Goal: Task Accomplishment & Management: Manage account settings

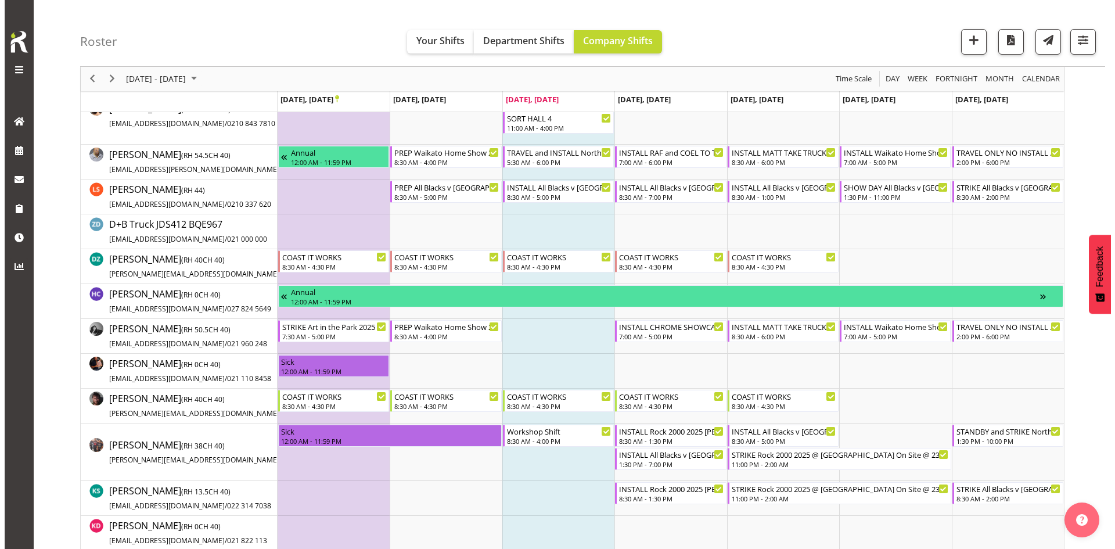
scroll to position [174, 0]
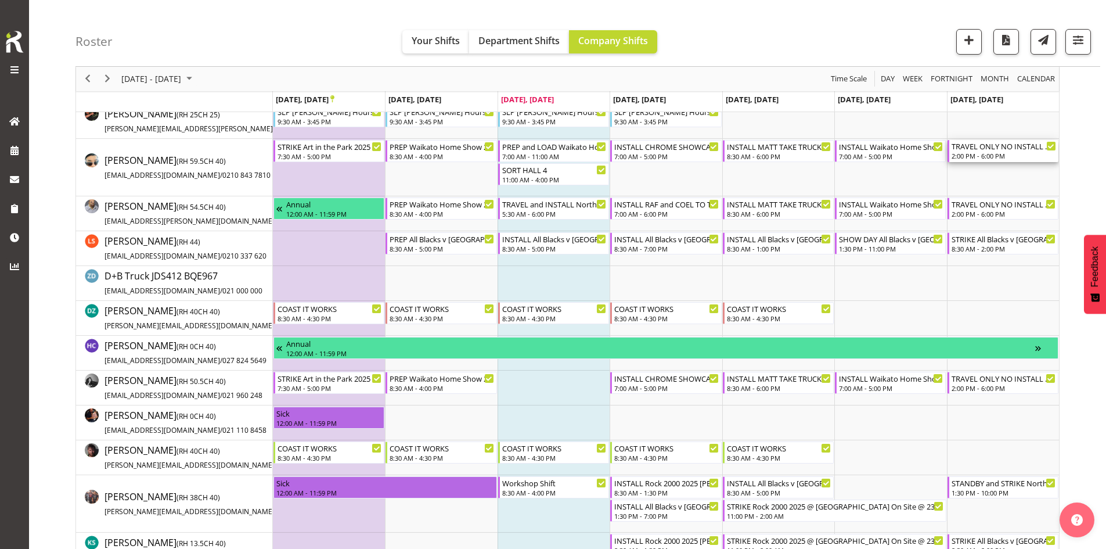
click at [1024, 145] on div "TRAVEL ONLY NO INSTALL Waikato Home Show 2025 @ [GEOGRAPHIC_DATA]" at bounding box center [1004, 146] width 105 height 12
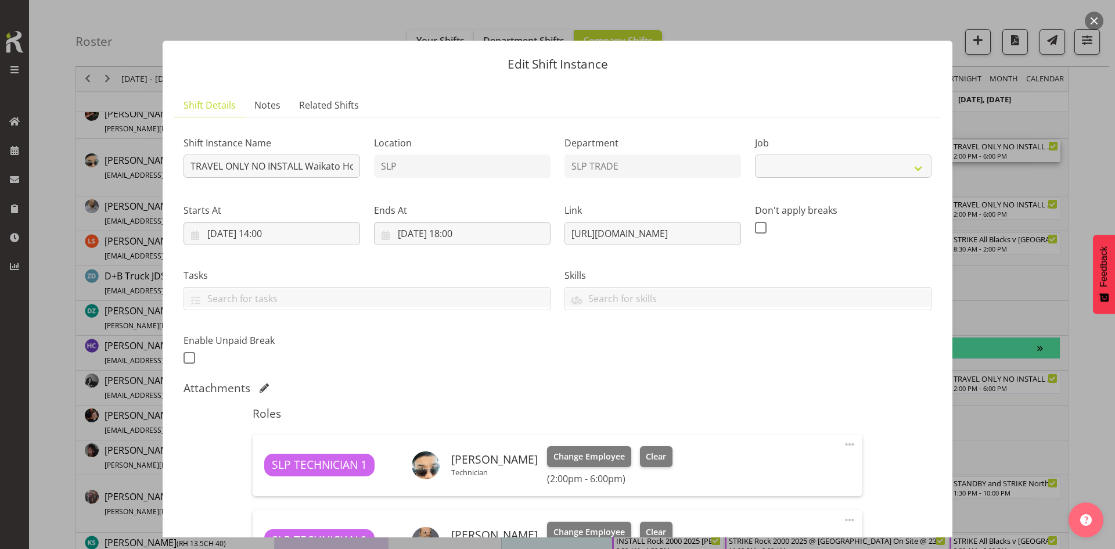
select select "9156"
drag, startPoint x: 266, startPoint y: 165, endPoint x: 175, endPoint y: 158, distance: 90.8
click at [181, 160] on div "Shift Instance Name TRAVEL ONLY NO INSTALL Waikato Home Show 2025 @ [GEOGRAPHIC…" at bounding box center [272, 153] width 190 height 67
click at [305, 165] on input "INSTALL Waikato Home Show 2025 @ [GEOGRAPHIC_DATA]" at bounding box center [271, 165] width 177 height 23
type input "INSTALL Waikato Home Show 2025 @ [GEOGRAPHIC_DATA]"
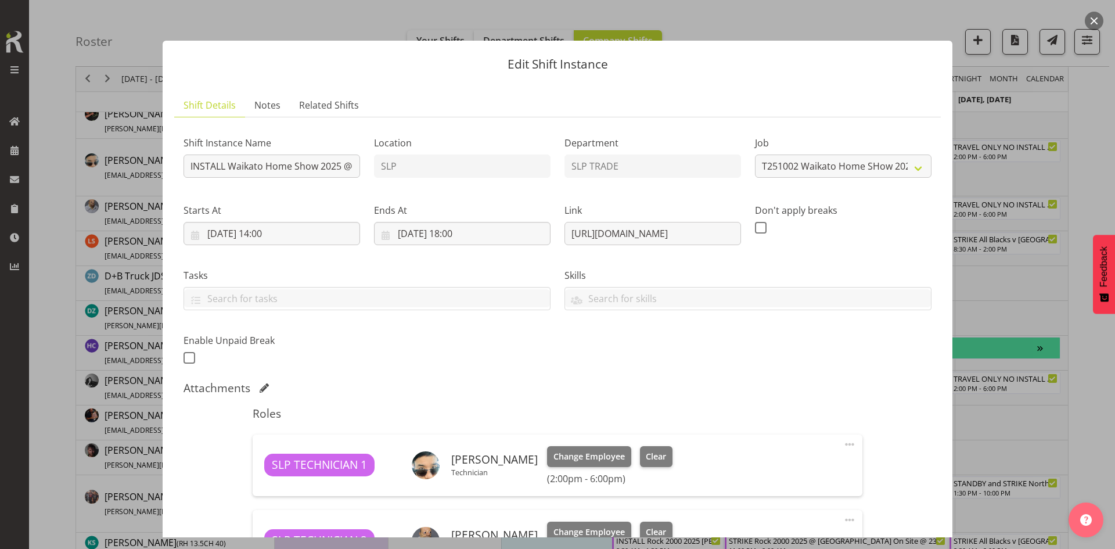
click at [295, 220] on div "Starts At [DATE] 14:00 January February March April May June July August Septem…" at bounding box center [271, 224] width 177 height 42
click at [292, 225] on input "[DATE] 14:00" at bounding box center [271, 233] width 177 height 23
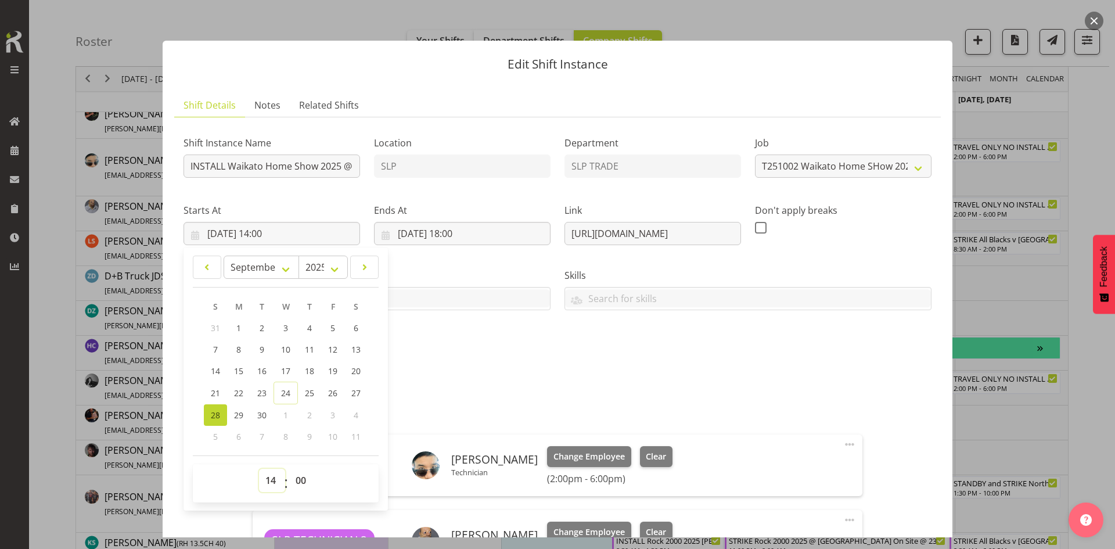
click at [275, 487] on select "00 01 02 03 04 05 06 07 08 09 10 11 12 13 14 15 16 17 18 19 20 21 22 23" at bounding box center [272, 480] width 26 height 23
select select "8"
click at [259, 469] on select "00 01 02 03 04 05 06 07 08 09 10 11 12 13 14 15 16 17 18 19 20 21 22 23" at bounding box center [272, 480] width 26 height 23
type input "[DATE] 08:00"
click at [337, 170] on input "INSTALL Waikato Home Show 2025 @ [GEOGRAPHIC_DATA]" at bounding box center [271, 165] width 177 height 23
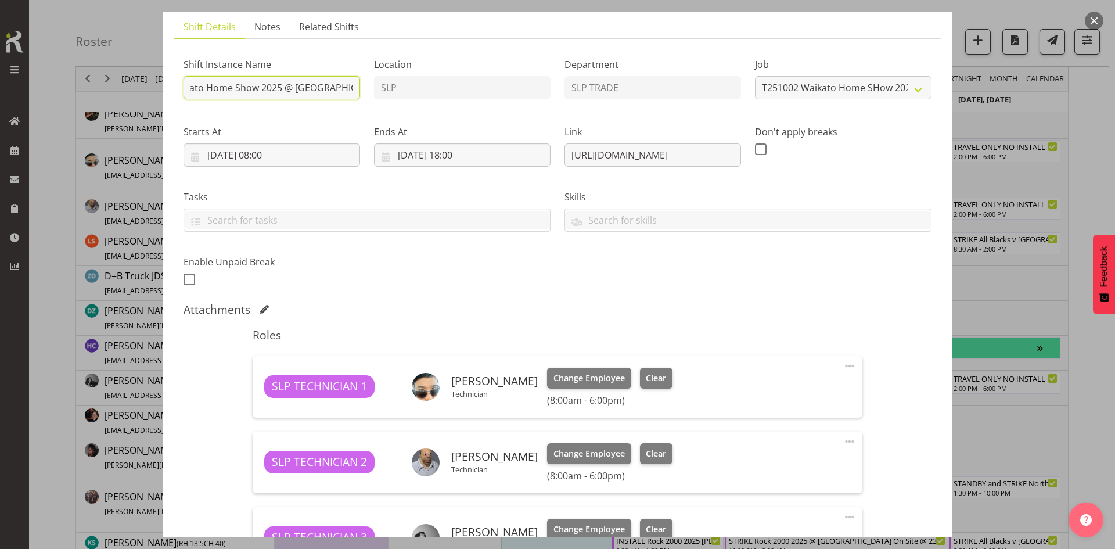
scroll to position [0, 0]
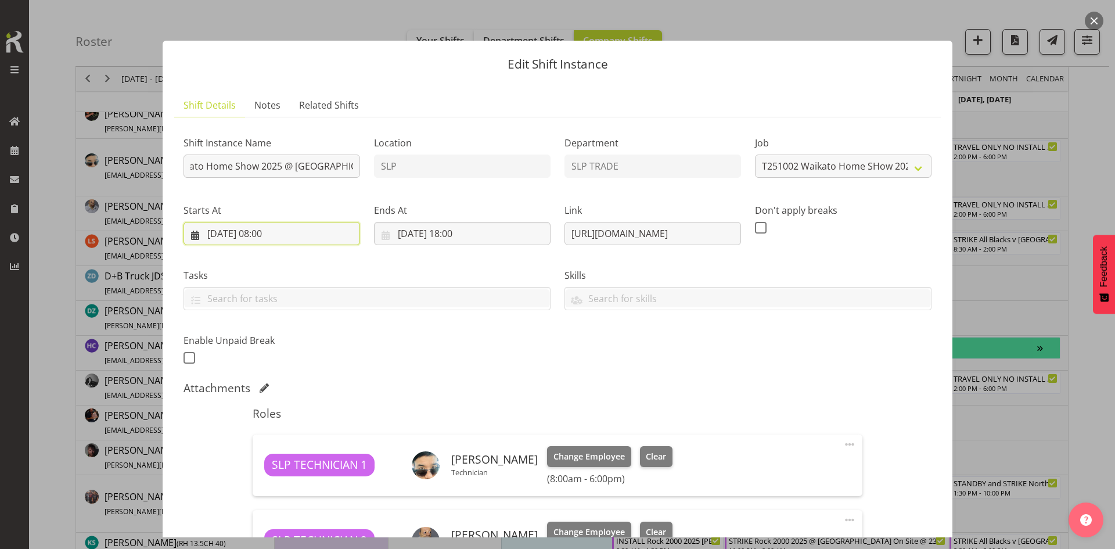
click at [279, 237] on input "[DATE] 08:00" at bounding box center [271, 233] width 177 height 23
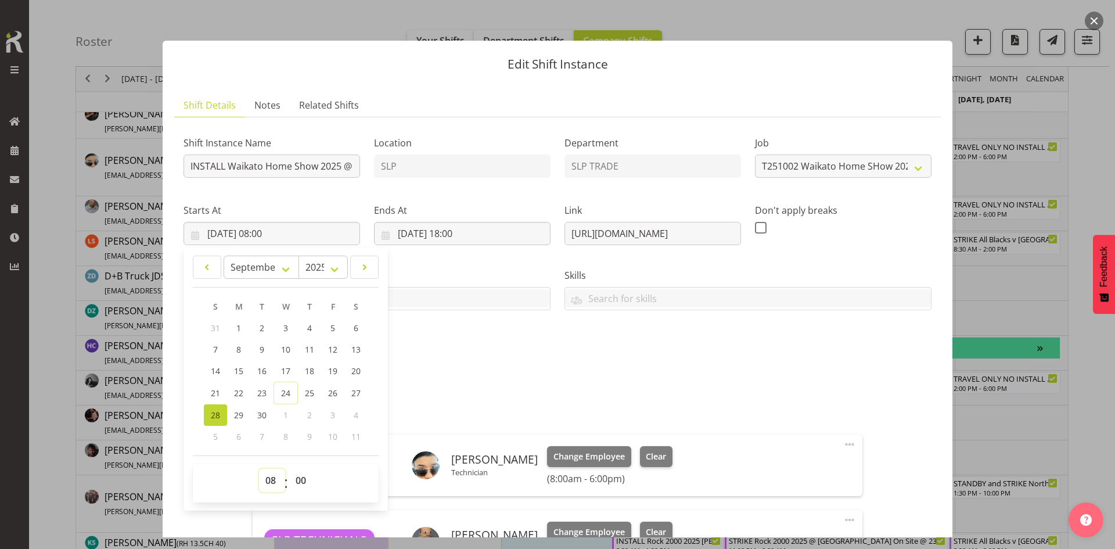
click at [271, 478] on select "00 01 02 03 04 05 06 07 08 09 10 11 12 13 14 15 16 17 18 19 20 21 22 23" at bounding box center [272, 480] width 26 height 23
select select "7"
click at [259, 469] on select "00 01 02 03 04 05 06 07 08 09 10 11 12 13 14 15 16 17 18 19 20 21 22 23" at bounding box center [272, 480] width 26 height 23
type input "[DATE] 07:00"
click at [333, 172] on input "INSTALL Waikato Home Show 2025 @ [GEOGRAPHIC_DATA]" at bounding box center [271, 165] width 177 height 23
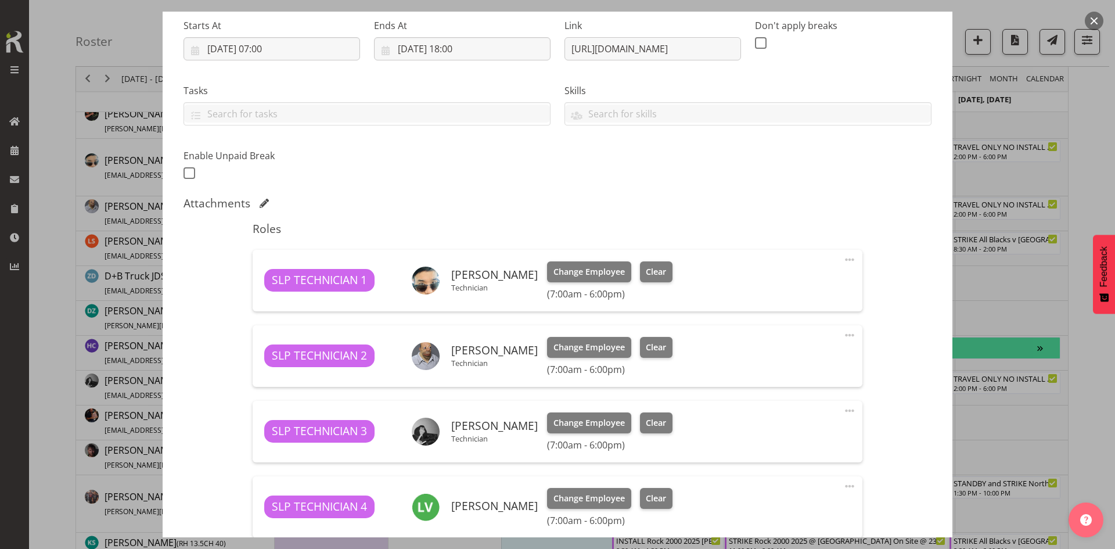
scroll to position [417, 0]
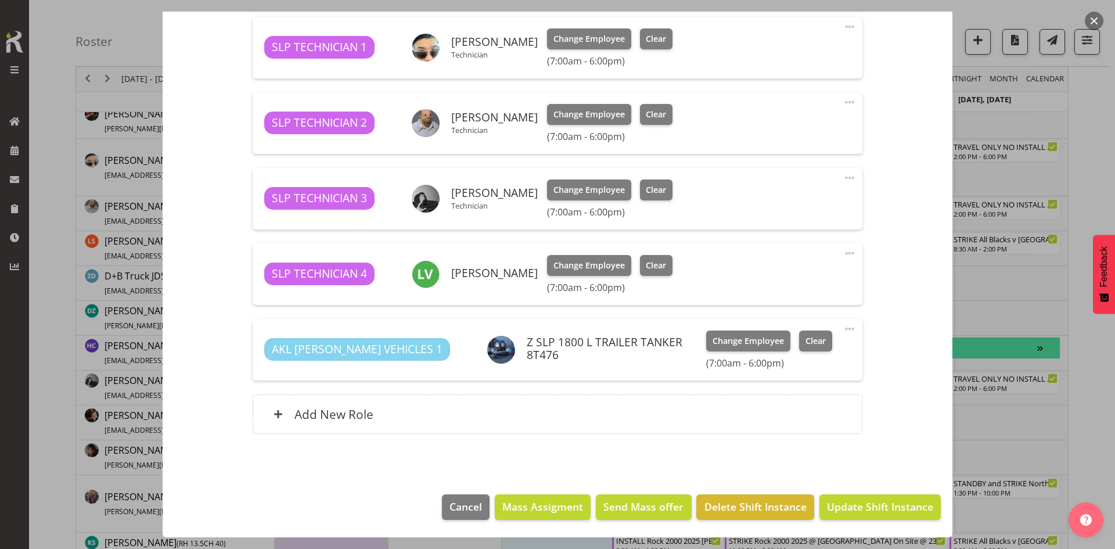
type input "INSTALL Waikato Home Show 2025 @ Claudelands 0800"
click at [904, 504] on span "Update Shift Instance" at bounding box center [880, 506] width 106 height 15
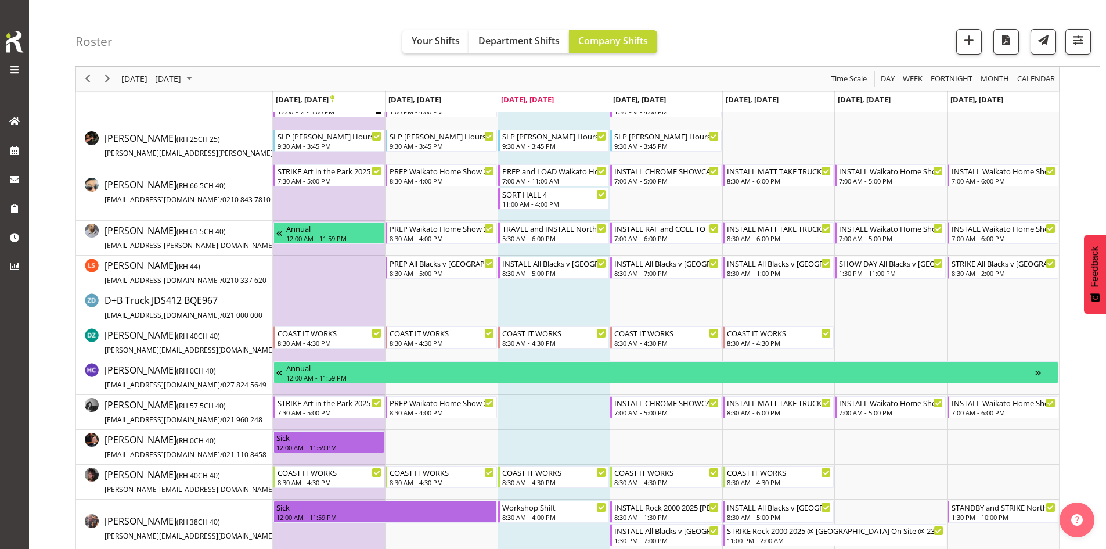
scroll to position [116, 0]
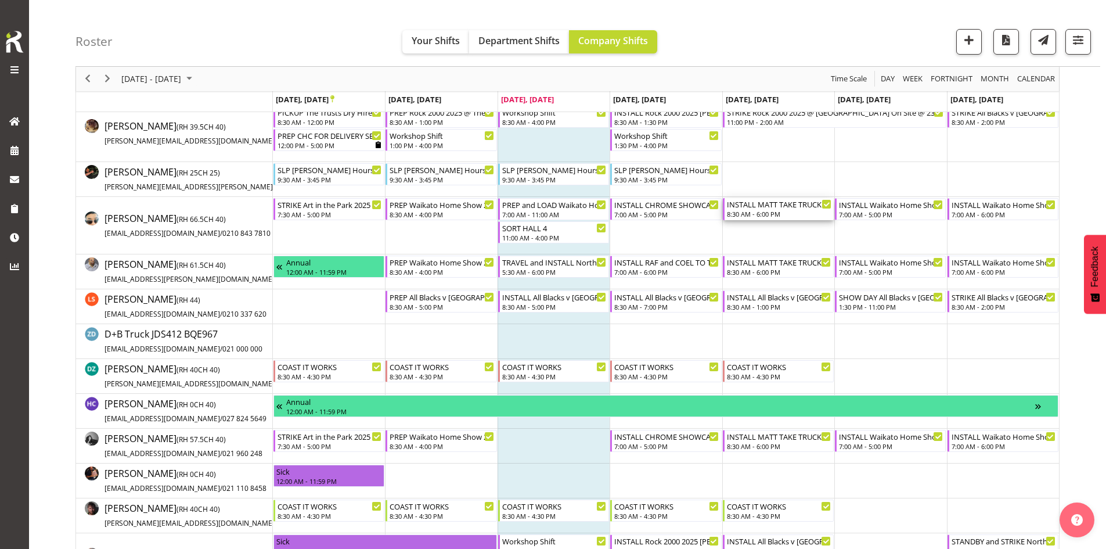
click at [787, 209] on div "INSTALL MATT TAKE TRUCK WITH SCISSOR Waikato Home Show 2025 @ [GEOGRAPHIC_DATA]…" at bounding box center [779, 204] width 105 height 12
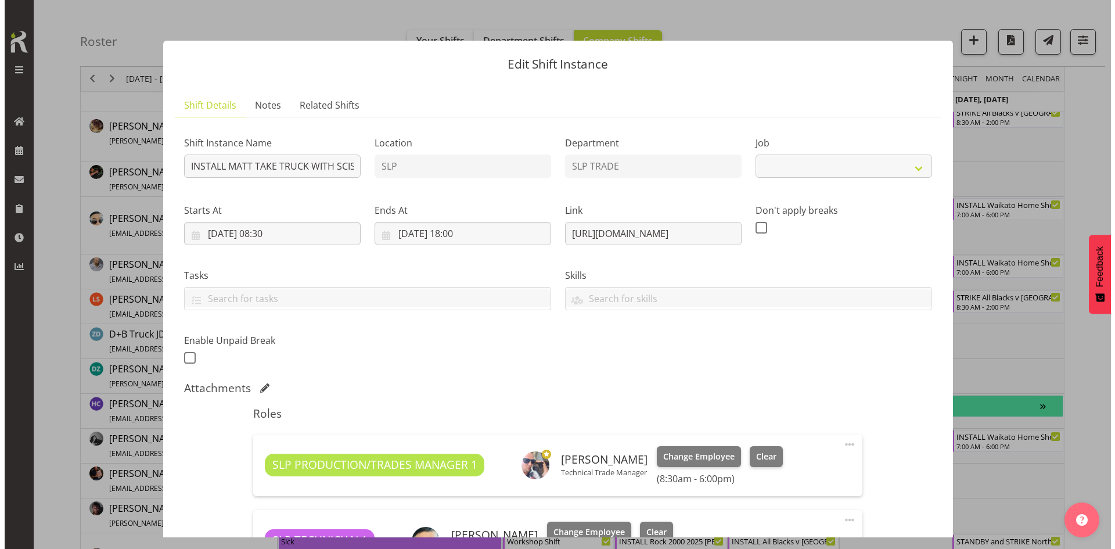
scroll to position [174, 0]
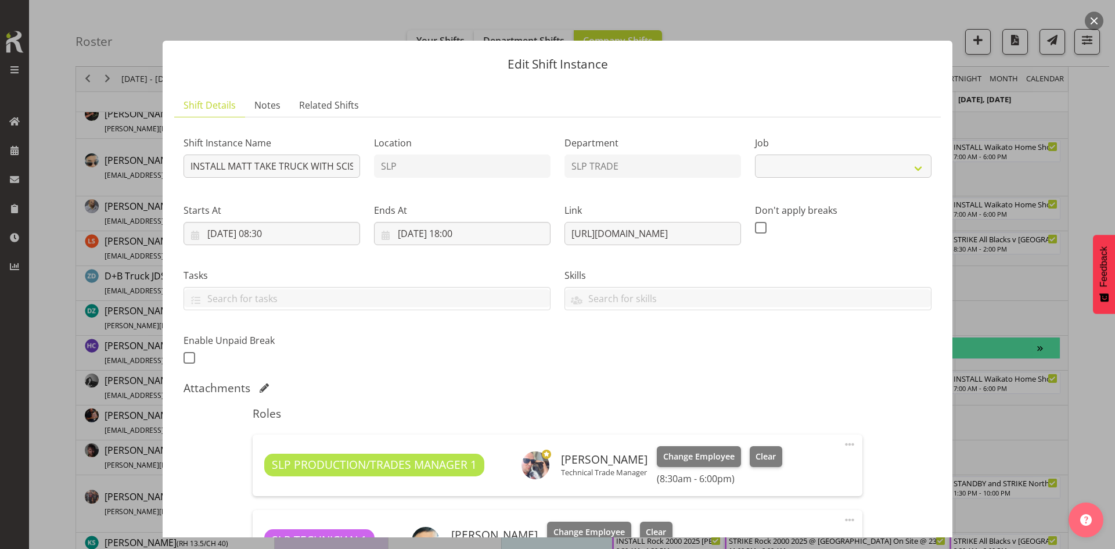
select select "9156"
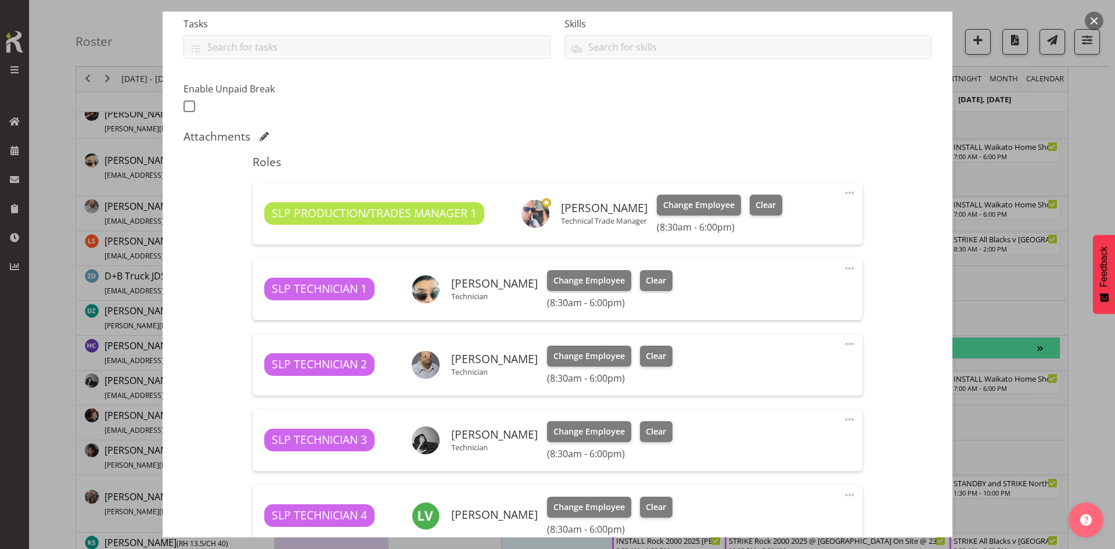
scroll to position [81, 0]
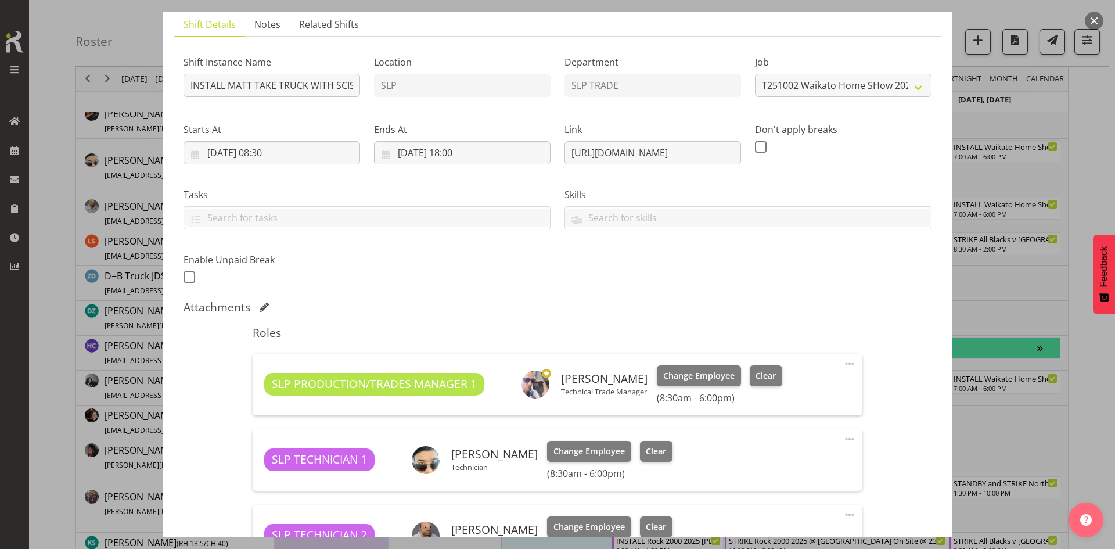
click at [1089, 18] on button "button" at bounding box center [1094, 21] width 19 height 19
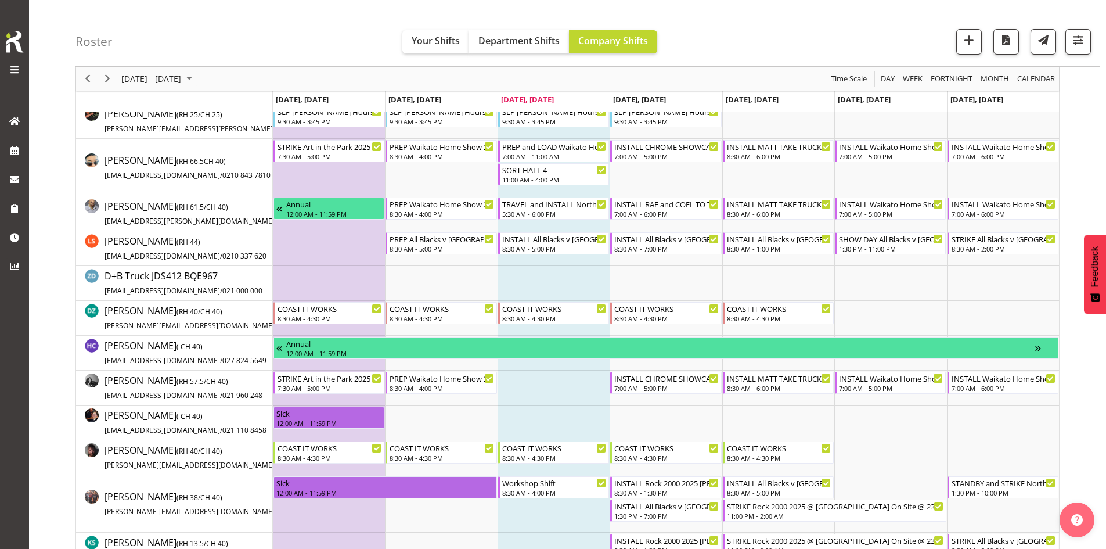
click at [895, 221] on td "Timeline Week of September 24, 2025" at bounding box center [890, 213] width 112 height 35
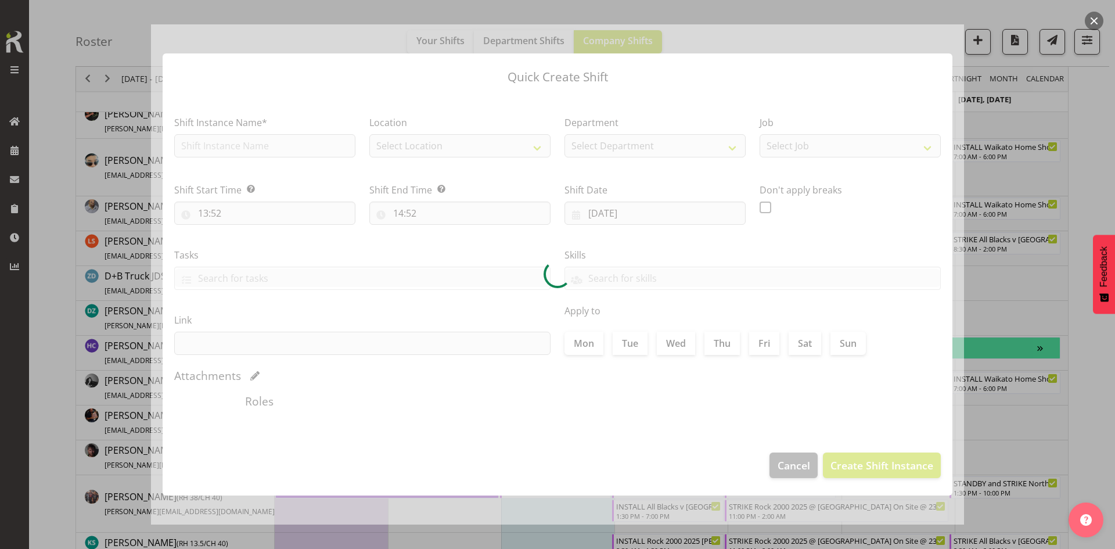
click at [970, 219] on div at bounding box center [557, 274] width 1115 height 549
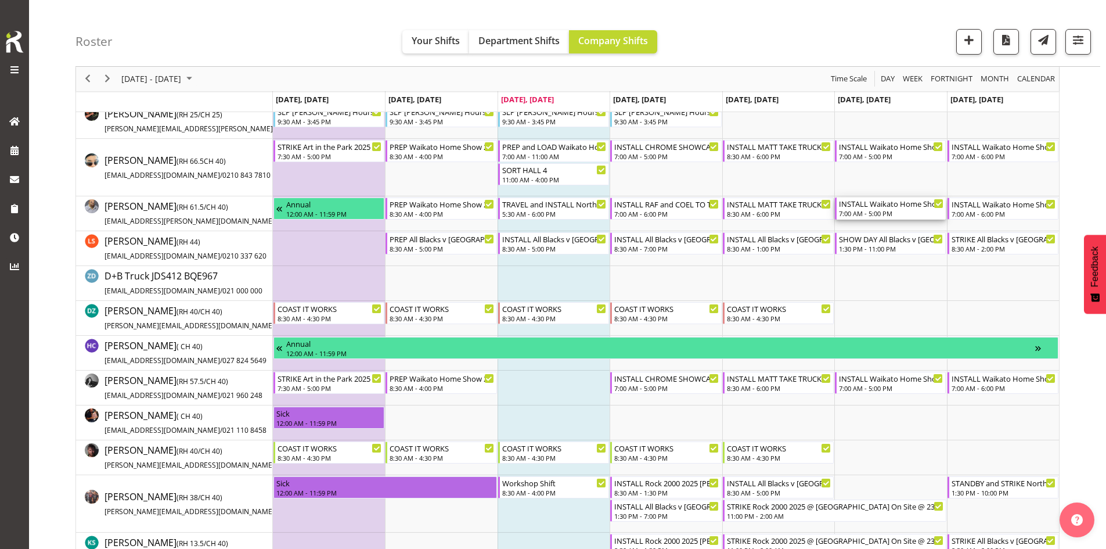
click at [889, 213] on div "7:00 AM - 5:00 PM" at bounding box center [891, 212] width 105 height 9
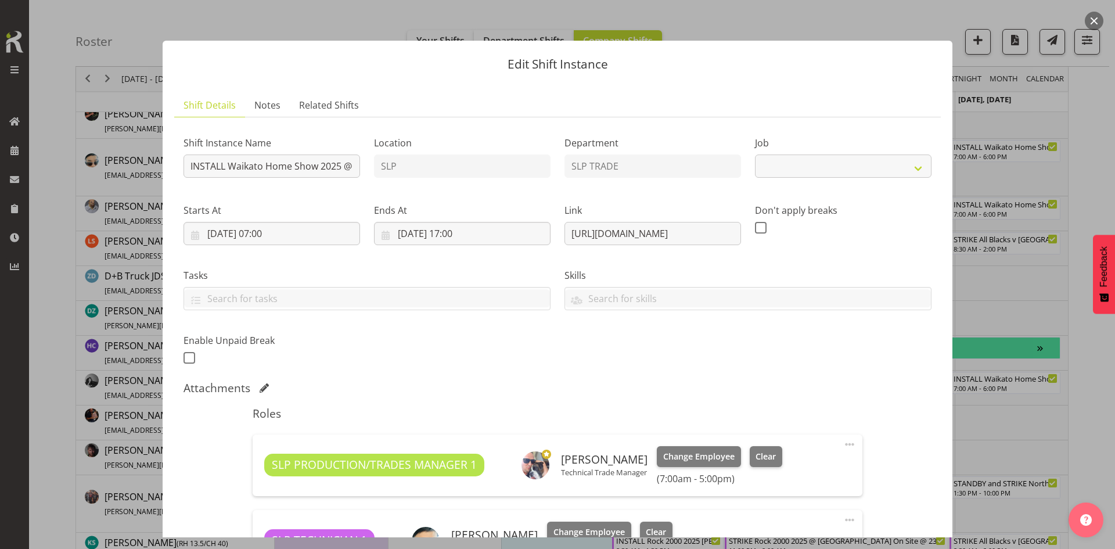
select select "9156"
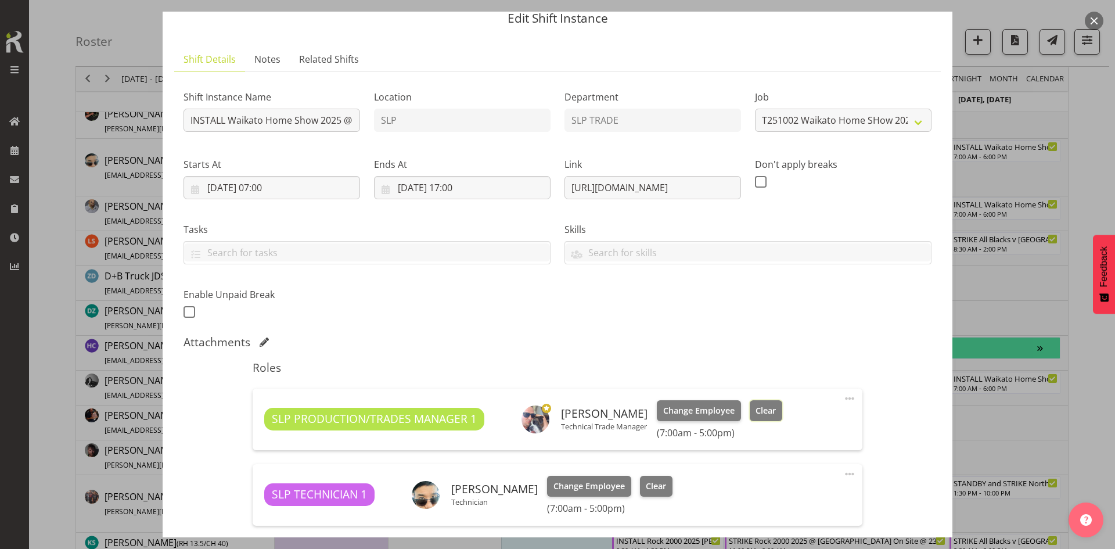
click at [766, 403] on button "Clear" at bounding box center [766, 410] width 33 height 21
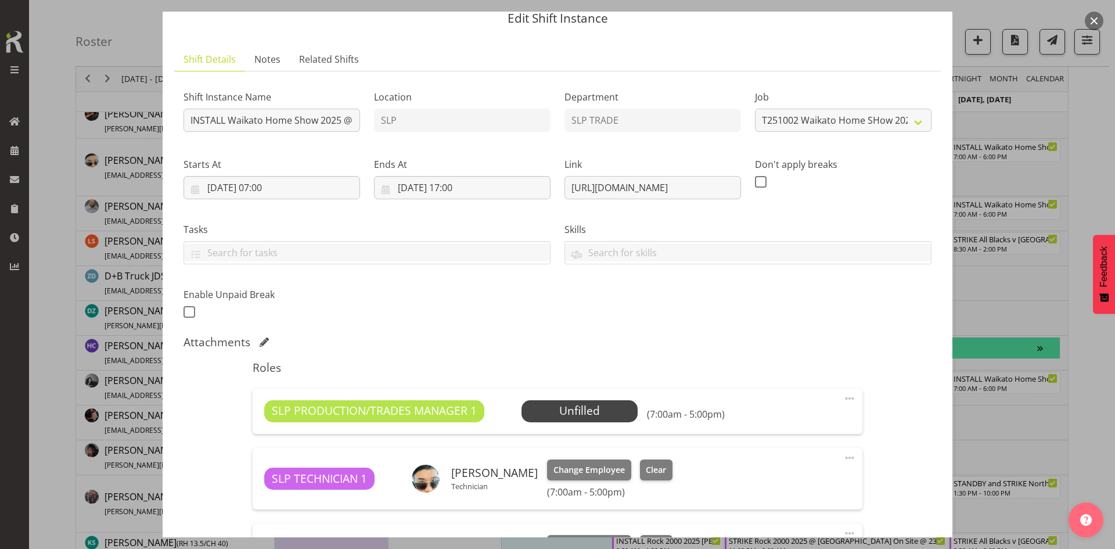
scroll to position [278, 0]
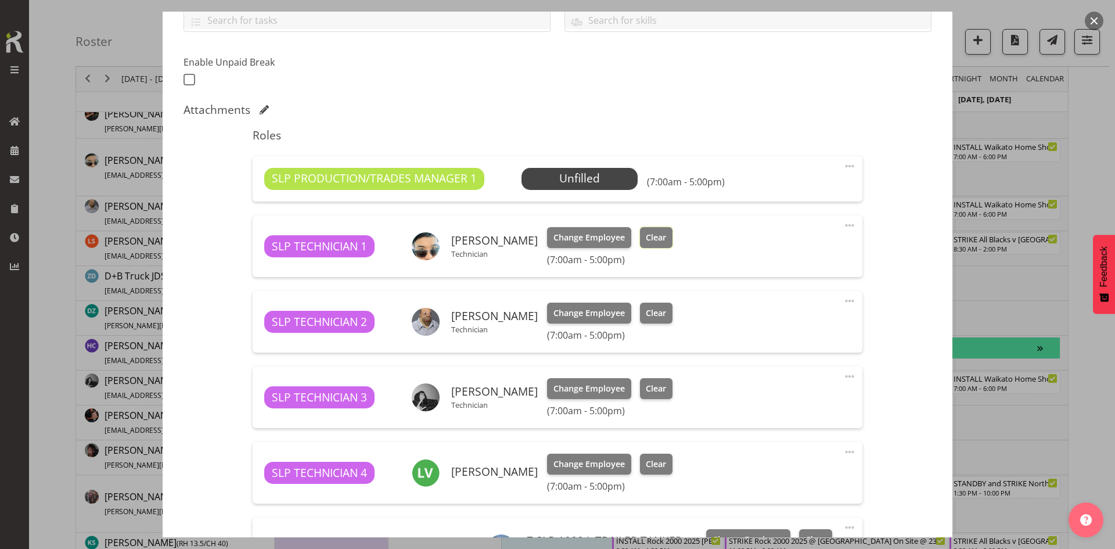
click at [646, 235] on span "Clear" at bounding box center [656, 237] width 20 height 13
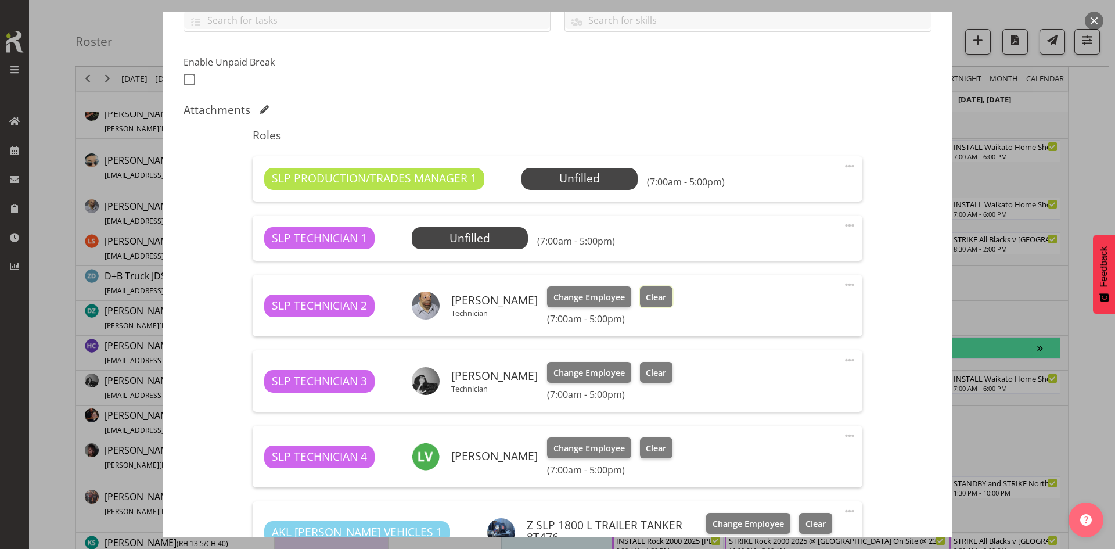
click at [646, 294] on span "Clear" at bounding box center [656, 297] width 20 height 13
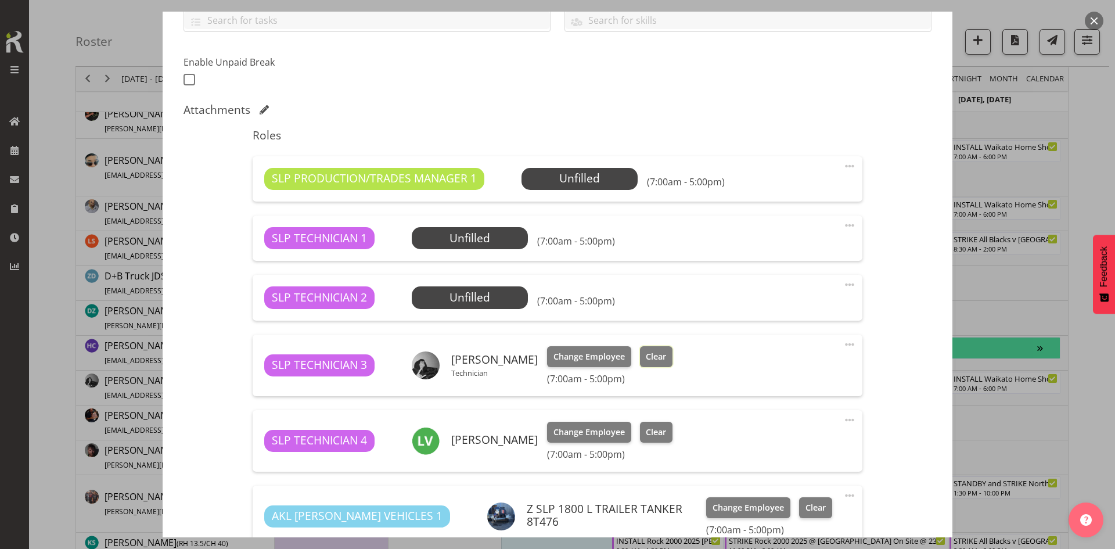
click at [646, 359] on span "Clear" at bounding box center [656, 356] width 20 height 13
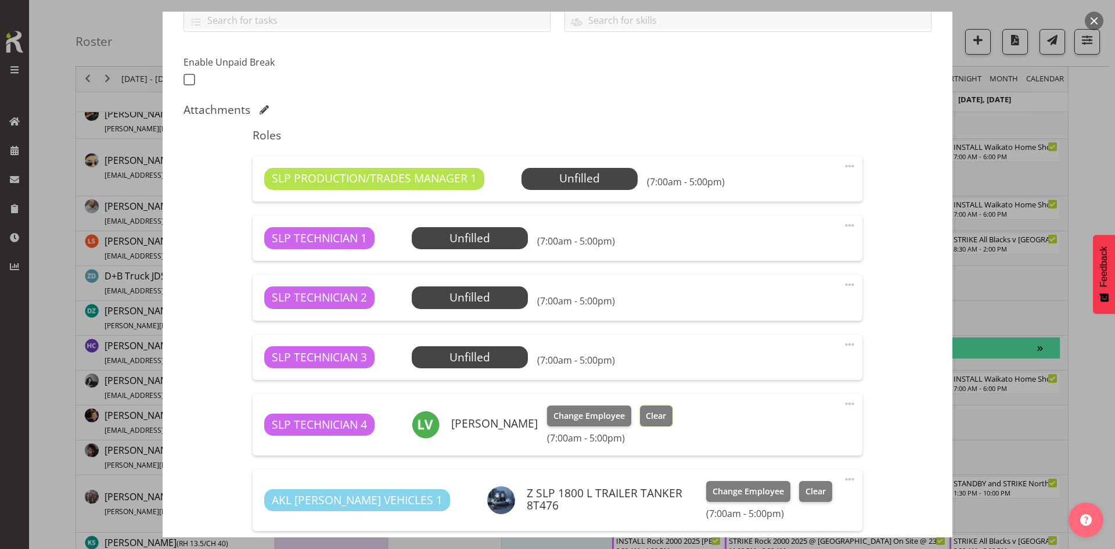
click at [651, 415] on span "Clear" at bounding box center [656, 415] width 20 height 13
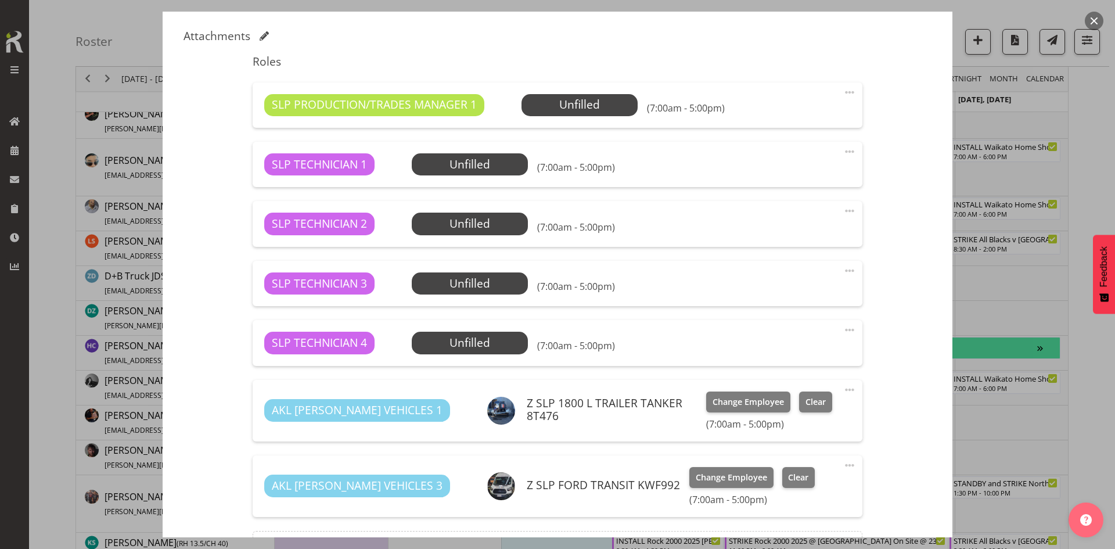
scroll to position [452, 0]
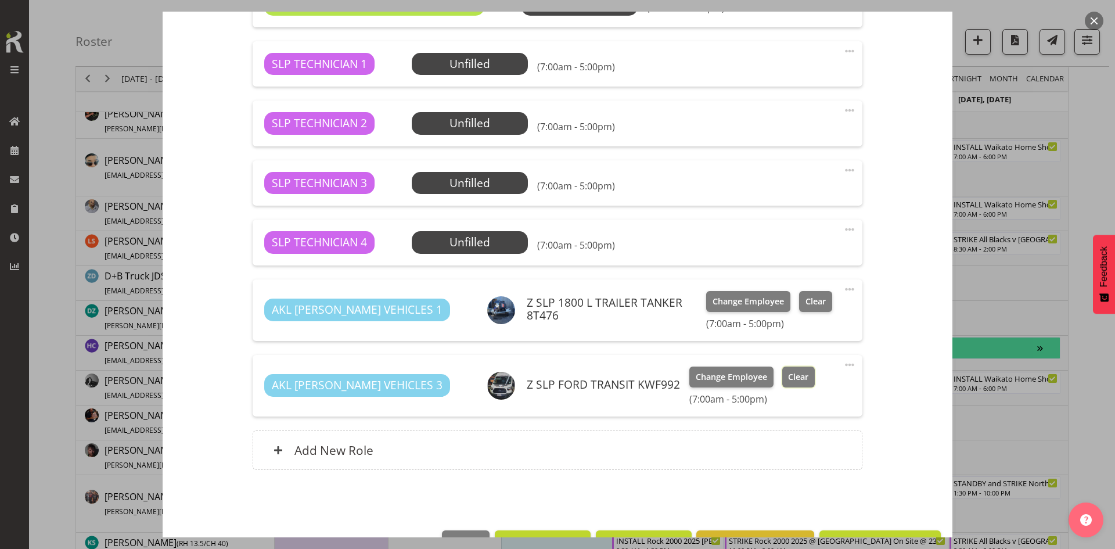
click at [788, 373] on span "Clear" at bounding box center [798, 376] width 20 height 13
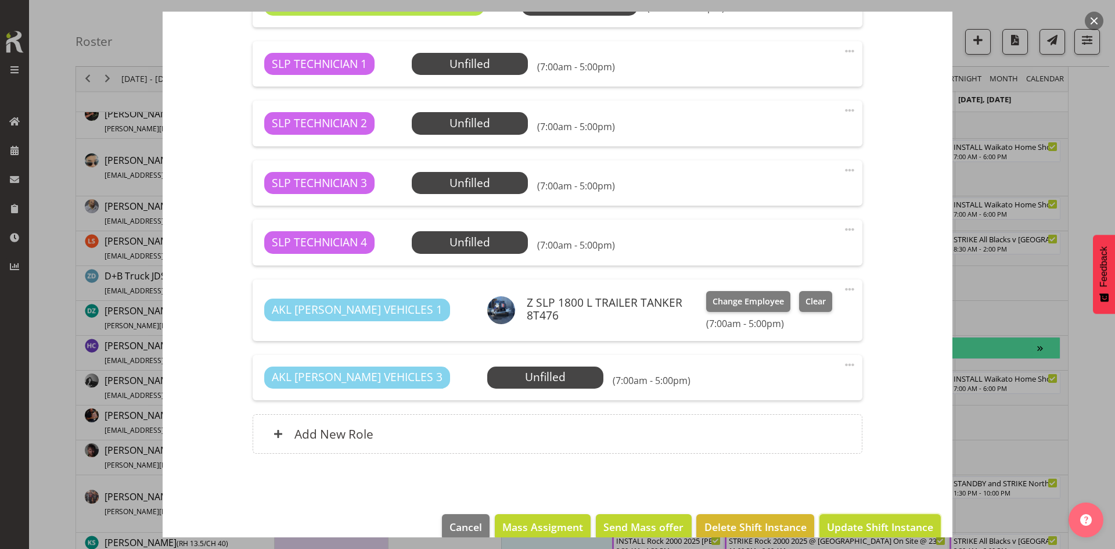
click at [852, 515] on button "Update Shift Instance" at bounding box center [879, 527] width 121 height 26
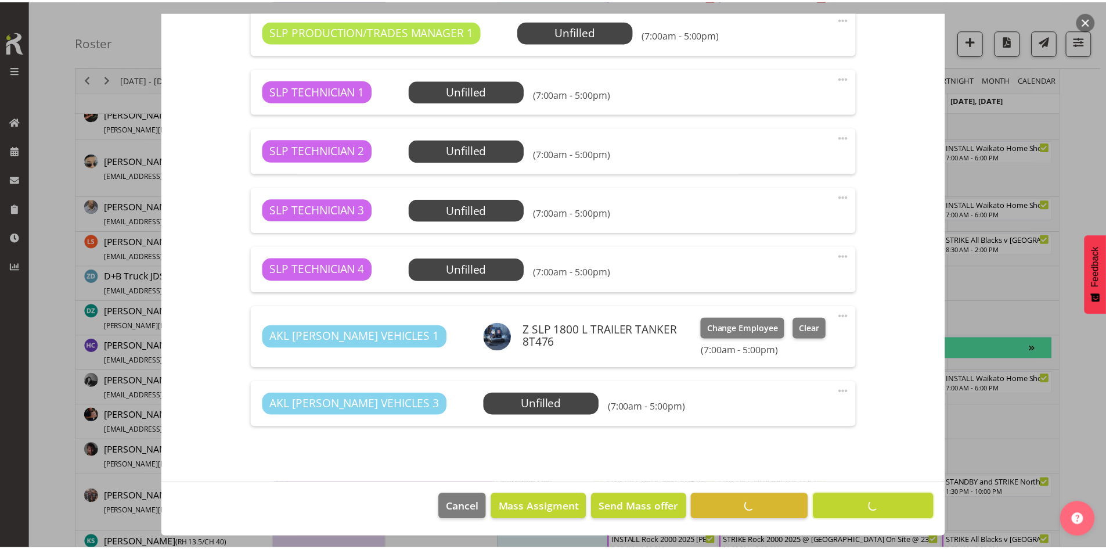
scroll to position [426, 0]
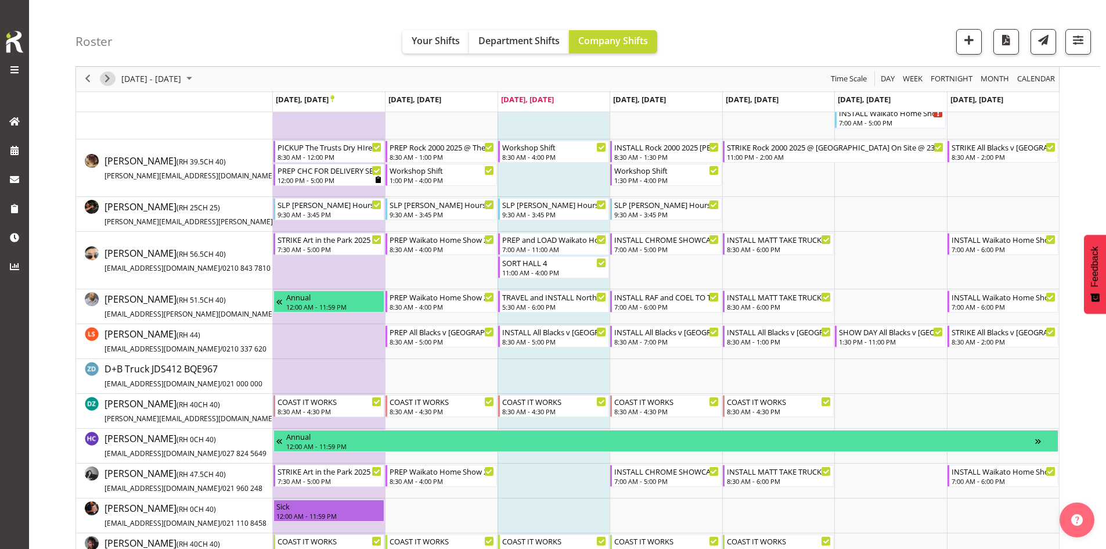
click at [111, 75] on span "Next" at bounding box center [107, 79] width 14 height 15
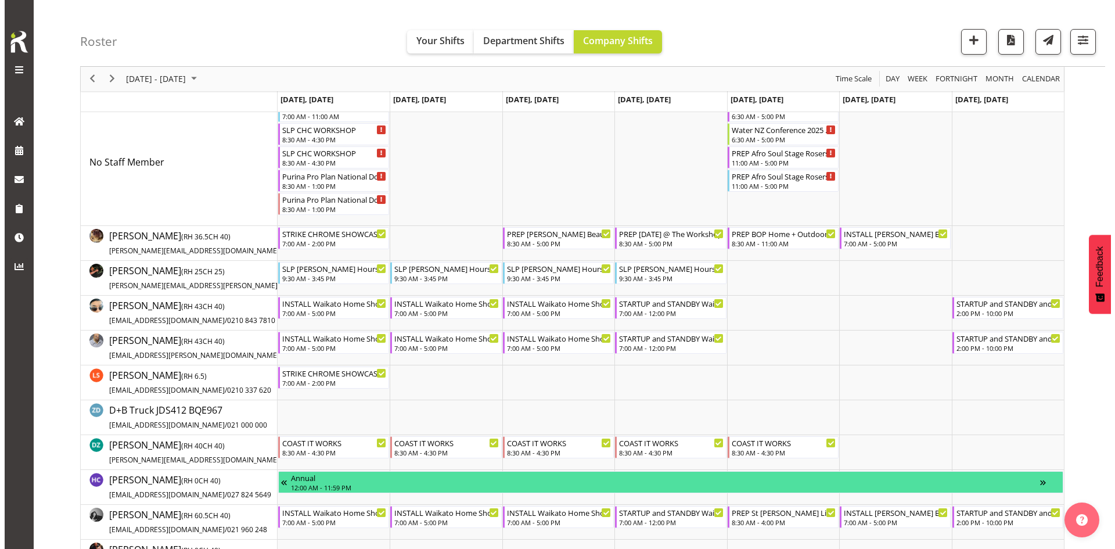
scroll to position [116, 0]
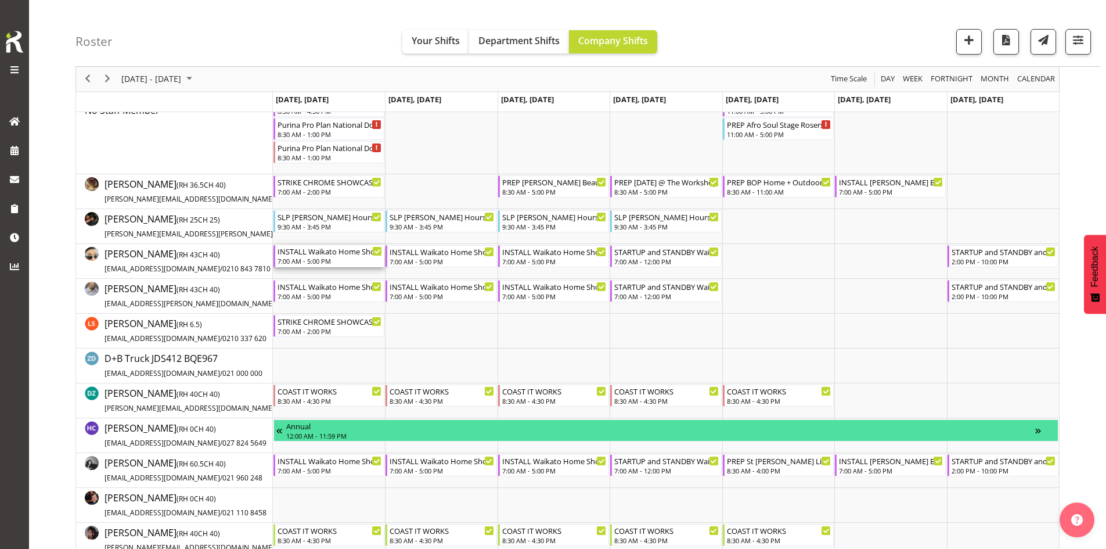
click at [320, 255] on div "INSTALL Waikato Home Show 2025 @ [GEOGRAPHIC_DATA]" at bounding box center [330, 251] width 105 height 12
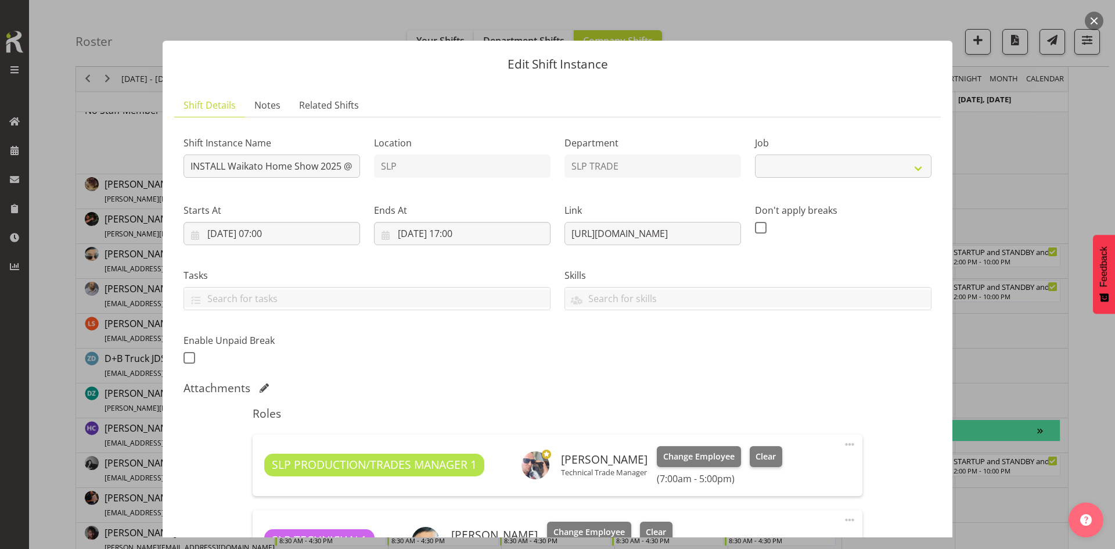
select select "9156"
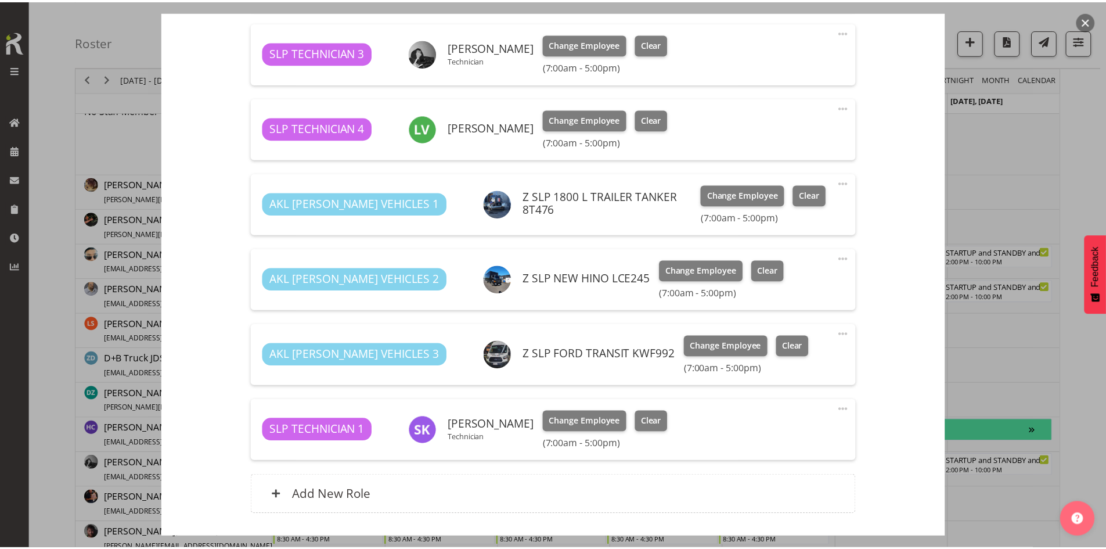
scroll to position [719, 0]
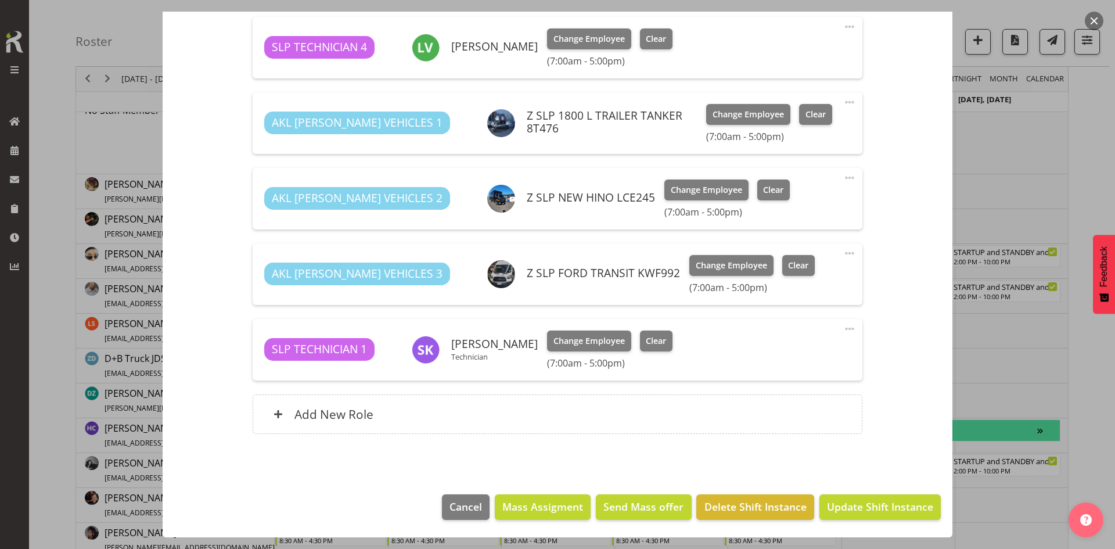
click at [544, 405] on div "Add New Role" at bounding box center [557, 413] width 609 height 39
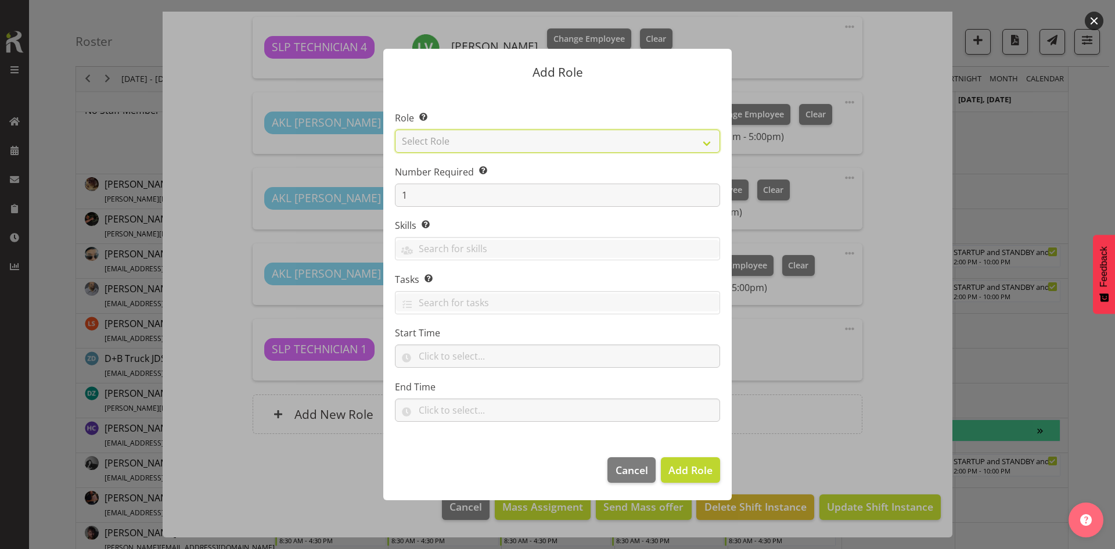
click at [665, 136] on select "Select Role ACCOUNT MANAGER ACCOUNT MANAGER DW ACCOUNTS [PERSON_NAME] VEHICLES …" at bounding box center [557, 140] width 325 height 23
select select "81"
click at [395, 129] on select "Select Role ACCOUNT MANAGER ACCOUNT MANAGER DW ACCOUNTS [PERSON_NAME] VEHICLES …" at bounding box center [557, 140] width 325 height 23
click at [689, 473] on span "Add Role" at bounding box center [690, 470] width 44 height 14
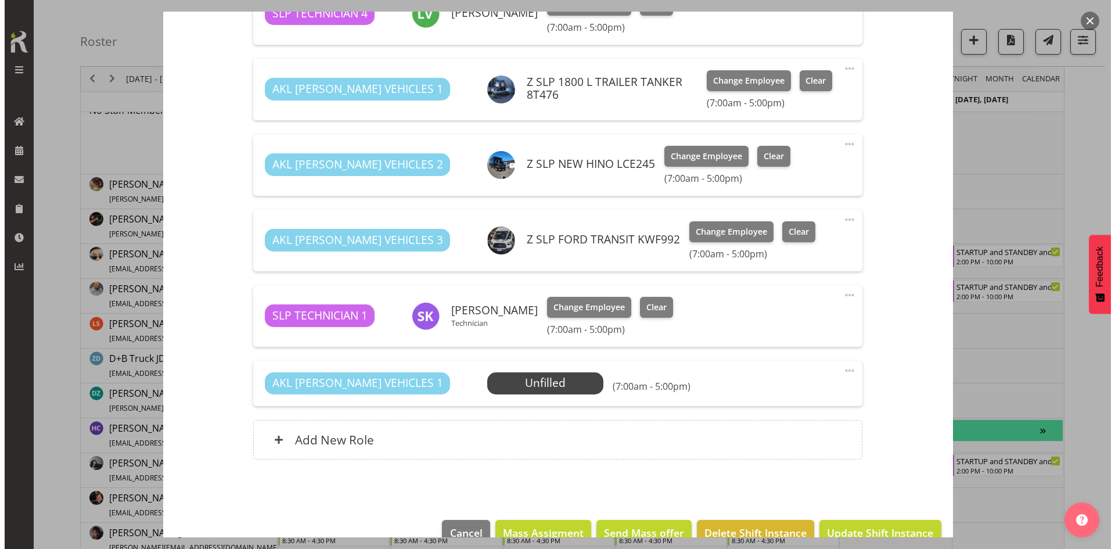
scroll to position [779, 0]
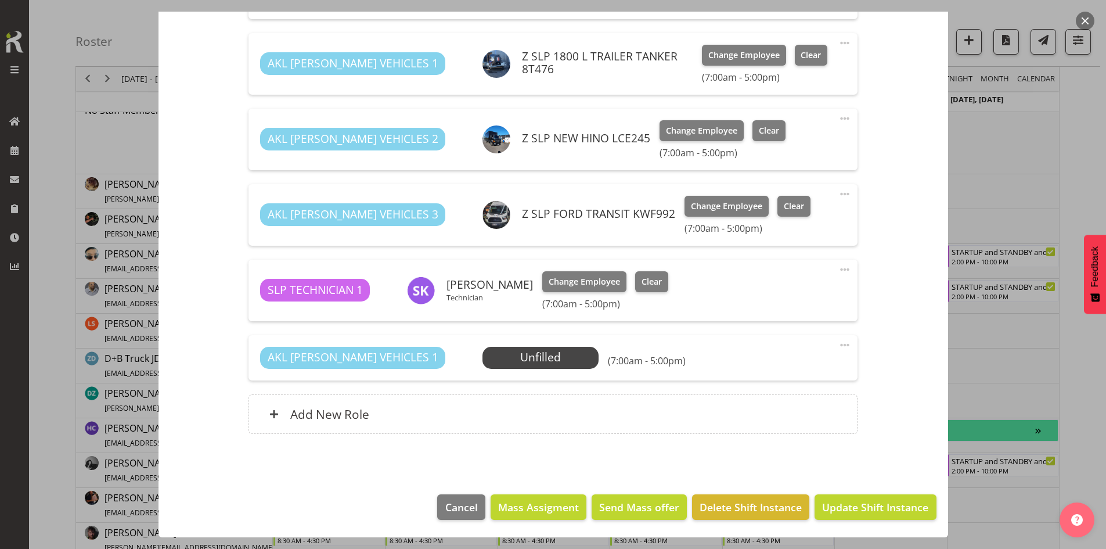
click at [0, 0] on span "Select Employee" at bounding box center [0, 0] width 0 height 0
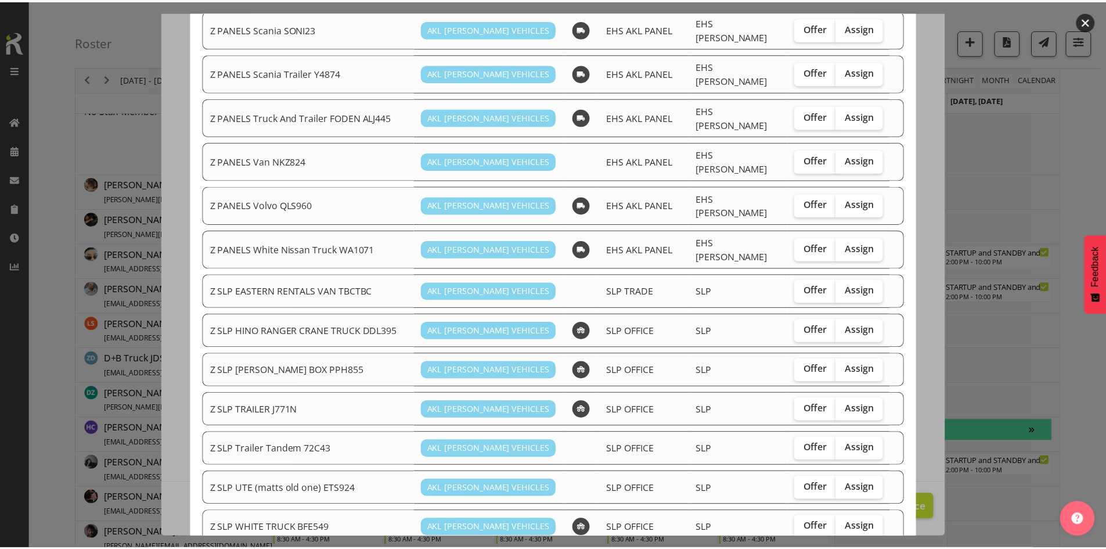
scroll to position [754, 0]
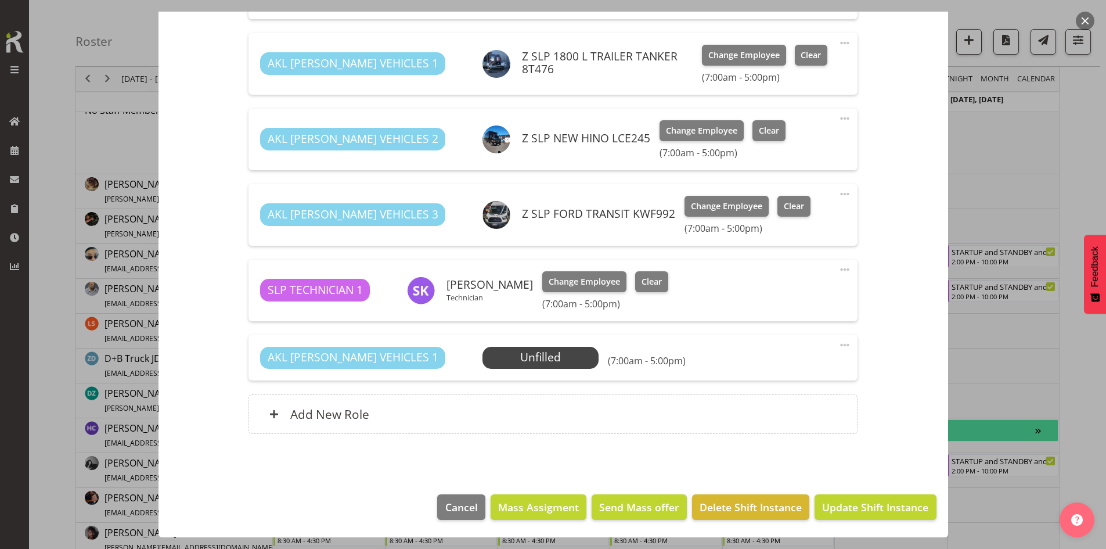
click at [838, 346] on span at bounding box center [845, 345] width 14 height 14
click at [785, 413] on link "Delete" at bounding box center [795, 412] width 111 height 21
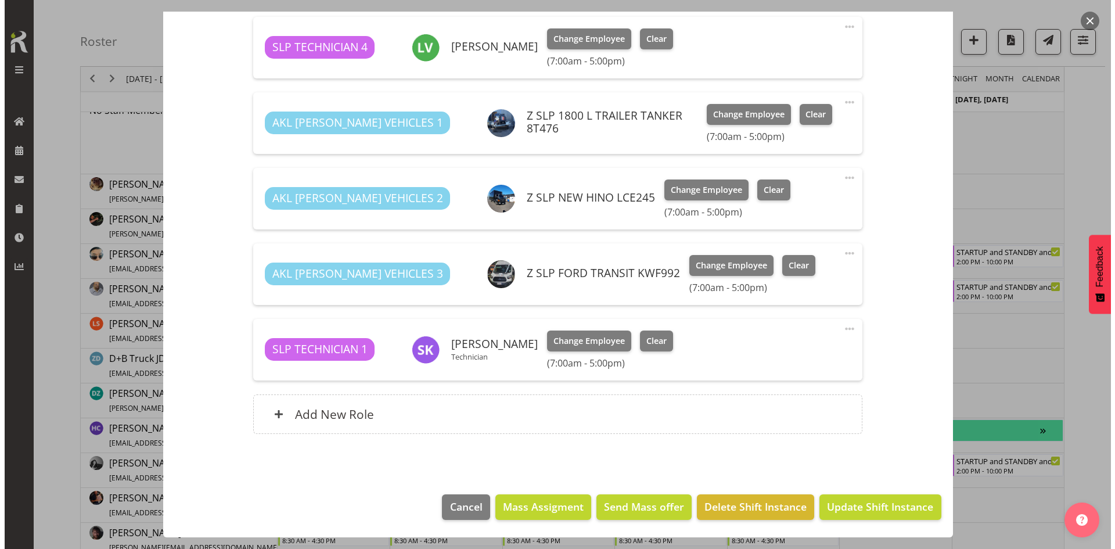
scroll to position [719, 0]
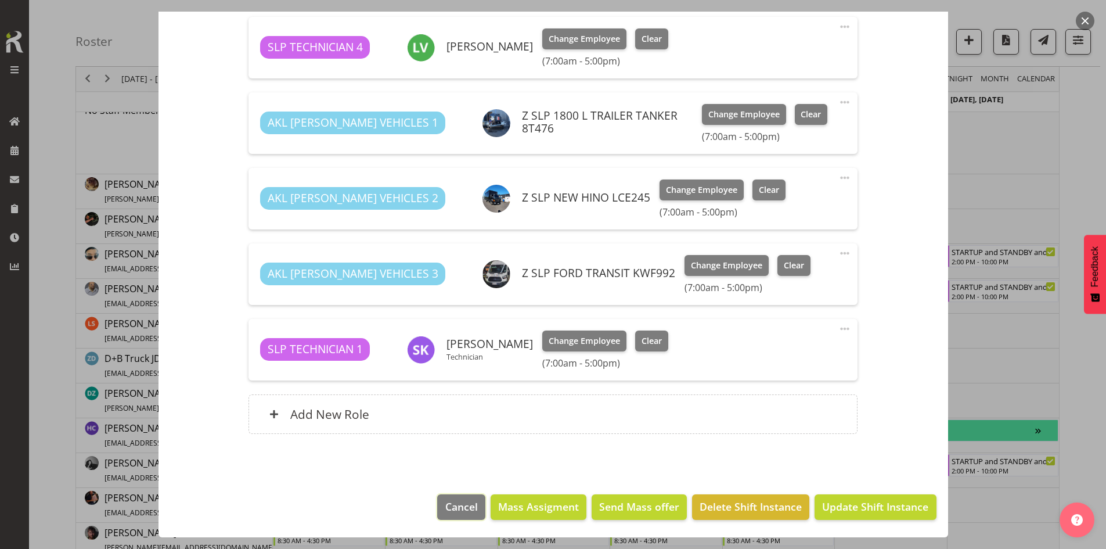
click at [473, 498] on button "Cancel" at bounding box center [461, 507] width 48 height 26
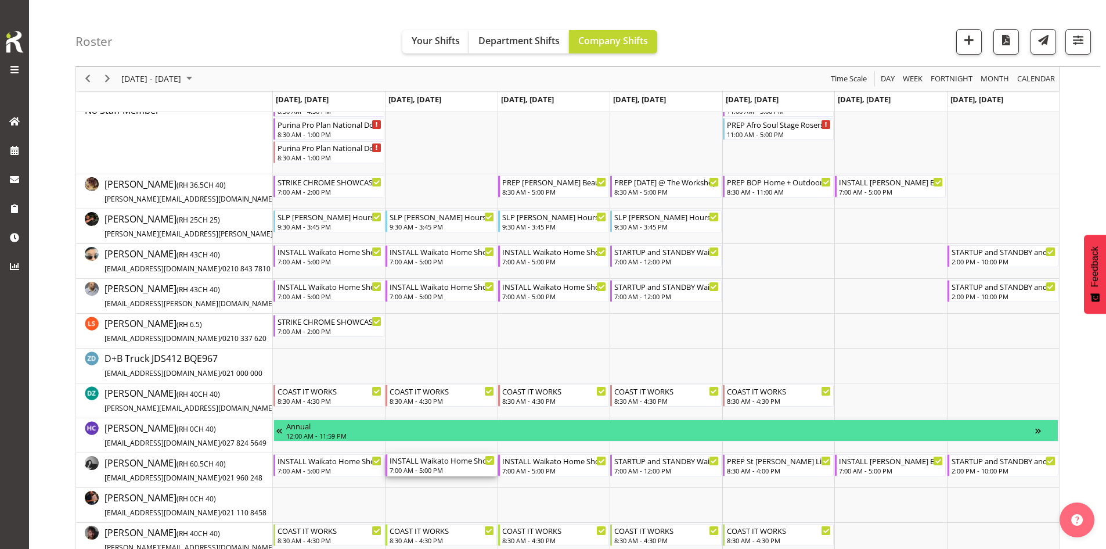
click at [441, 457] on div "INSTALL Waikato Home Show 2025 @ [GEOGRAPHIC_DATA]" at bounding box center [442, 460] width 105 height 12
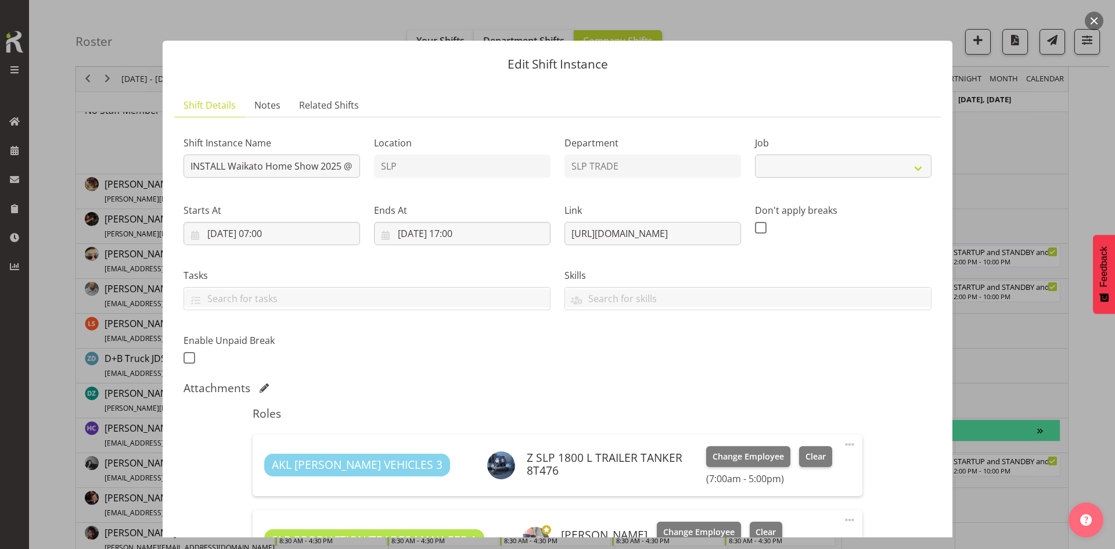
select select "9156"
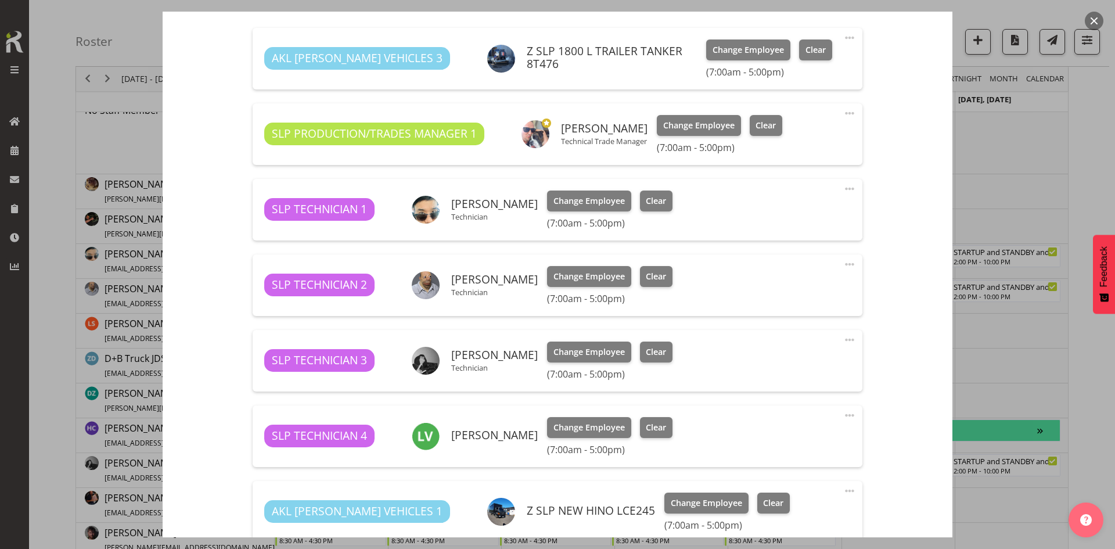
scroll to position [581, 0]
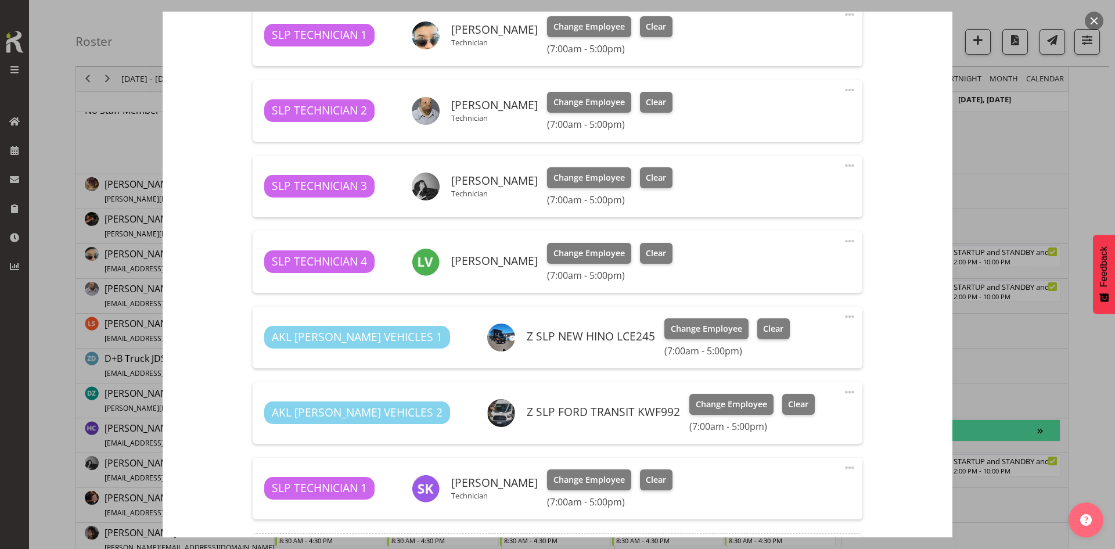
click at [1013, 386] on div at bounding box center [557, 274] width 1115 height 549
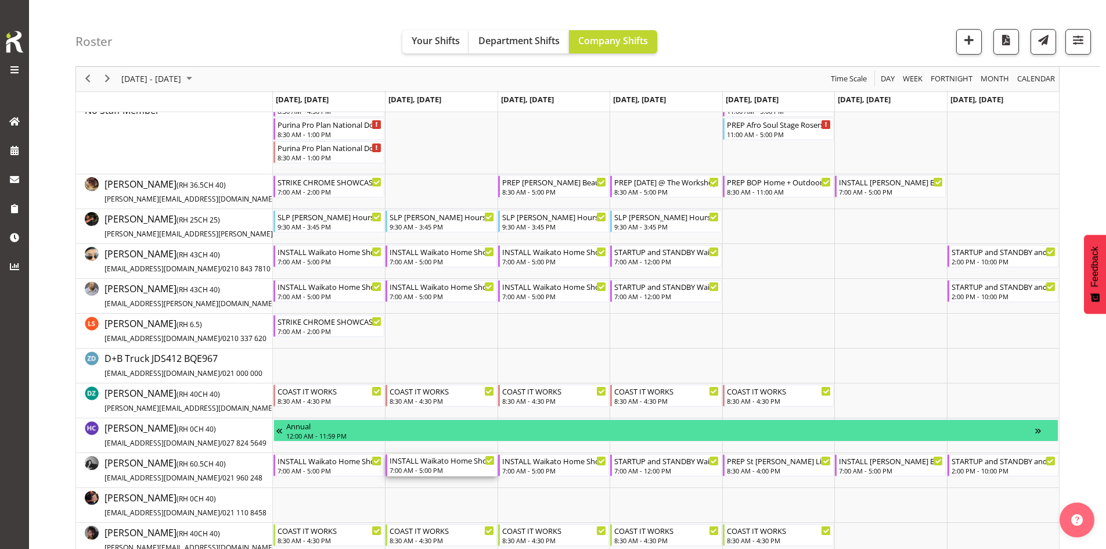
click at [444, 463] on div "INSTALL Waikato Home Show 2025 @ [GEOGRAPHIC_DATA]" at bounding box center [442, 460] width 105 height 12
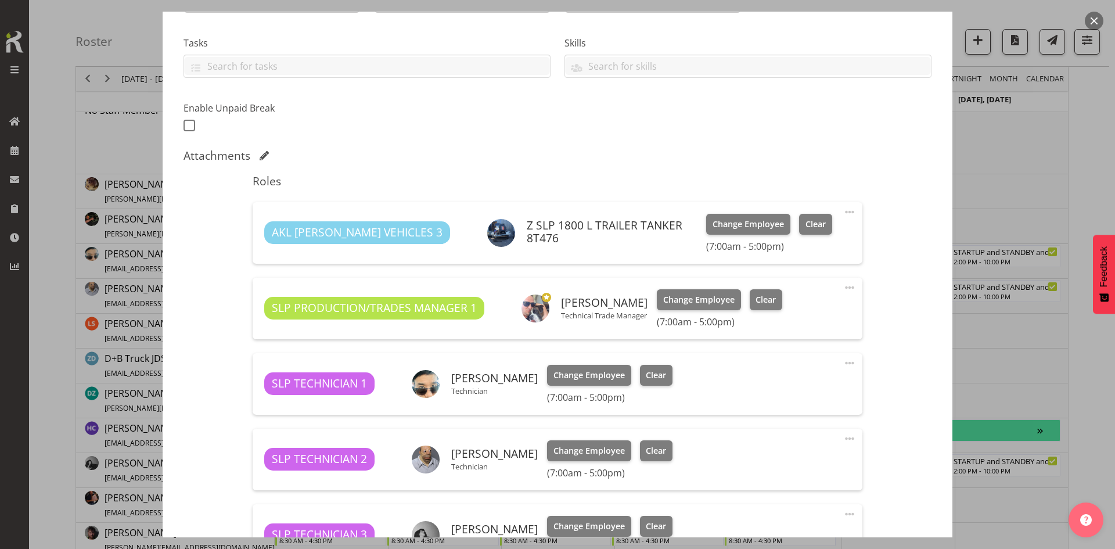
select select "9156"
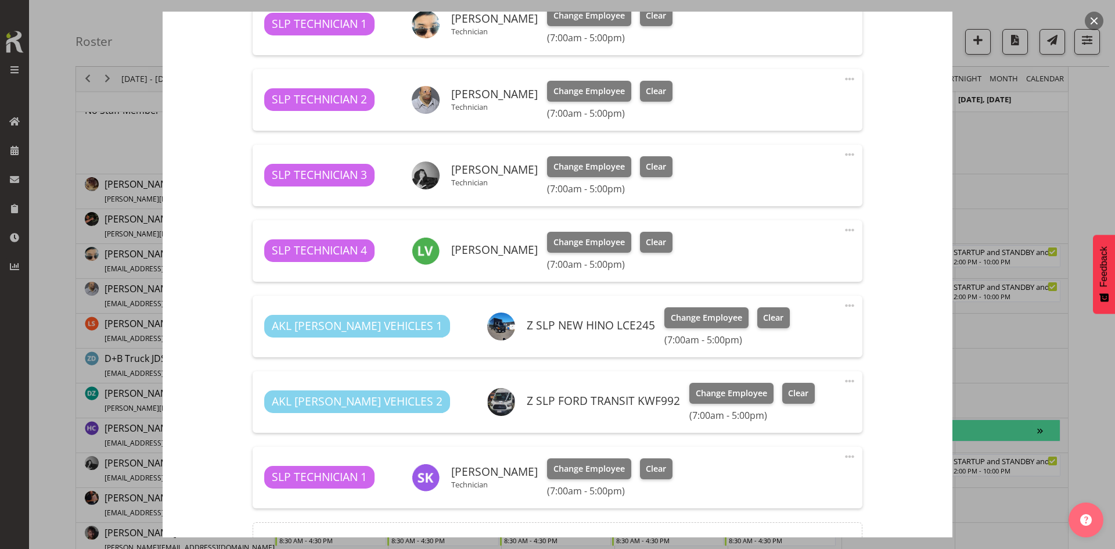
scroll to position [639, 0]
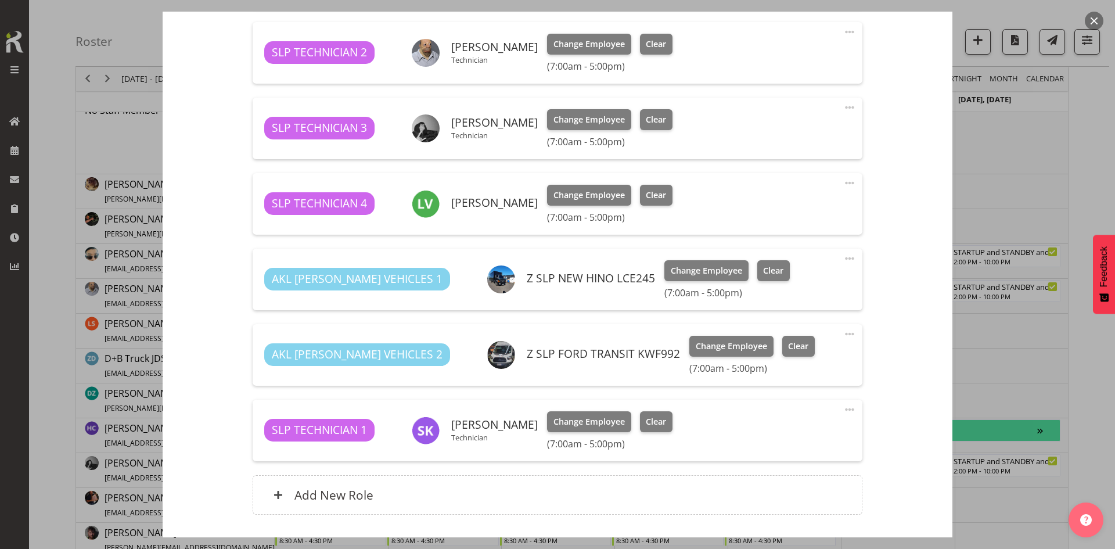
click at [972, 383] on div at bounding box center [557, 274] width 1115 height 549
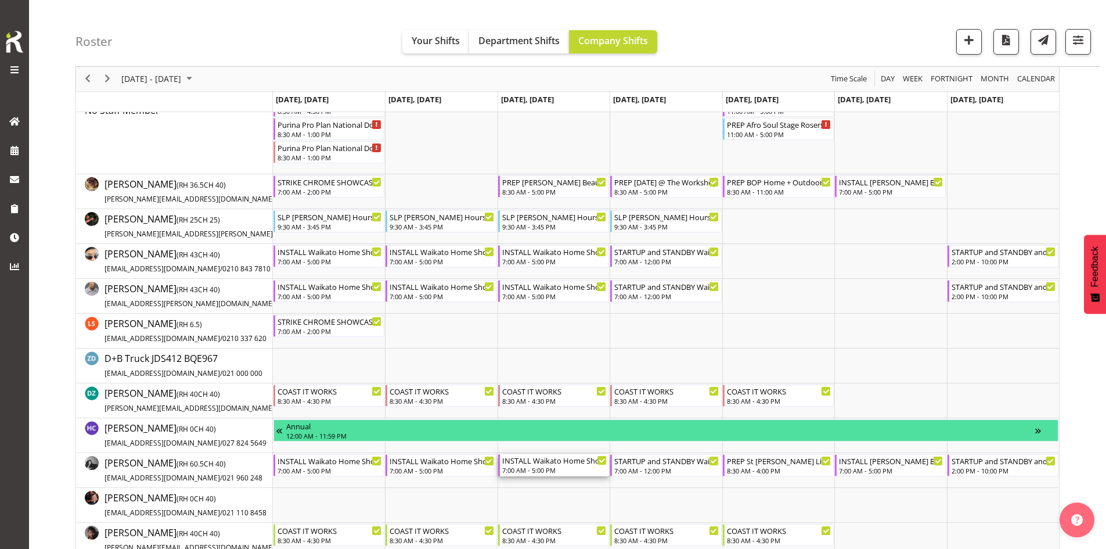
click at [538, 469] on div "7:00 AM - 5:00 PM" at bounding box center [554, 469] width 105 height 9
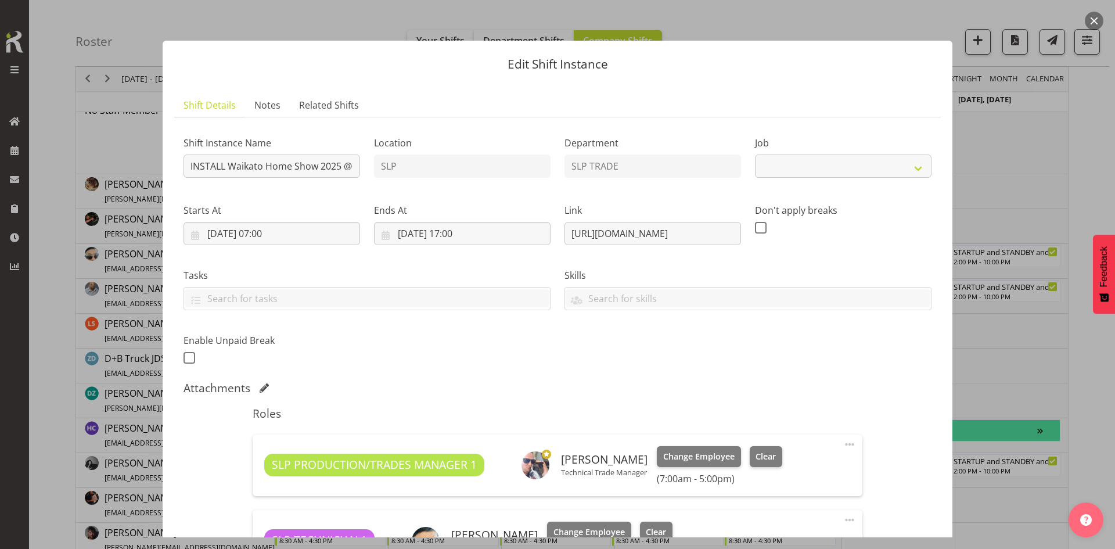
select select "9156"
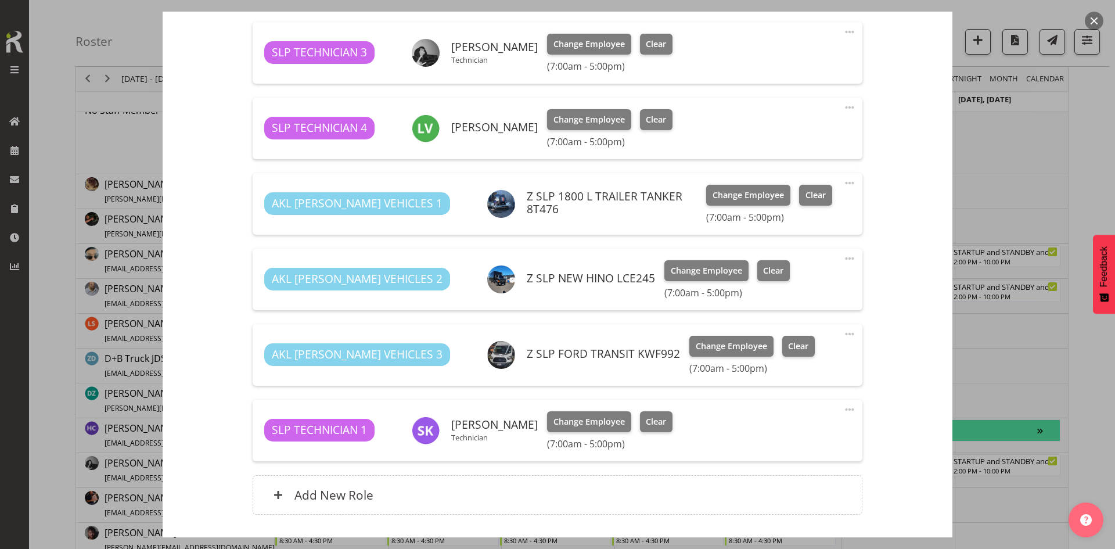
click at [1028, 393] on div at bounding box center [557, 274] width 1115 height 549
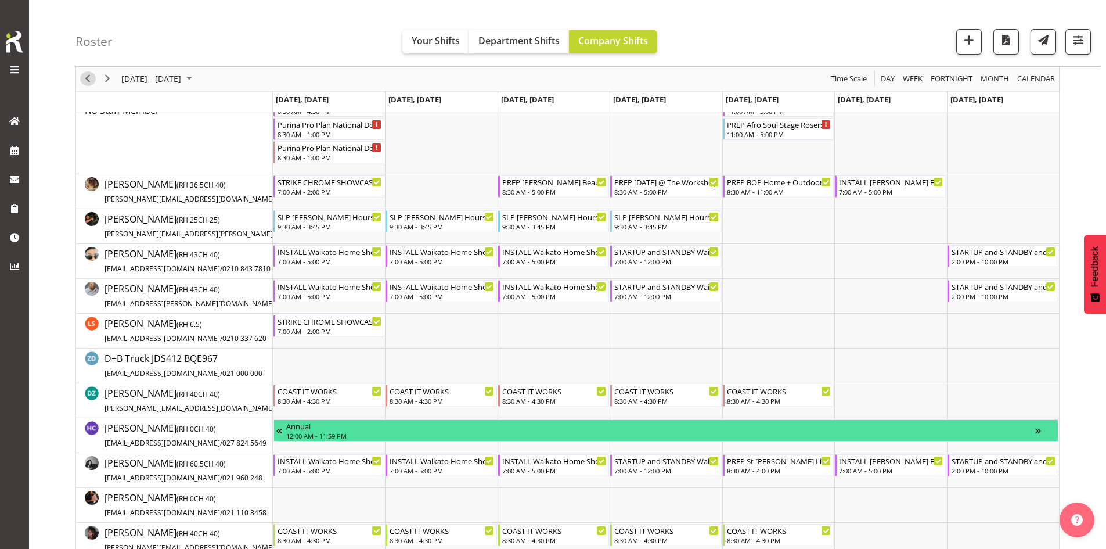
drag, startPoint x: 85, startPoint y: 82, endPoint x: 276, endPoint y: 291, distance: 282.3
click at [87, 84] on span "Previous" at bounding box center [88, 79] width 14 height 15
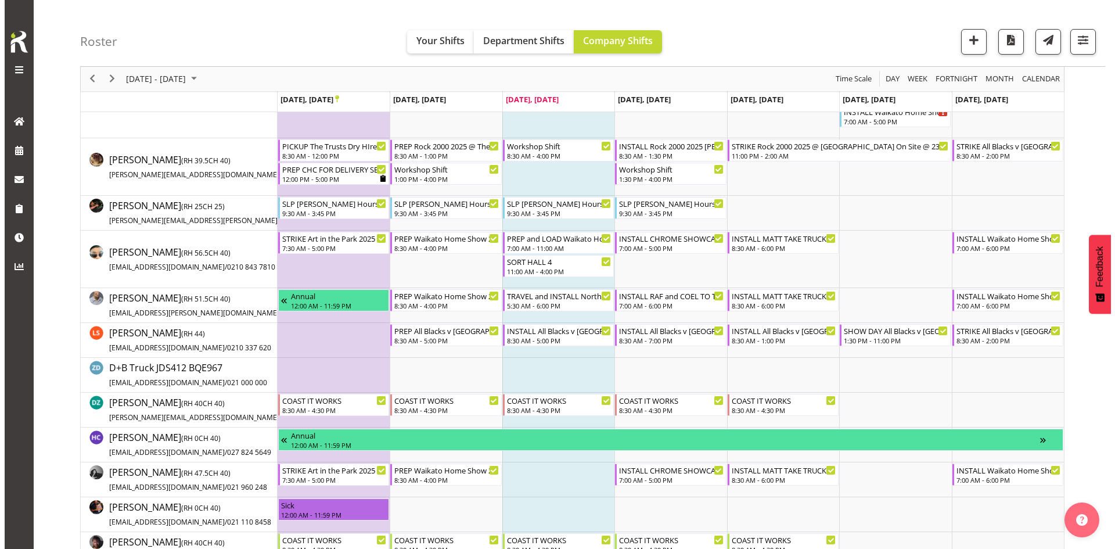
scroll to position [232, 0]
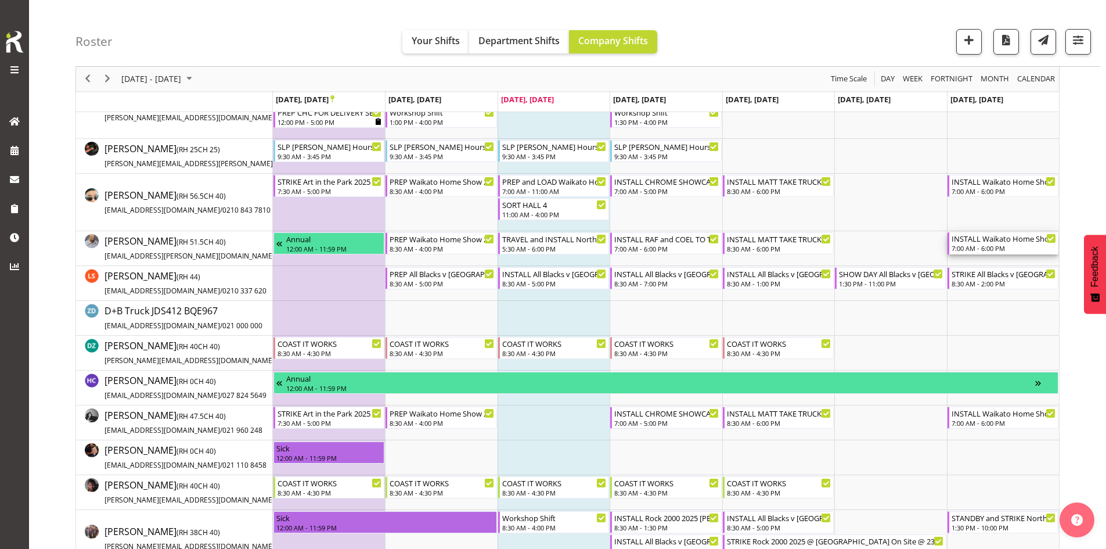
click at [992, 245] on div "7:00 AM - 6:00 PM" at bounding box center [1004, 247] width 105 height 9
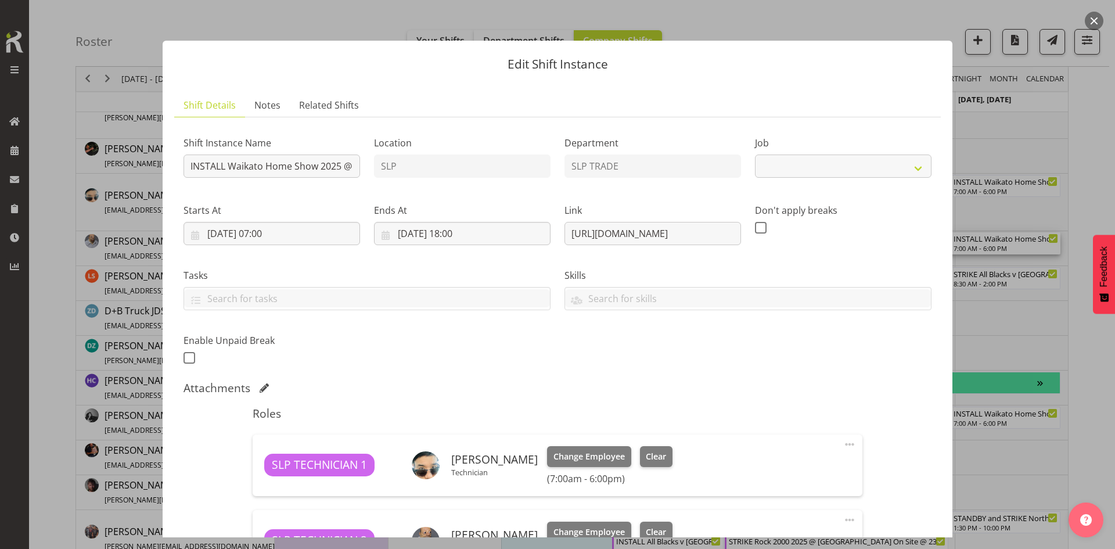
select select "9156"
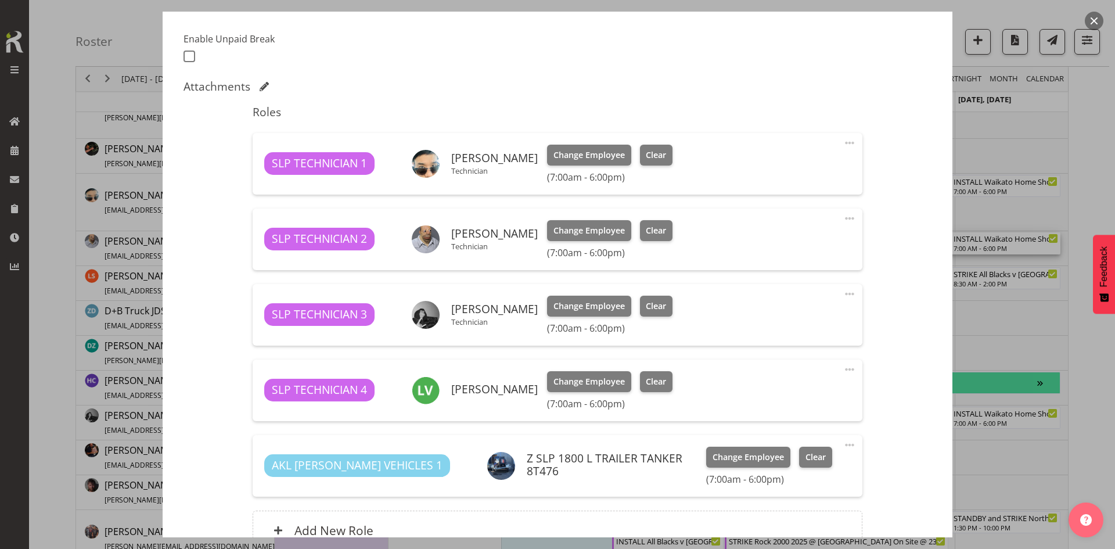
scroll to position [417, 0]
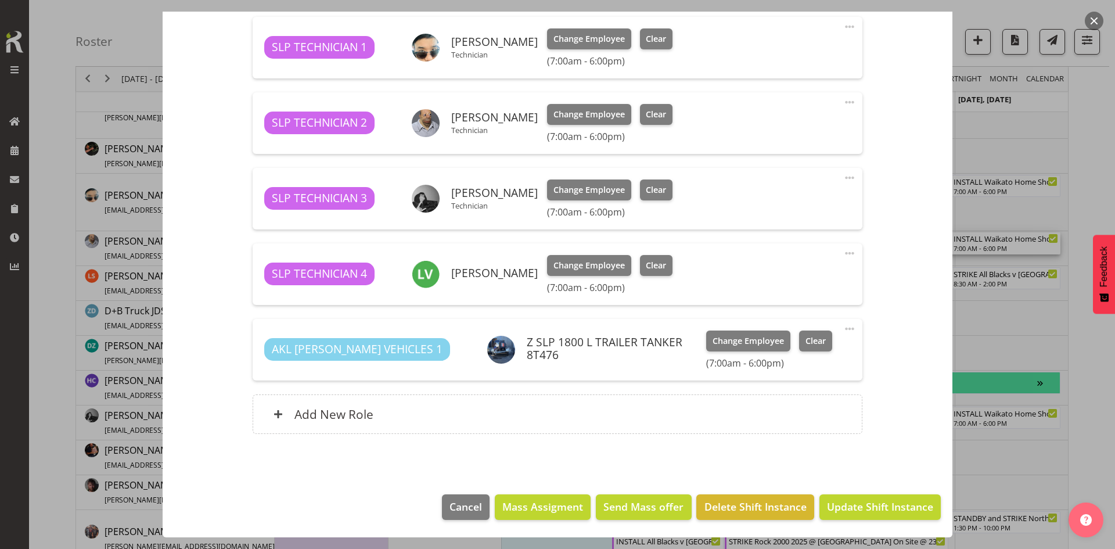
click at [496, 426] on div "Add New Role" at bounding box center [557, 413] width 609 height 39
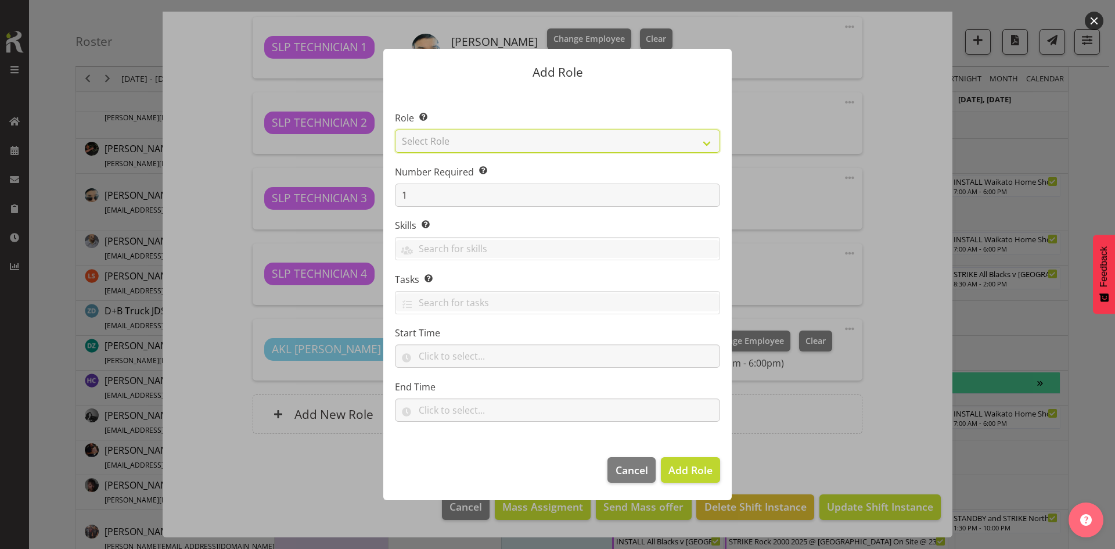
click at [517, 143] on select "Select Role ACCOUNT MANAGER ACCOUNT MANAGER DW ACCOUNTS [PERSON_NAME] VEHICLES …" at bounding box center [557, 140] width 325 height 23
select select "81"
click at [395, 129] on select "Select Role ACCOUNT MANAGER ACCOUNT MANAGER DW ACCOUNTS [PERSON_NAME] VEHICLES …" at bounding box center [557, 140] width 325 height 23
click at [681, 470] on span "Add Role" at bounding box center [690, 470] width 44 height 14
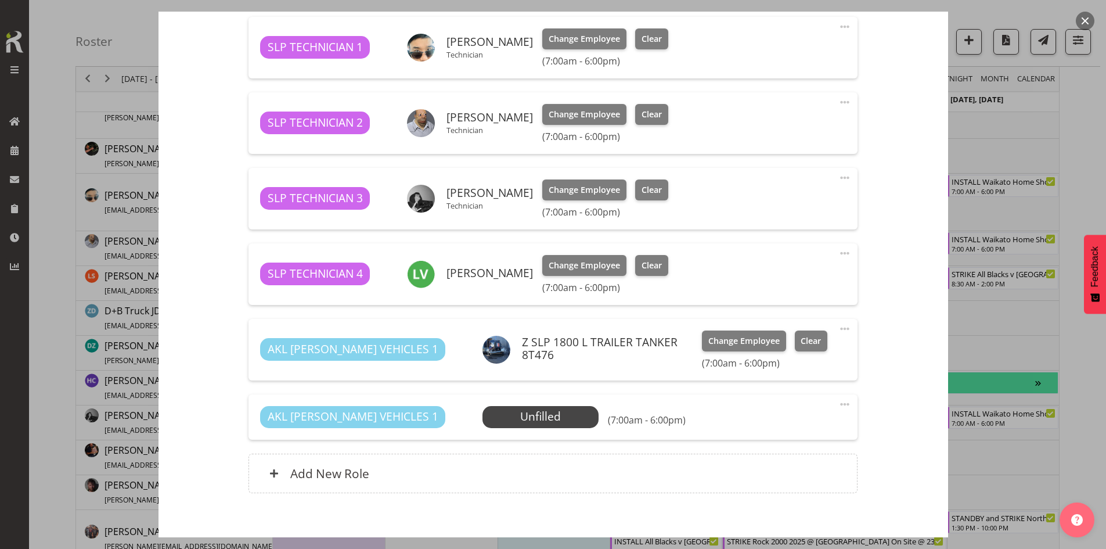
click at [0, 0] on span "Select Employee" at bounding box center [0, 0] width 0 height 0
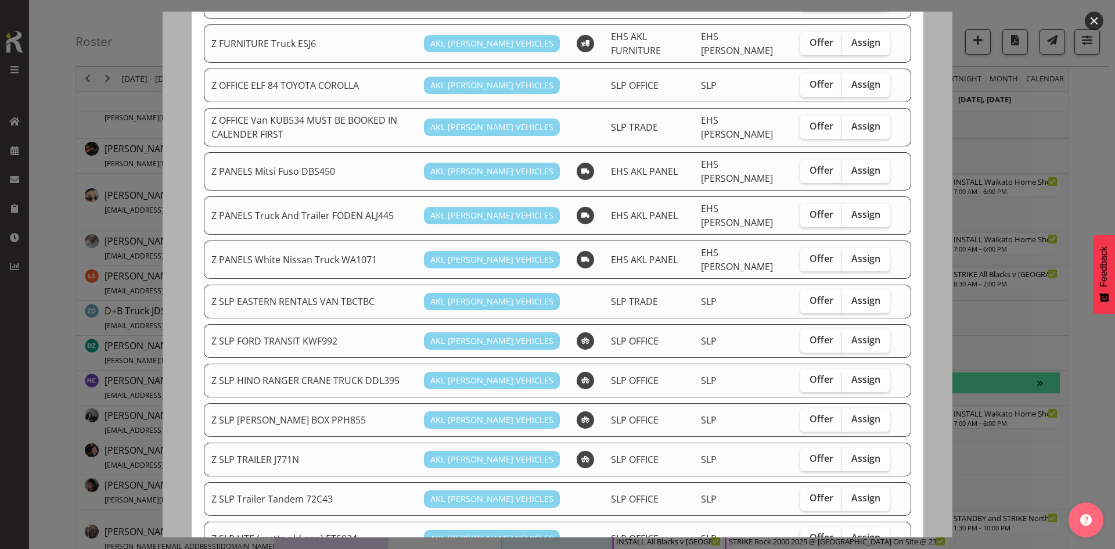
scroll to position [523, 0]
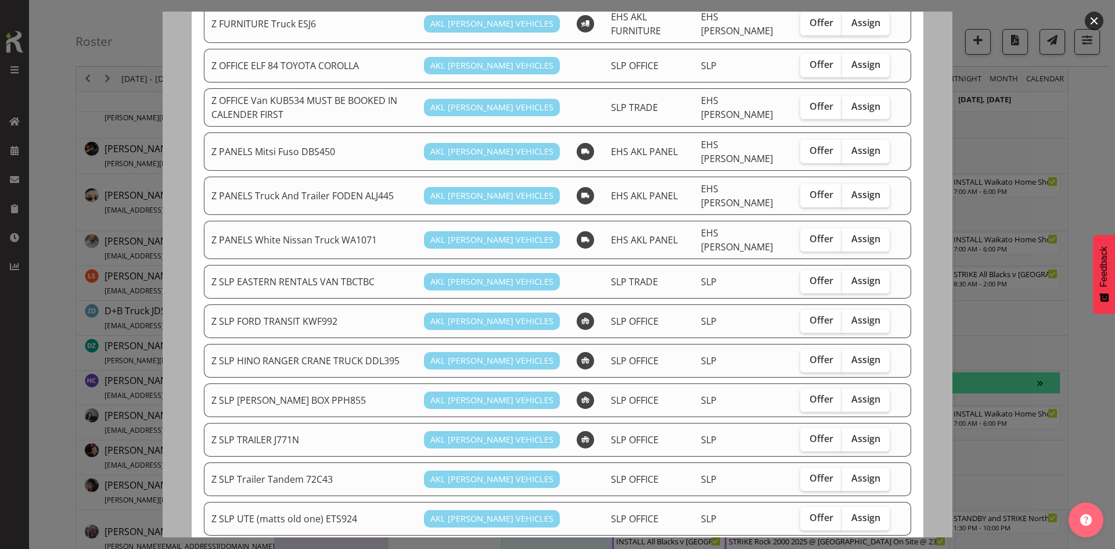
click at [851, 314] on span "Assign" at bounding box center [865, 320] width 29 height 12
click at [845, 316] on input "Assign" at bounding box center [846, 320] width 8 height 8
checkbox input "true"
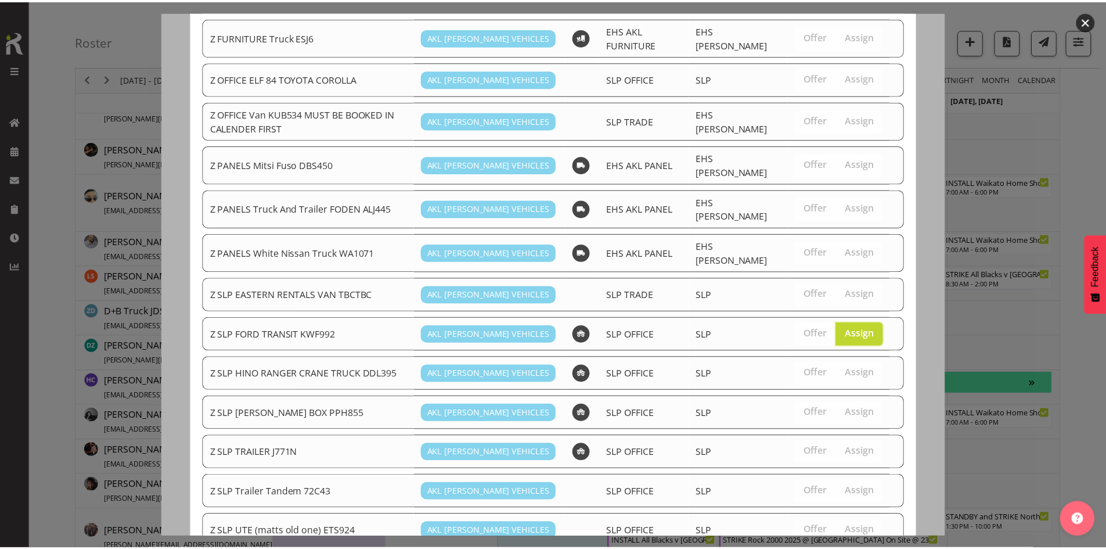
scroll to position [556, 0]
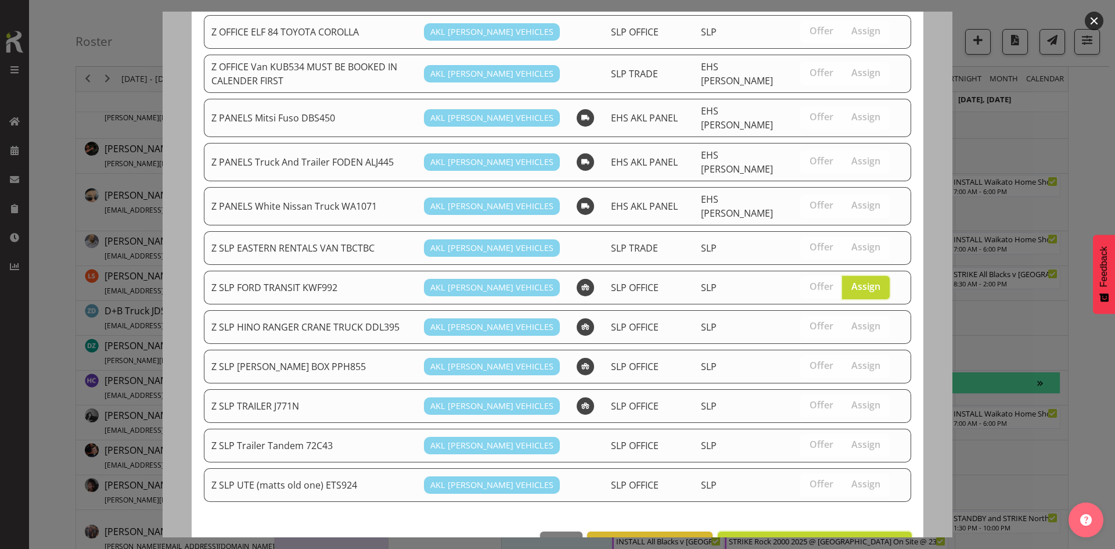
click at [806, 537] on span "Assign Z SLP FORD TRANSIT KWF992" at bounding box center [814, 544] width 179 height 14
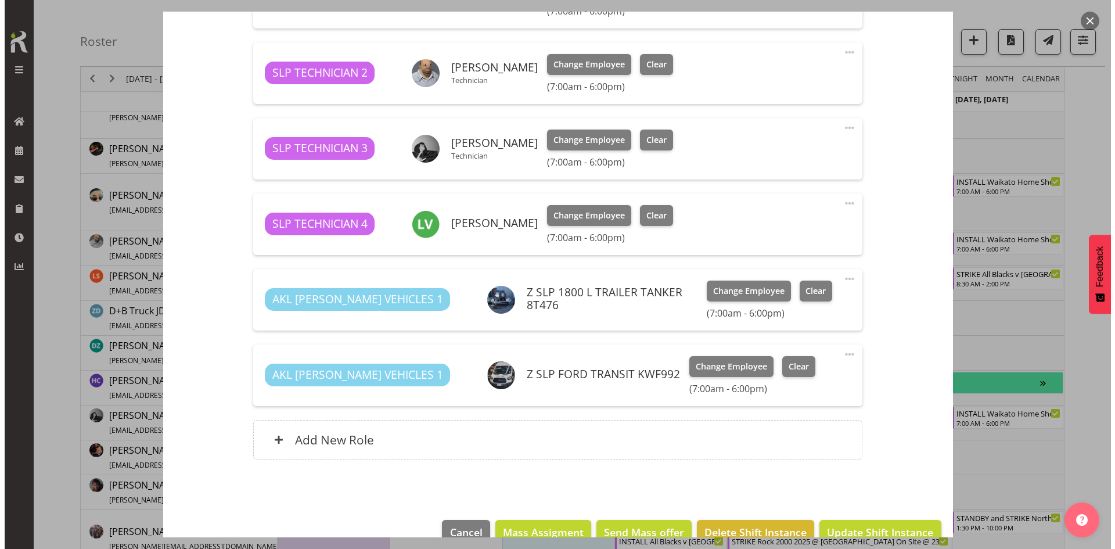
scroll to position [493, 0]
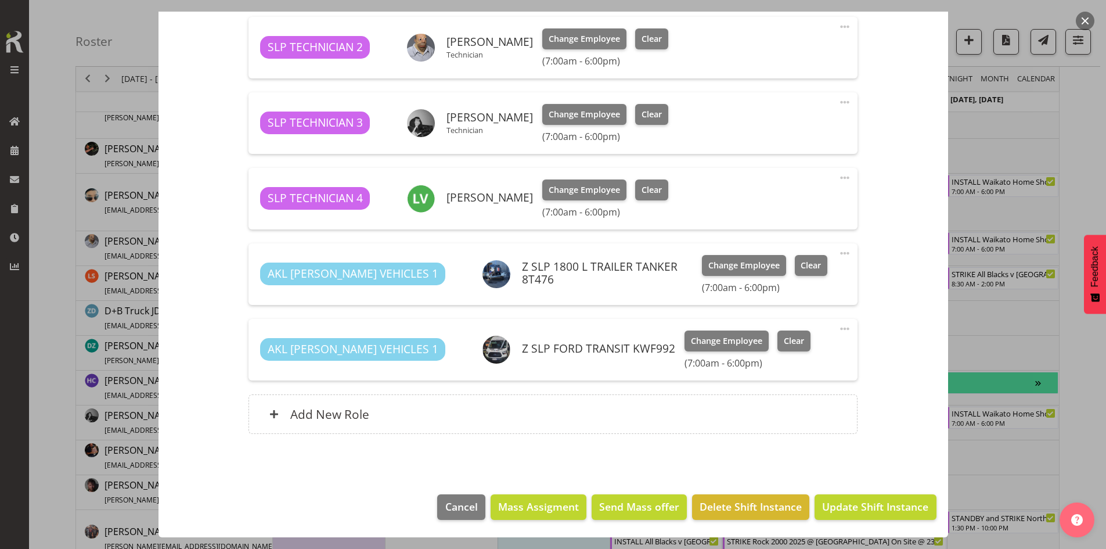
click at [607, 415] on div "Add New Role" at bounding box center [552, 413] width 609 height 39
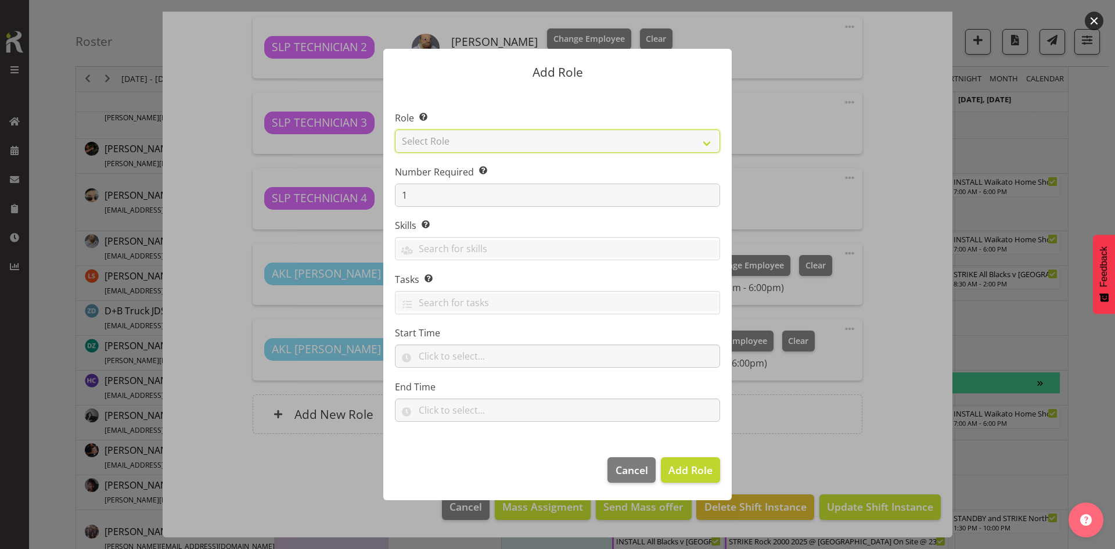
drag, startPoint x: 700, startPoint y: 138, endPoint x: 690, endPoint y: 145, distance: 12.1
click at [700, 138] on select "Select Role ACCOUNT MANAGER ACCOUNT MANAGER DW ACCOUNTS [PERSON_NAME] VEHICLES …" at bounding box center [557, 140] width 325 height 23
select select "81"
click at [395, 129] on select "Select Role ACCOUNT MANAGER ACCOUNT MANAGER DW ACCOUNTS [PERSON_NAME] VEHICLES …" at bounding box center [557, 140] width 325 height 23
click at [685, 469] on span "Add Role" at bounding box center [690, 470] width 44 height 14
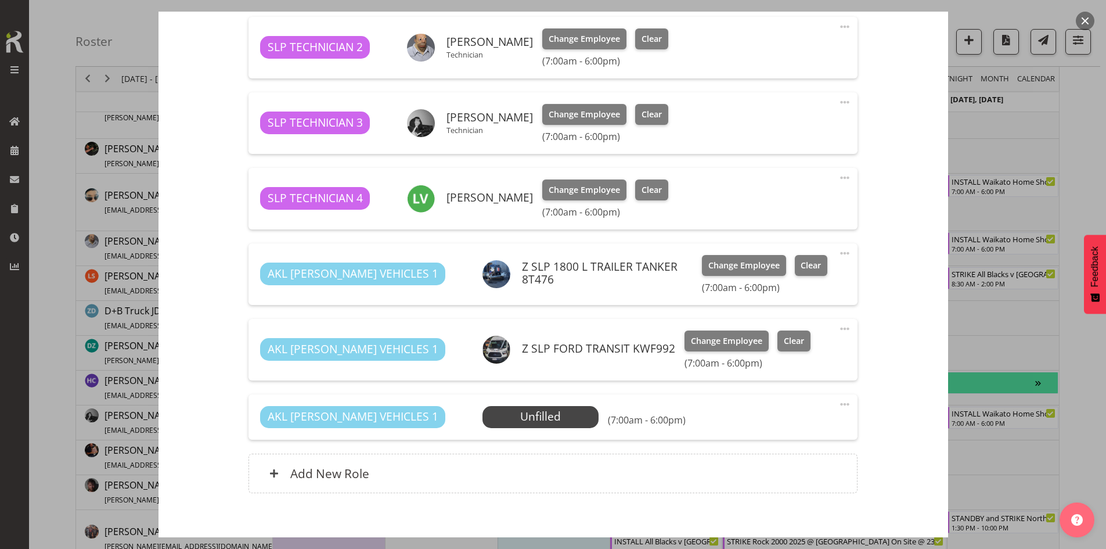
click at [0, 0] on span "Select Employee" at bounding box center [0, 0] width 0 height 0
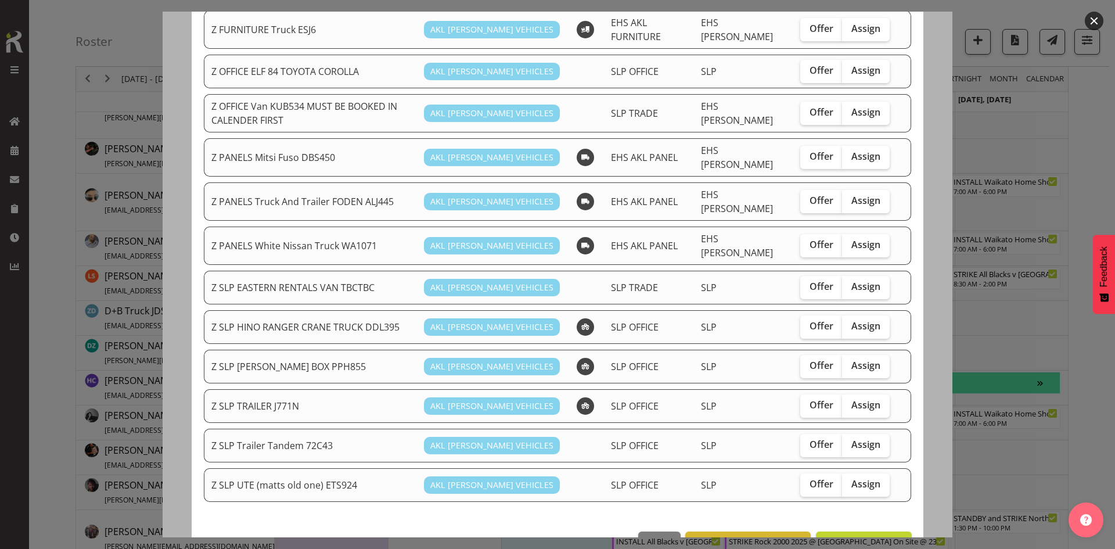
scroll to position [459, 0]
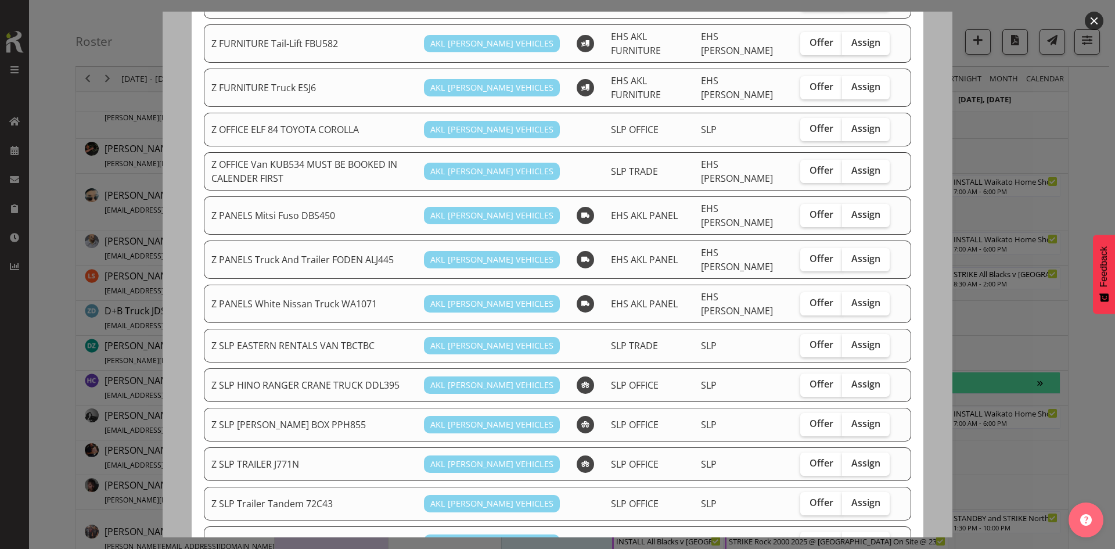
click at [859, 123] on span "Assign" at bounding box center [865, 129] width 29 height 12
click at [849, 125] on input "Assign" at bounding box center [846, 129] width 8 height 8
checkbox input "true"
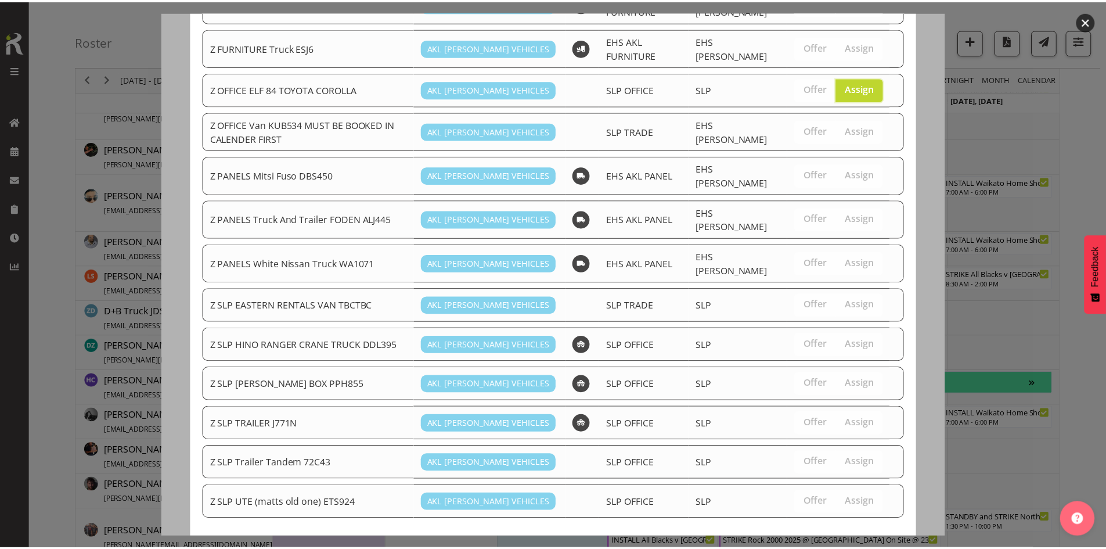
scroll to position [517, 0]
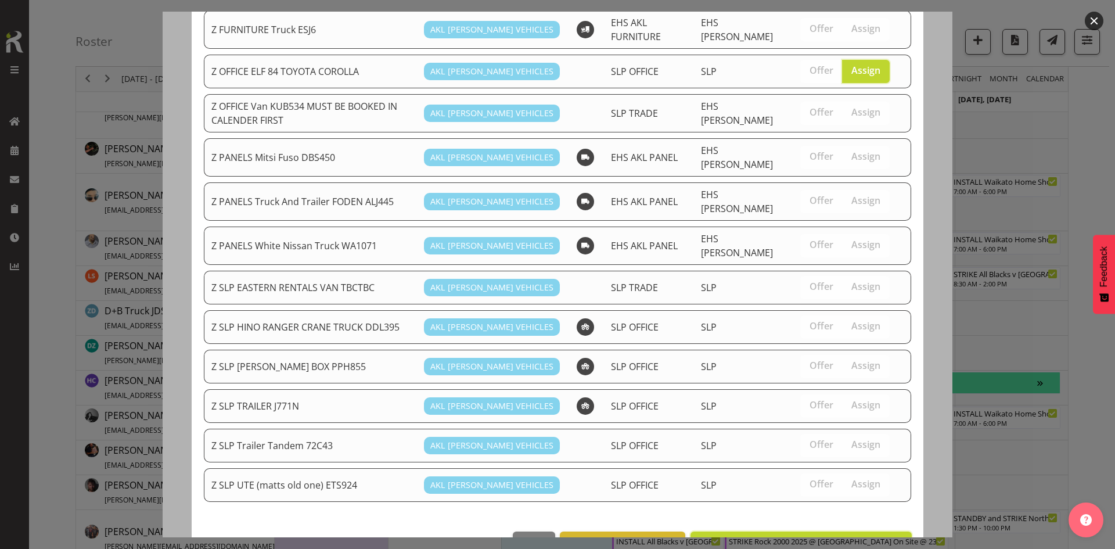
click at [795, 531] on button "Assign Z OFFICE ELF 84 TOYOTA COROLLA" at bounding box center [800, 544] width 221 height 26
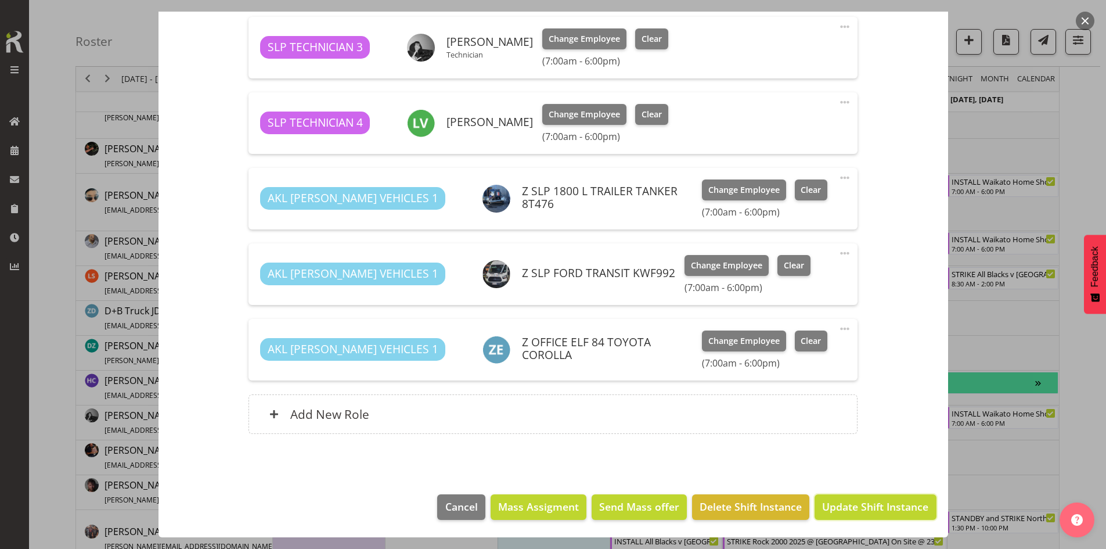
click at [820, 498] on button "Update Shift Instance" at bounding box center [875, 507] width 121 height 26
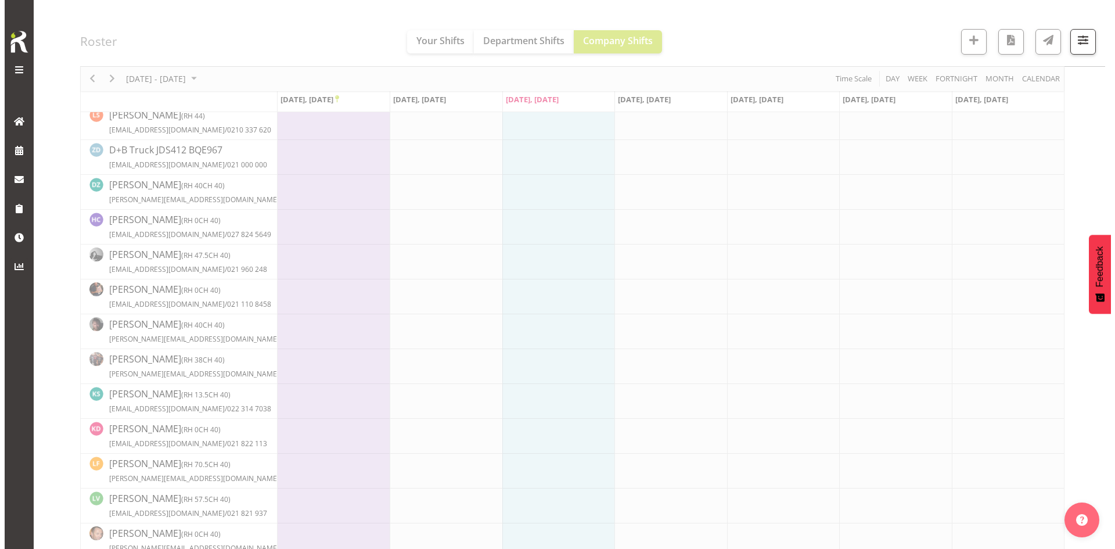
scroll to position [348, 0]
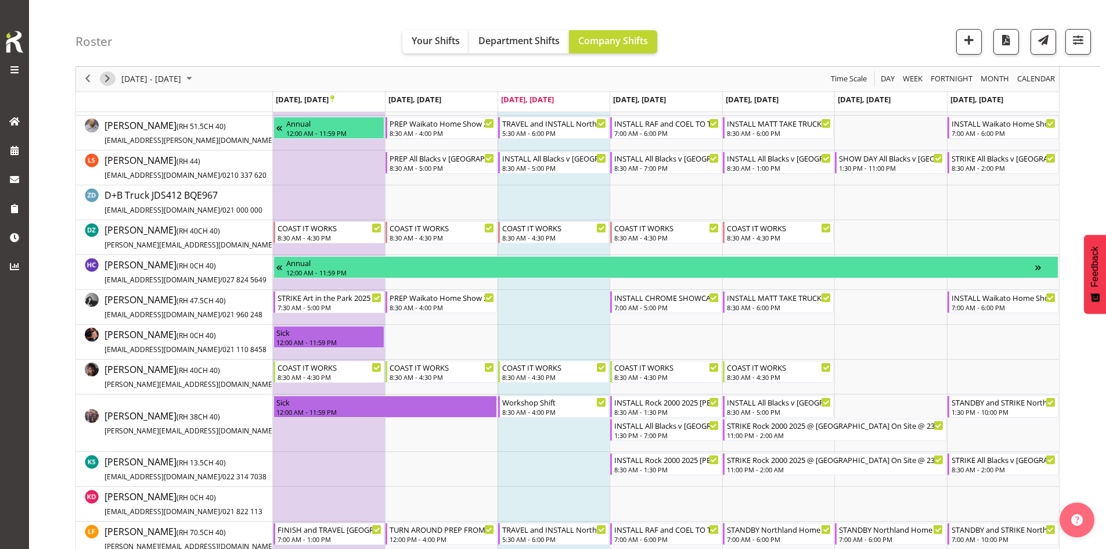
drag, startPoint x: 102, startPoint y: 75, endPoint x: 321, endPoint y: 260, distance: 286.8
click at [102, 75] on span "Next" at bounding box center [107, 79] width 14 height 15
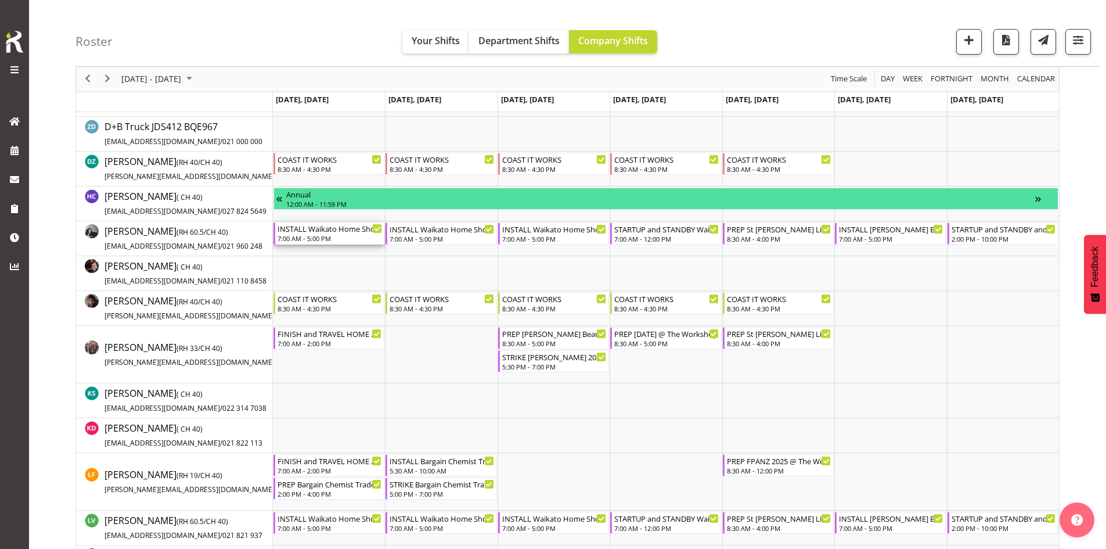
click at [326, 235] on div "7:00 AM - 5:00 PM" at bounding box center [330, 237] width 105 height 9
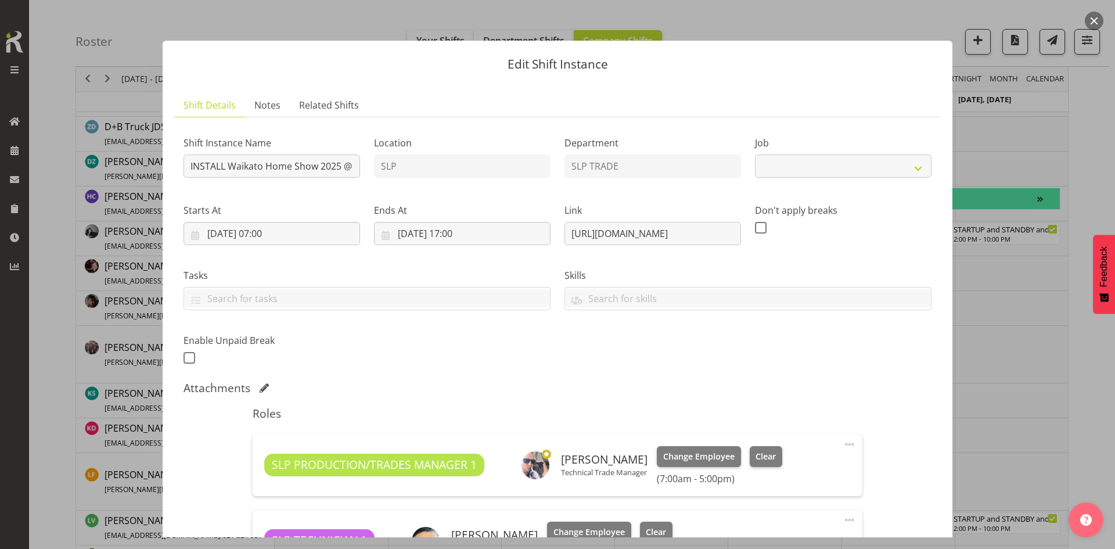
select select "9156"
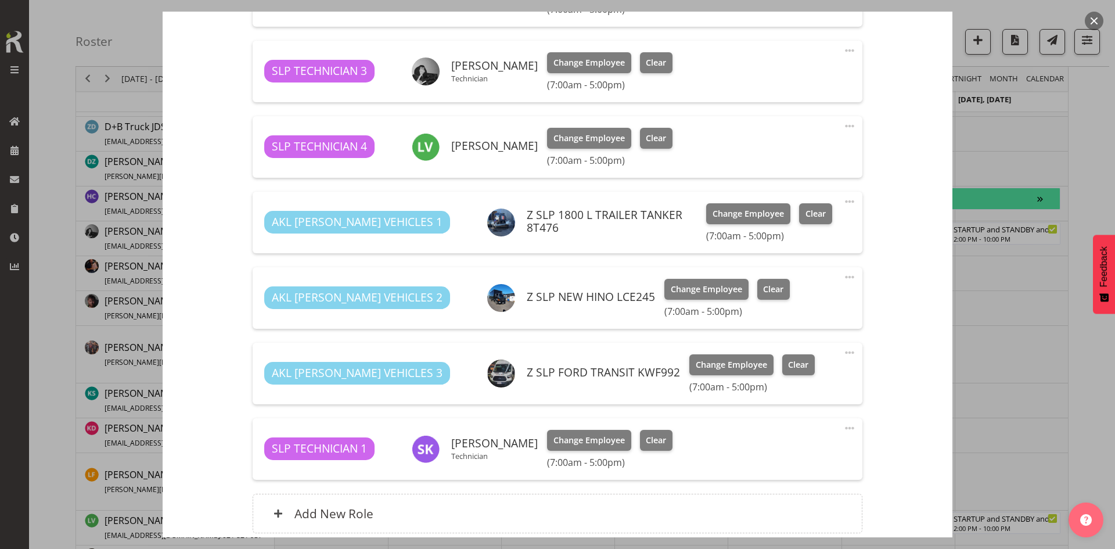
scroll to position [639, 0]
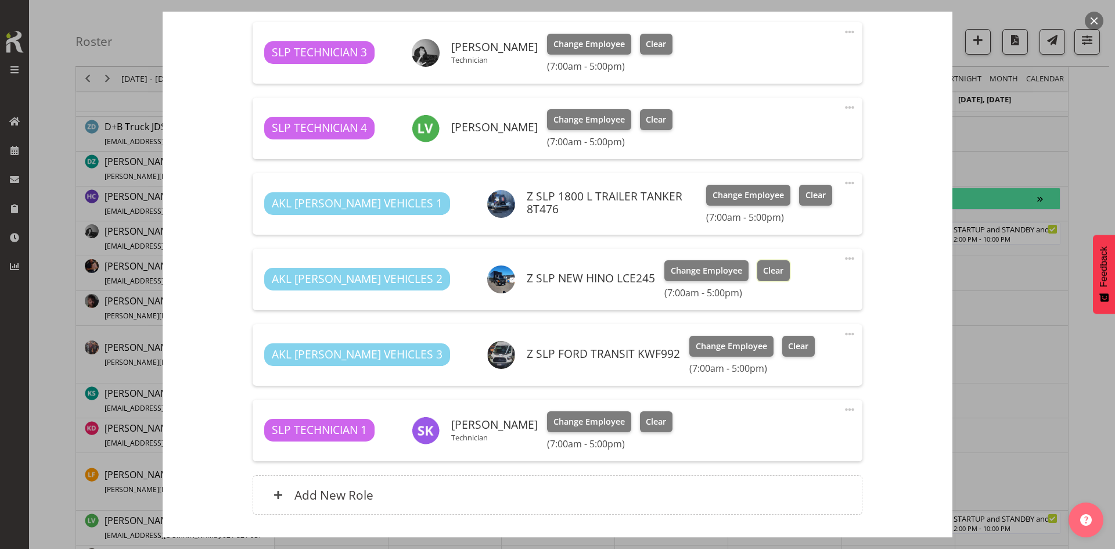
click at [763, 275] on span "Clear" at bounding box center [773, 270] width 20 height 13
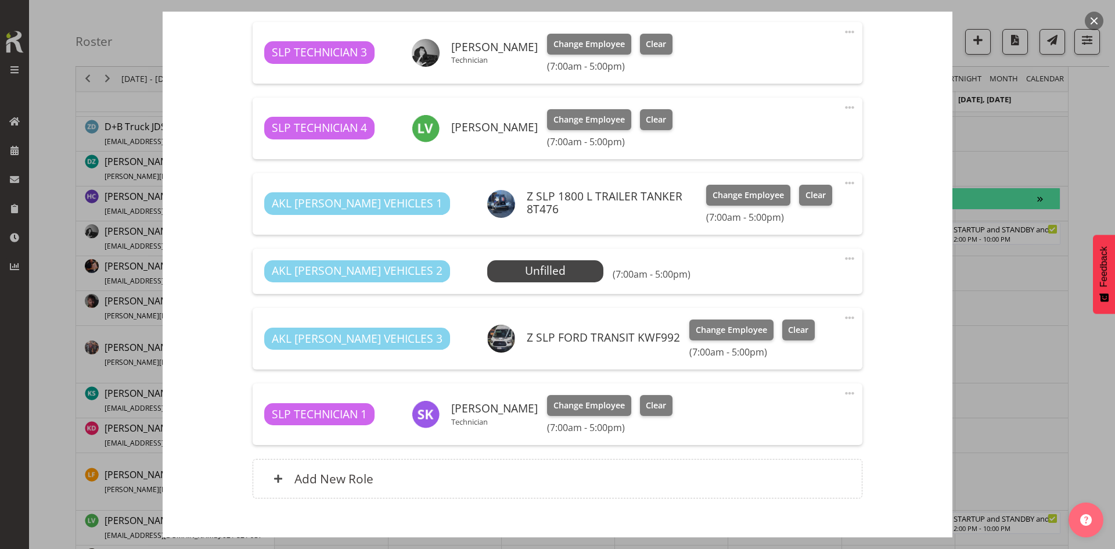
click at [0, 0] on span "Select Employee" at bounding box center [0, 0] width 0 height 0
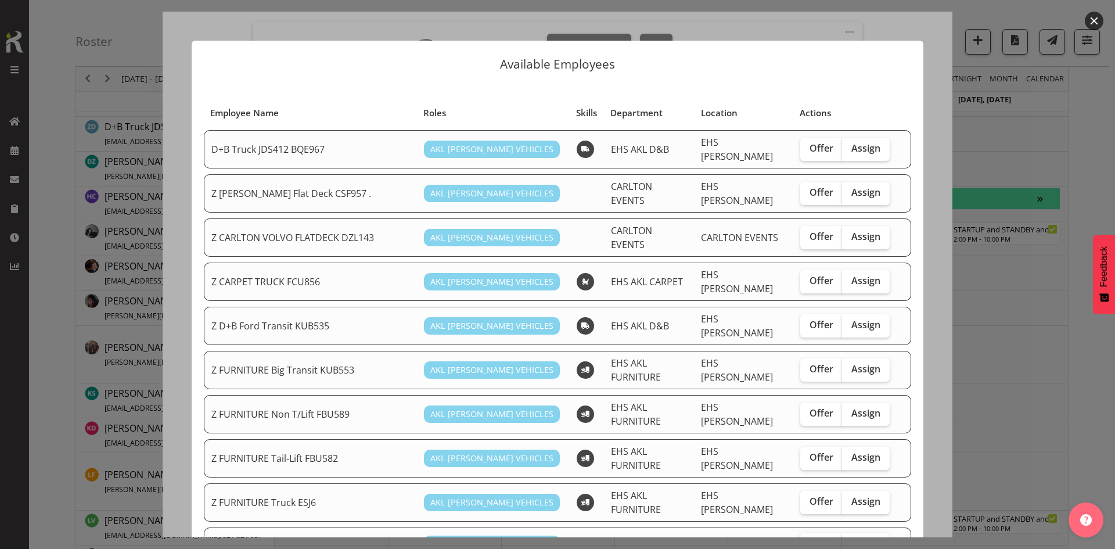
scroll to position [116, 0]
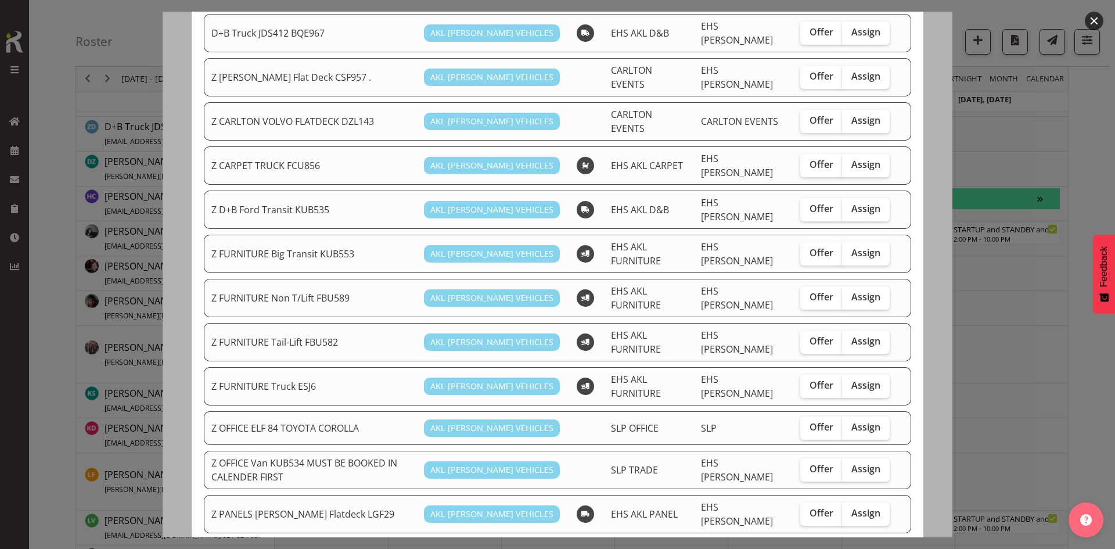
click at [851, 421] on span "Assign" at bounding box center [865, 427] width 29 height 12
click at [849, 423] on input "Assign" at bounding box center [846, 427] width 8 height 8
checkbox input "true"
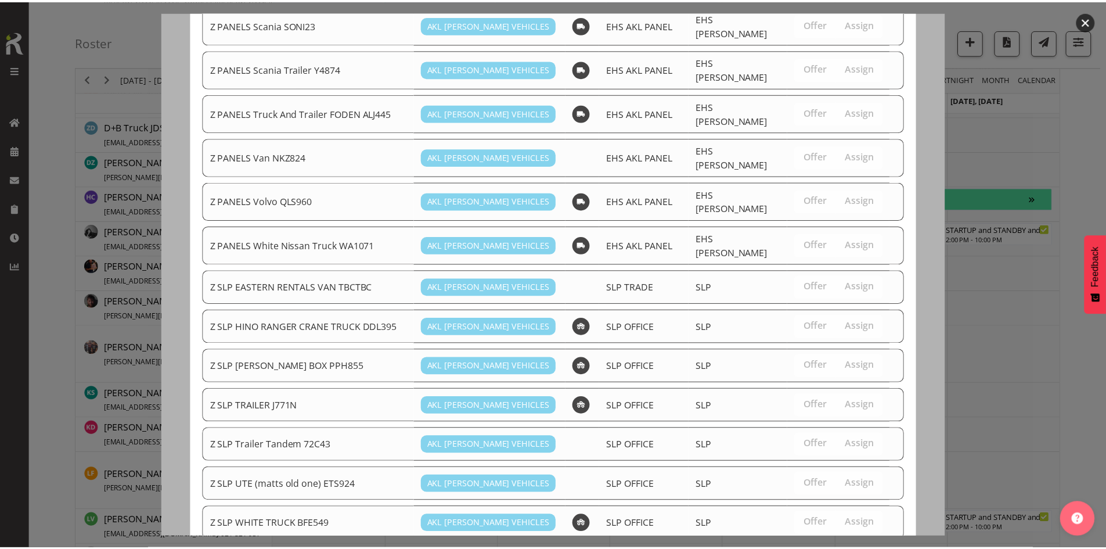
scroll to position [754, 0]
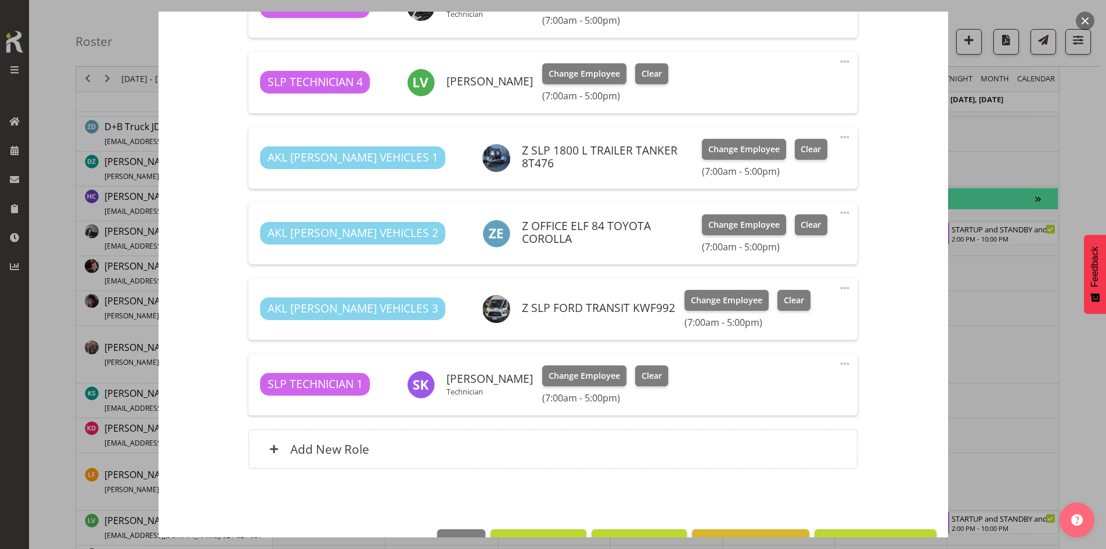
scroll to position [719, 0]
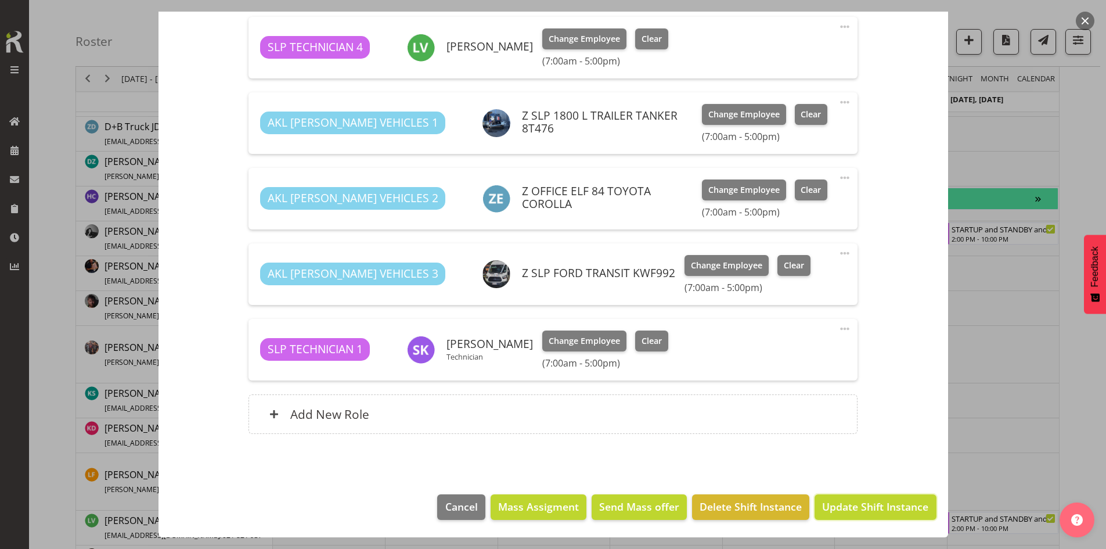
click at [845, 505] on span "Update Shift Instance" at bounding box center [875, 506] width 106 height 15
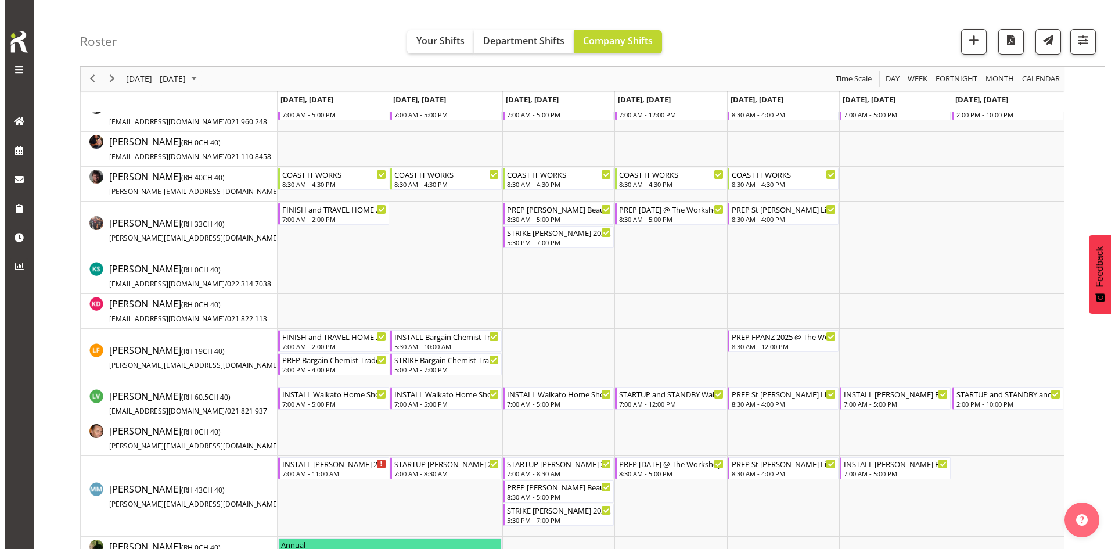
scroll to position [488, 0]
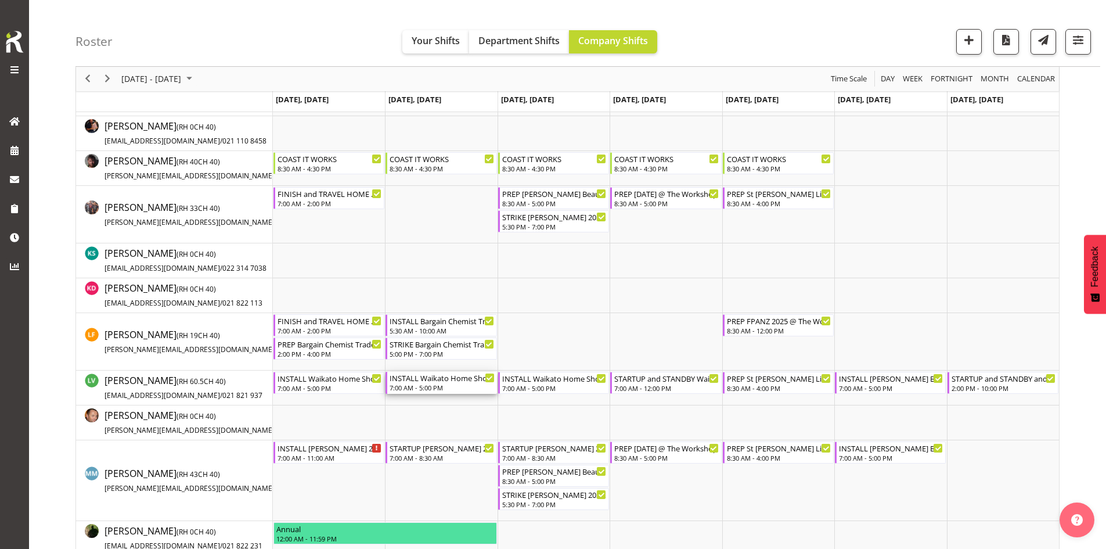
click at [433, 377] on div "INSTALL Waikato Home Show 2025 @ [GEOGRAPHIC_DATA]" at bounding box center [442, 378] width 105 height 12
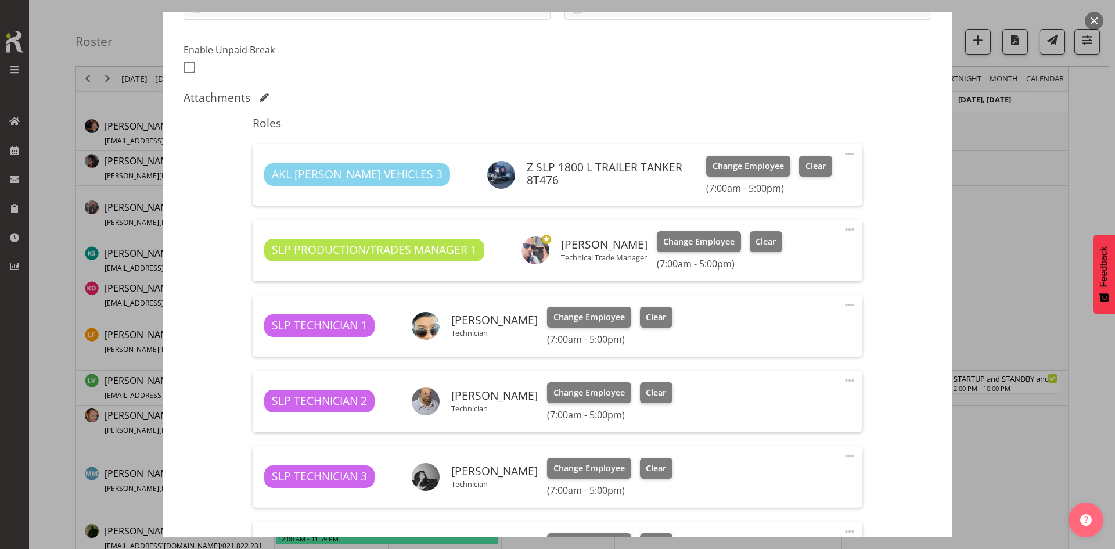
select select "9156"
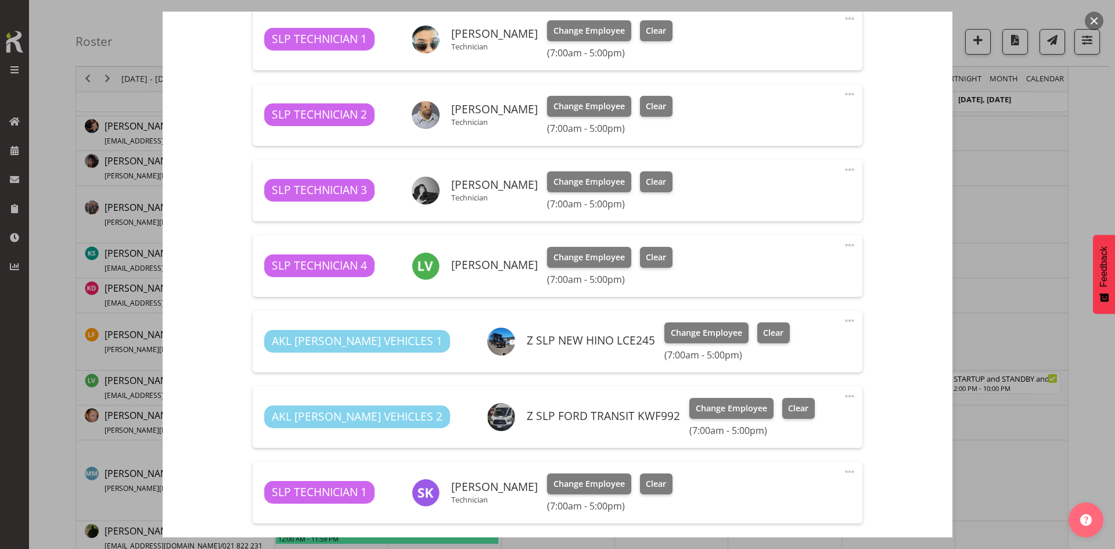
scroll to position [639, 0]
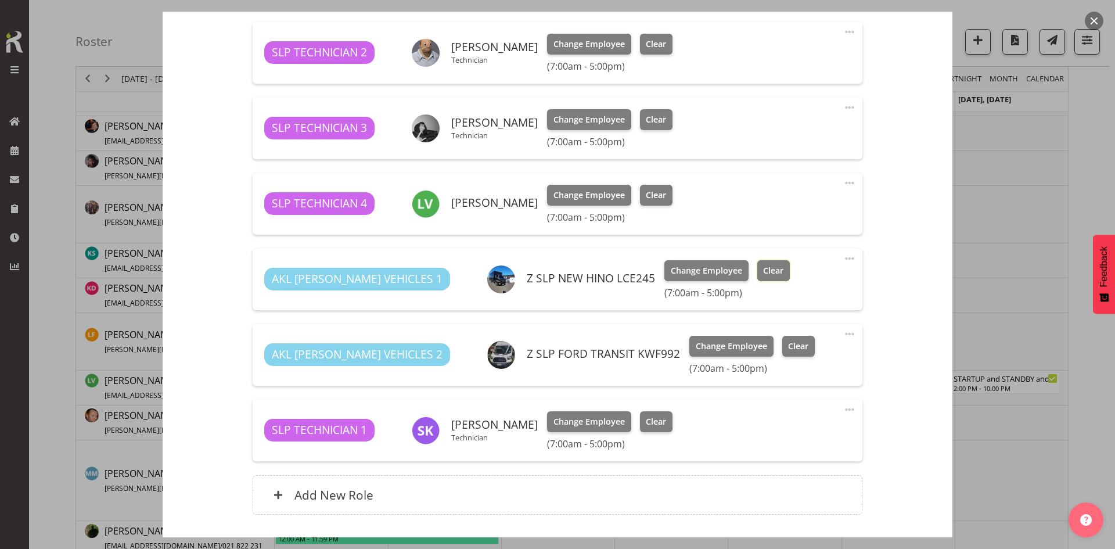
click at [763, 271] on span "Clear" at bounding box center [773, 270] width 20 height 13
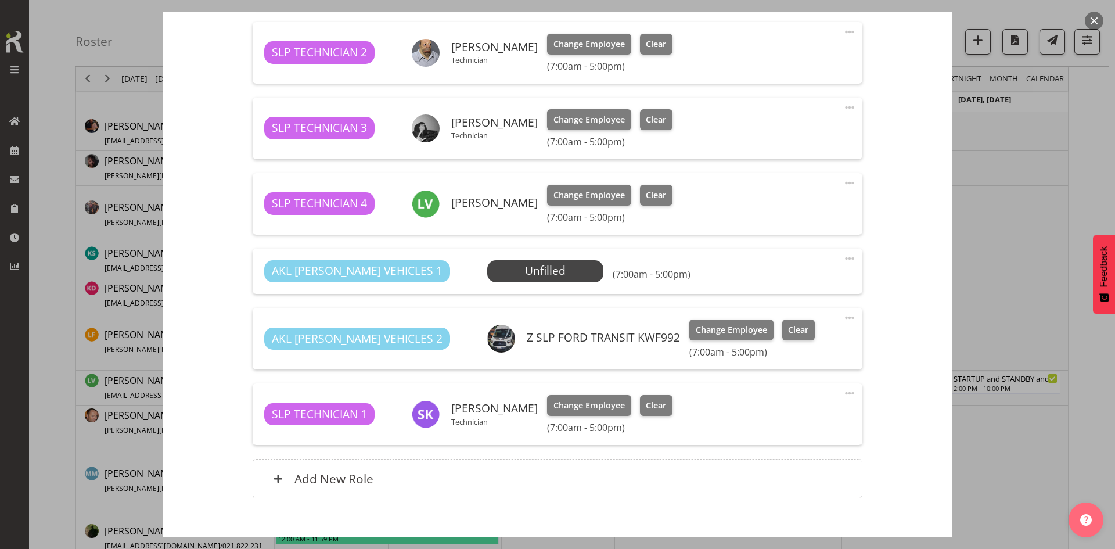
click at [0, 0] on span "Select Employee" at bounding box center [0, 0] width 0 height 0
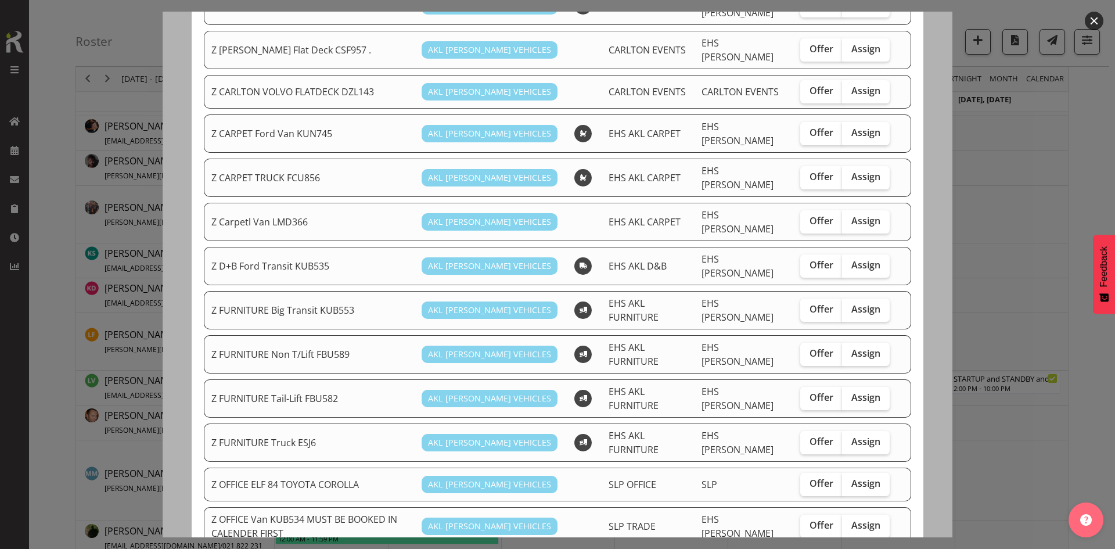
scroll to position [174, 0]
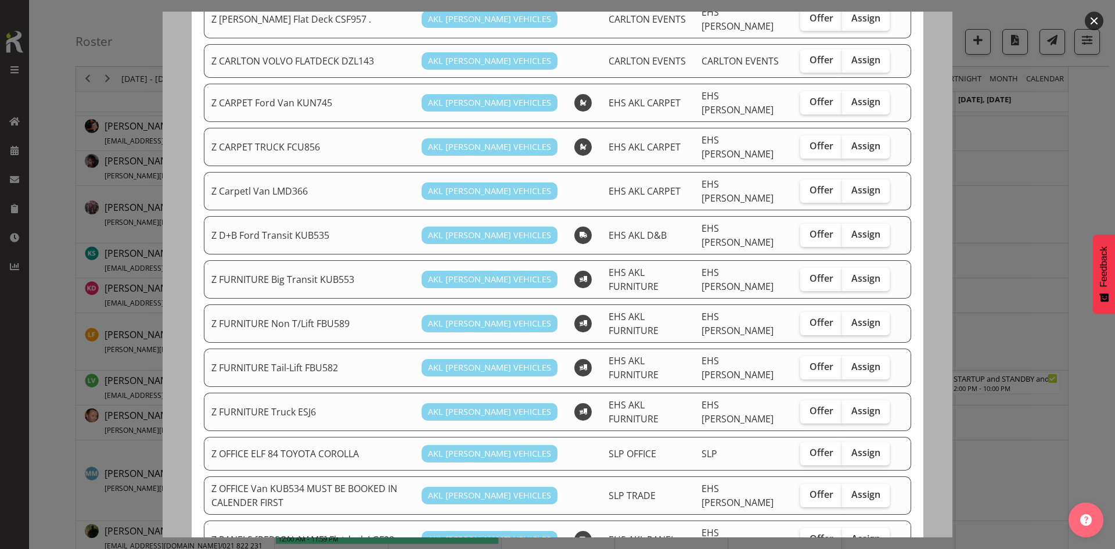
click at [869, 446] on span "Assign" at bounding box center [865, 452] width 29 height 12
click at [849, 449] on input "Assign" at bounding box center [846, 453] width 8 height 8
checkbox input "true"
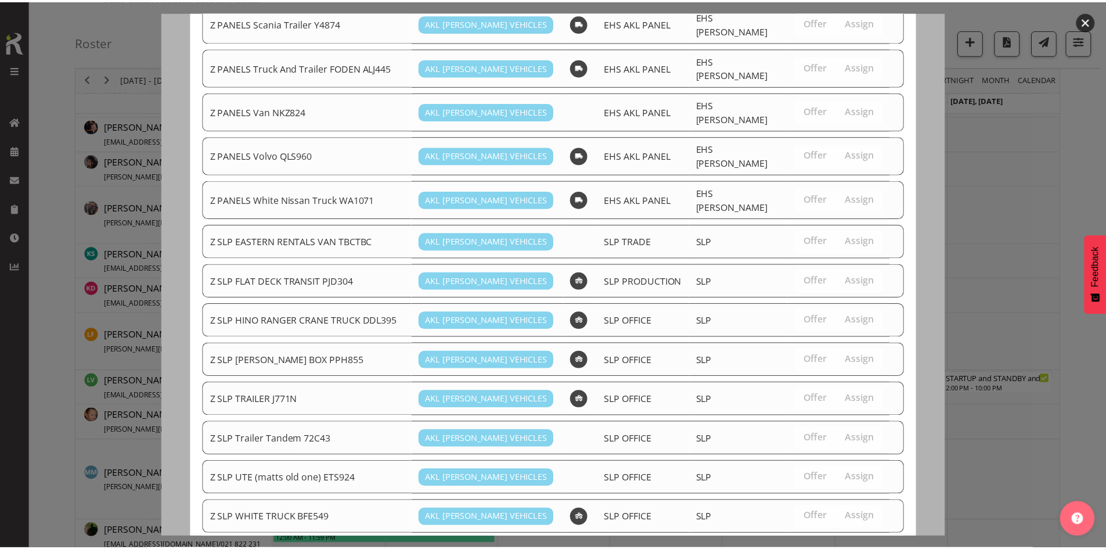
scroll to position [872, 0]
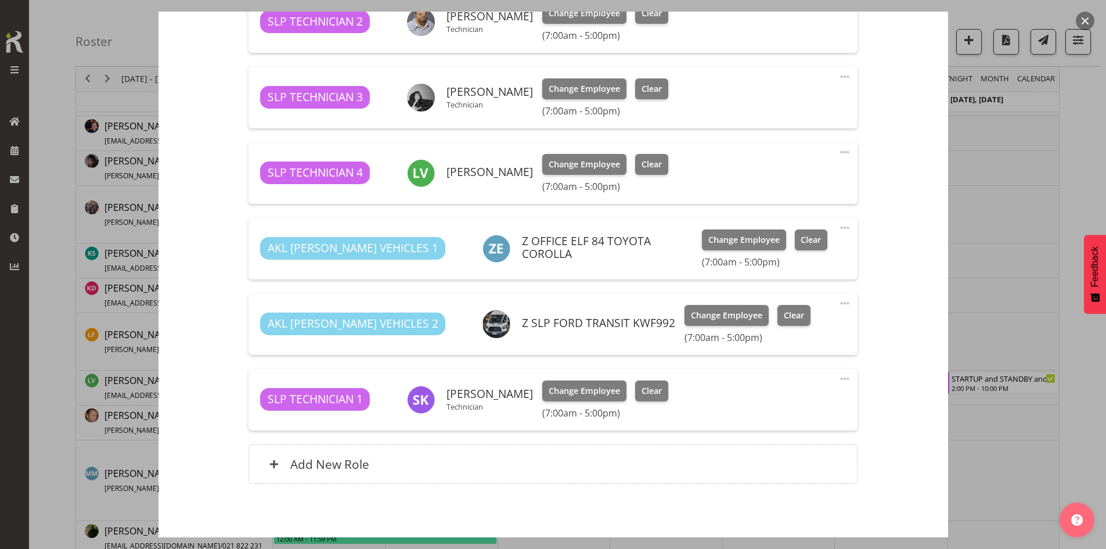
scroll to position [719, 0]
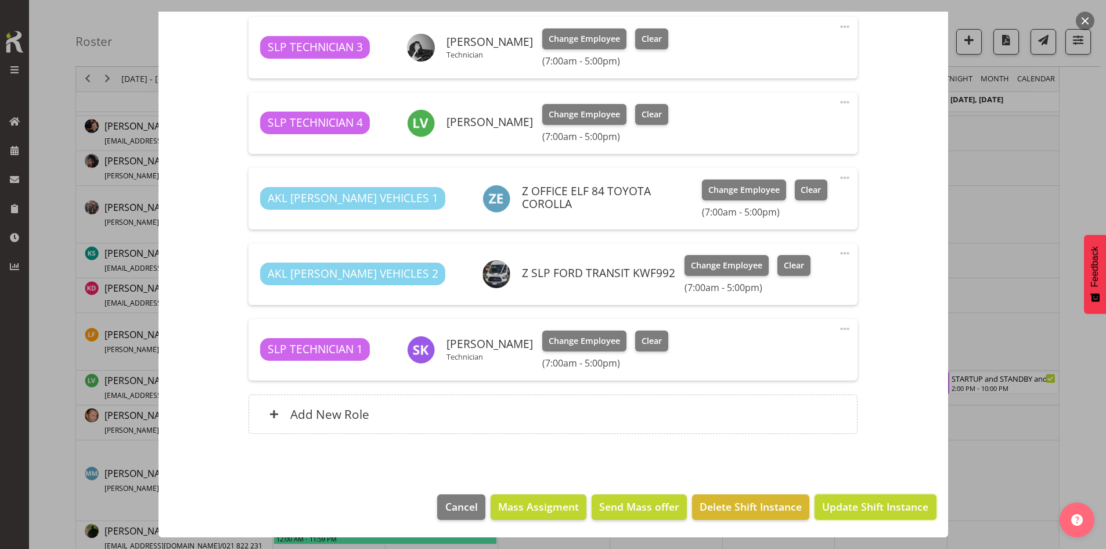
click at [855, 502] on span "Update Shift Instance" at bounding box center [875, 506] width 106 height 15
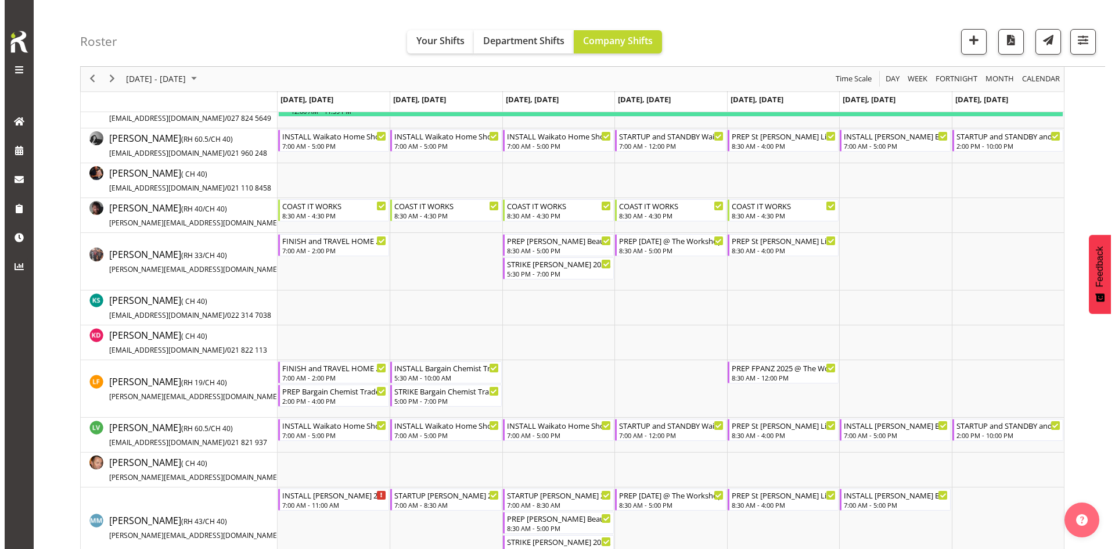
scroll to position [512, 0]
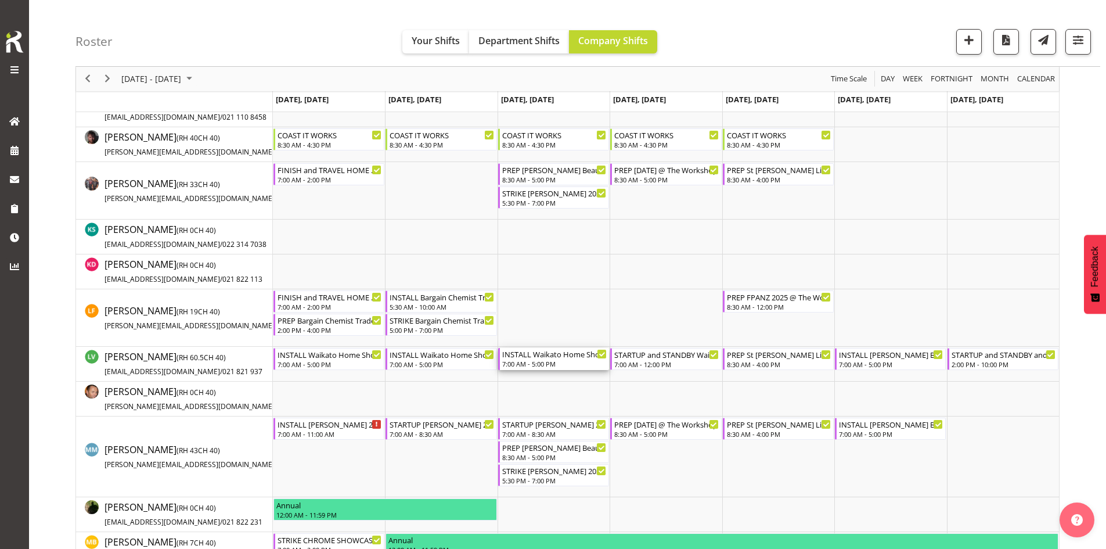
click at [552, 359] on div "INSTALL Waikato Home Show 2025 @ [GEOGRAPHIC_DATA] 7:00 AM - 5:00 PM" at bounding box center [554, 359] width 105 height 22
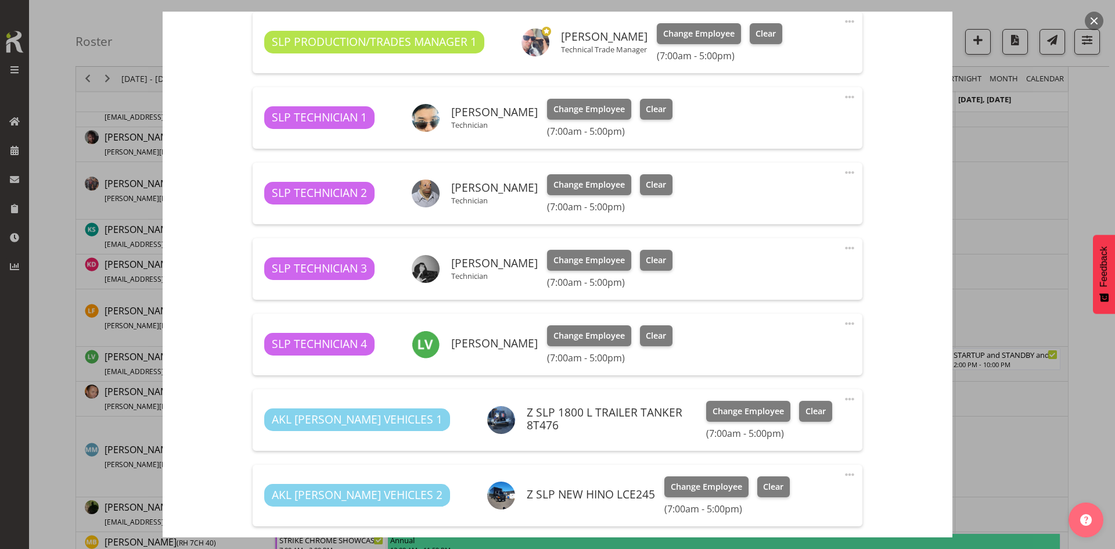
scroll to position [581, 0]
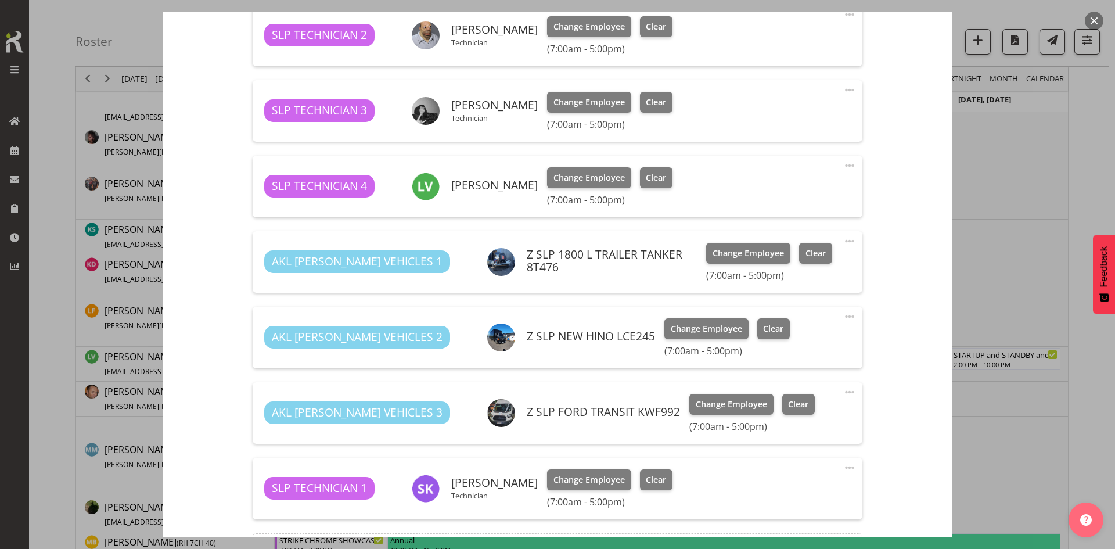
select select "9156"
click at [763, 333] on span "Clear" at bounding box center [773, 328] width 20 height 13
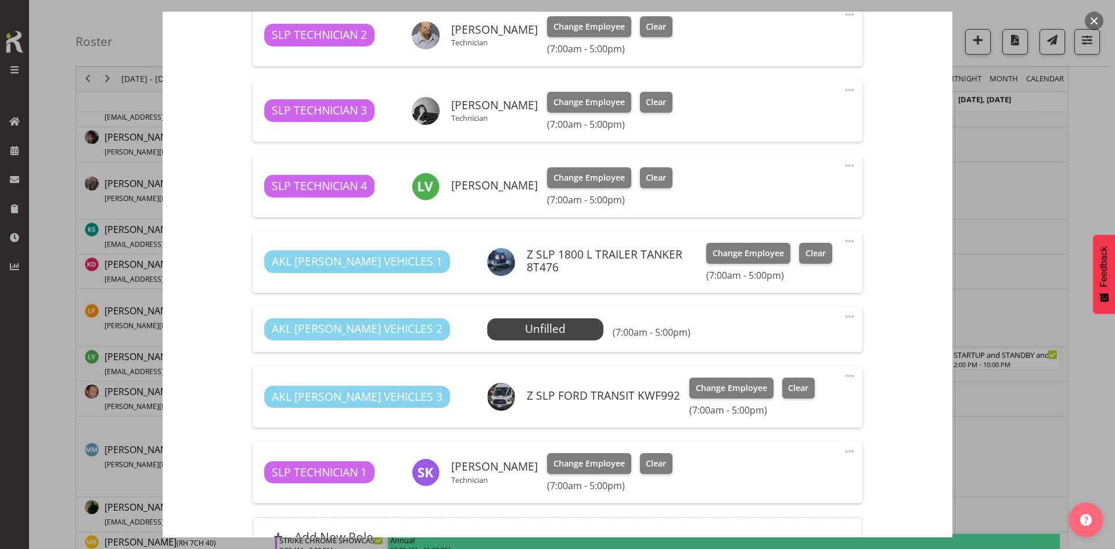
click at [0, 0] on span "Select Employee" at bounding box center [0, 0] width 0 height 0
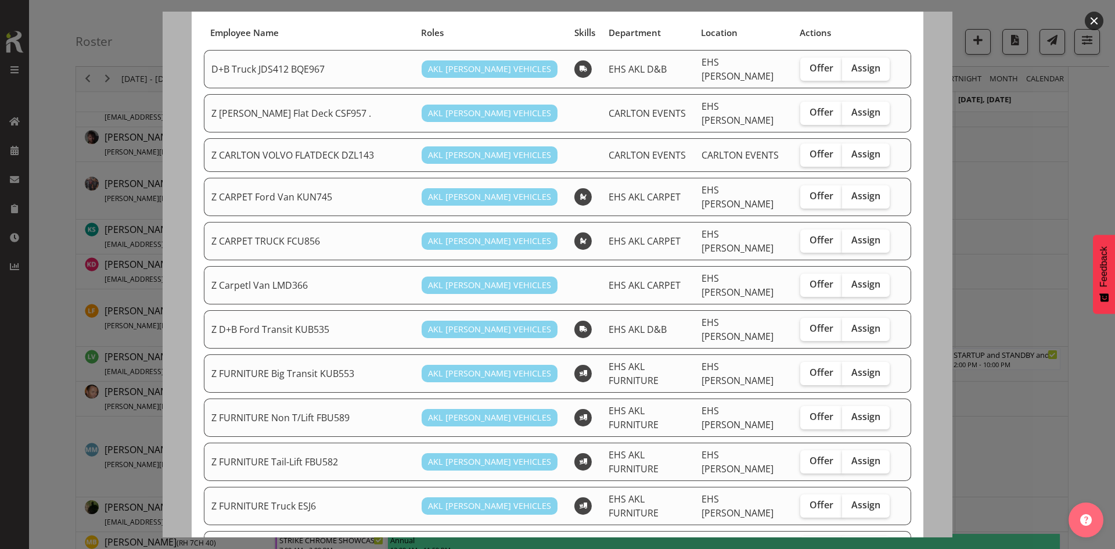
scroll to position [174, 0]
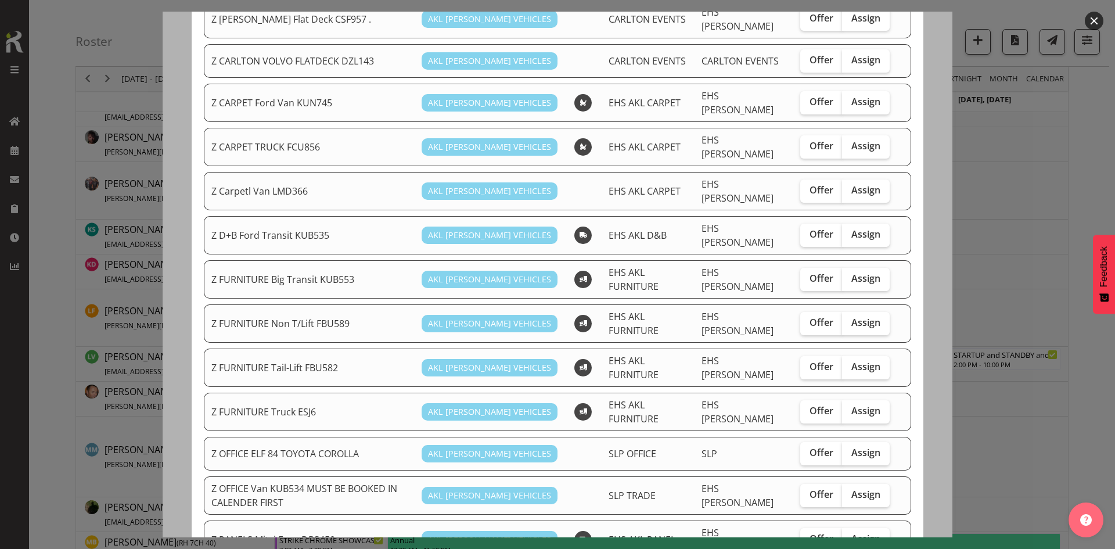
click at [860, 446] on span "Assign" at bounding box center [865, 452] width 29 height 12
click at [849, 449] on input "Assign" at bounding box center [846, 453] width 8 height 8
checkbox input "true"
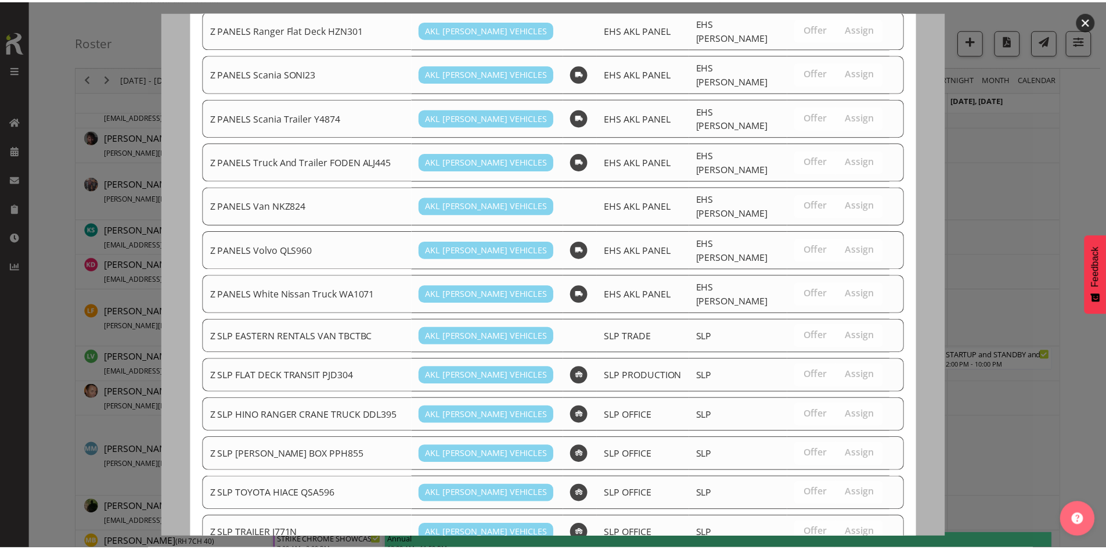
scroll to position [951, 0]
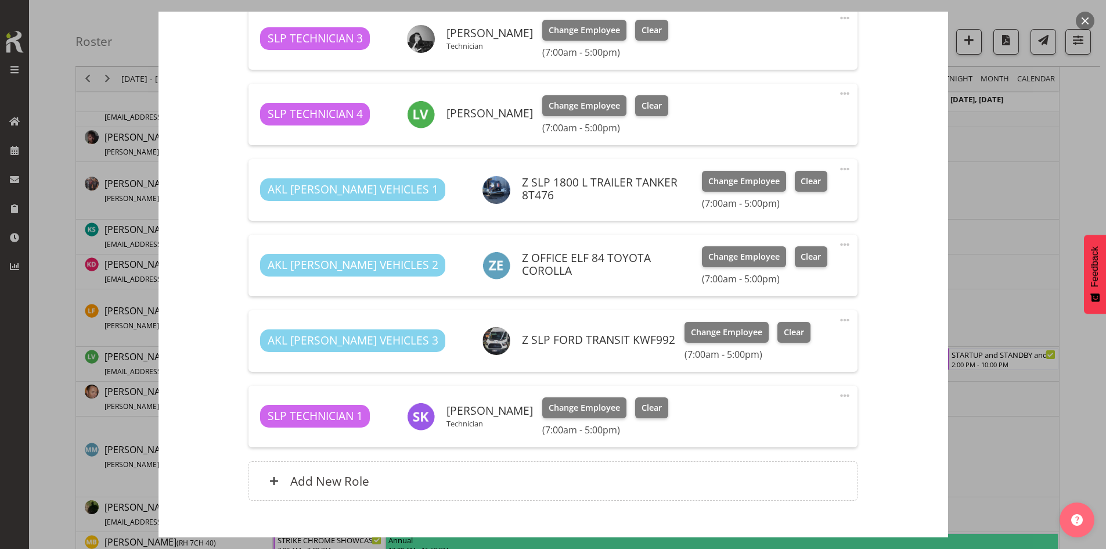
scroll to position [719, 0]
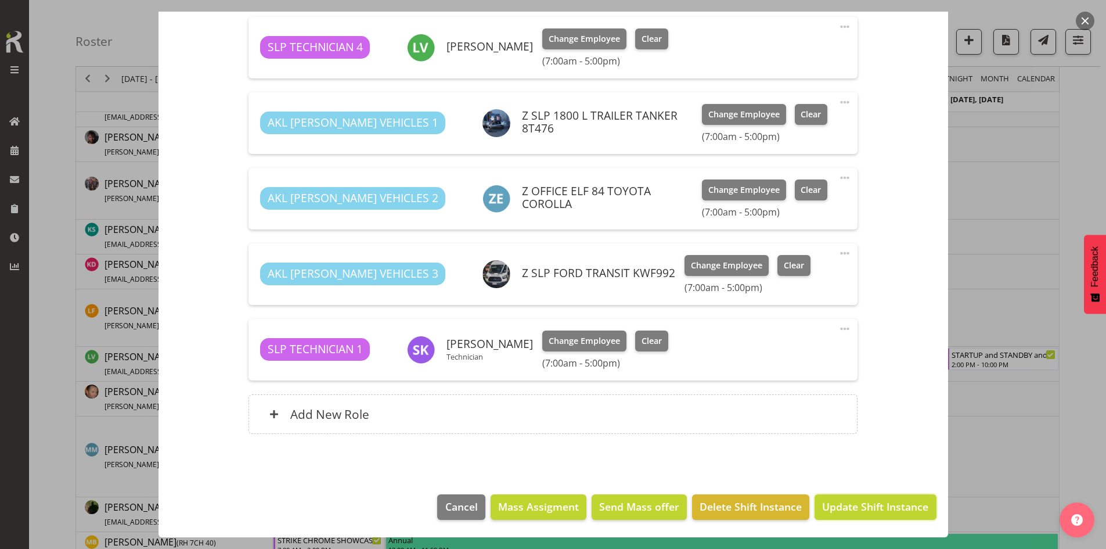
click at [880, 518] on button "Update Shift Instance" at bounding box center [875, 507] width 121 height 26
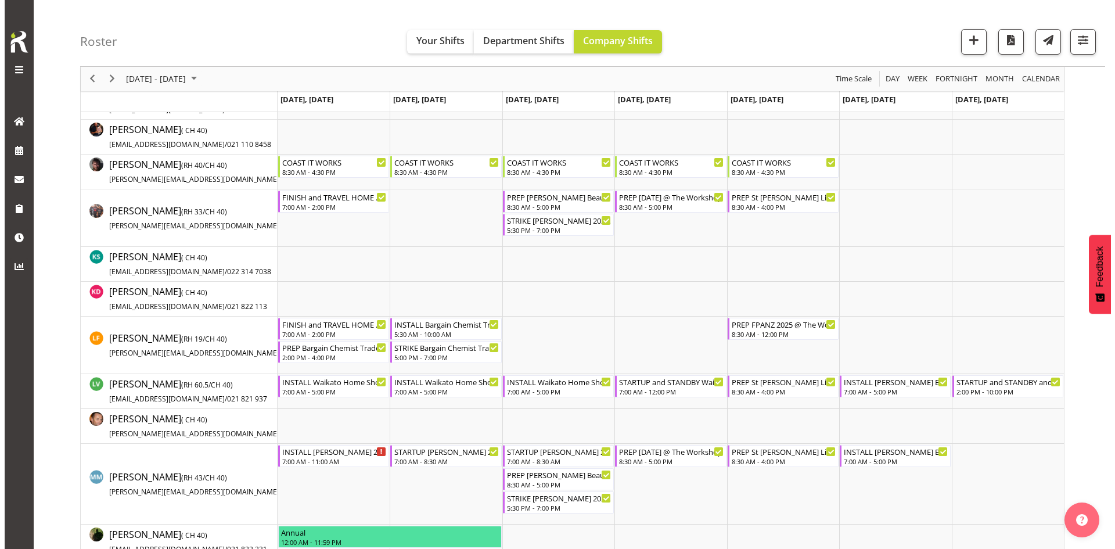
scroll to position [535, 0]
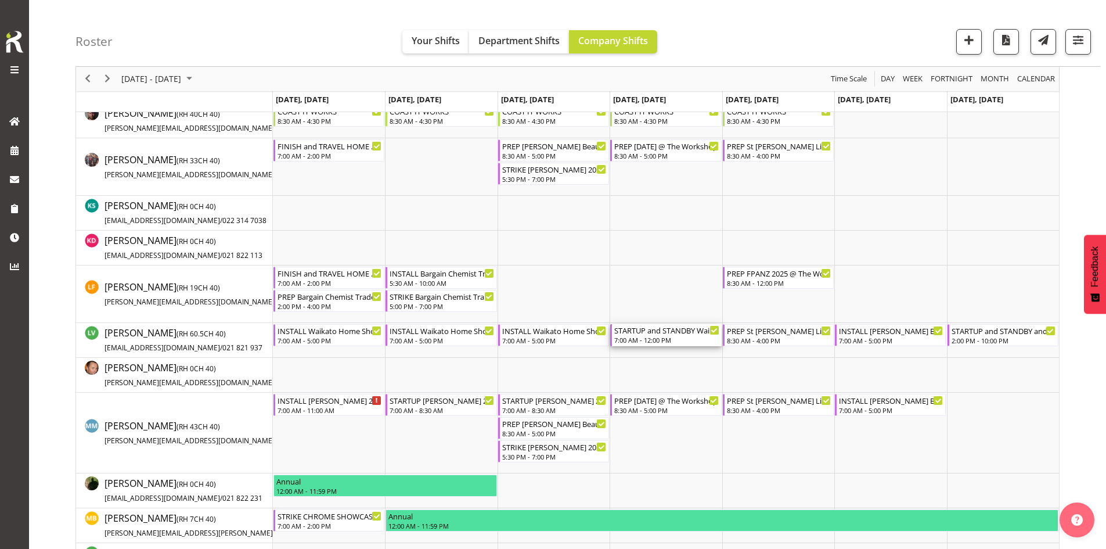
click at [651, 331] on div "STARTUP and STANDBY Waikato Home Show 2025 @ [GEOGRAPHIC_DATA]" at bounding box center [666, 330] width 105 height 12
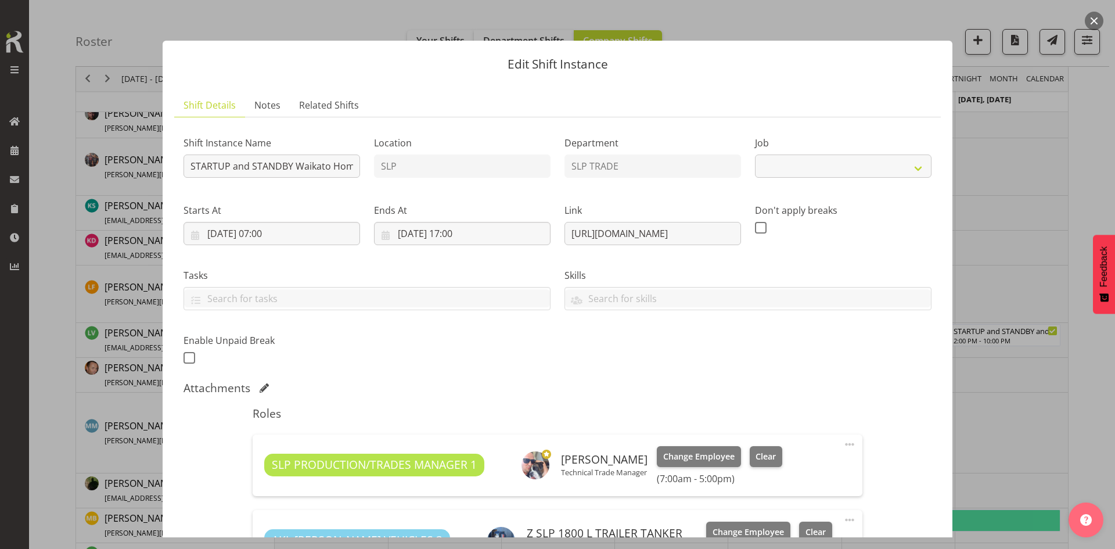
select select "9156"
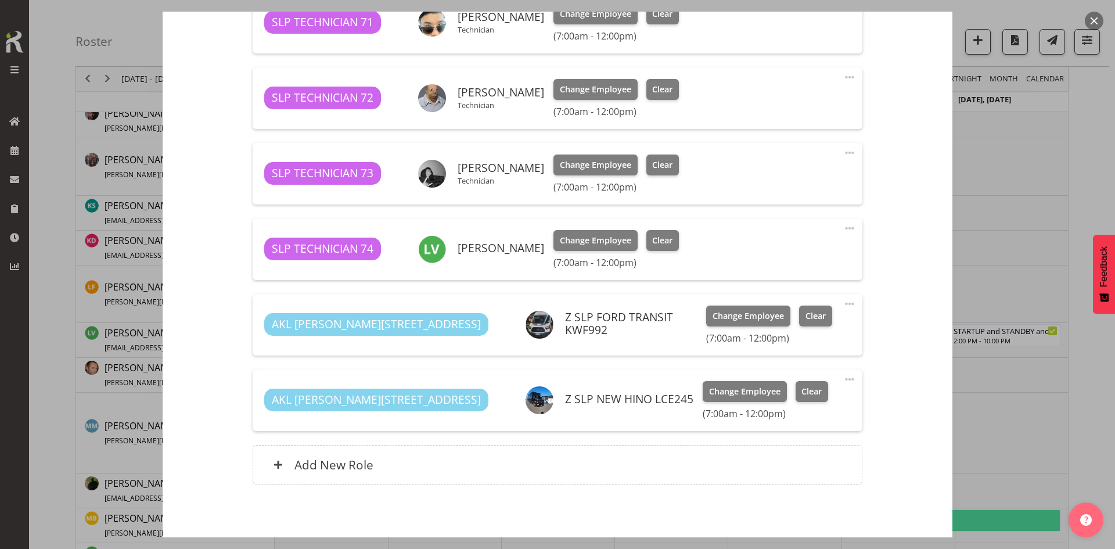
scroll to position [644, 0]
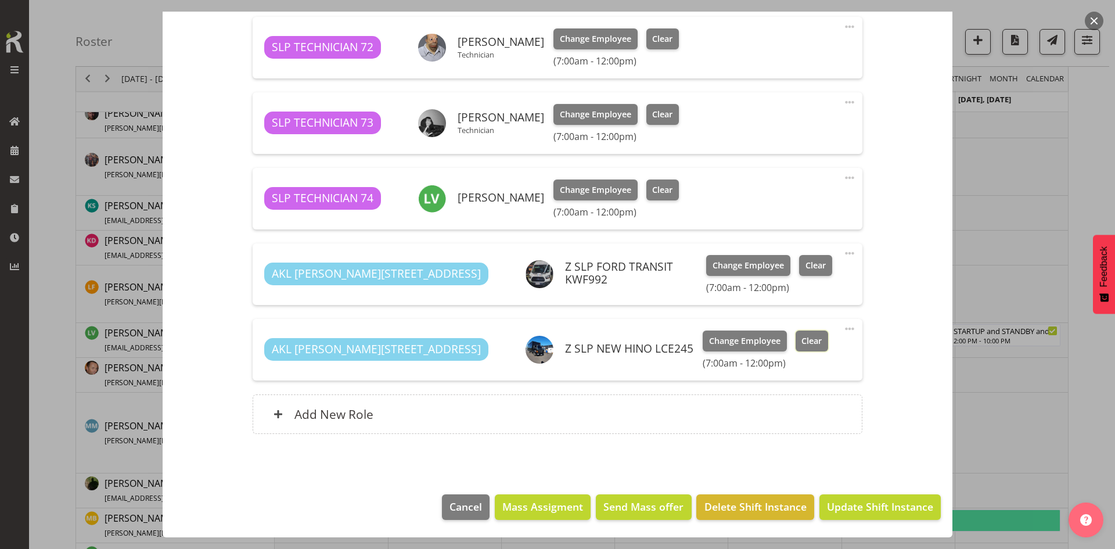
click at [801, 345] on span "Clear" at bounding box center [811, 340] width 20 height 13
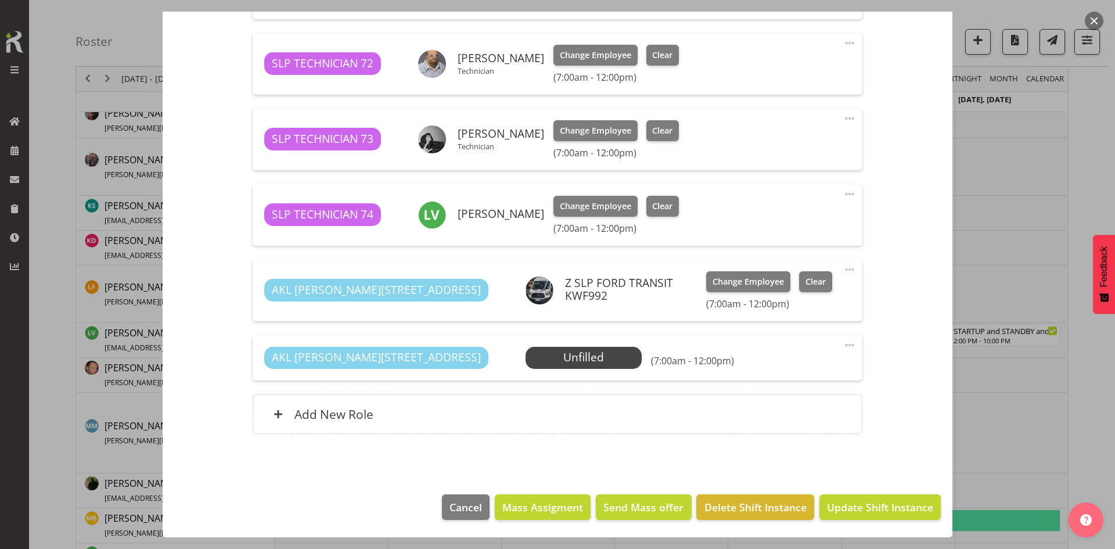
click at [0, 0] on span "Select Employee" at bounding box center [0, 0] width 0 height 0
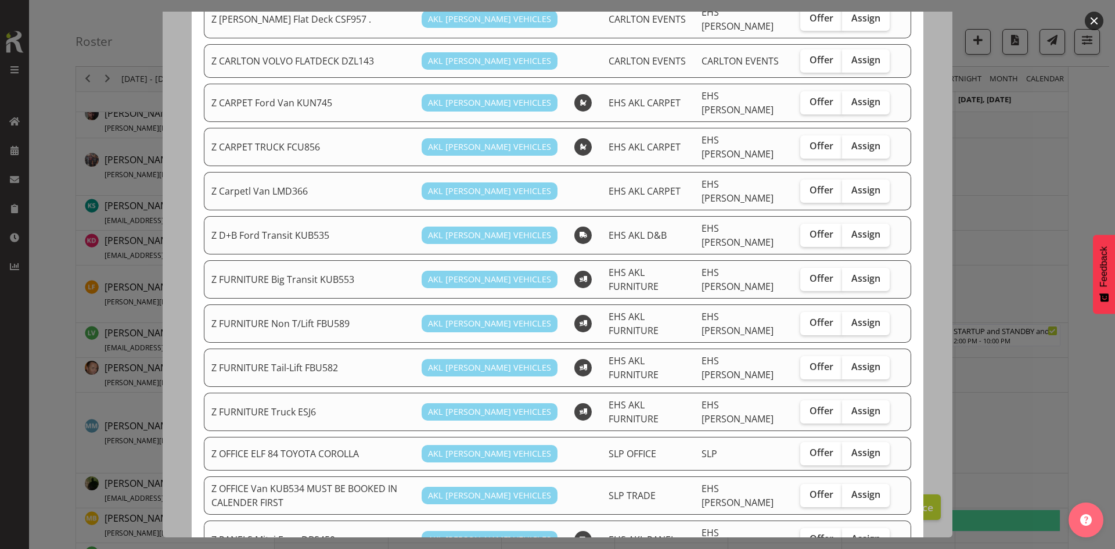
scroll to position [290, 0]
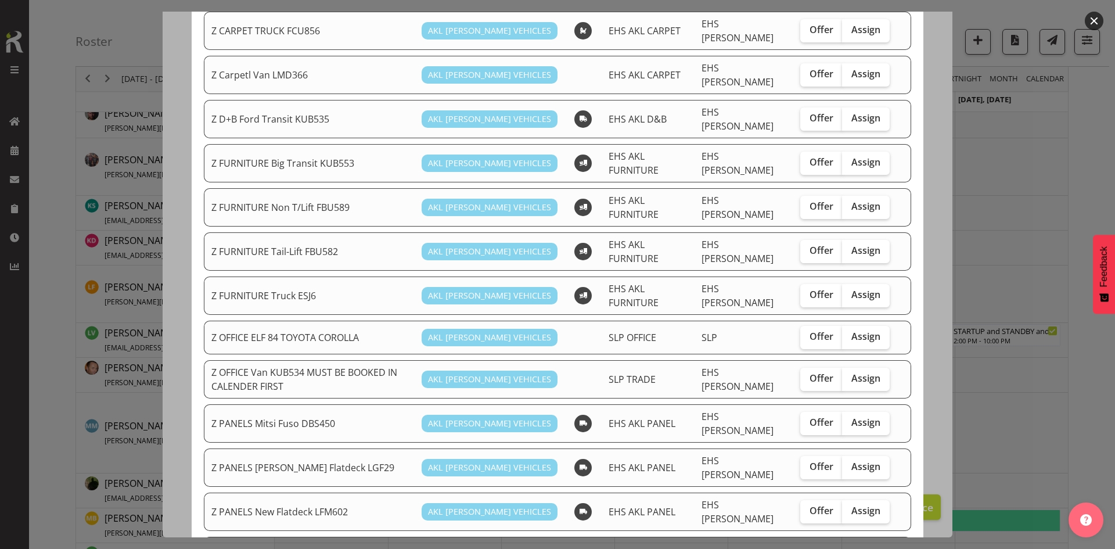
click at [847, 326] on label "Assign" at bounding box center [866, 337] width 48 height 23
click at [847, 333] on input "Assign" at bounding box center [846, 337] width 8 height 8
checkbox input "true"
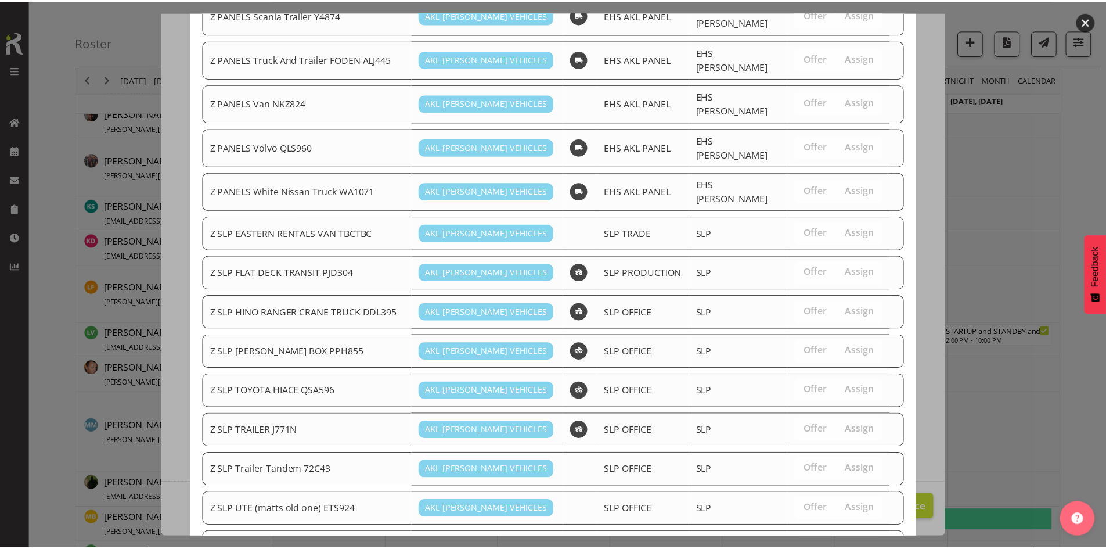
scroll to position [951, 0]
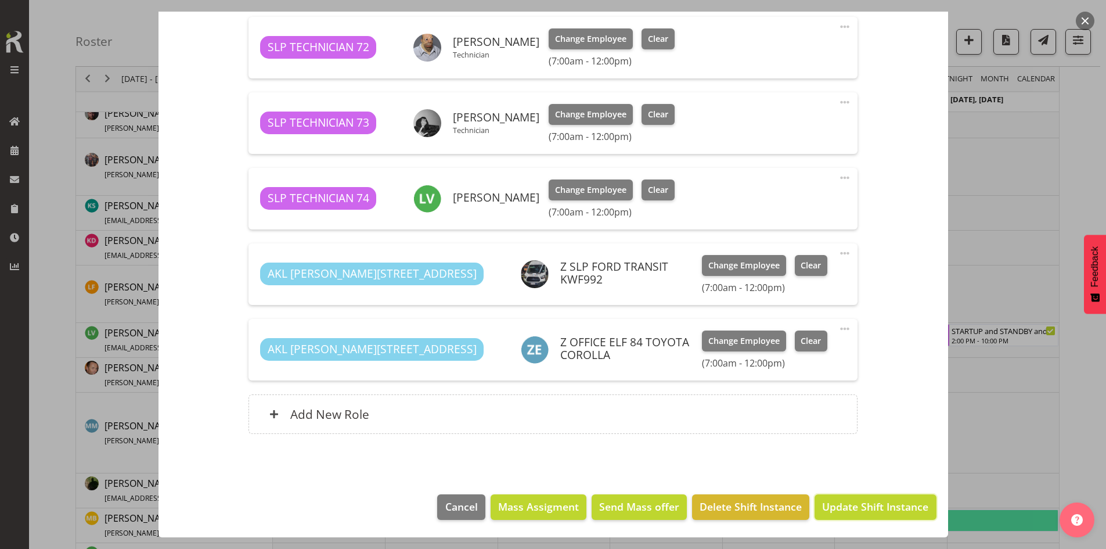
click at [832, 501] on span "Update Shift Instance" at bounding box center [875, 506] width 106 height 15
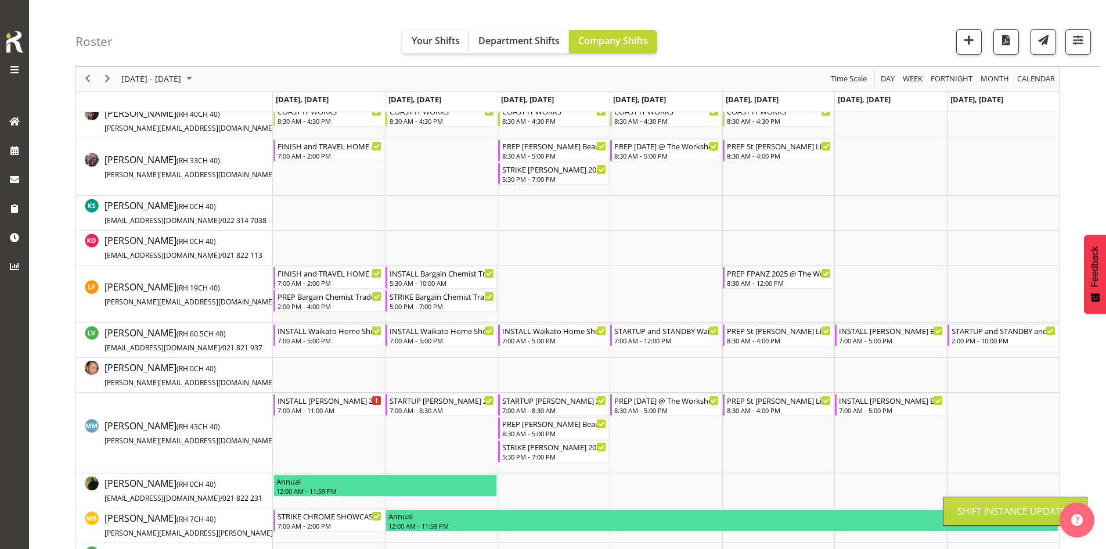
scroll to position [443, 0]
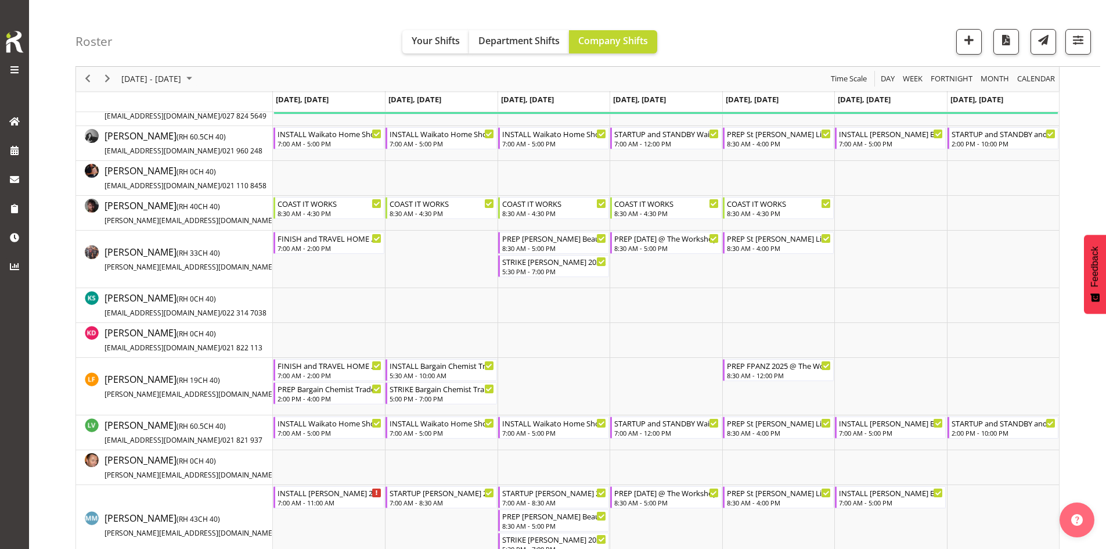
click at [78, 68] on div "previous period" at bounding box center [88, 79] width 20 height 24
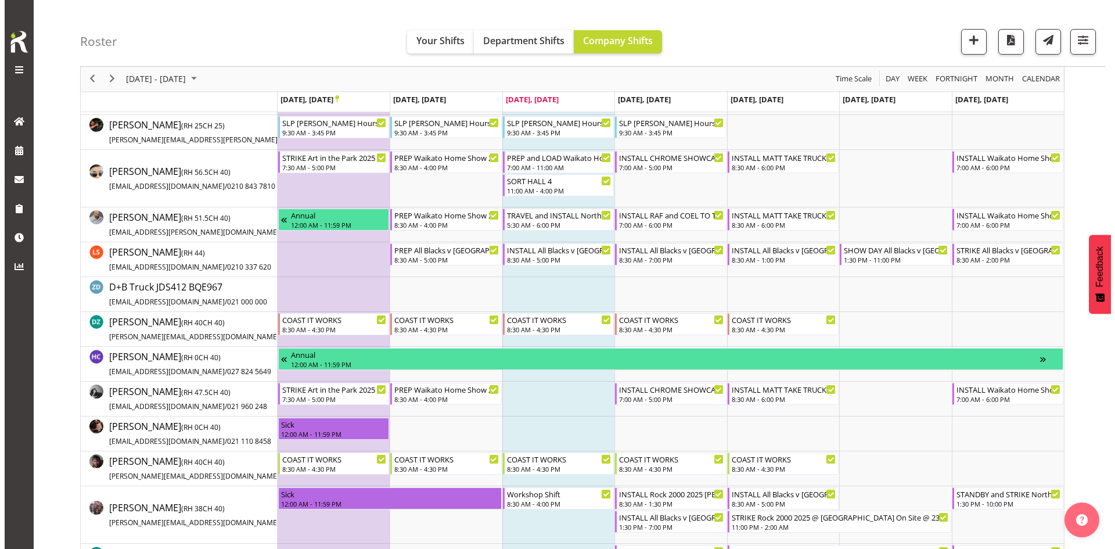
scroll to position [255, 0]
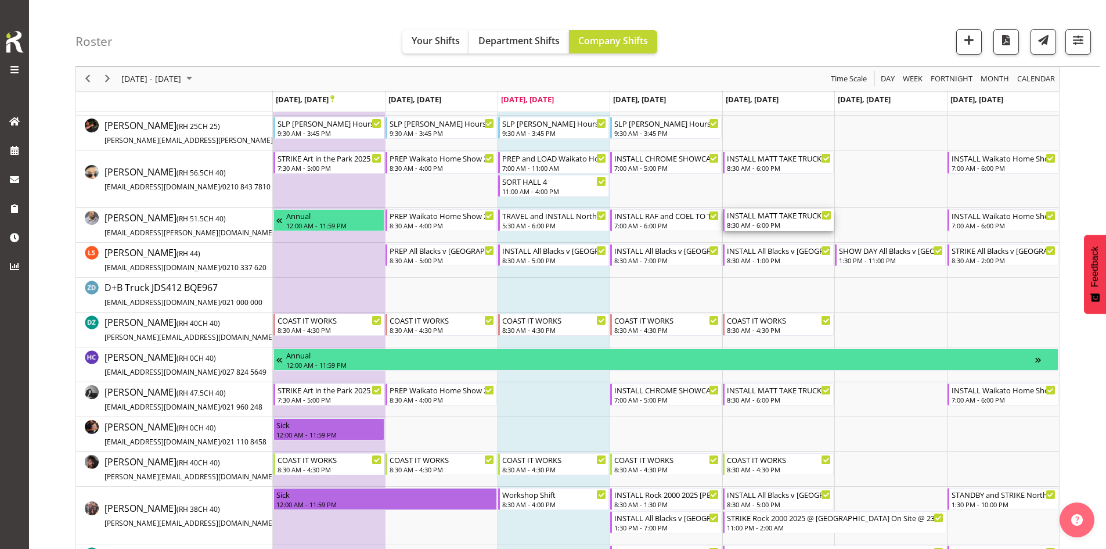
click at [770, 212] on div "INSTALL MATT TAKE TRUCK WITH SCISSOR Waikato Home Show 2025 @ [GEOGRAPHIC_DATA]…" at bounding box center [779, 215] width 105 height 12
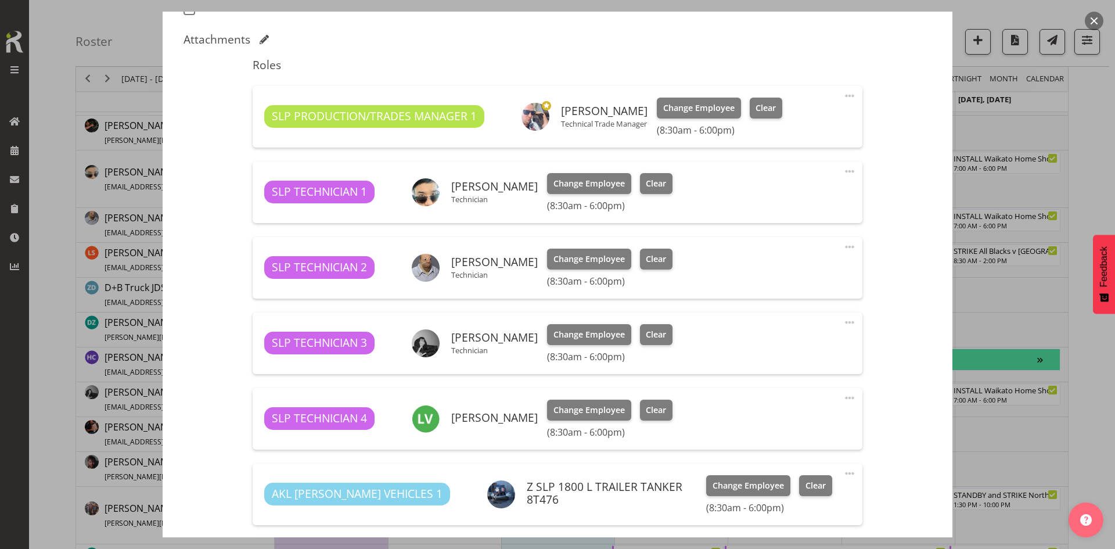
select select "9156"
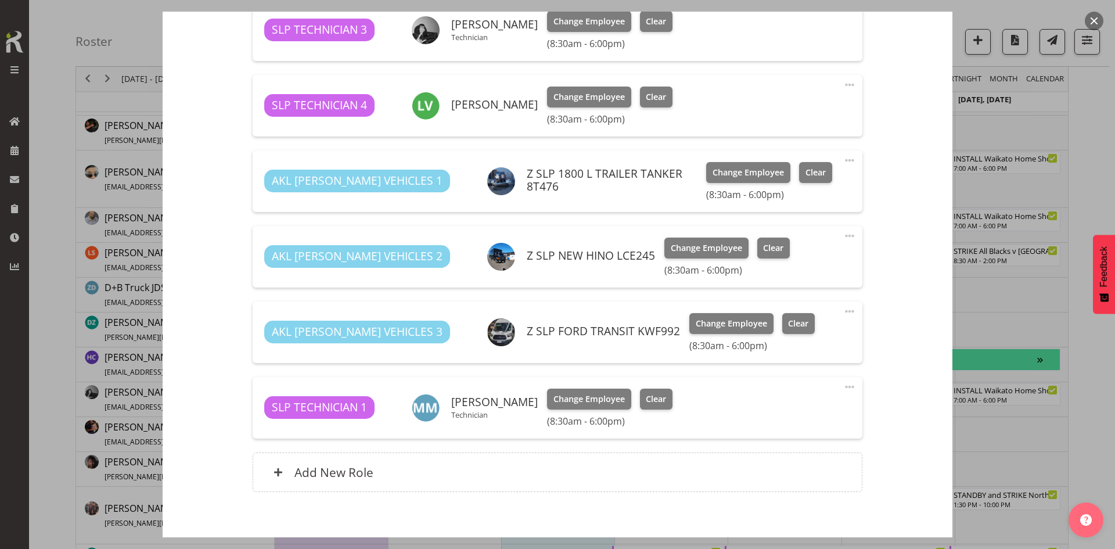
scroll to position [313, 0]
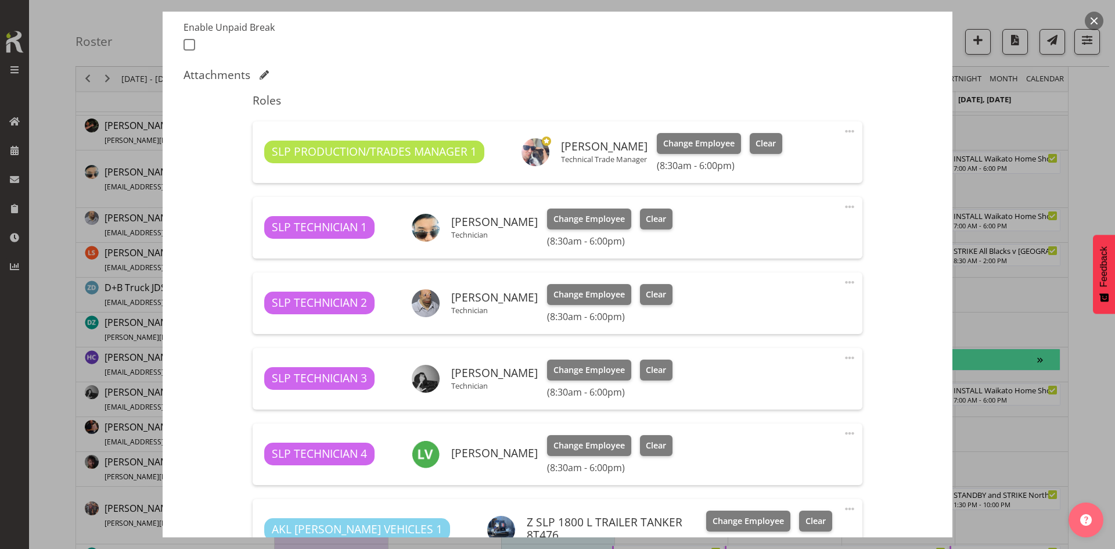
click at [1099, 21] on button "button" at bounding box center [1094, 21] width 19 height 19
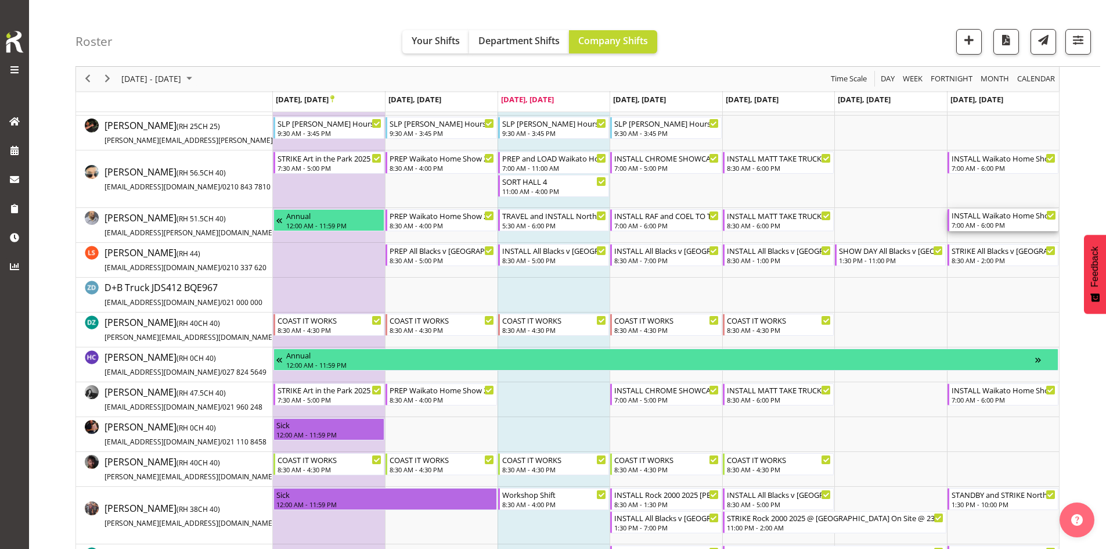
click at [983, 219] on div "INSTALL Waikato Home Show 2025 @ Claudelands 0800" at bounding box center [1004, 215] width 105 height 12
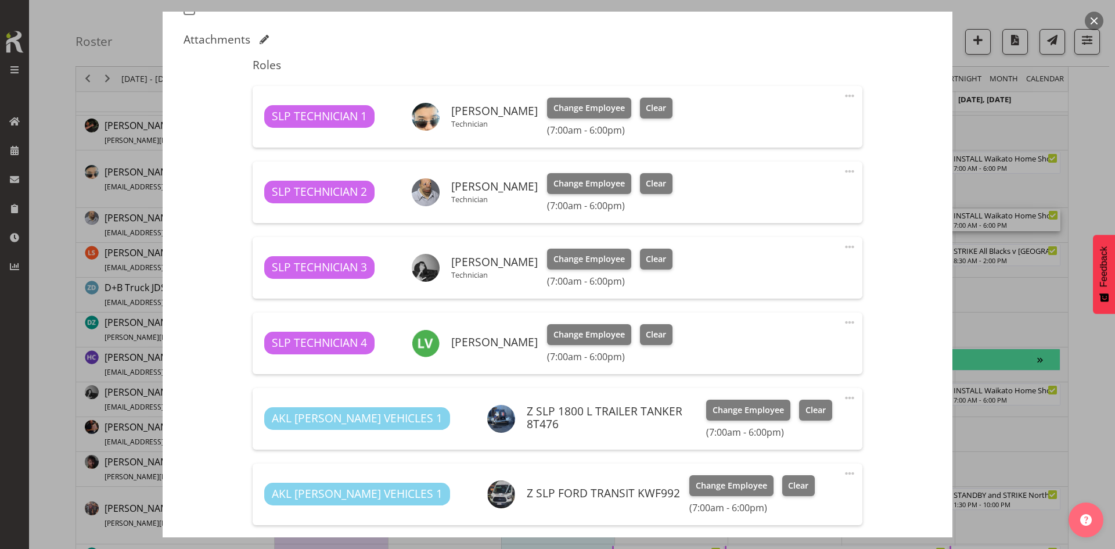
select select "9156"
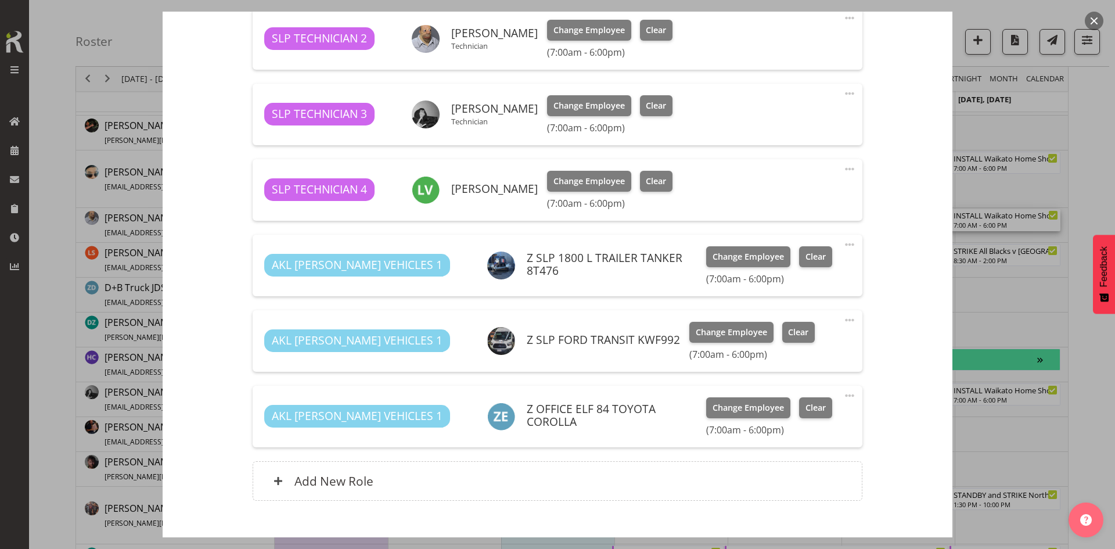
scroll to position [523, 0]
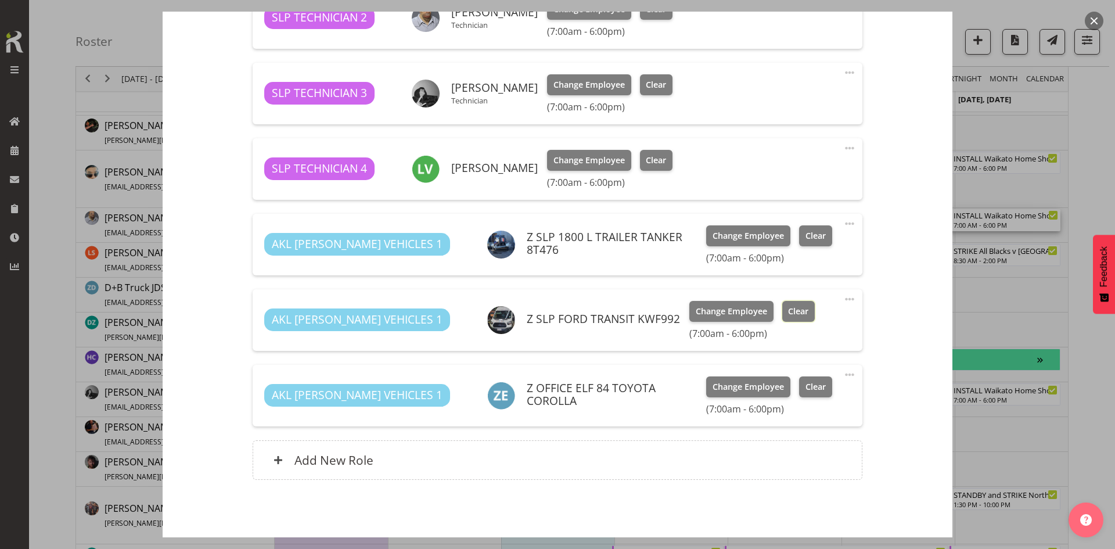
click at [788, 310] on span "Clear" at bounding box center [798, 311] width 20 height 13
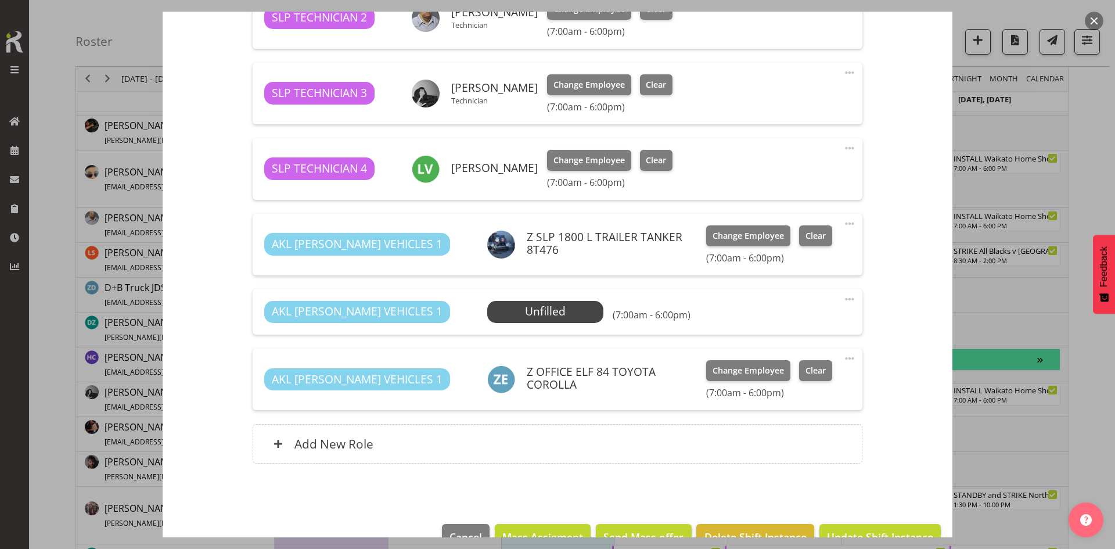
click at [842, 300] on span at bounding box center [849, 299] width 14 height 14
click at [766, 370] on link "Delete" at bounding box center [800, 366] width 111 height 21
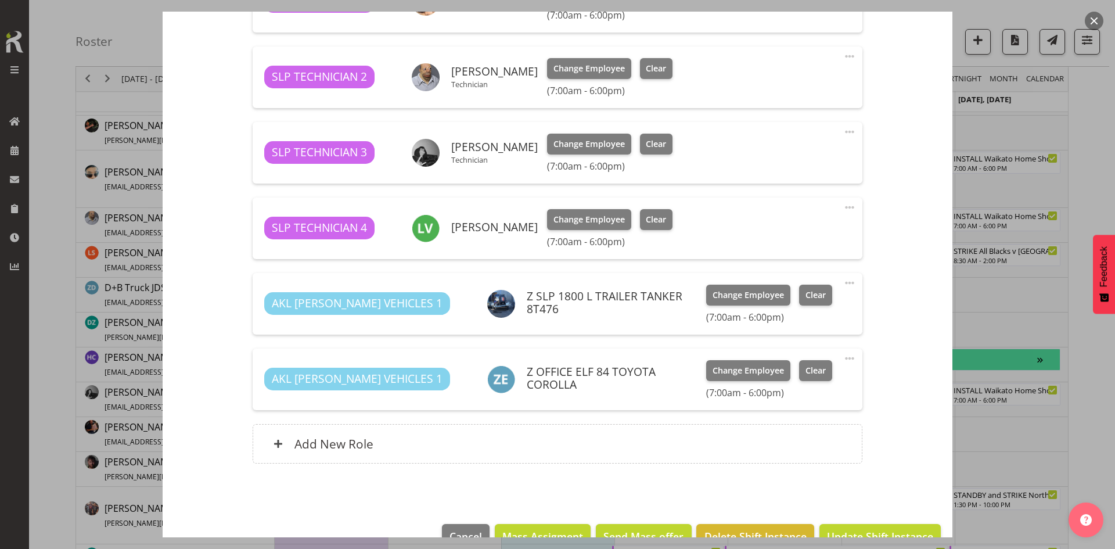
scroll to position [493, 0]
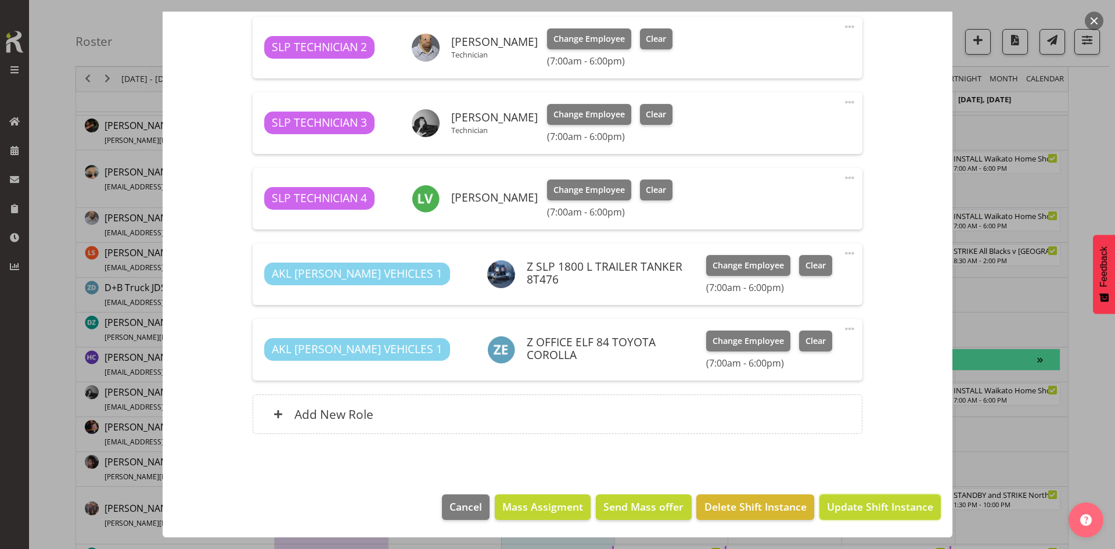
click at [874, 506] on span "Update Shift Instance" at bounding box center [880, 506] width 106 height 15
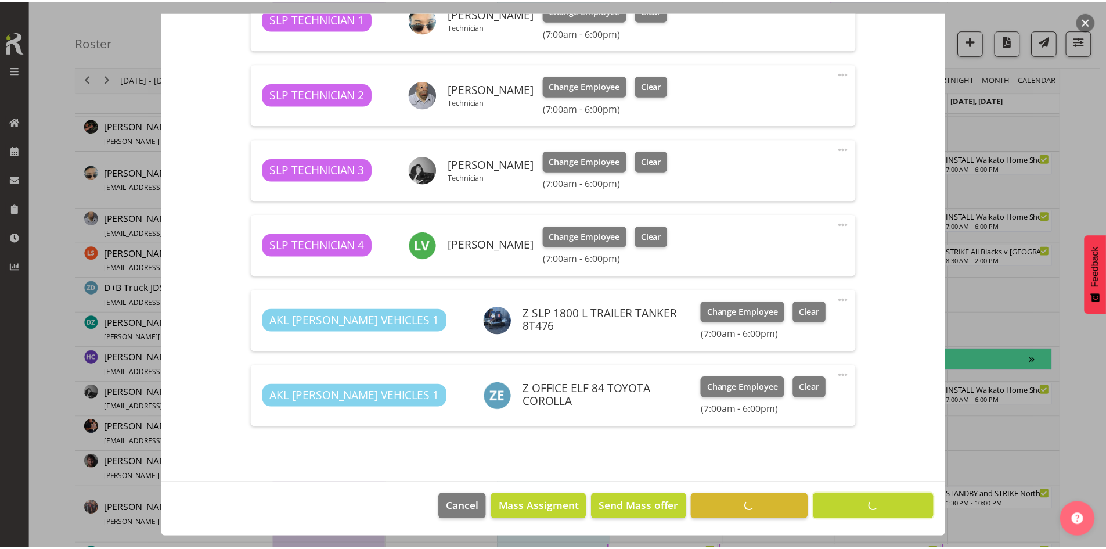
scroll to position [446, 0]
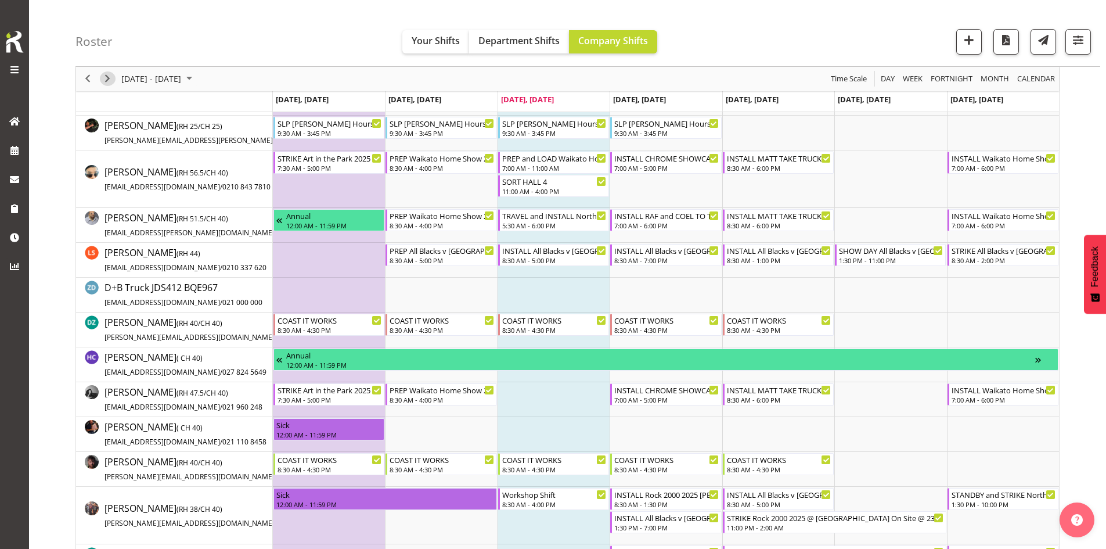
drag, startPoint x: 105, startPoint y: 77, endPoint x: 159, endPoint y: 95, distance: 56.9
click at [105, 77] on span "Next" at bounding box center [107, 79] width 14 height 15
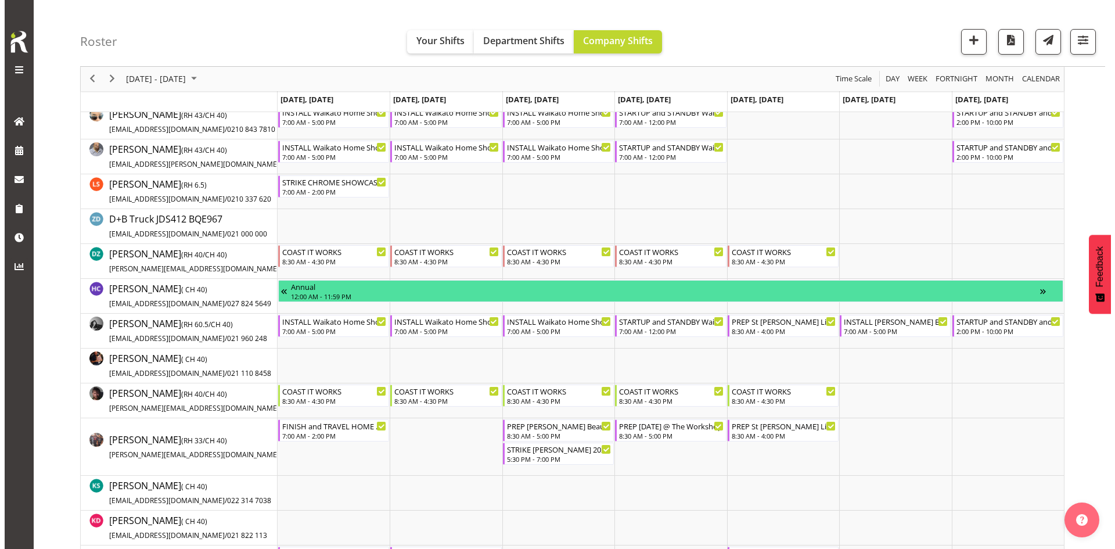
scroll to position [348, 0]
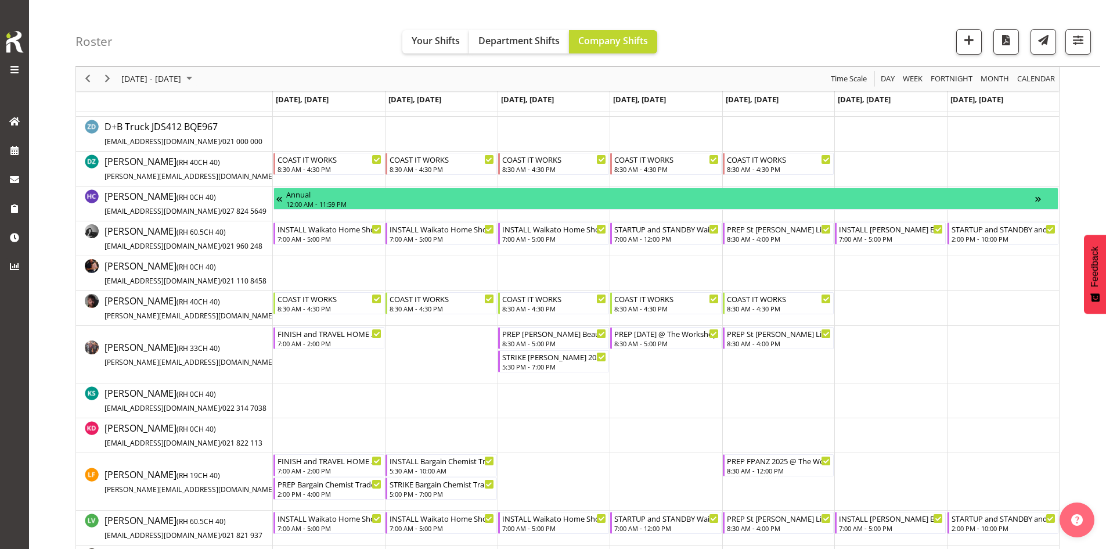
drag, startPoint x: 307, startPoint y: 233, endPoint x: 338, endPoint y: 242, distance: 32.5
click at [327, 241] on div "7:00 AM - 5:00 PM" at bounding box center [330, 238] width 104 height 9
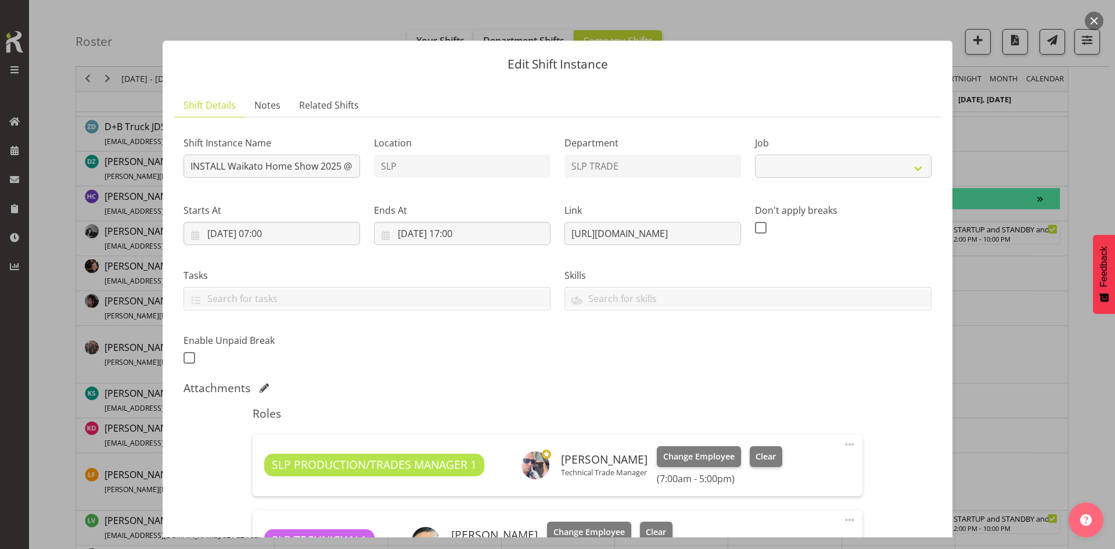
select select "9156"
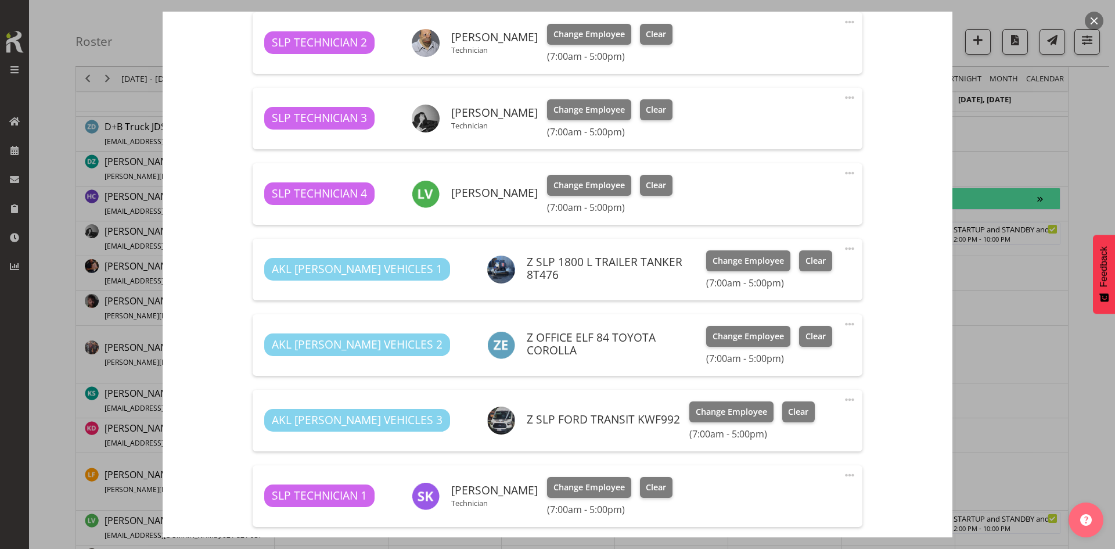
scroll to position [639, 0]
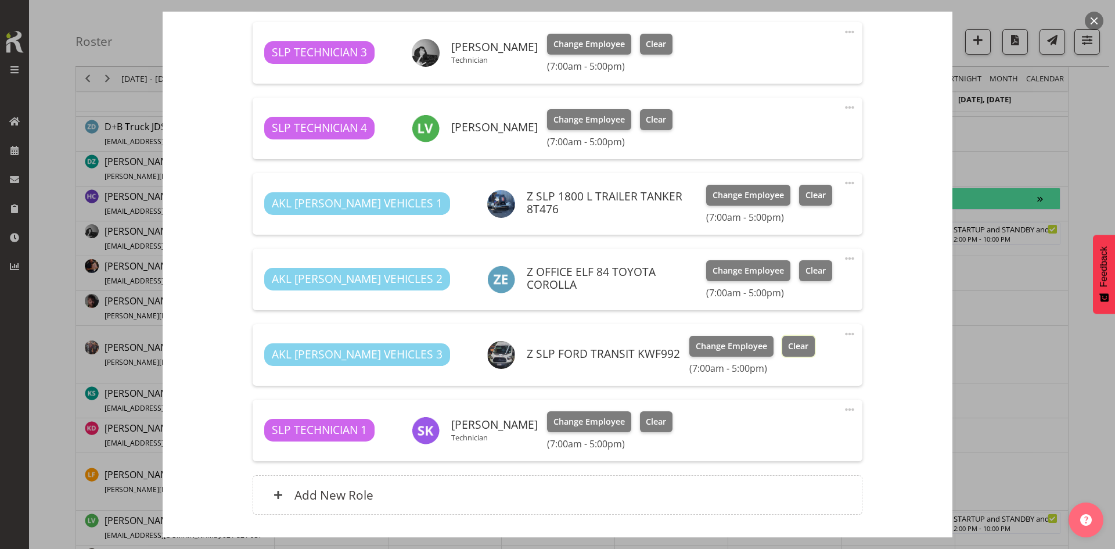
click at [788, 342] on span "Clear" at bounding box center [798, 346] width 20 height 13
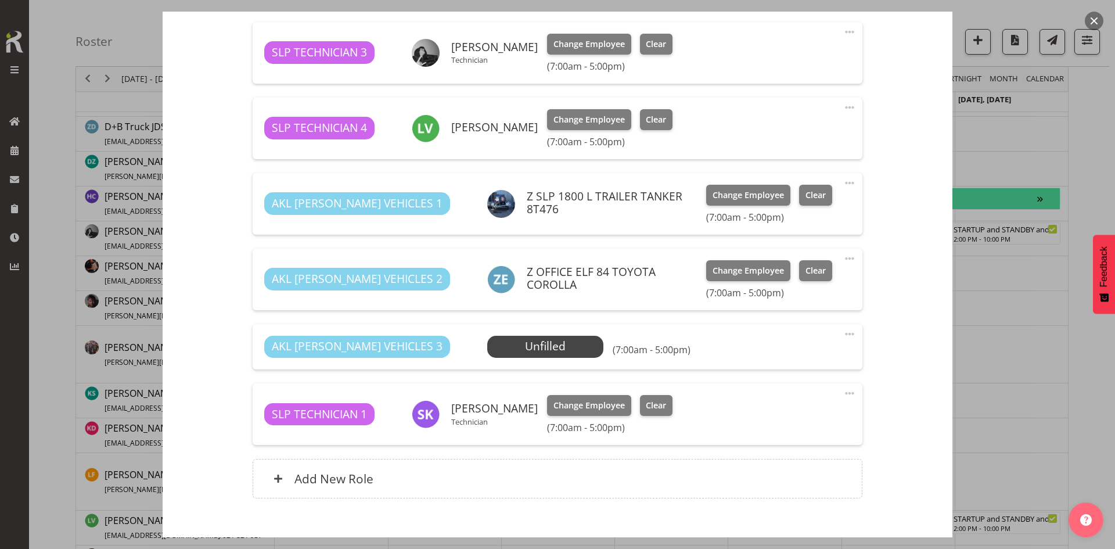
click at [843, 334] on span at bounding box center [849, 334] width 14 height 14
click at [775, 407] on link "Delete" at bounding box center [800, 401] width 111 height 21
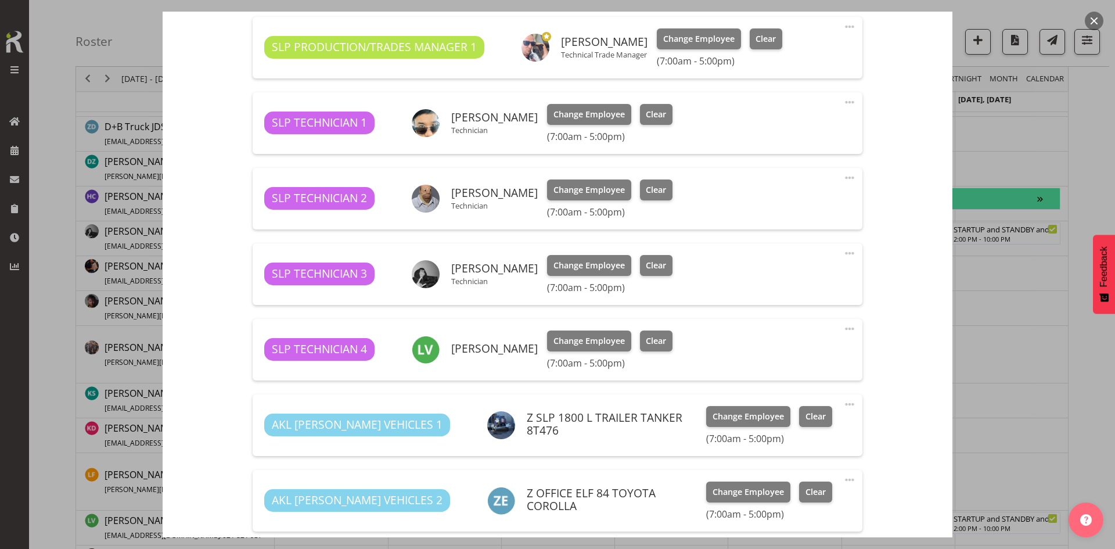
scroll to position [412, 0]
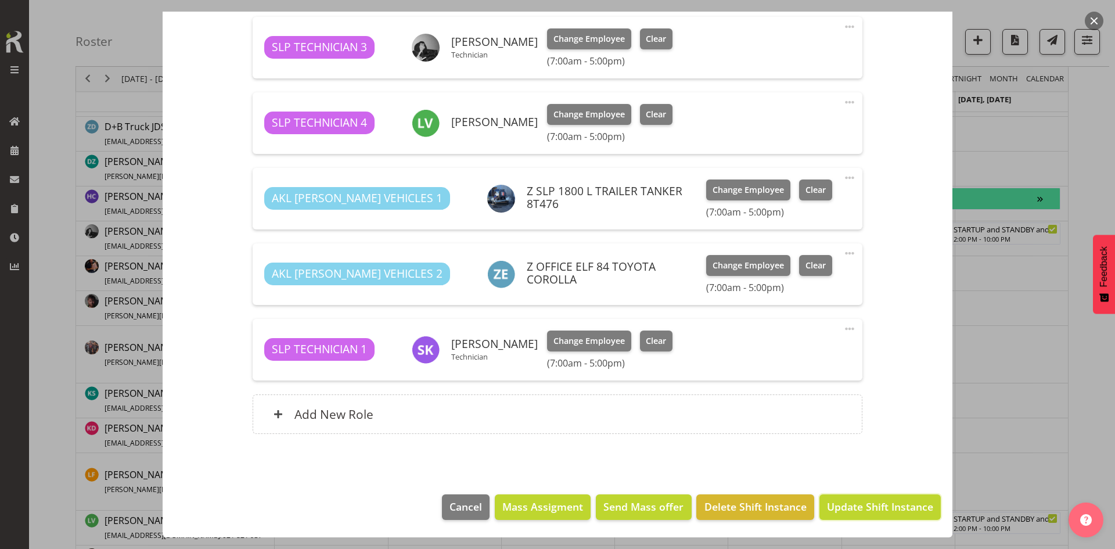
click at [861, 496] on button "Update Shift Instance" at bounding box center [879, 507] width 121 height 26
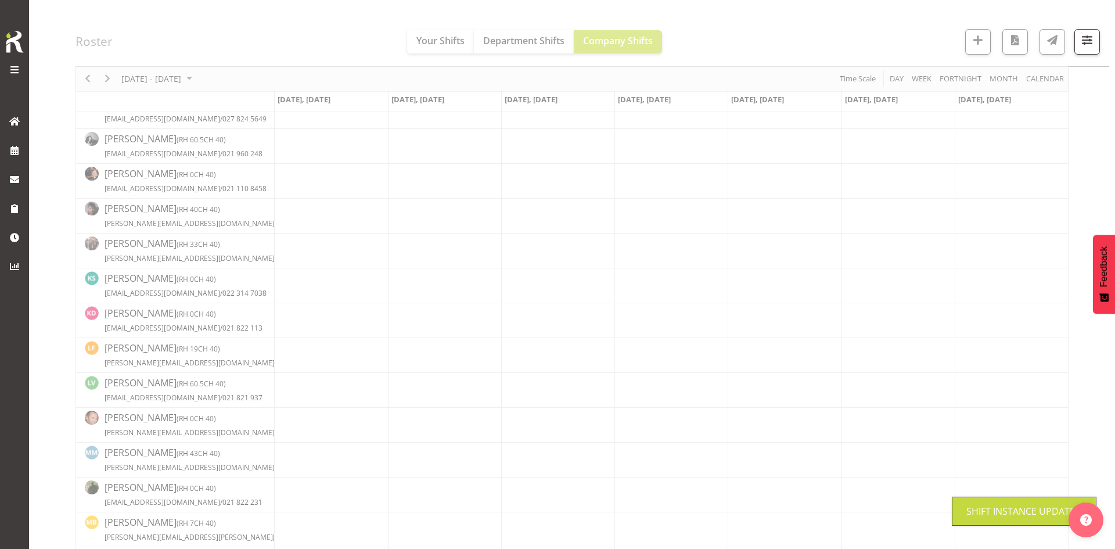
scroll to position [255, 0]
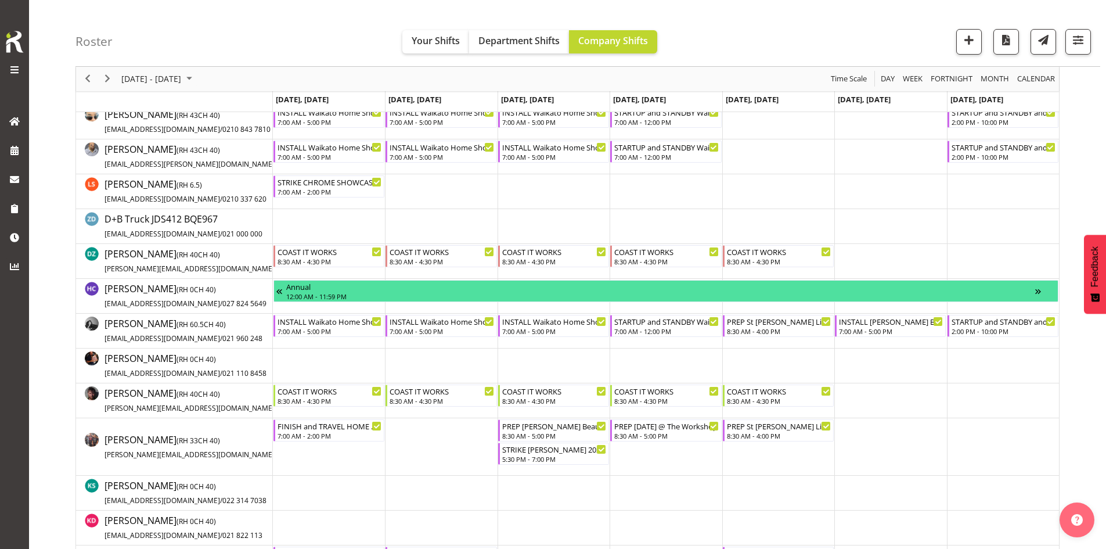
click at [441, 327] on div "7:00 AM - 5:00 PM" at bounding box center [442, 330] width 104 height 9
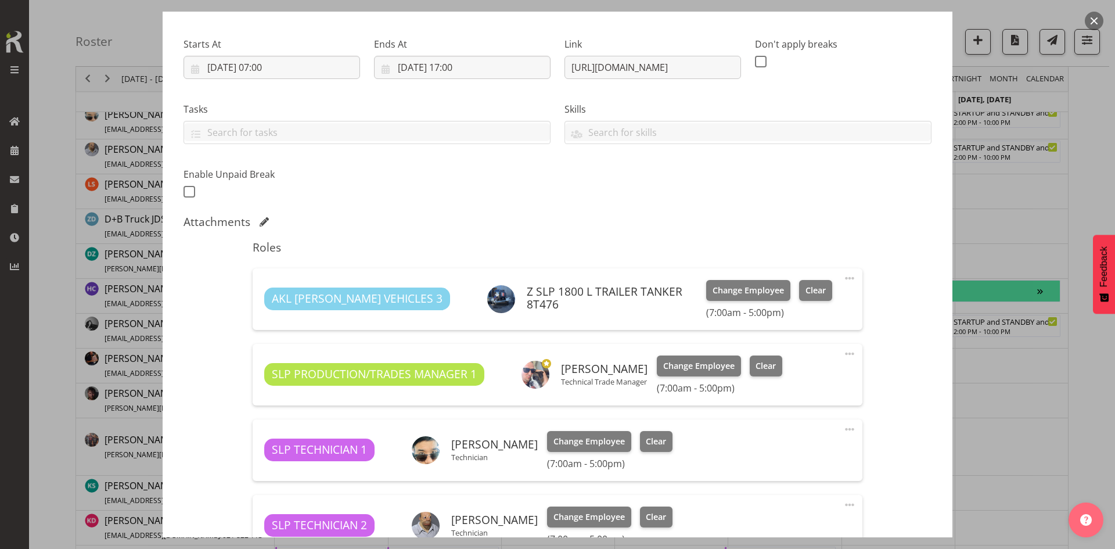
select select "9156"
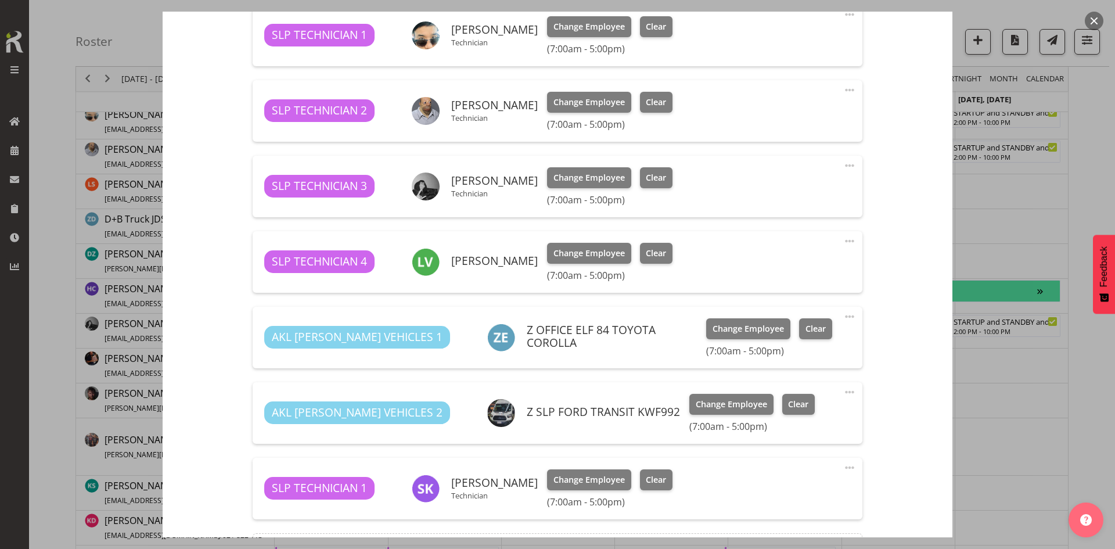
scroll to position [639, 0]
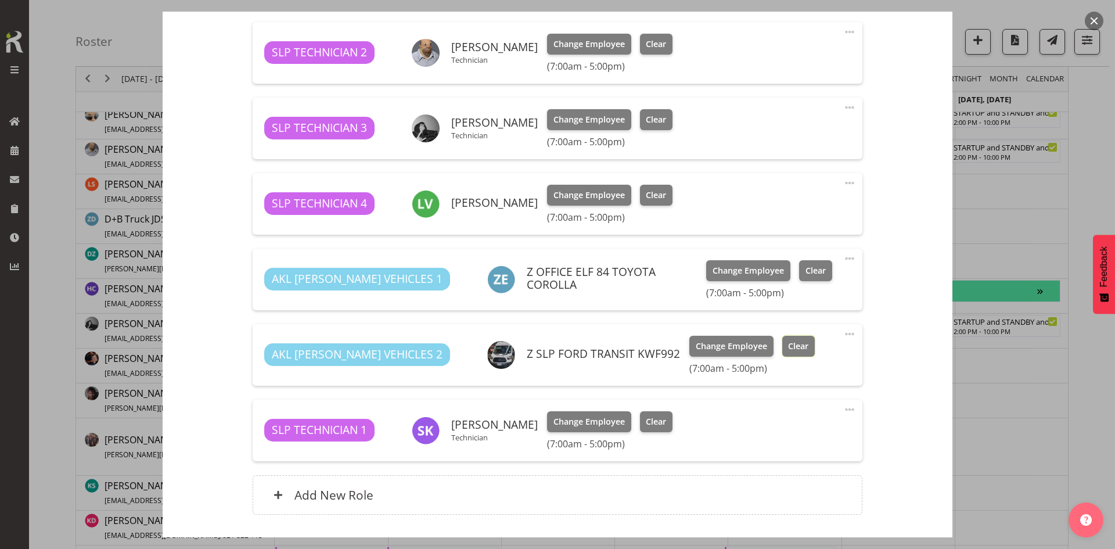
click at [782, 338] on button "Clear" at bounding box center [798, 346] width 33 height 21
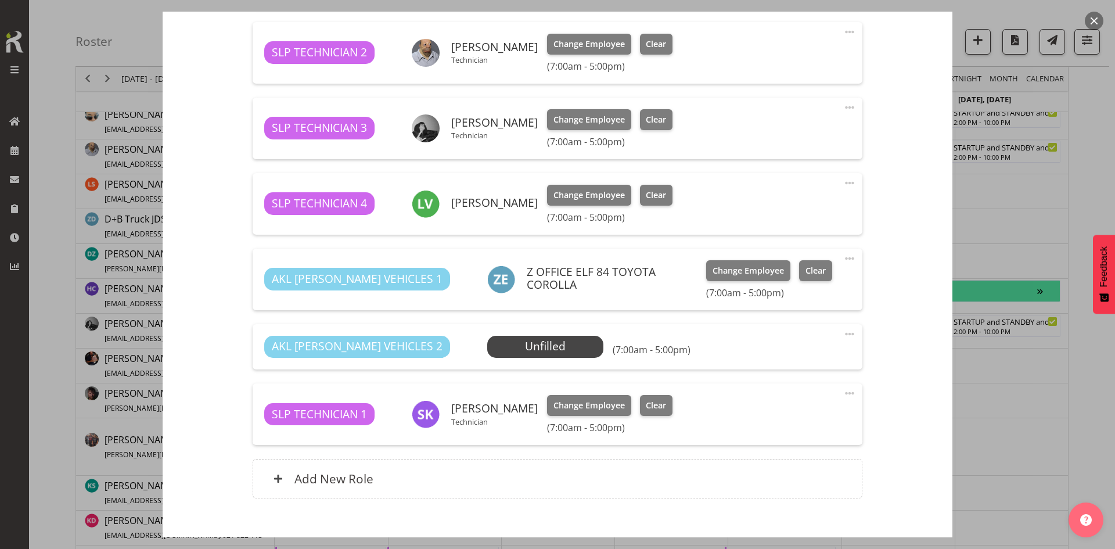
click at [842, 332] on span at bounding box center [849, 334] width 14 height 14
click at [782, 395] on link "Delete" at bounding box center [800, 401] width 111 height 21
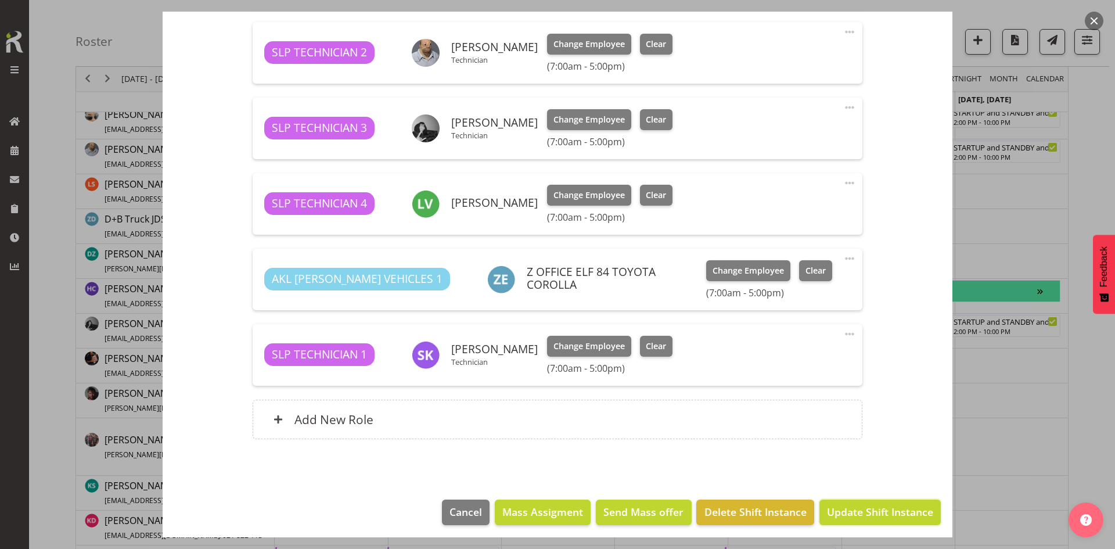
click at [862, 504] on span "Update Shift Instance" at bounding box center [880, 511] width 106 height 15
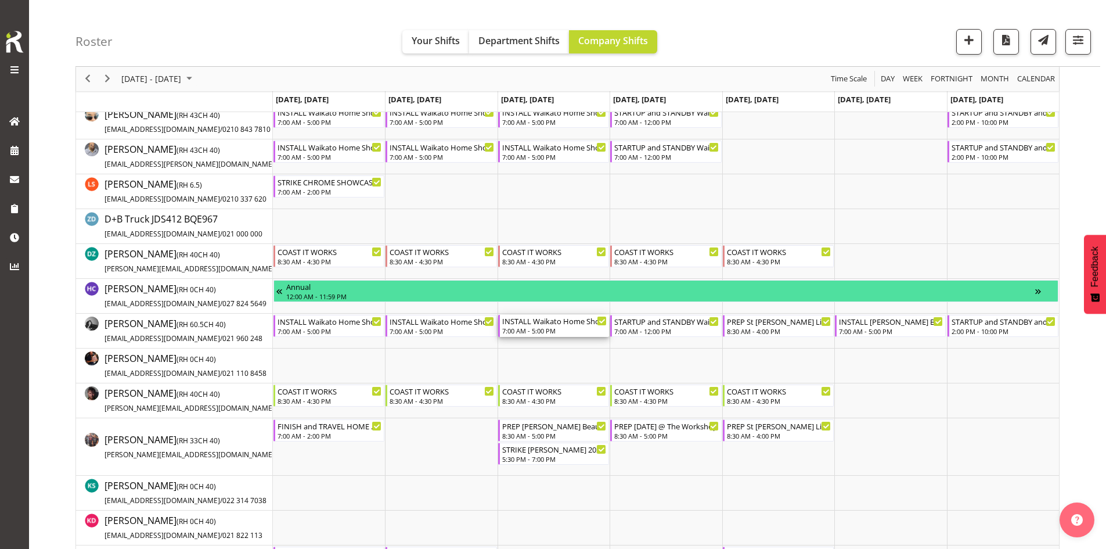
click at [537, 324] on div "INSTALL Waikato Home Show 2025 @ [GEOGRAPHIC_DATA]" at bounding box center [554, 321] width 105 height 12
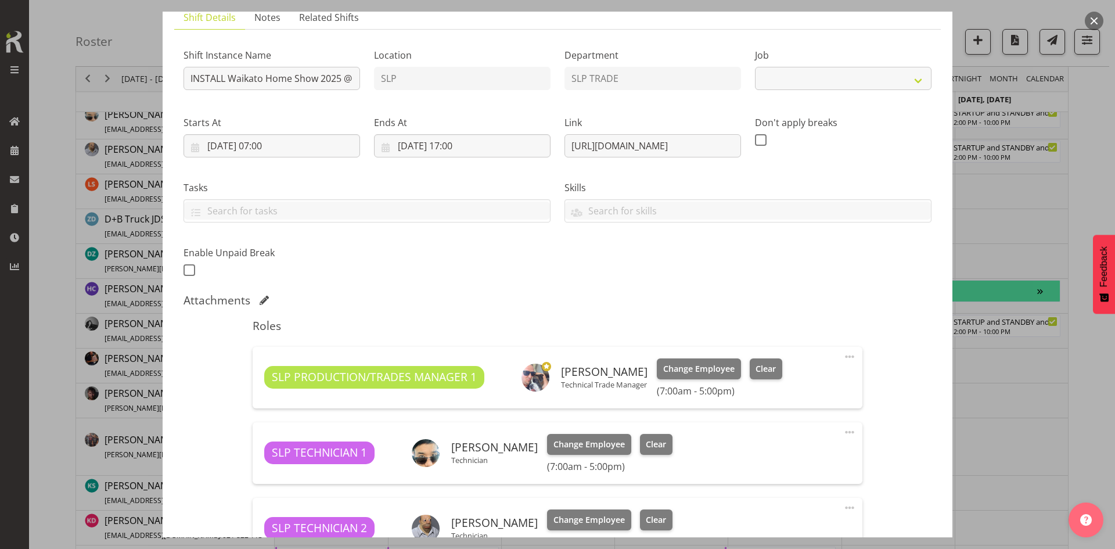
select select "9156"
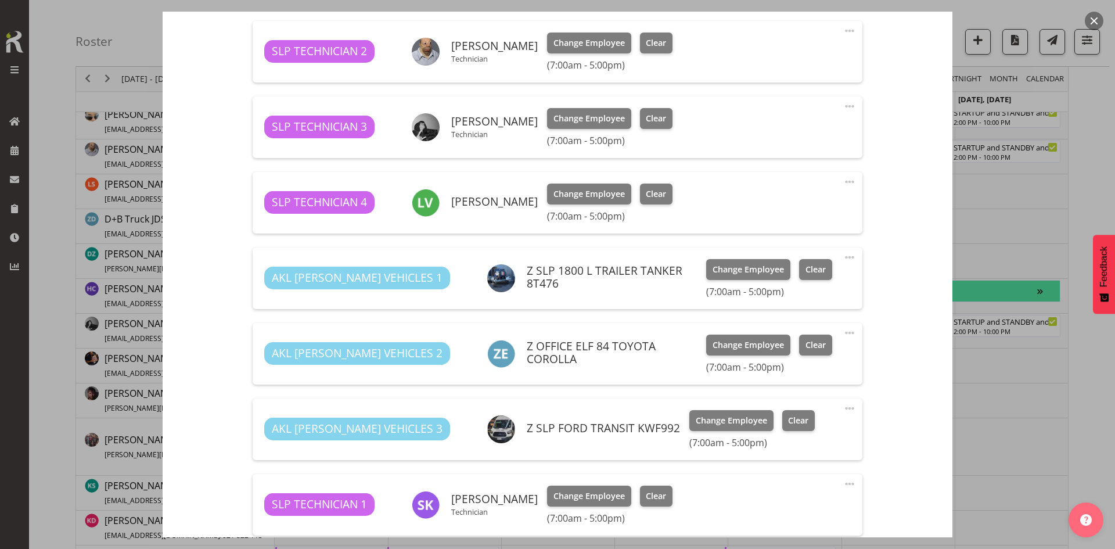
scroll to position [581, 0]
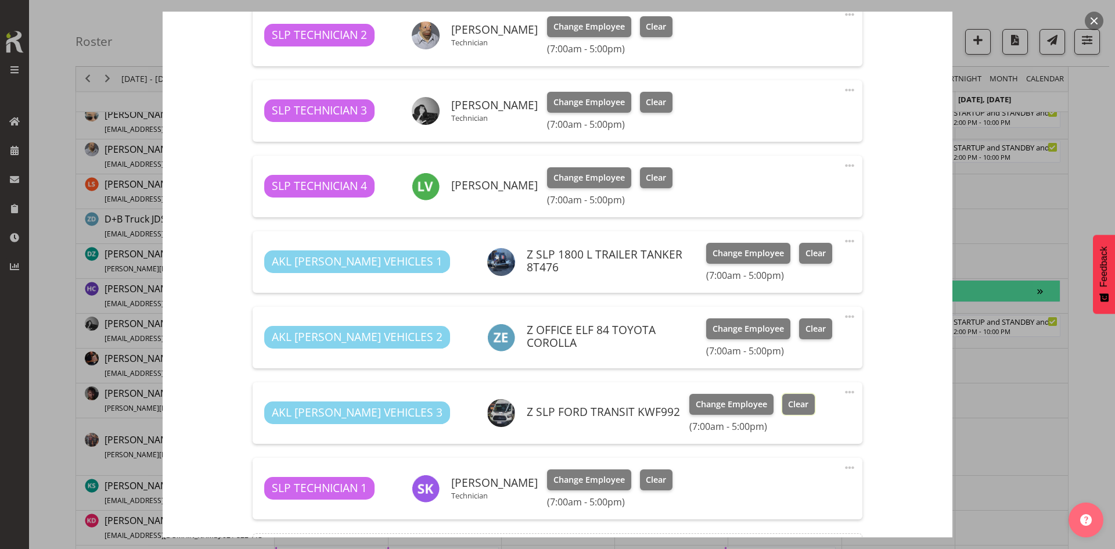
click at [788, 402] on span "Clear" at bounding box center [798, 404] width 20 height 13
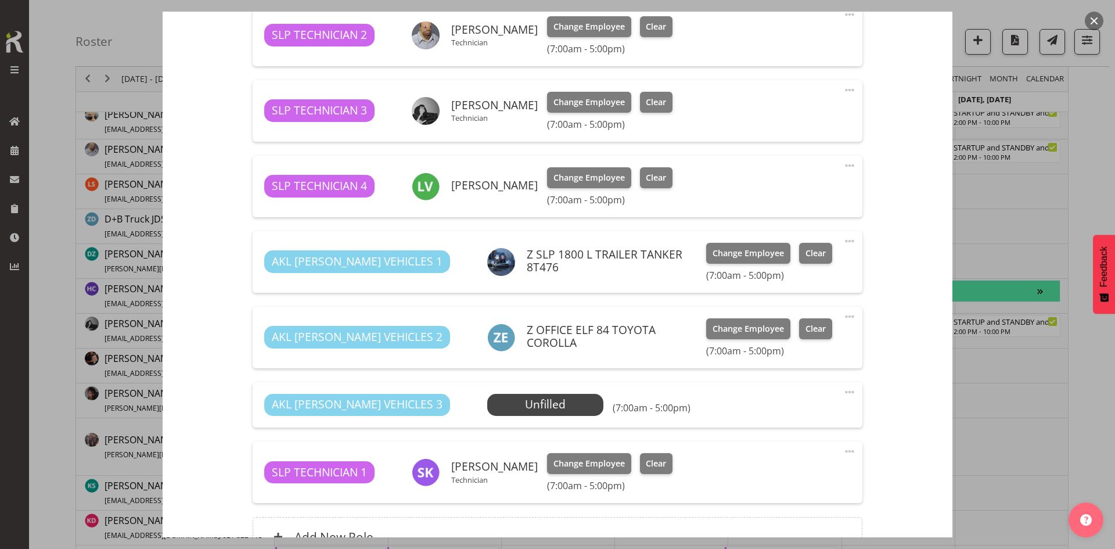
click at [842, 392] on span at bounding box center [849, 392] width 14 height 14
click at [769, 458] on link "Delete" at bounding box center [800, 459] width 111 height 21
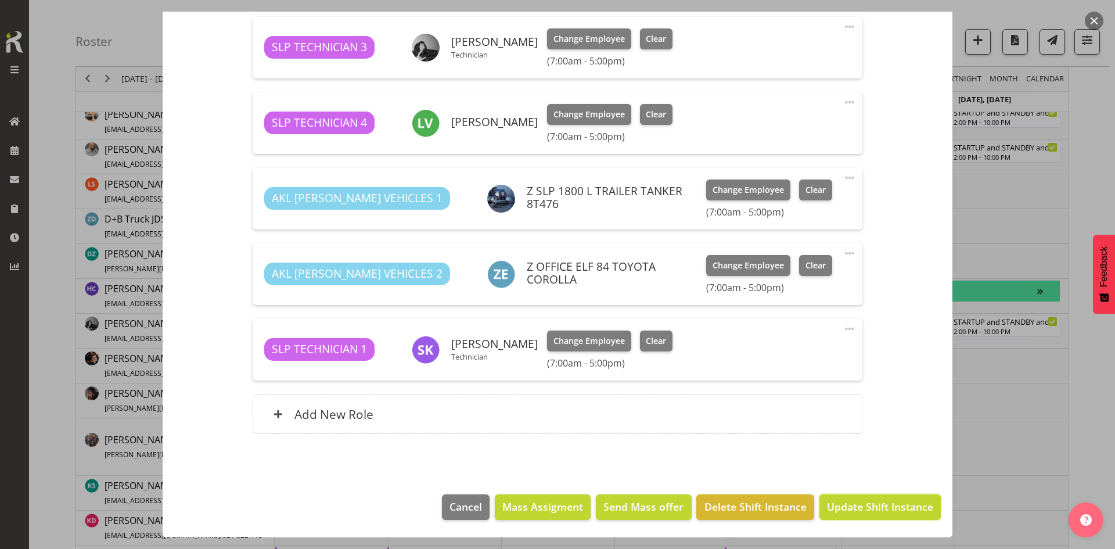
click at [865, 503] on span "Update Shift Instance" at bounding box center [880, 506] width 106 height 15
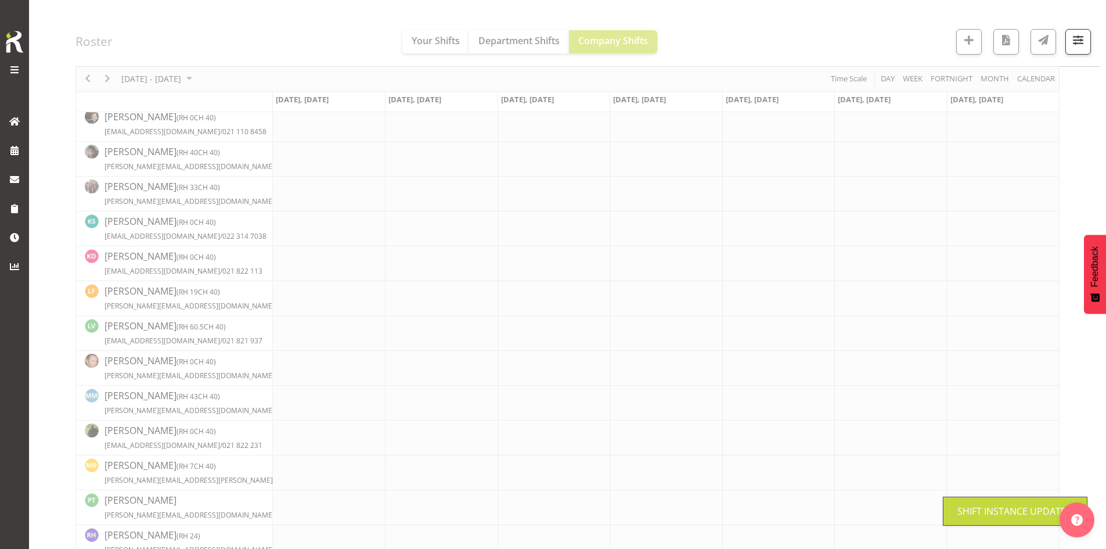
scroll to position [430, 0]
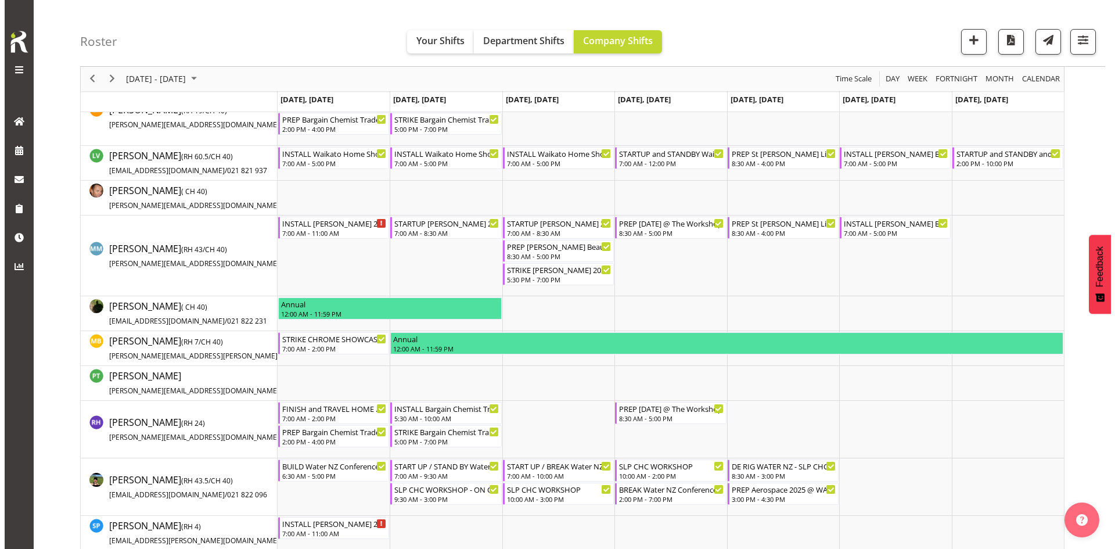
scroll to position [662, 0]
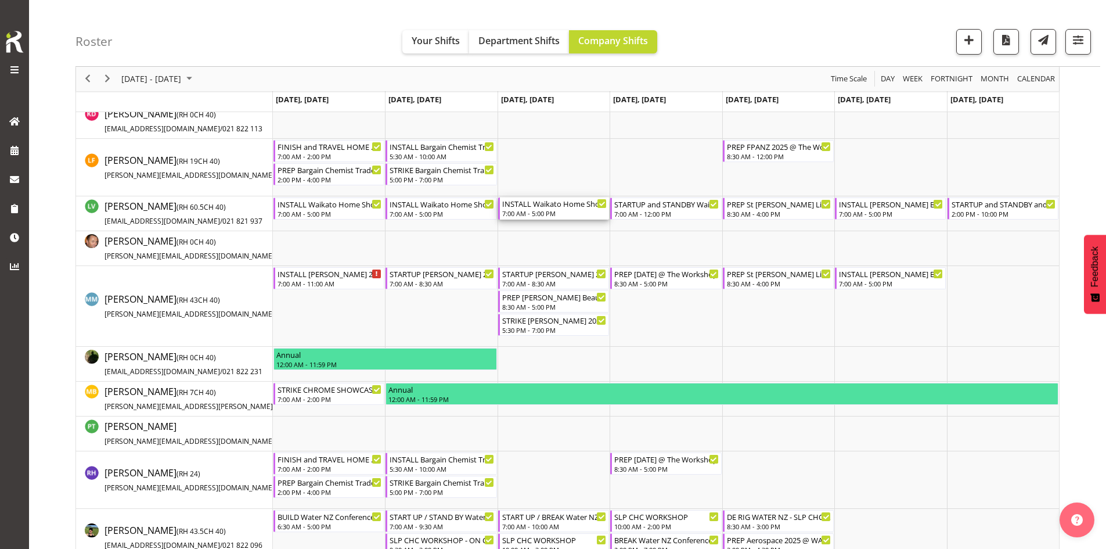
click at [548, 211] on div "7:00 AM - 5:00 PM" at bounding box center [554, 212] width 105 height 9
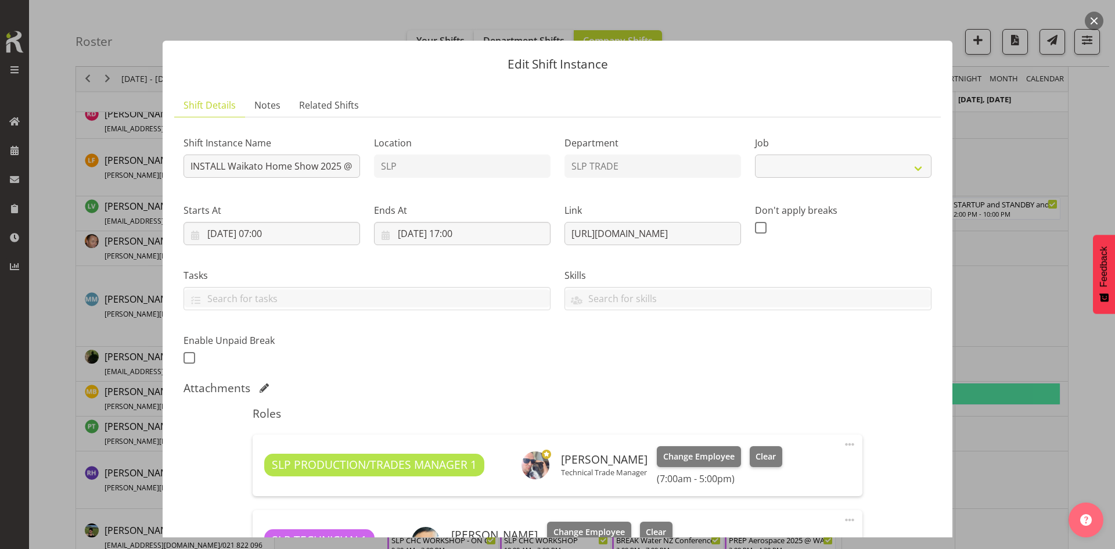
select select "9156"
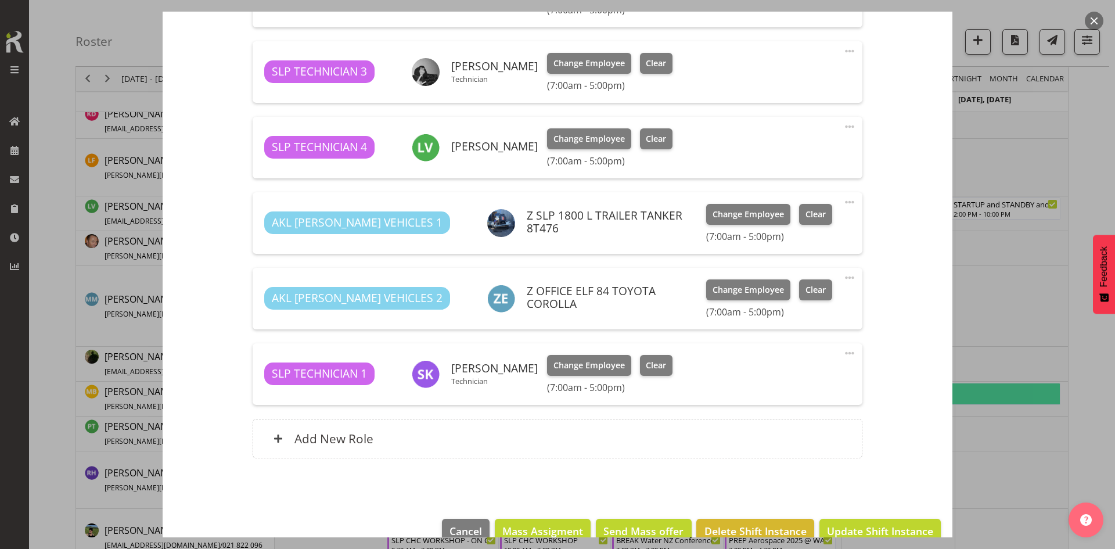
scroll to position [639, 0]
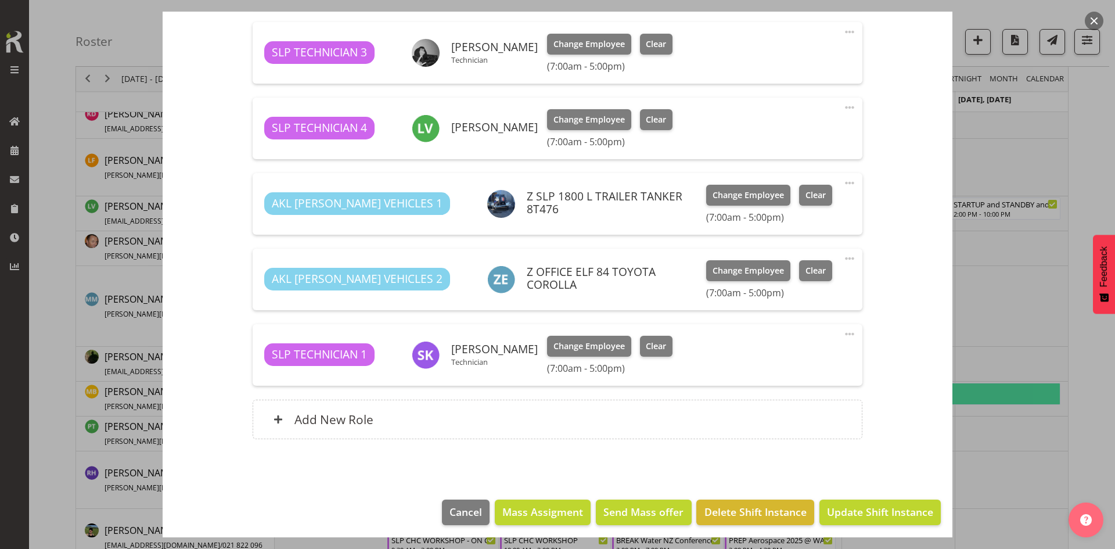
click at [991, 463] on div at bounding box center [557, 274] width 1115 height 549
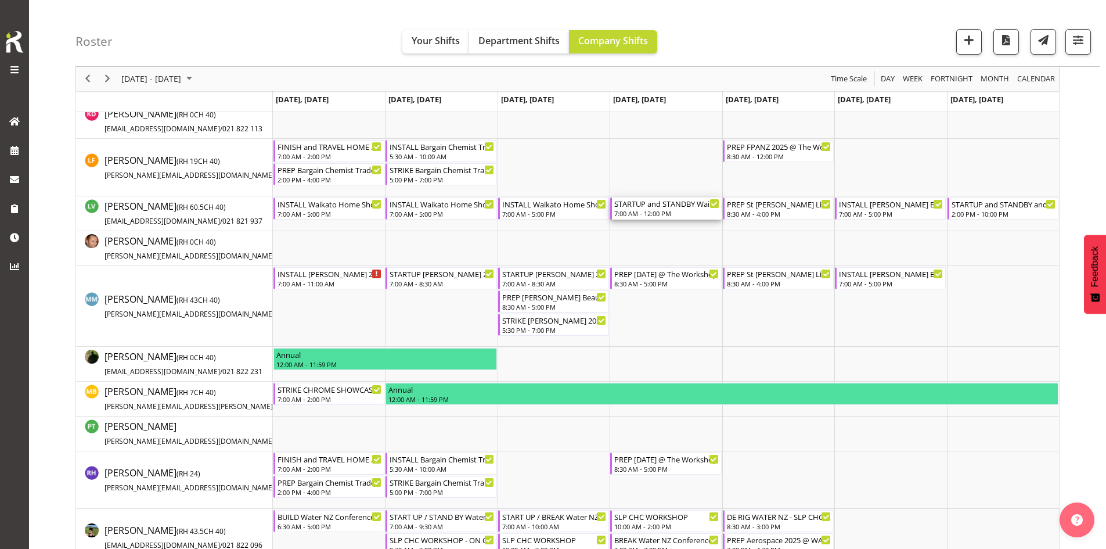
click at [657, 214] on div "7:00 AM - 12:00 PM" at bounding box center [666, 212] width 105 height 9
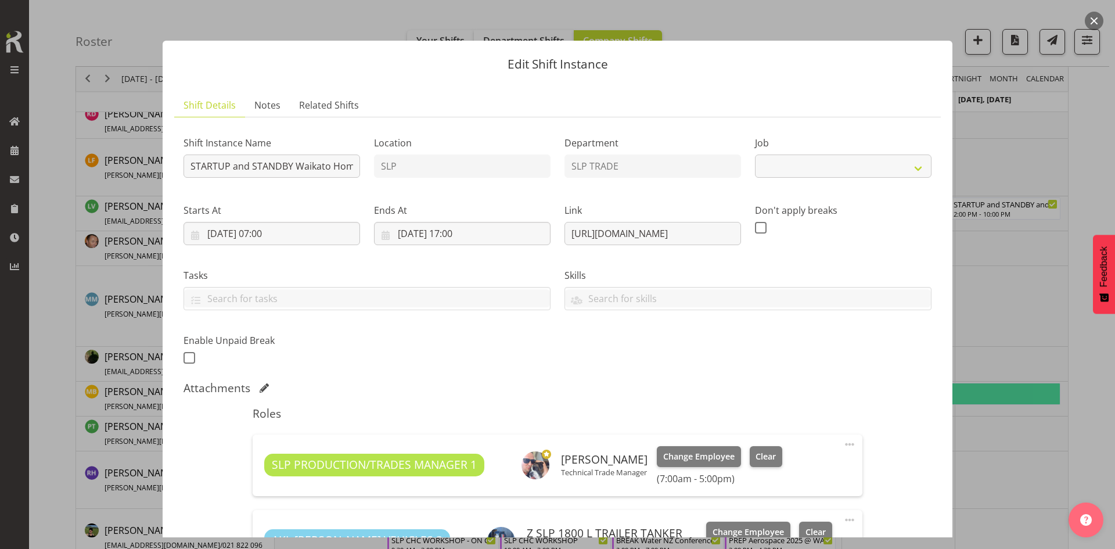
select select "9156"
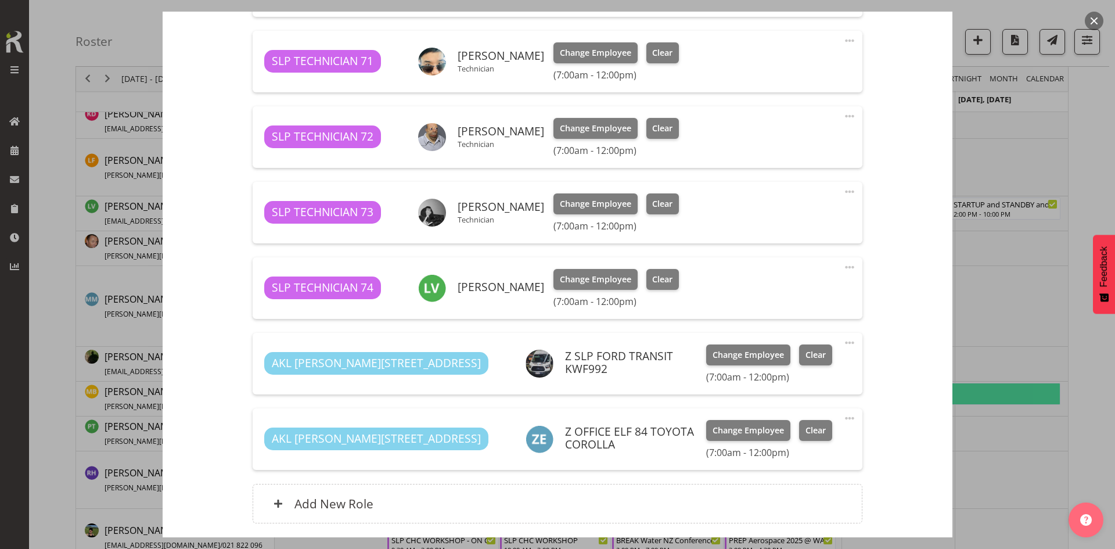
scroll to position [581, 0]
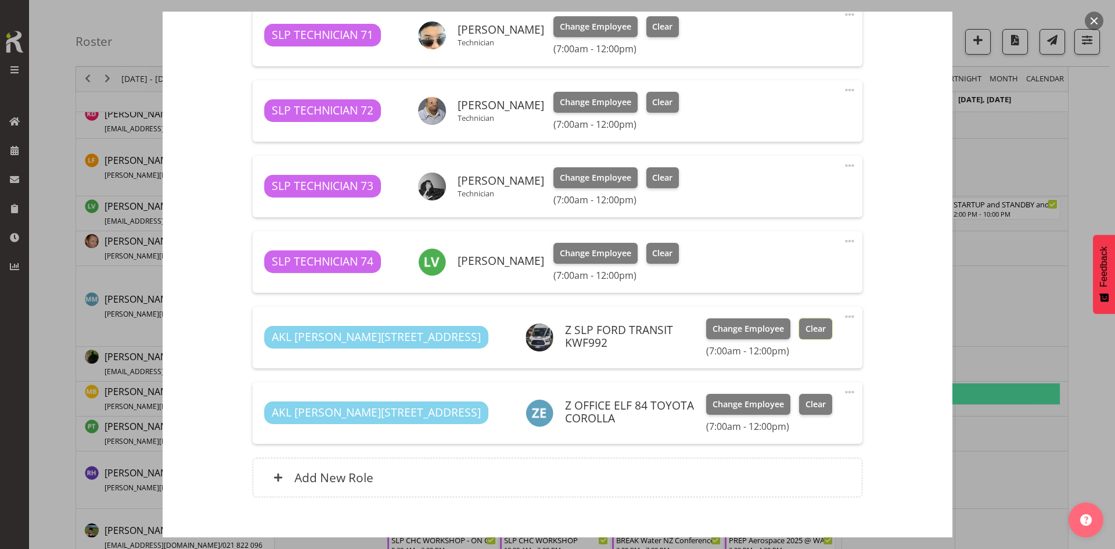
click at [805, 322] on span "Clear" at bounding box center [815, 328] width 20 height 13
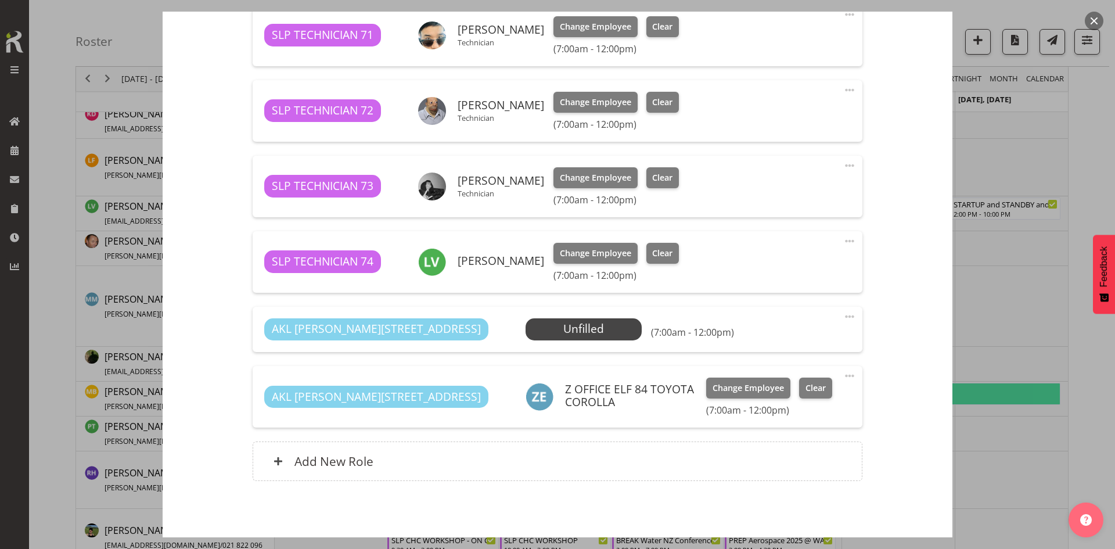
click at [846, 315] on span at bounding box center [849, 316] width 14 height 14
click at [788, 388] on link "Delete" at bounding box center [800, 383] width 111 height 21
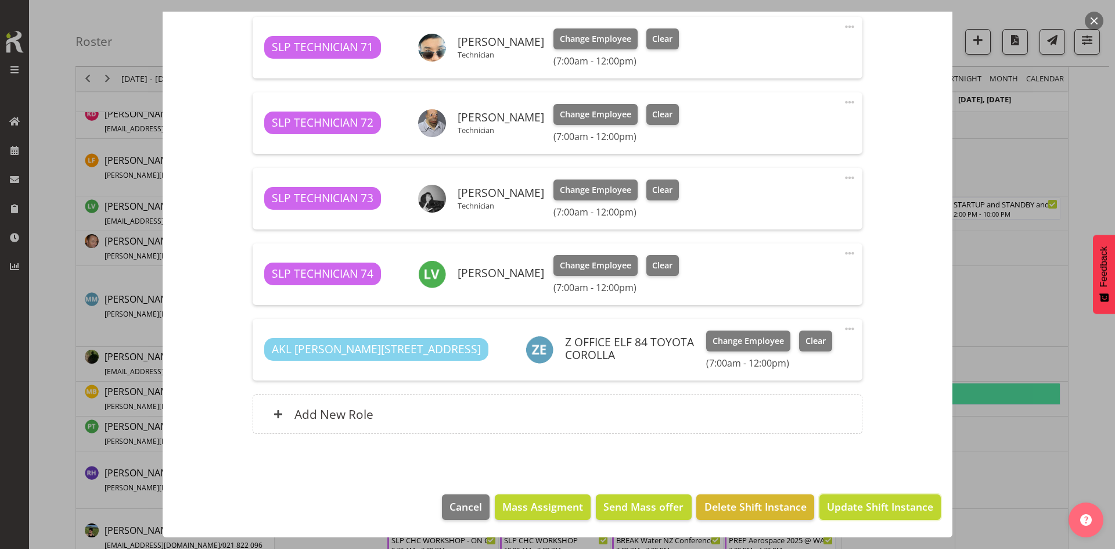
click at [851, 514] on span "Update Shift Instance" at bounding box center [880, 506] width 106 height 15
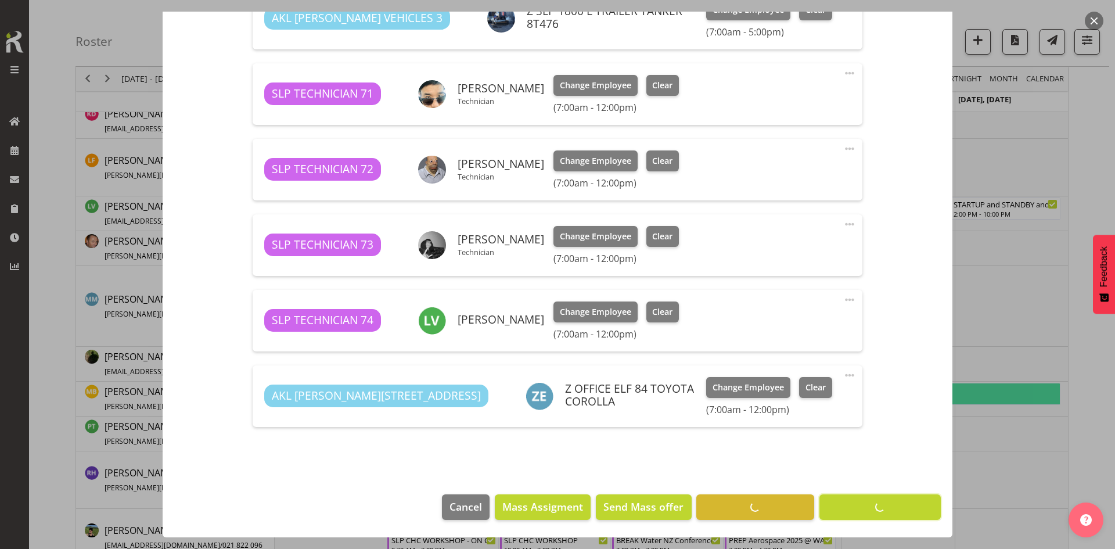
scroll to position [570, 0]
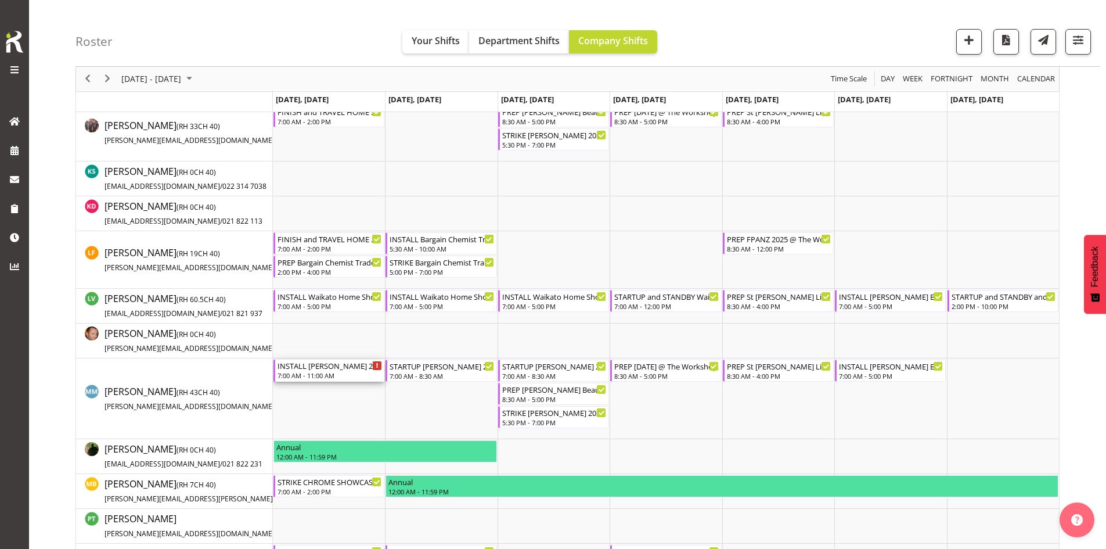
click at [307, 370] on div "INSTALL [PERSON_NAME] 2025 @ [GEOGRAPHIC_DATA] on site @ 0800" at bounding box center [330, 365] width 105 height 12
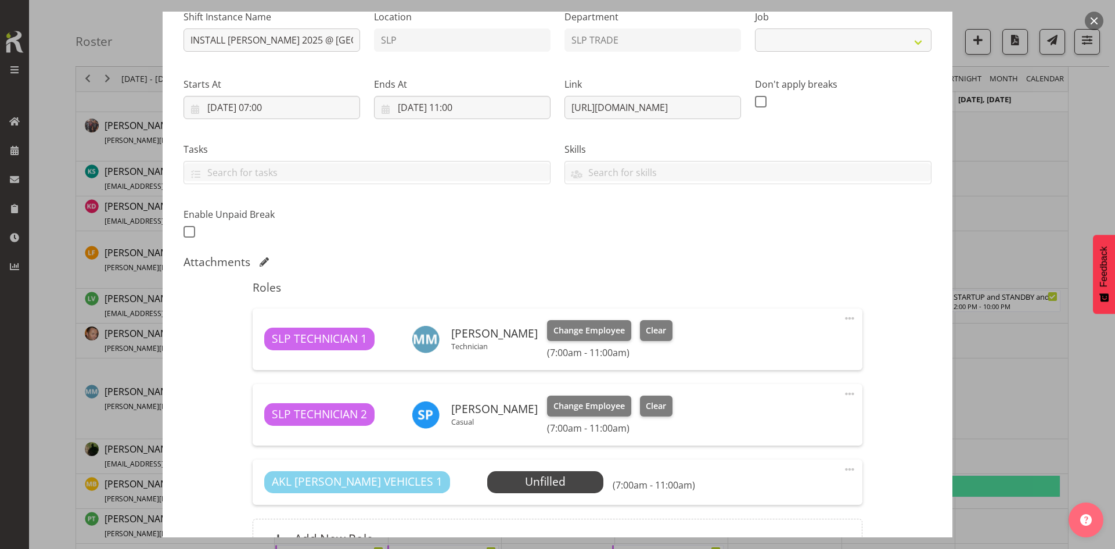
scroll to position [250, 0]
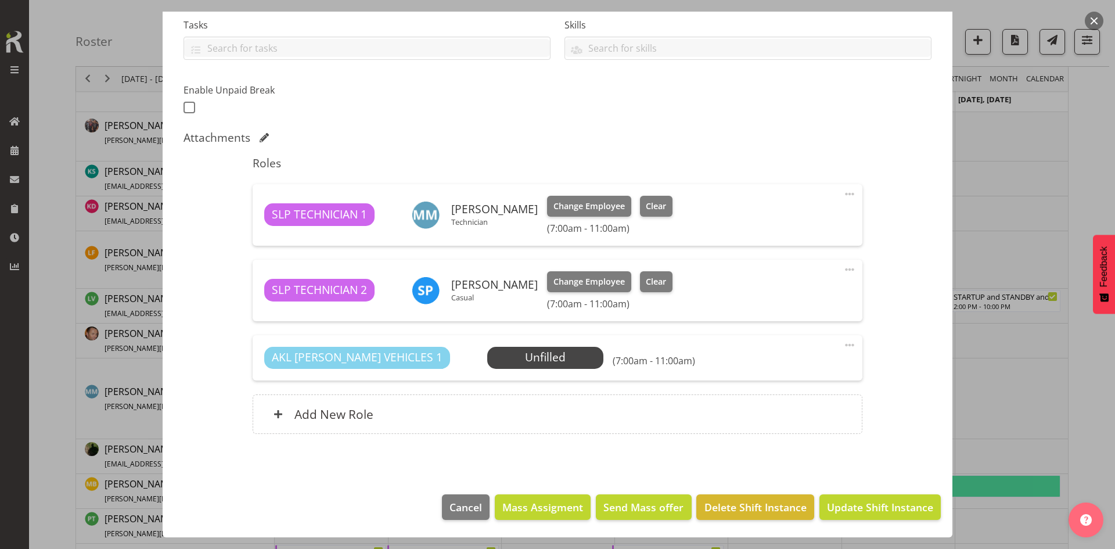
select select "10164"
click at [0, 0] on span "Select Employee" at bounding box center [0, 0] width 0 height 0
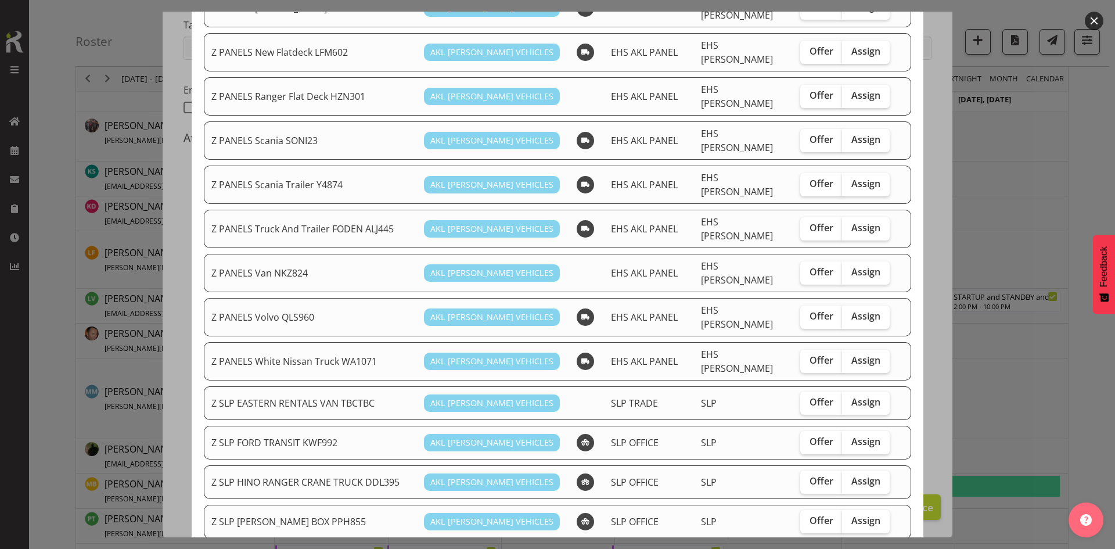
scroll to position [755, 0]
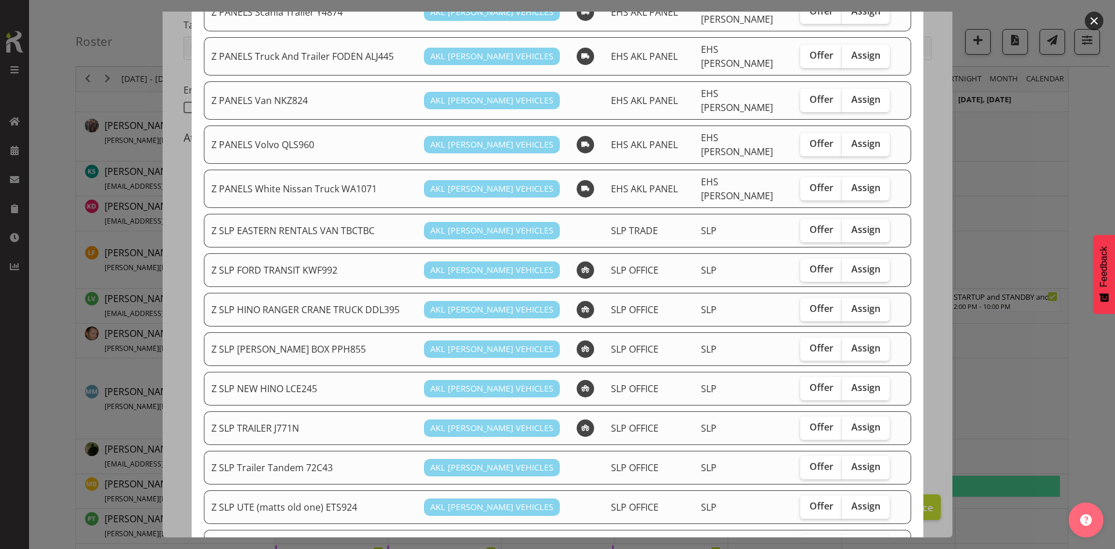
click at [874, 258] on label "Assign" at bounding box center [866, 269] width 48 height 23
click at [849, 265] on input "Assign" at bounding box center [846, 269] width 8 height 8
checkbox input "true"
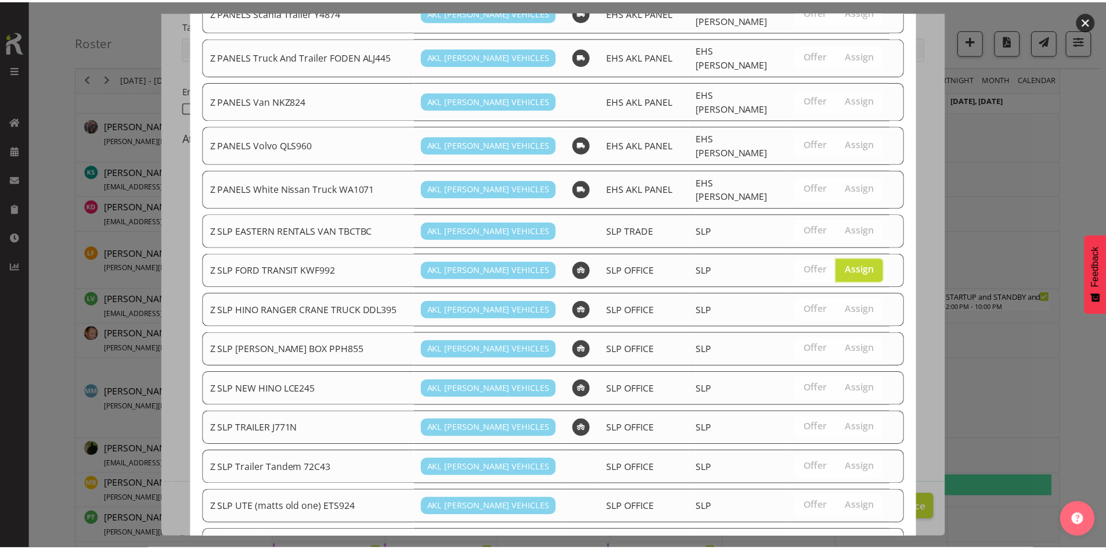
scroll to position [793, 0]
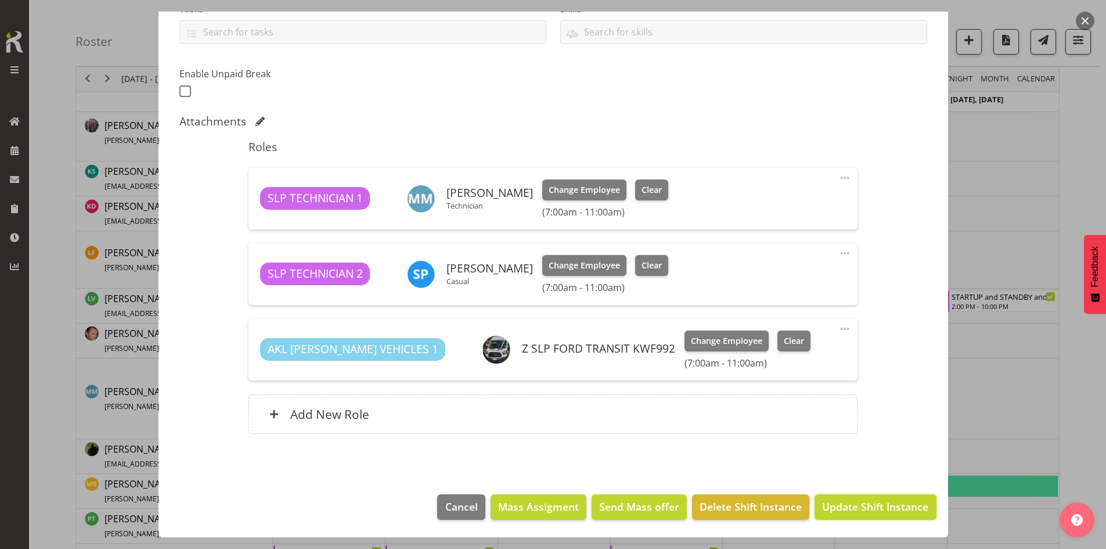
click at [845, 510] on span "Update Shift Instance" at bounding box center [875, 506] width 106 height 15
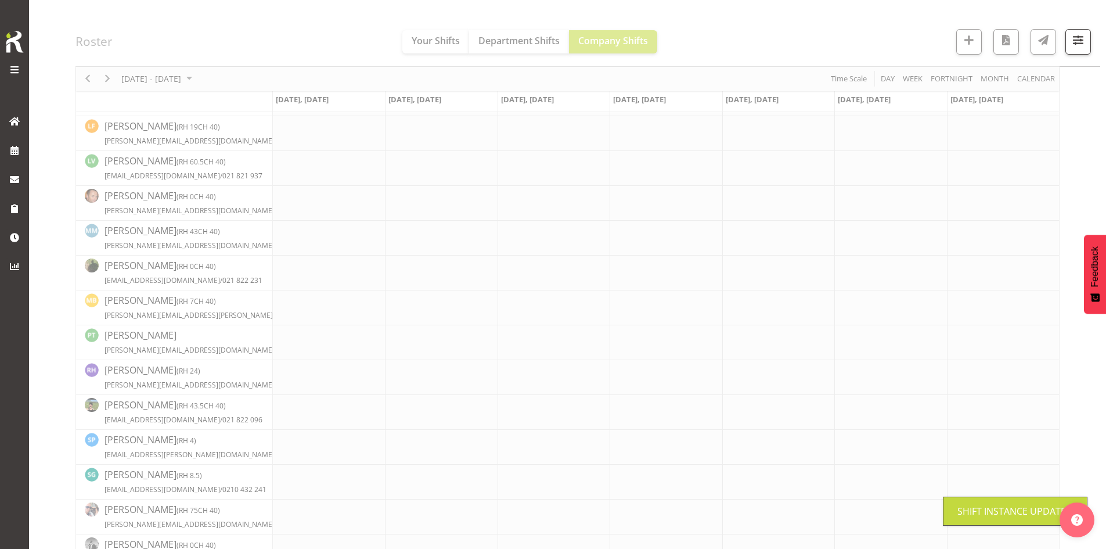
scroll to position [477, 0]
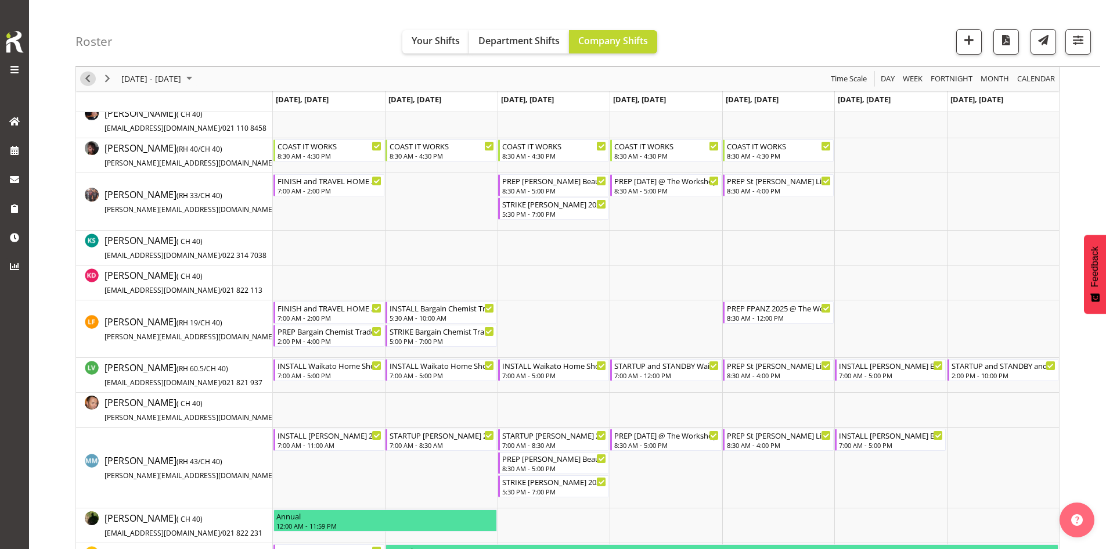
click at [95, 85] on div "previous period" at bounding box center [88, 79] width 20 height 24
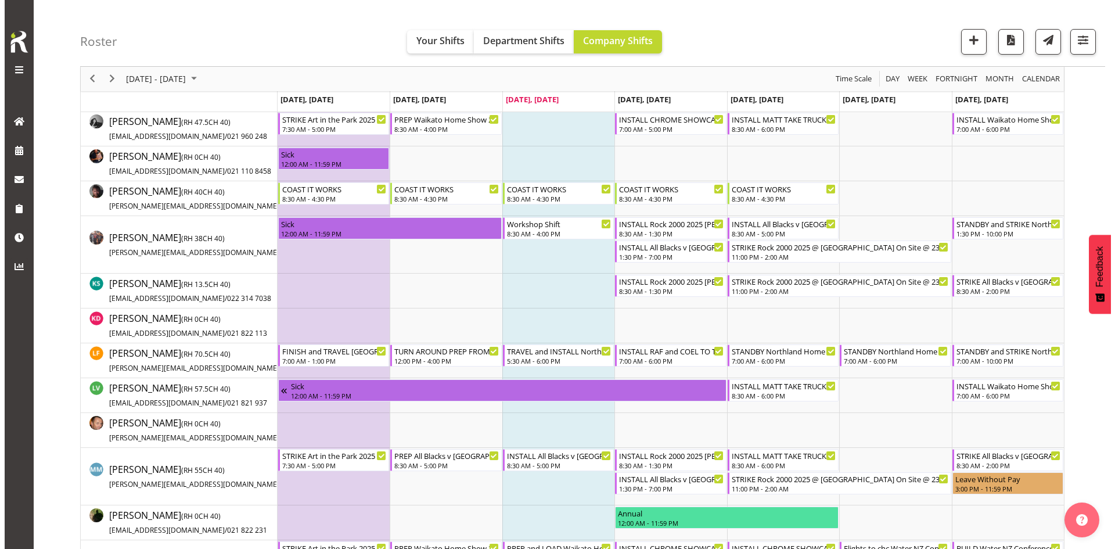
scroll to position [593, 0]
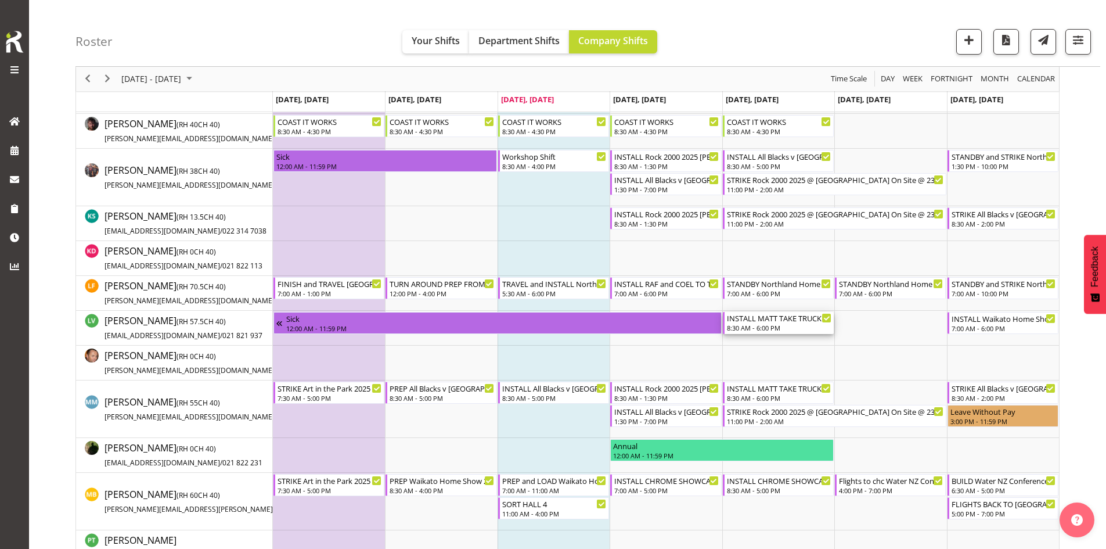
click at [795, 326] on div "8:30 AM - 6:00 PM" at bounding box center [779, 327] width 105 height 9
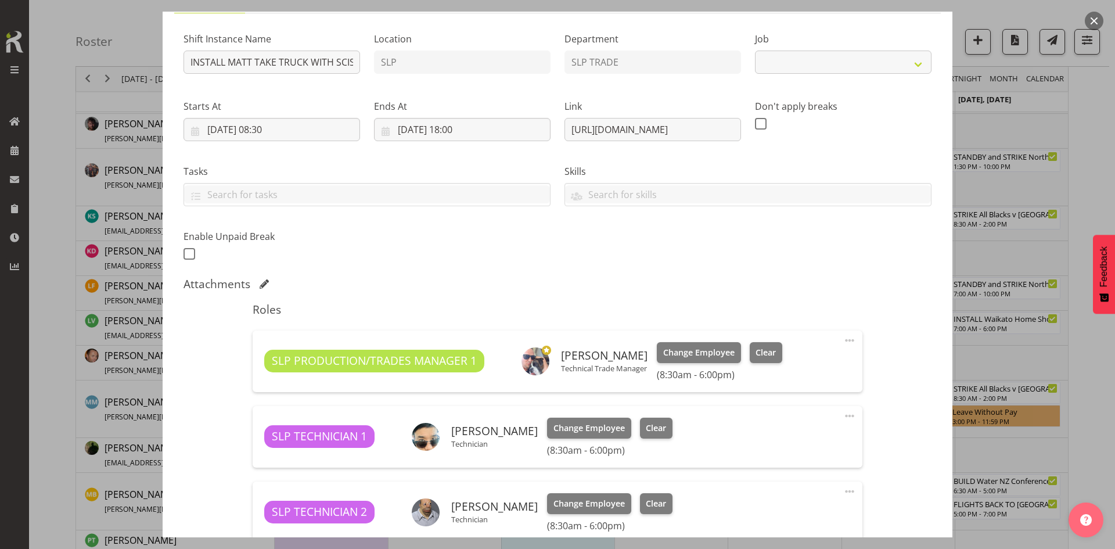
select select "9156"
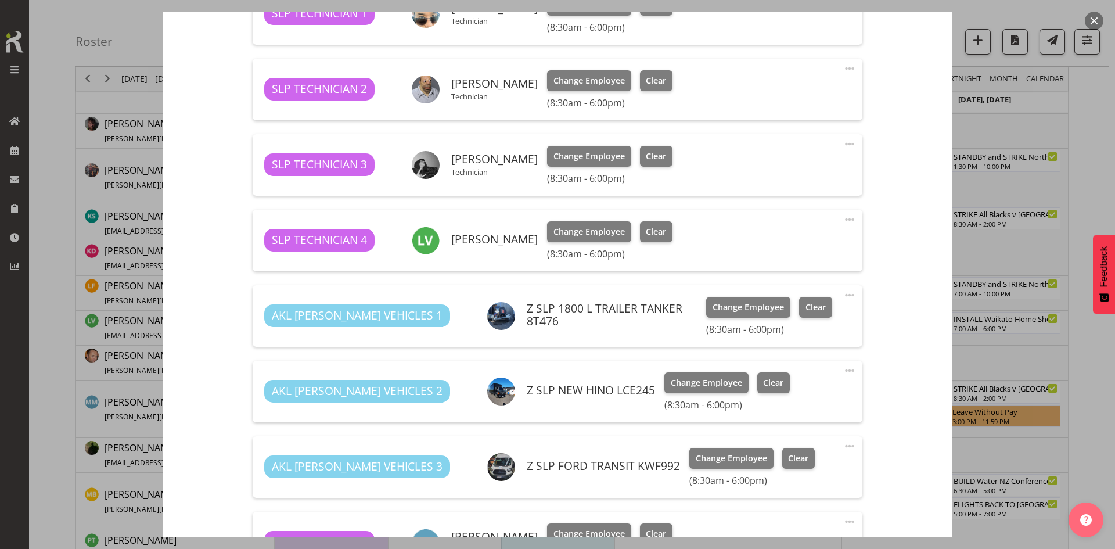
scroll to position [523, 0]
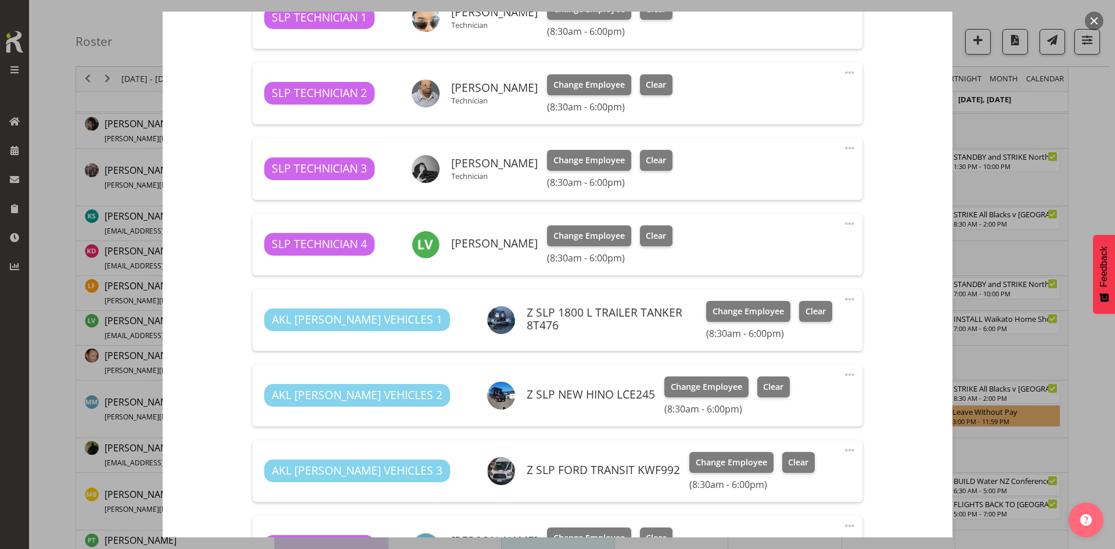
click at [1089, 21] on button "button" at bounding box center [1094, 21] width 19 height 19
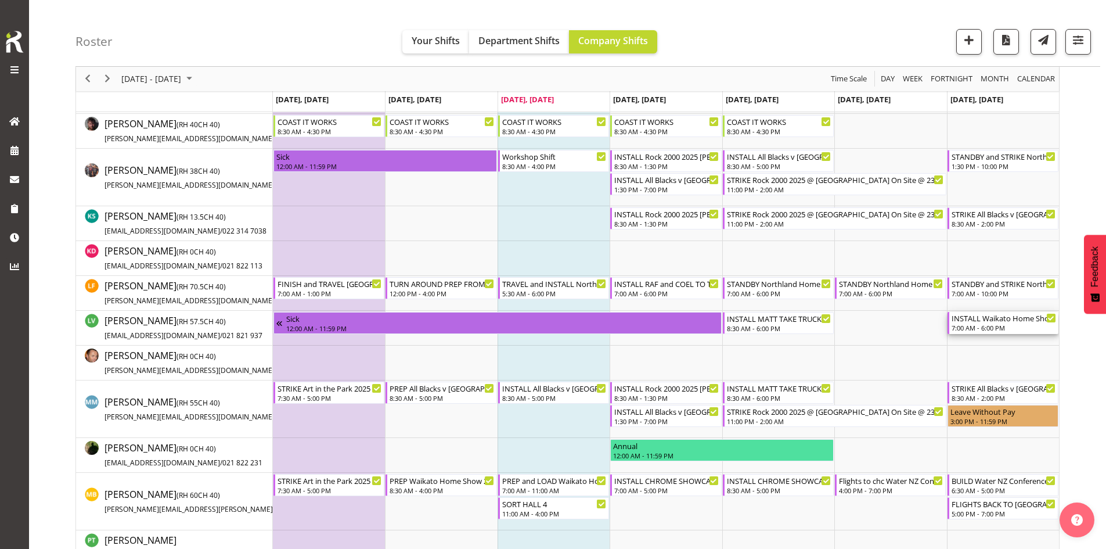
click at [996, 321] on div "INSTALL Waikato Home Show 2025 @ Claudelands 0800" at bounding box center [1004, 318] width 105 height 12
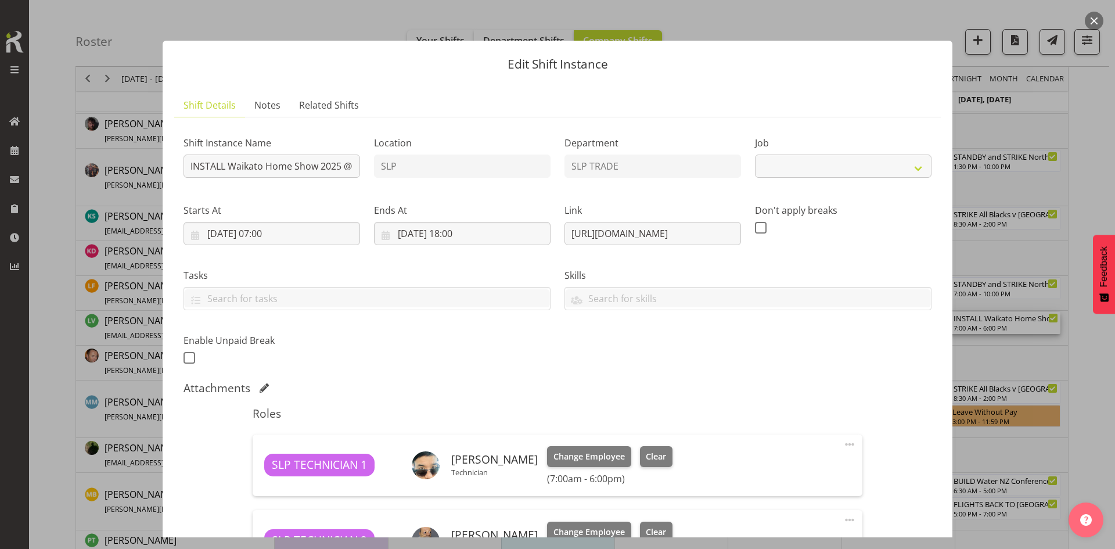
select select "9156"
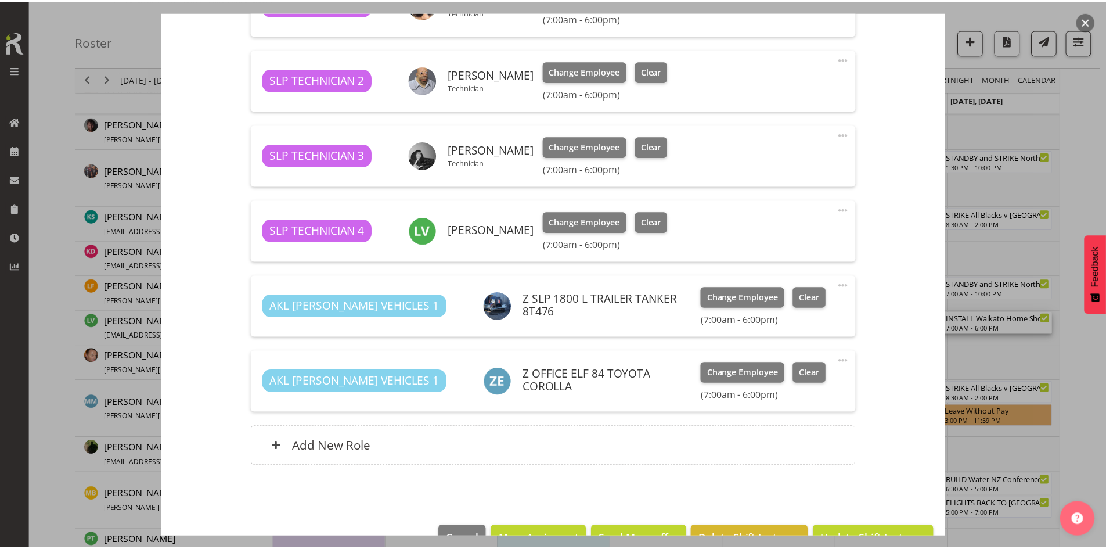
scroll to position [464, 0]
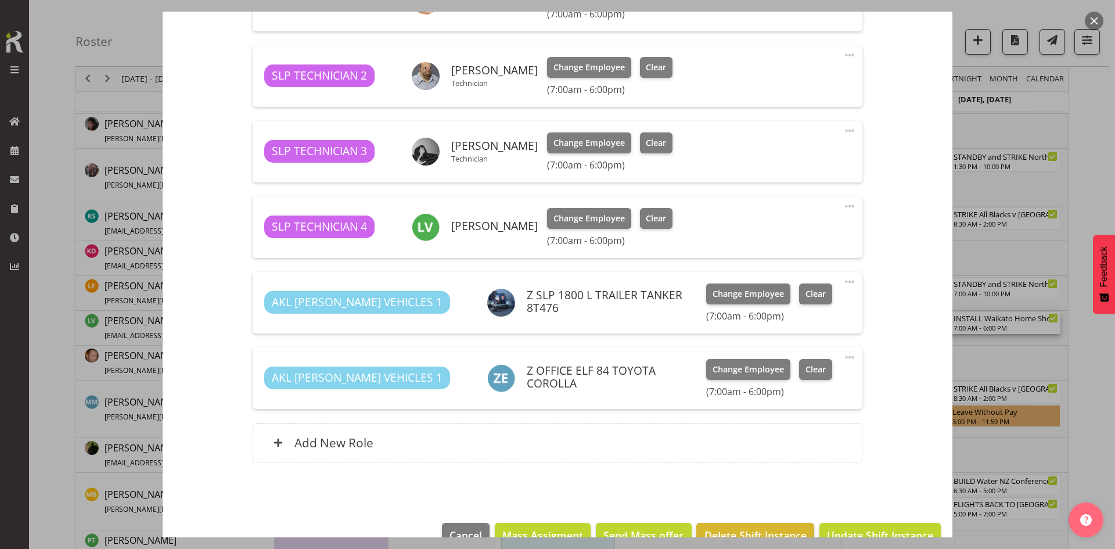
click at [1091, 20] on button "button" at bounding box center [1094, 21] width 19 height 19
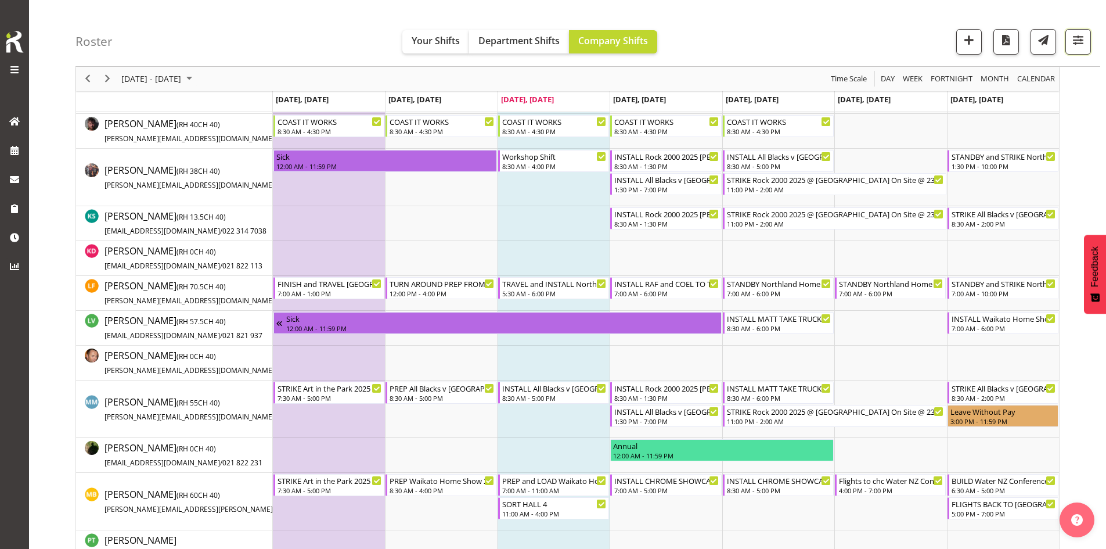
click at [1078, 42] on span "button" at bounding box center [1078, 40] width 15 height 15
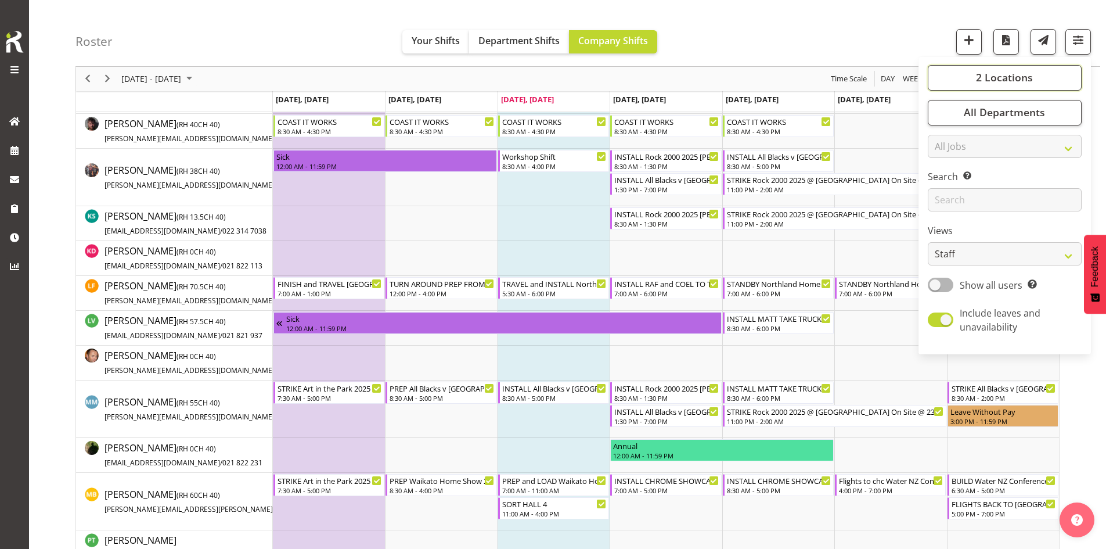
click at [979, 88] on button "2 Locations" at bounding box center [1005, 78] width 154 height 26
click at [959, 283] on span "SLP" at bounding box center [955, 287] width 18 height 9
click at [945, 284] on input "SLP" at bounding box center [941, 288] width 8 height 8
checkbox input "false"
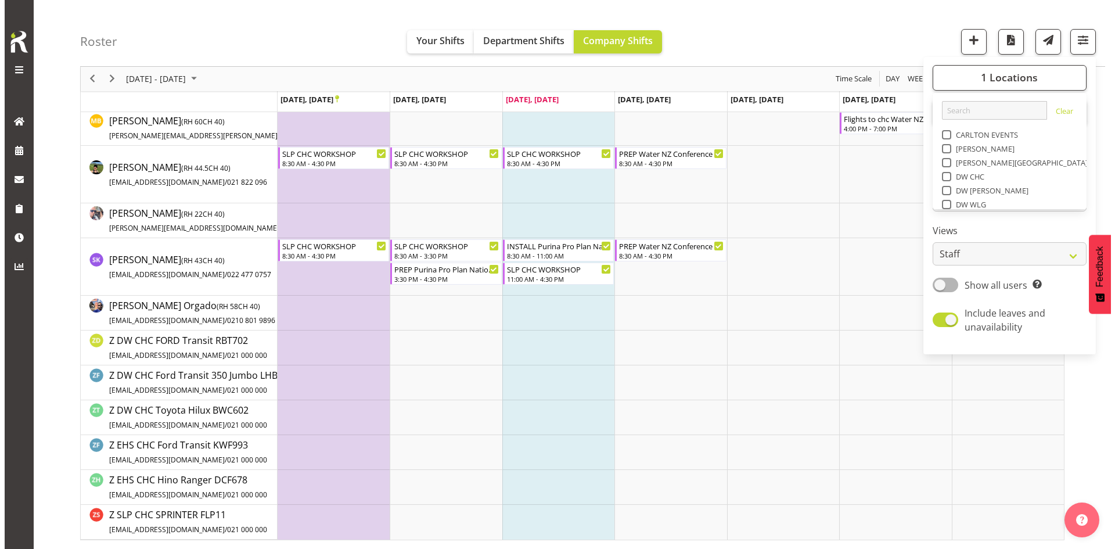
scroll to position [203, 0]
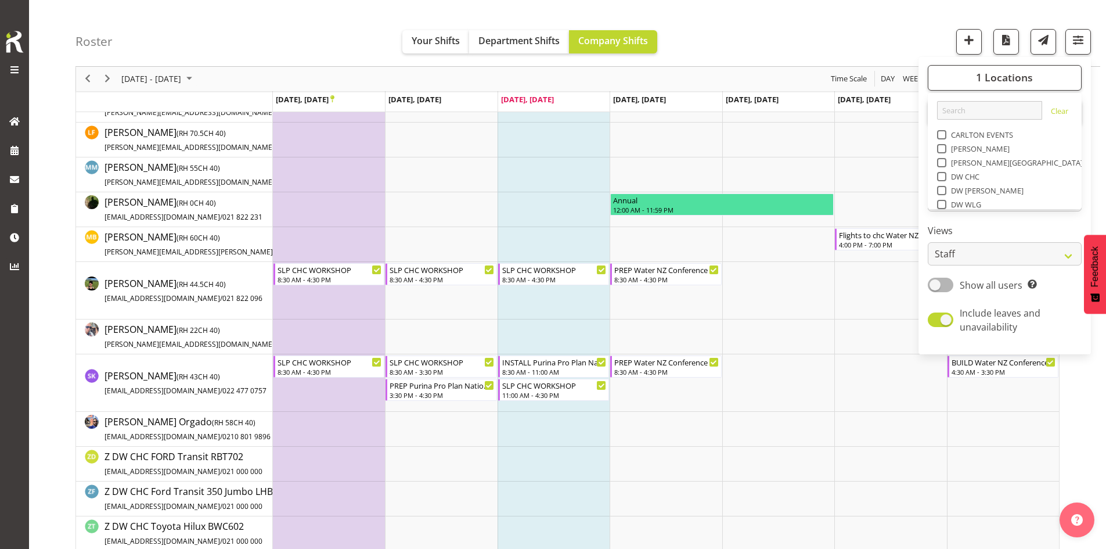
click at [743, 73] on div "September 22 - 28, 2025 Today Day Week Fortnight Month calendar Month Agenda Ti…" at bounding box center [567, 79] width 983 height 24
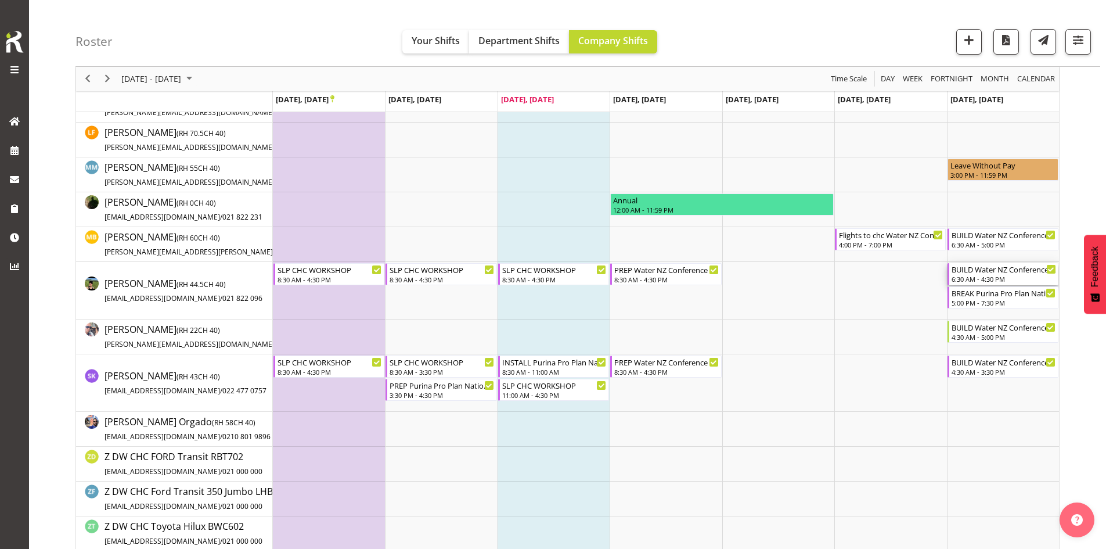
click at [1004, 279] on div "6:30 AM - 4:30 PM" at bounding box center [1004, 278] width 105 height 9
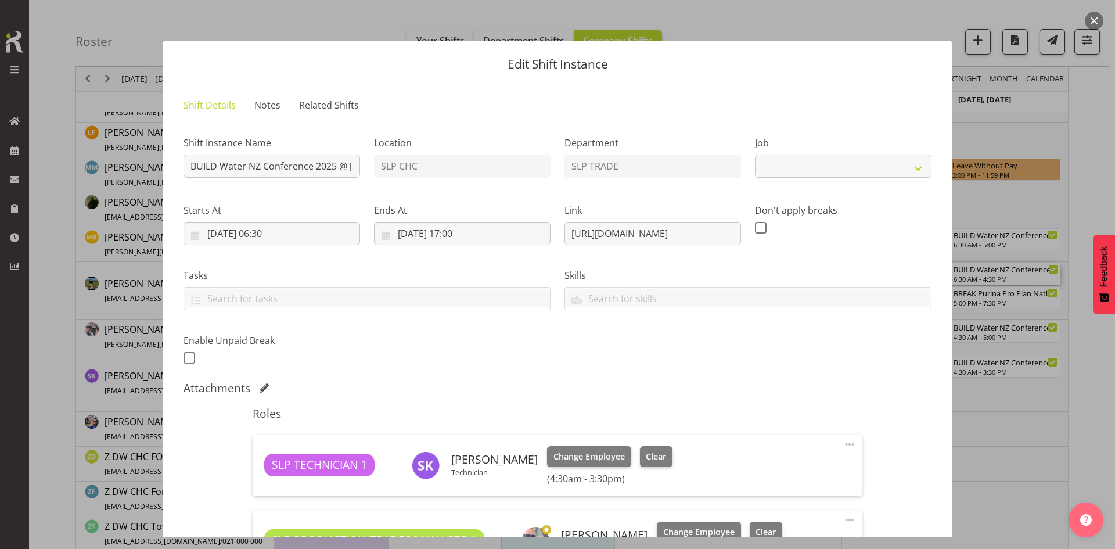
select select "10258"
click at [310, 170] on input "BUILD Water NZ Conference 2025 @ [PERSON_NAME] On site @ 0700" at bounding box center [271, 165] width 177 height 23
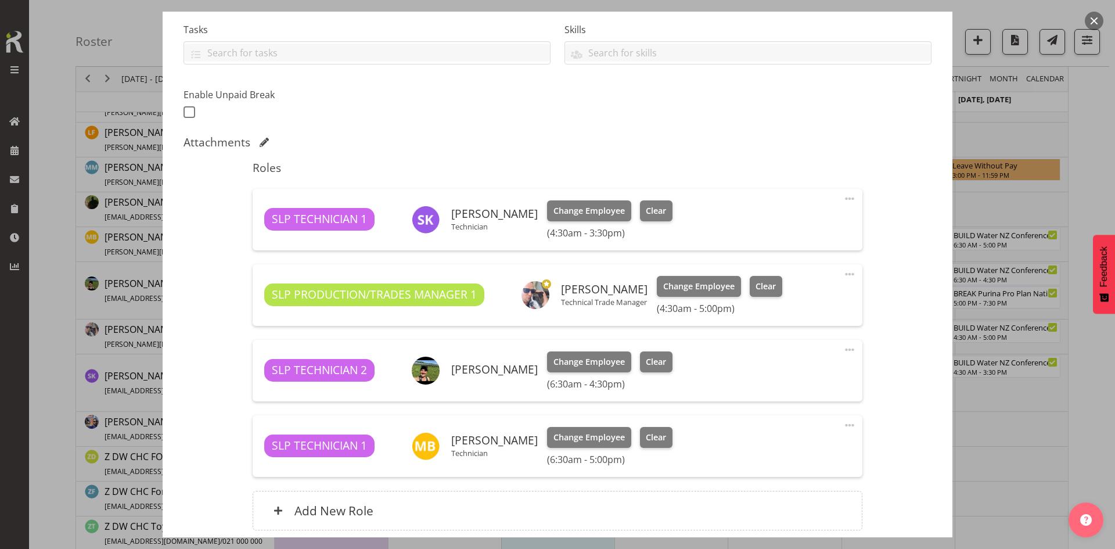
scroll to position [290, 0]
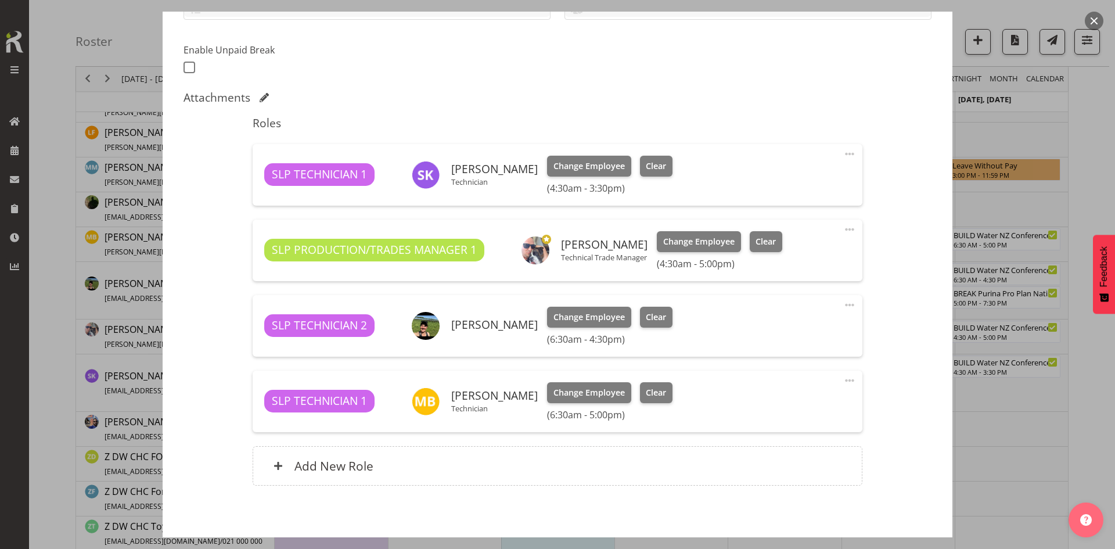
click at [842, 153] on span at bounding box center [849, 154] width 14 height 14
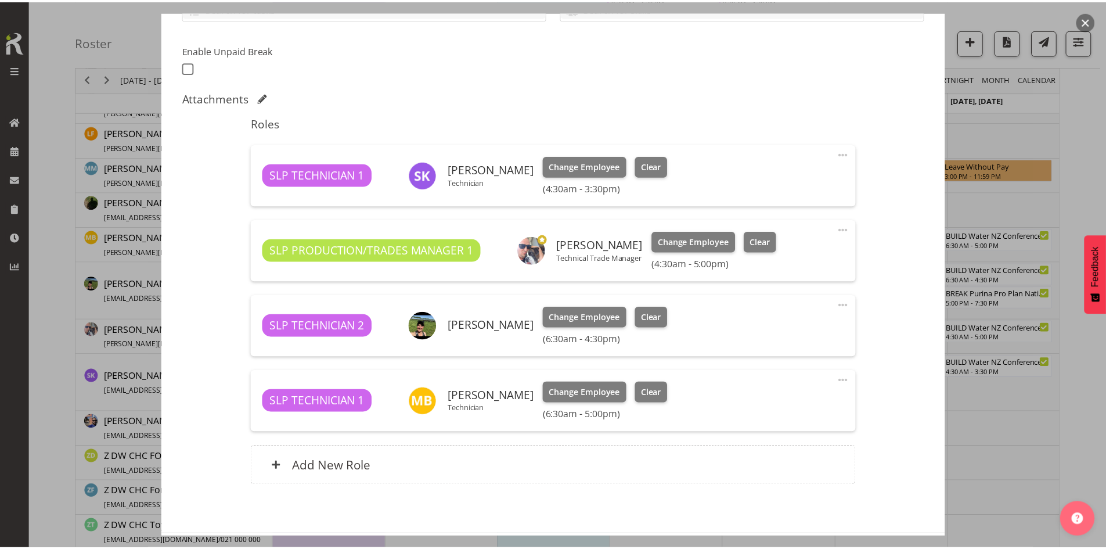
scroll to position [0, 0]
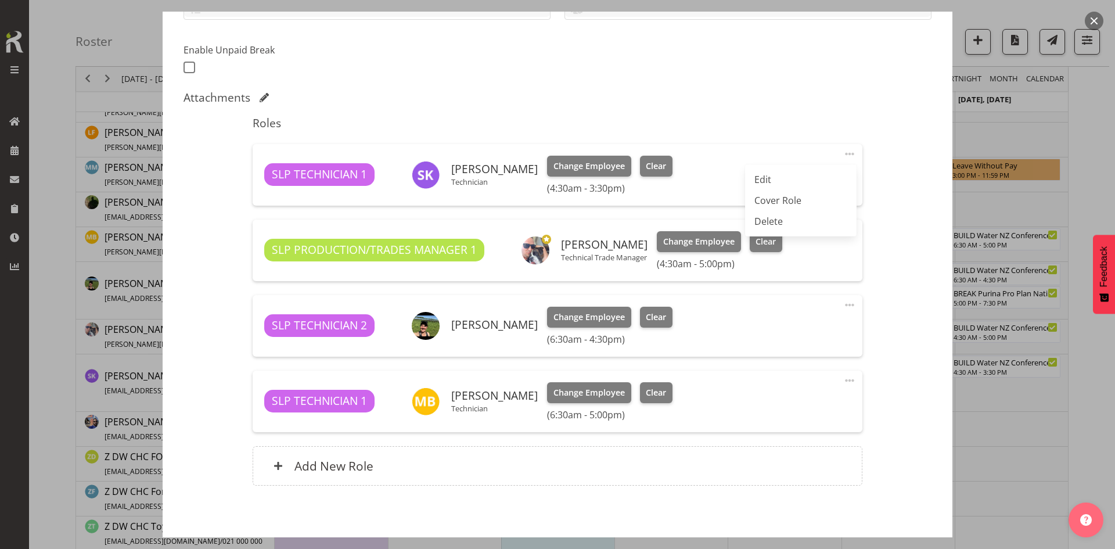
click at [784, 178] on link "Edit" at bounding box center [800, 179] width 111 height 21
select select "8"
select select "2025"
select select "4"
select select "30"
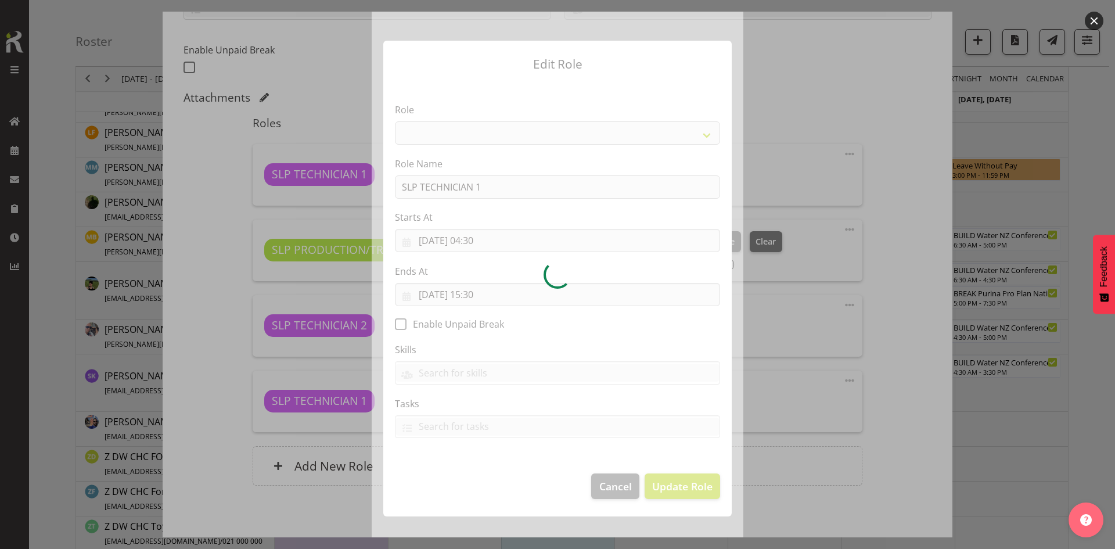
select select "123"
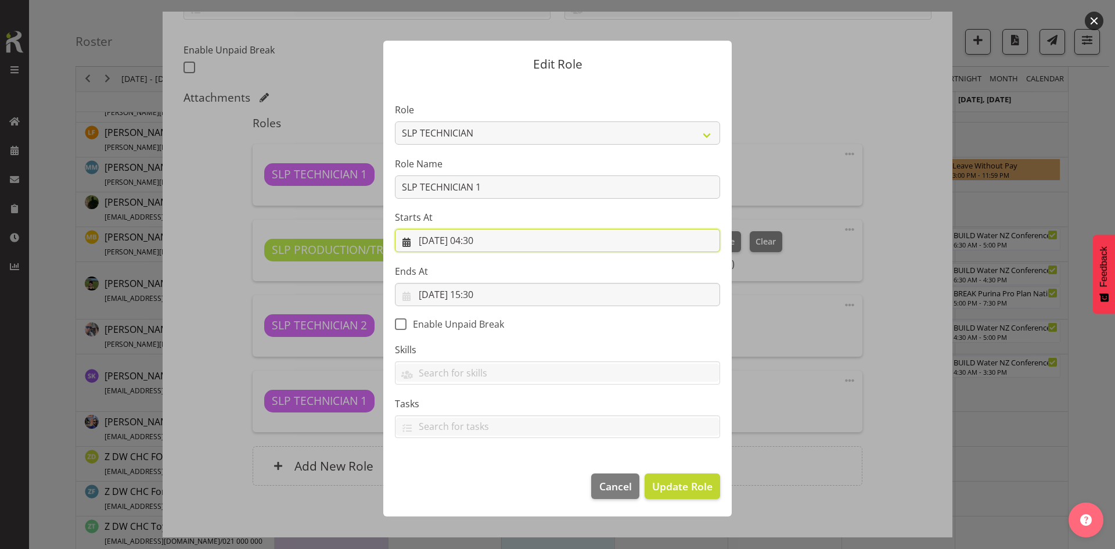
click at [534, 237] on input "28/09/2025, 04:30" at bounding box center [557, 240] width 325 height 23
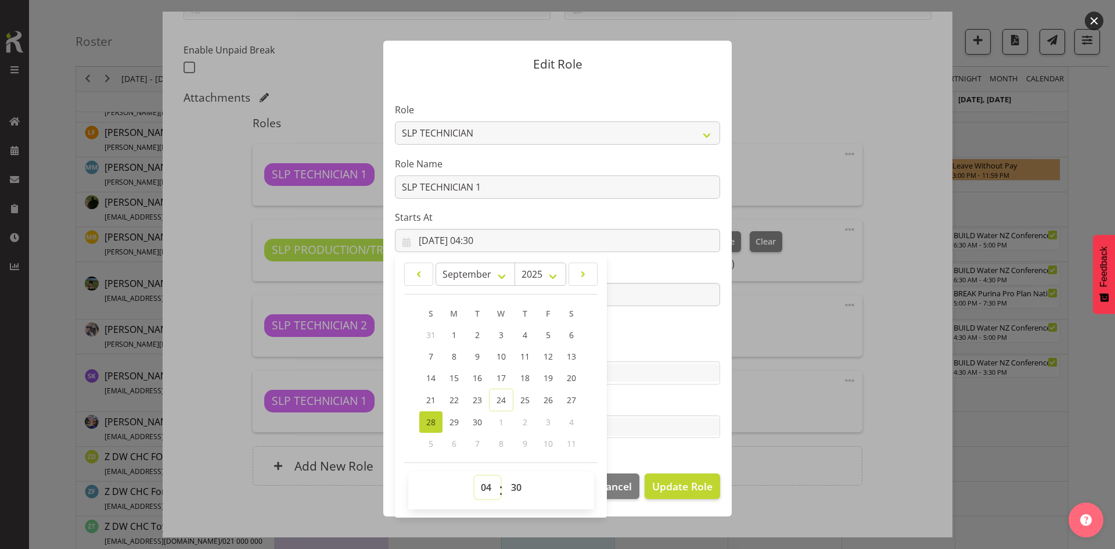
click at [481, 481] on select "00 01 02 03 04 05 06 07 08 09 10 11 12 13 14 15 16 17 18 19 20 21 22 23" at bounding box center [487, 487] width 26 height 23
select select "5"
click at [474, 476] on select "00 01 02 03 04 05 06 07 08 09 10 11 12 13 14 15 16 17 18 19 20 21 22 23" at bounding box center [487, 487] width 26 height 23
type input "28/09/2025, 05:30"
click at [663, 340] on section "Role ACCOUNT MANAGER ACCOUNT MANAGER DW ACCOUNTS AKL DIANNA VEHICLES AKL RYMER …" at bounding box center [557, 272] width 348 height 380
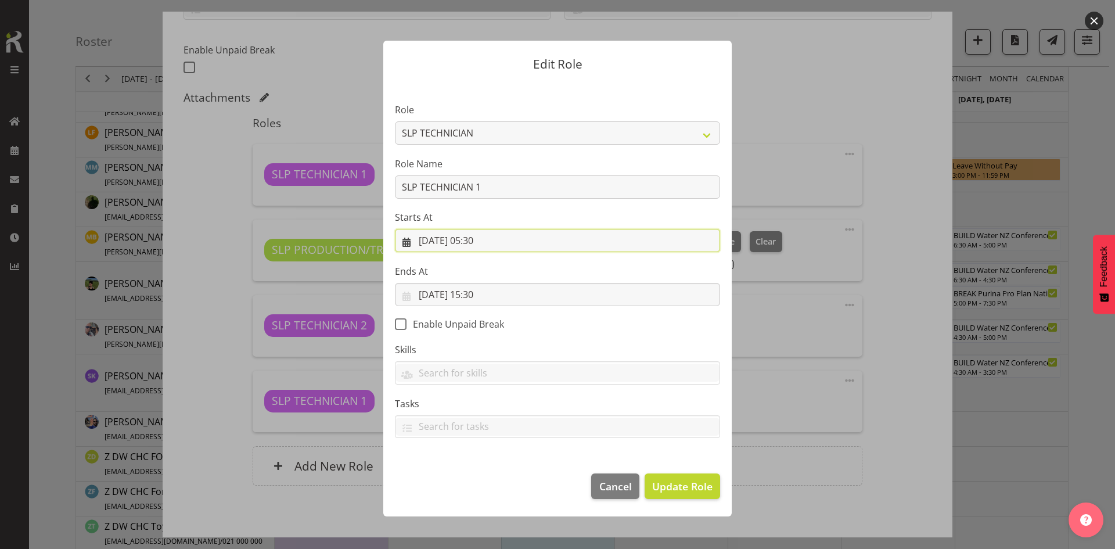
click at [514, 234] on input "28/09/2025, 05:30" at bounding box center [557, 240] width 325 height 23
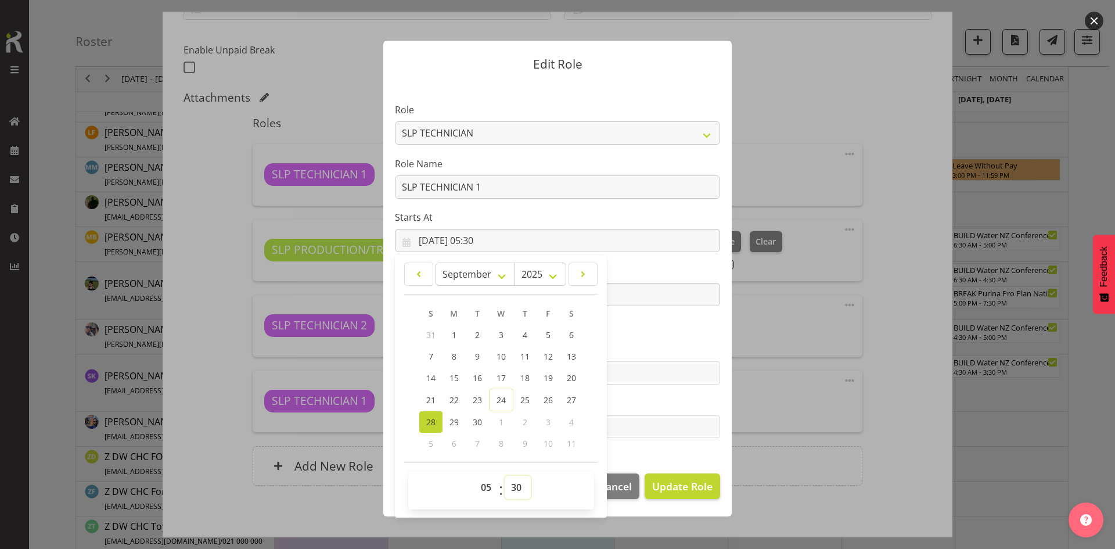
click at [512, 482] on select "00 01 02 03 04 05 06 07 08 09 10 11 12 13 14 15 16 17 18 19 20 21 22 23 24 25 2…" at bounding box center [518, 487] width 26 height 23
select select "0"
click at [505, 476] on select "00 01 02 03 04 05 06 07 08 09 10 11 12 13 14 15 16 17 18 19 20 21 22 23 24 25 2…" at bounding box center [518, 487] width 26 height 23
type input "28/09/2025, 05:00"
click at [812, 458] on form "Edit Role Role ACCOUNT MANAGER ACCOUNT MANAGER DW ACCOUNTS AKL DIANNA VEHICLES …" at bounding box center [557, 274] width 557 height 525
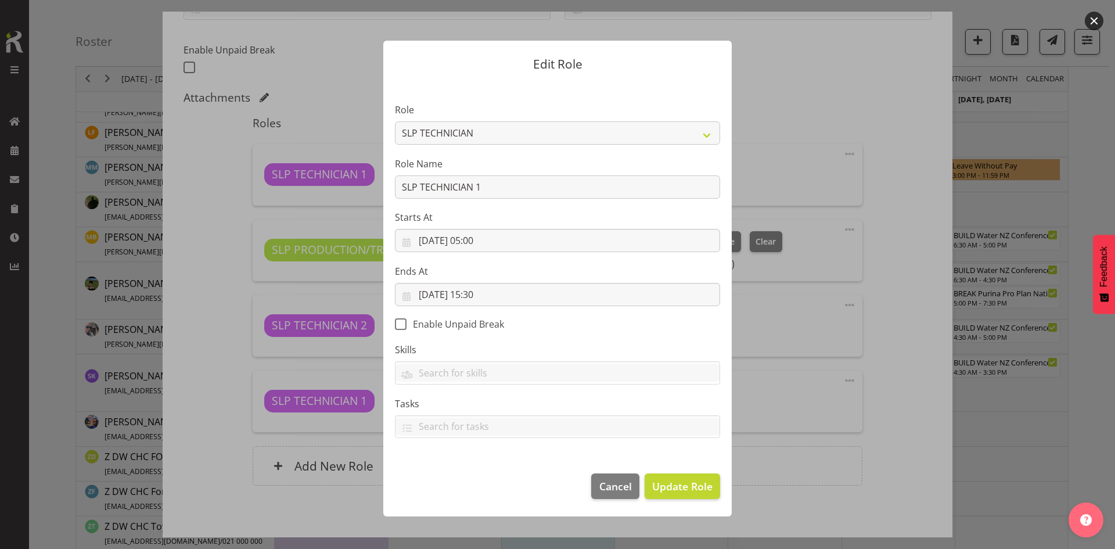
click at [790, 332] on form "Edit Role Role ACCOUNT MANAGER ACCOUNT MANAGER DW ACCOUNTS AKL DIANNA VEHICLES …" at bounding box center [557, 274] width 557 height 525
click at [625, 484] on span "Cancel" at bounding box center [615, 485] width 33 height 15
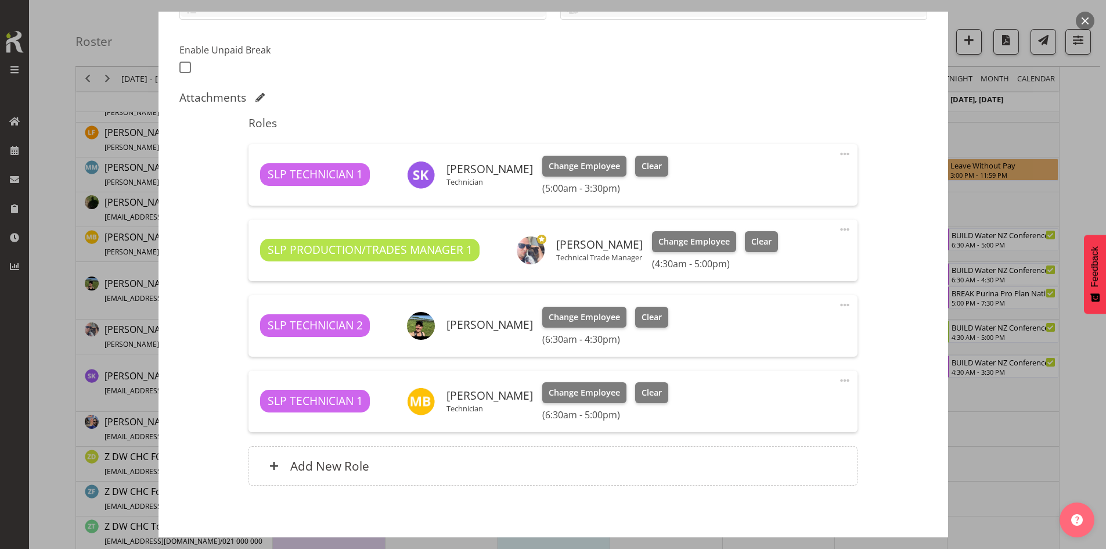
click at [829, 152] on div "SLP TECHNICIAN 1 Stuart Korunic Technician Change Employee Clear (5:00am - 3:30…" at bounding box center [552, 175] width 609 height 62
click at [838, 157] on span at bounding box center [845, 154] width 14 height 14
click at [805, 171] on link "Edit" at bounding box center [795, 179] width 111 height 21
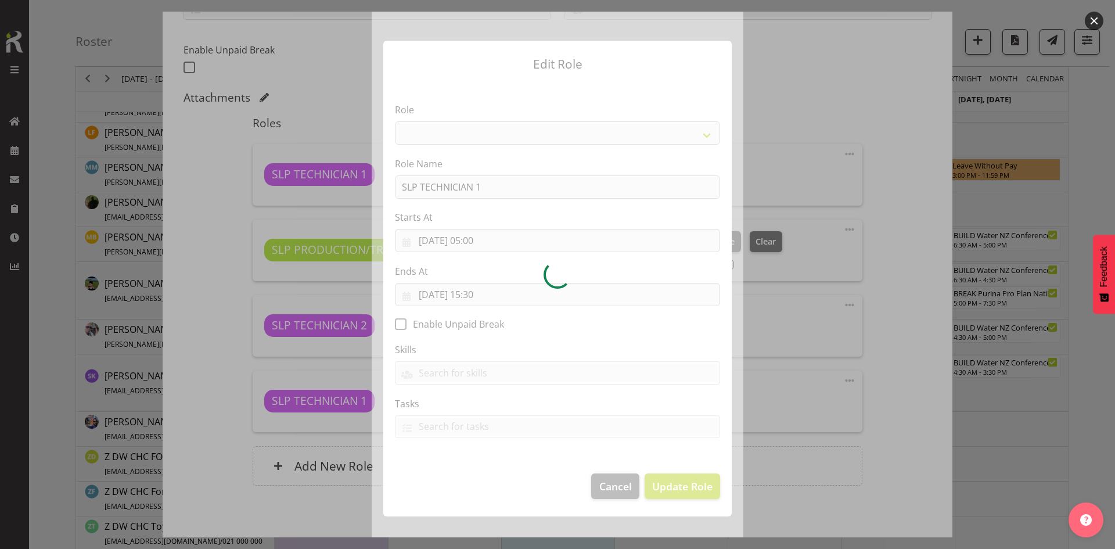
select select "123"
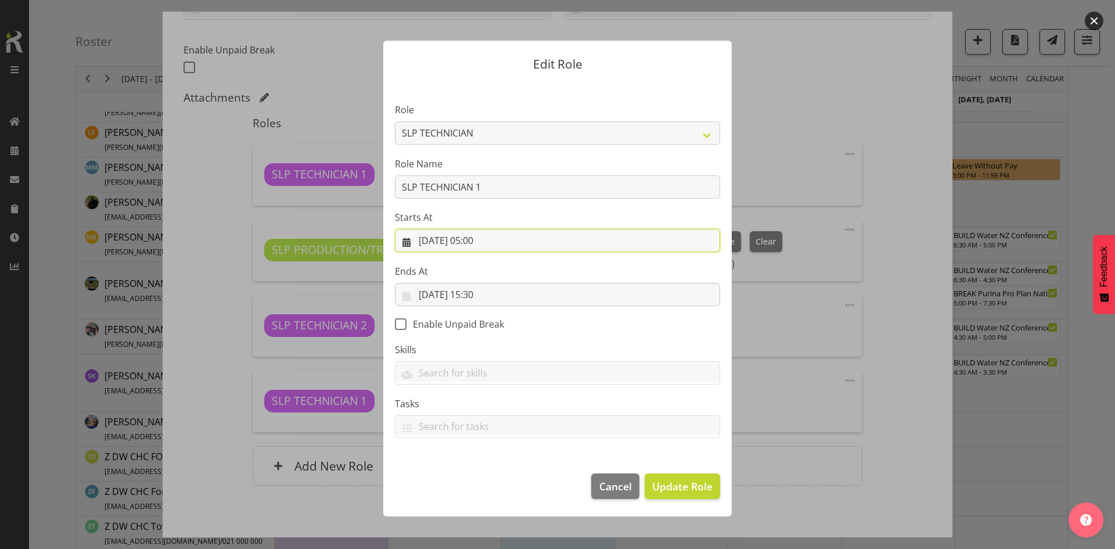
click at [491, 239] on input "28/09/2025, 05:00" at bounding box center [557, 240] width 325 height 23
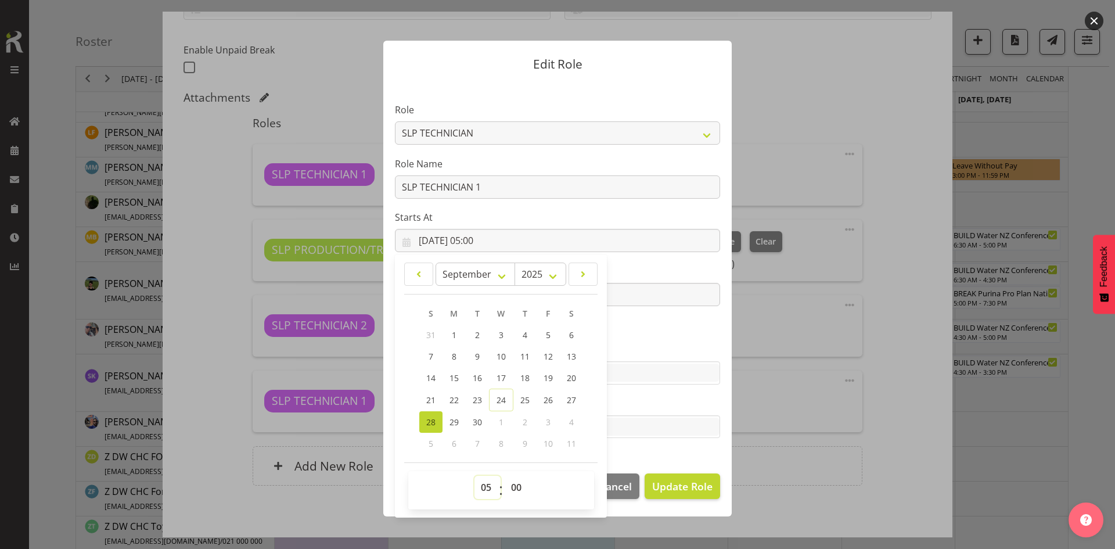
click at [487, 490] on select "00 01 02 03 04 05 06 07 08 09 10 11 12 13 14 15 16 17 18 19 20 21 22 23" at bounding box center [487, 487] width 26 height 23
select select "6"
click at [474, 476] on select "00 01 02 03 04 05 06 07 08 09 10 11 12 13 14 15 16 17 18 19 20 21 22 23" at bounding box center [487, 487] width 26 height 23
type input "28/09/2025, 06:00"
click at [512, 487] on select "00 01 02 03 04 05 06 07 08 09 10 11 12 13 14 15 16 17 18 19 20 21 22 23 24 25 2…" at bounding box center [518, 487] width 26 height 23
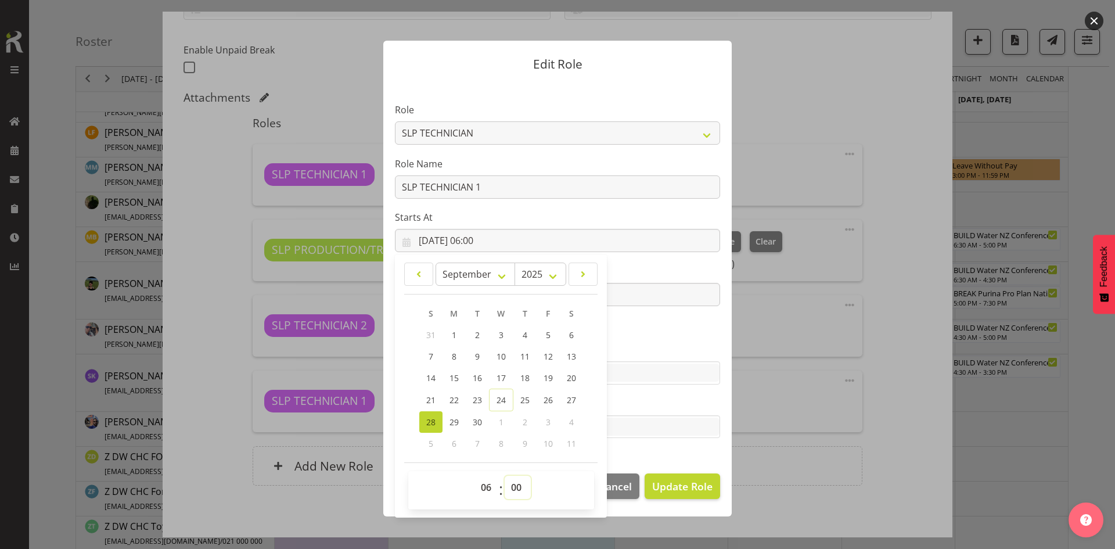
select select "30"
click at [505, 476] on select "00 01 02 03 04 05 06 07 08 09 10 11 12 13 14 15 16 17 18 19 20 21 22 23 24 25 2…" at bounding box center [518, 487] width 26 height 23
type input "28/09/2025, 06:30"
click at [678, 484] on span "Update Role" at bounding box center [682, 485] width 60 height 15
select select
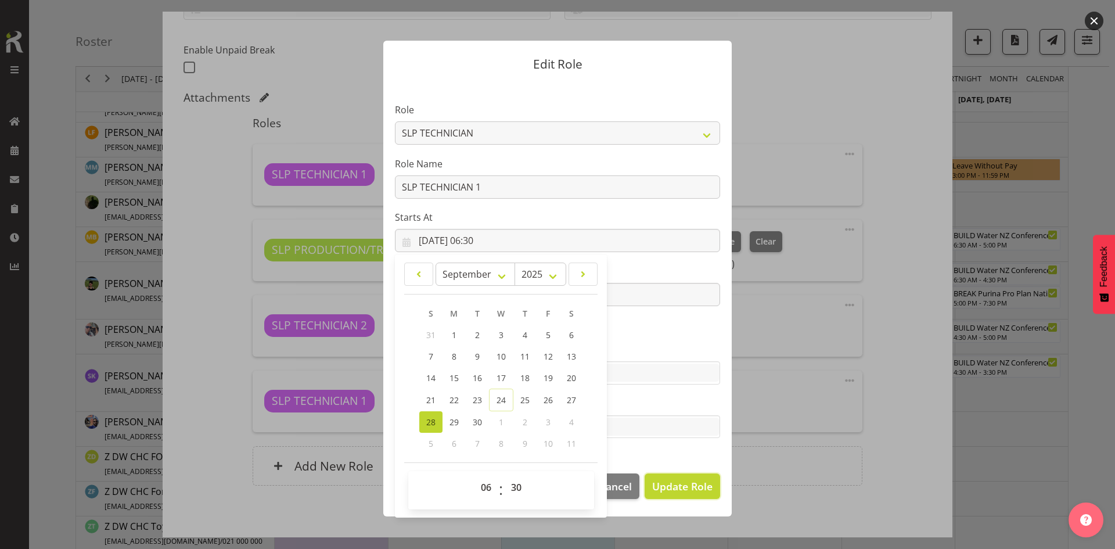
select select
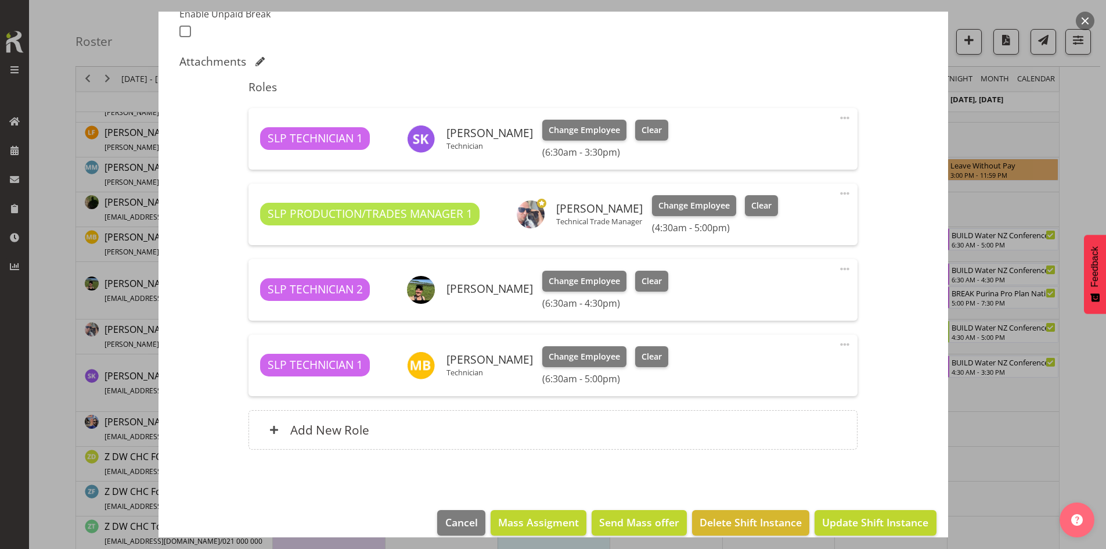
scroll to position [342, 0]
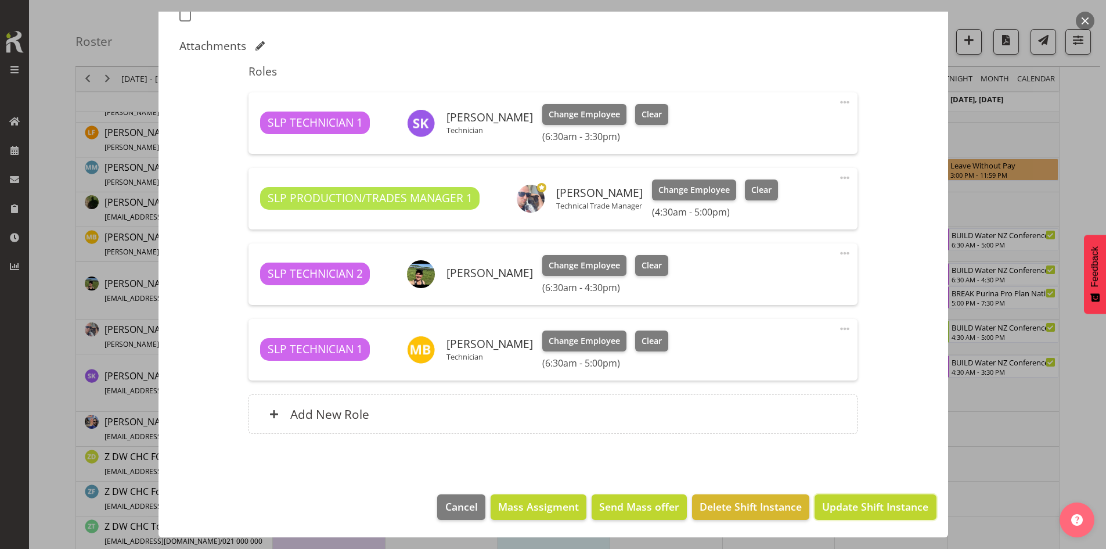
click at [844, 507] on span "Update Shift Instance" at bounding box center [875, 506] width 106 height 15
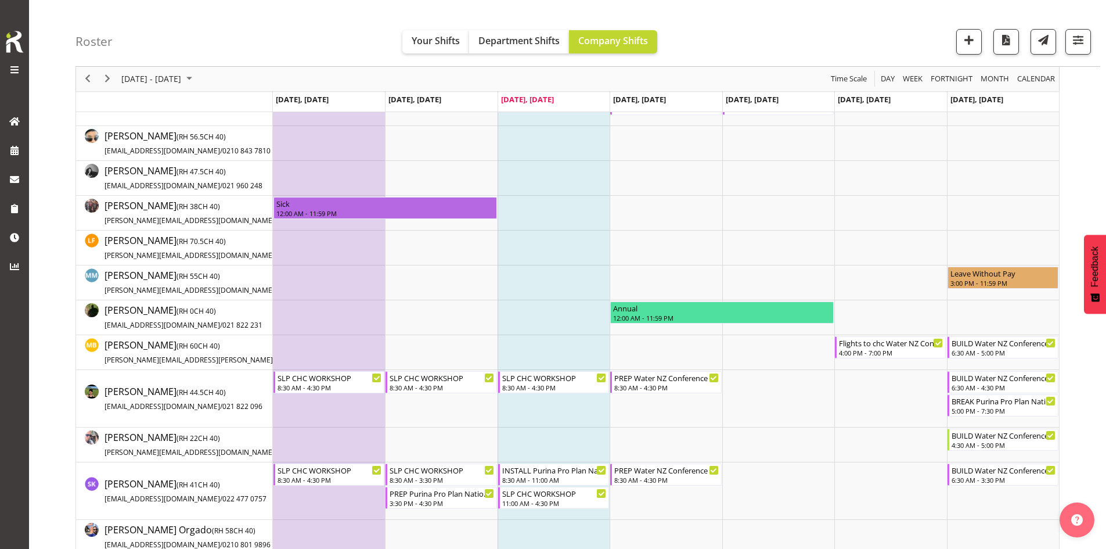
scroll to position [174, 0]
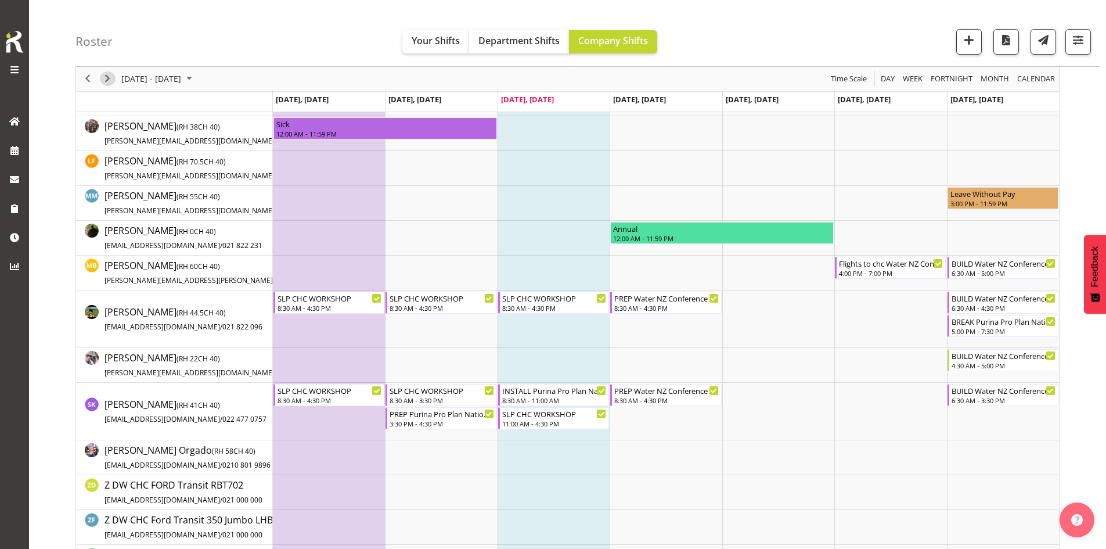
click at [108, 79] on span "Next" at bounding box center [107, 79] width 14 height 15
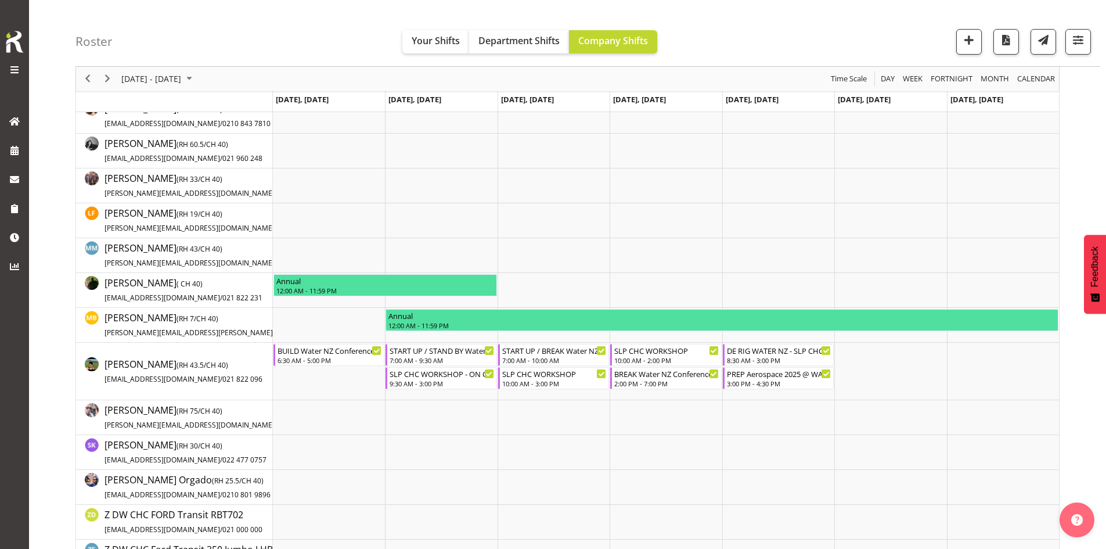
scroll to position [174, 0]
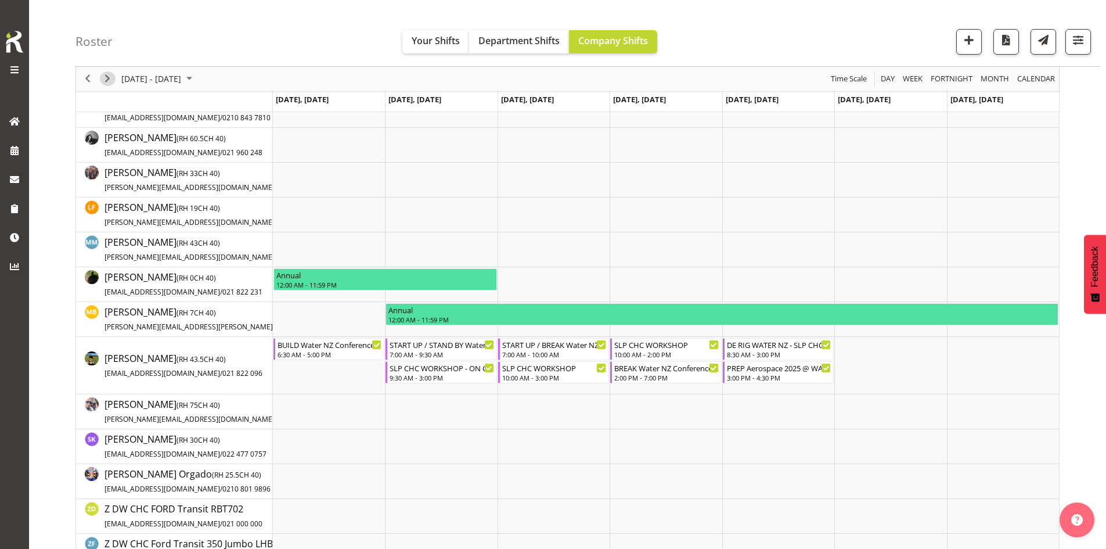
drag, startPoint x: 103, startPoint y: 84, endPoint x: 128, endPoint y: 84, distance: 25.5
click at [103, 84] on span "Next" at bounding box center [107, 79] width 14 height 15
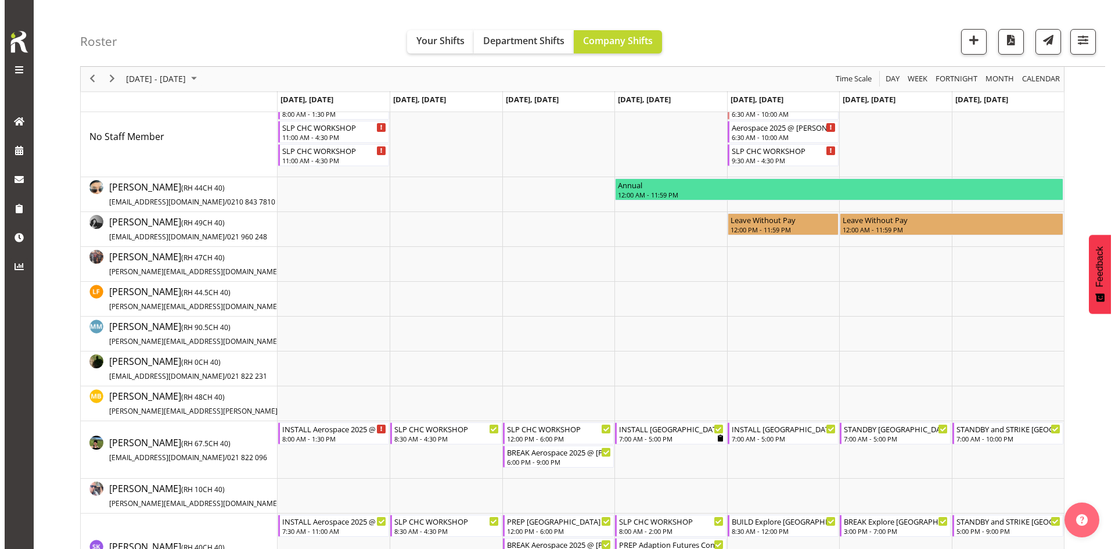
scroll to position [116, 0]
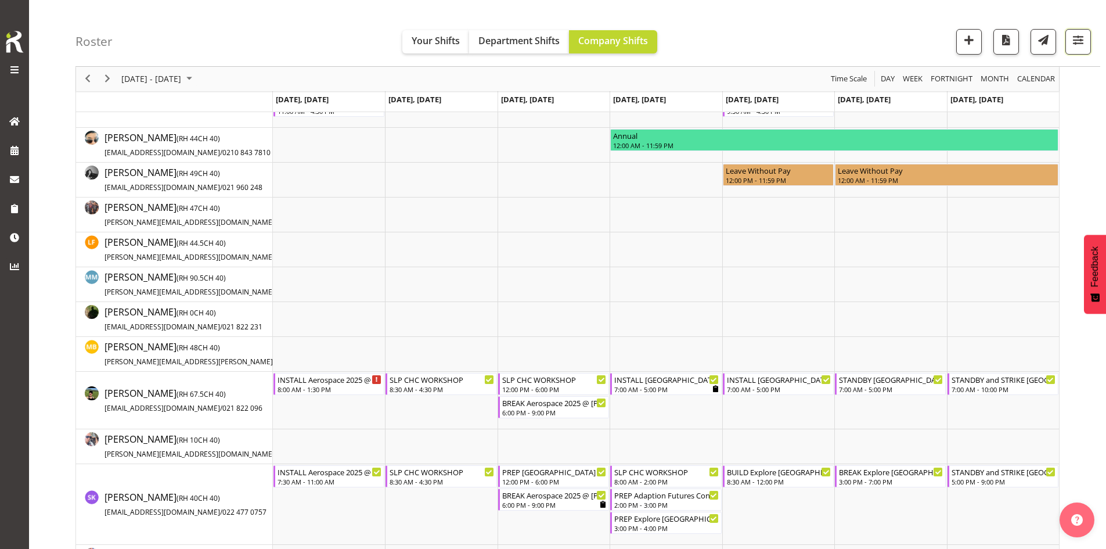
click at [1072, 52] on button "button" at bounding box center [1078, 42] width 26 height 26
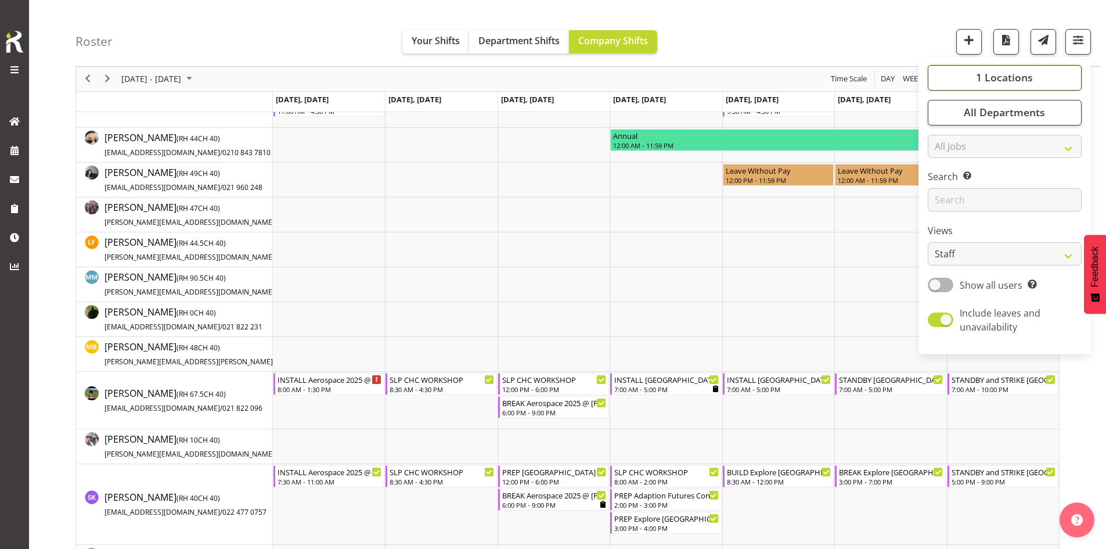
click at [1031, 81] on span "1 Locations" at bounding box center [1004, 78] width 57 height 14
click at [949, 283] on span "SLP" at bounding box center [955, 287] width 18 height 9
click at [945, 284] on input "SLP" at bounding box center [941, 288] width 8 height 8
checkbox input "true"
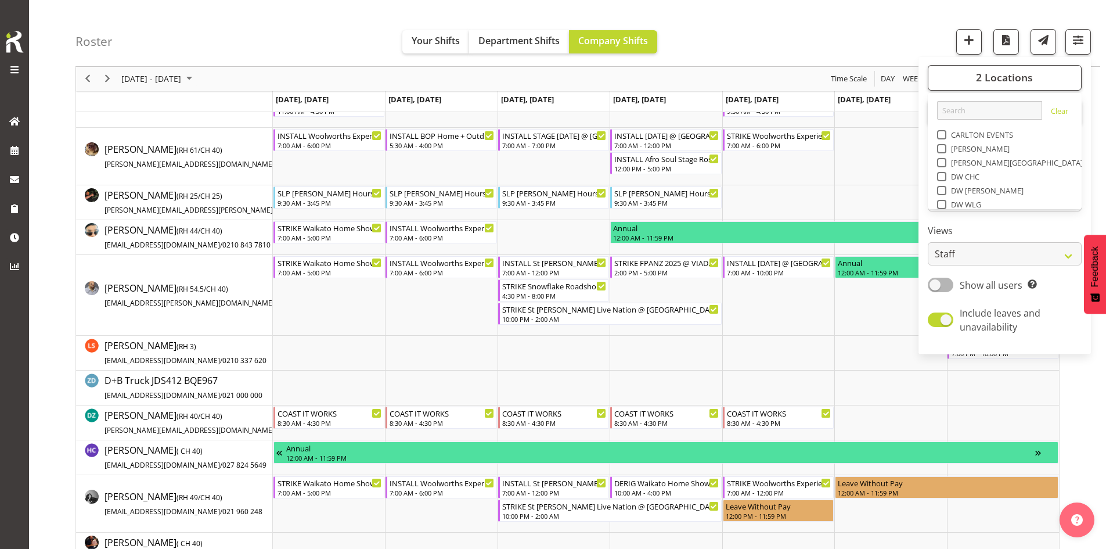
click at [747, 55] on div "Roster Your Shifts Department Shifts Company Shifts 2 Locations Clear CARLTON E…" at bounding box center [587, 33] width 1025 height 67
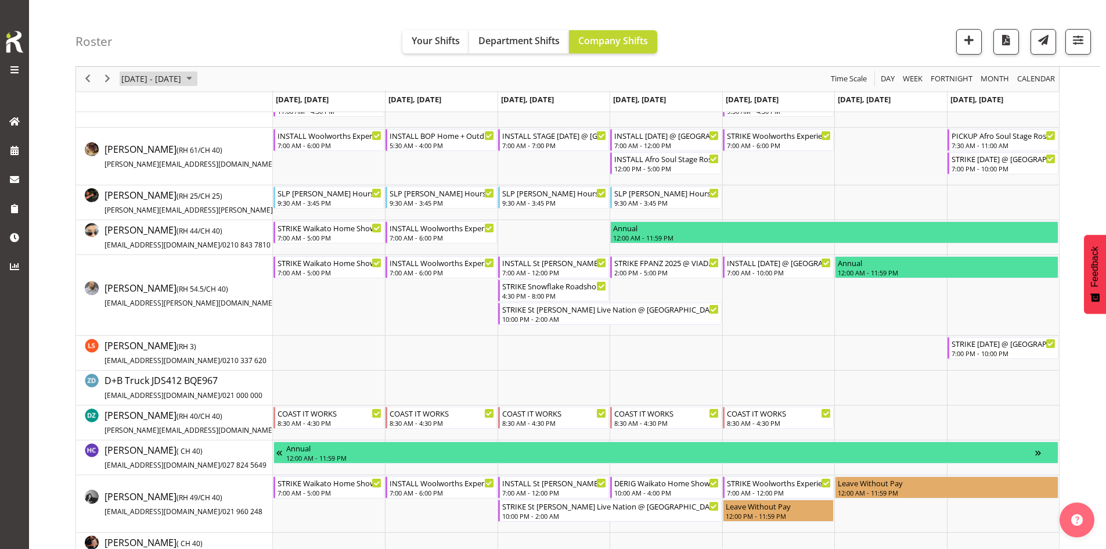
click at [161, 73] on span "October 06 - 12, 2025" at bounding box center [151, 79] width 62 height 15
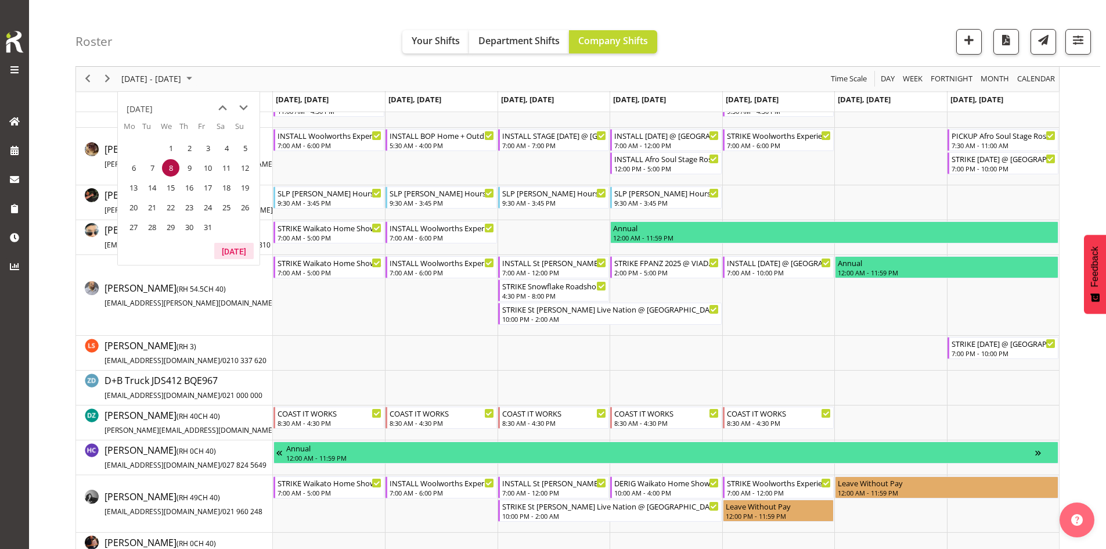
click at [228, 247] on button "[DATE]" at bounding box center [233, 251] width 39 height 16
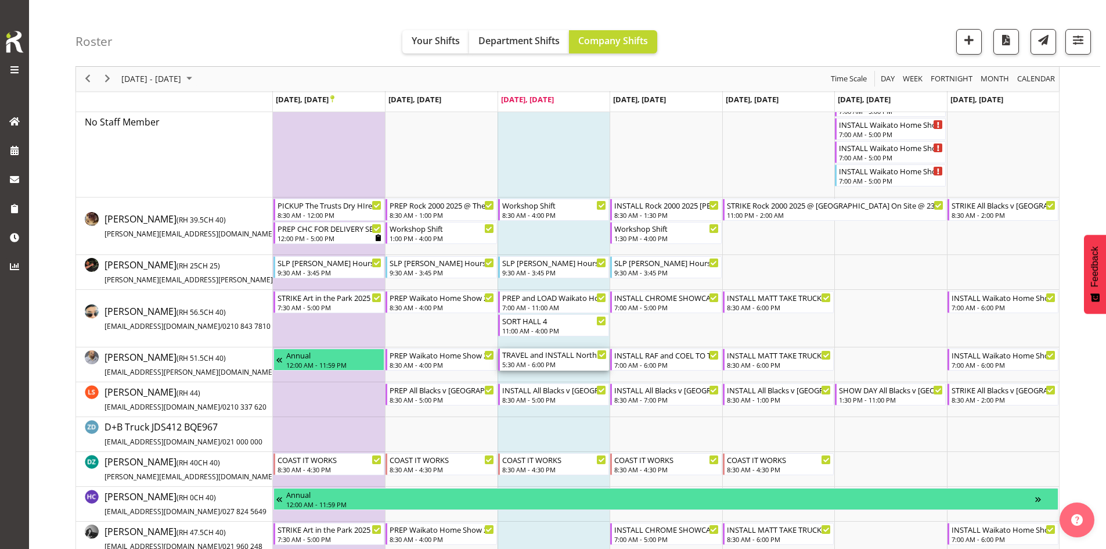
click at [577, 356] on div "TRAVEL and INSTALL Northland Home and Lifestyle Show 2025 @ [PERSON_NAME][GEOGR…" at bounding box center [554, 354] width 105 height 12
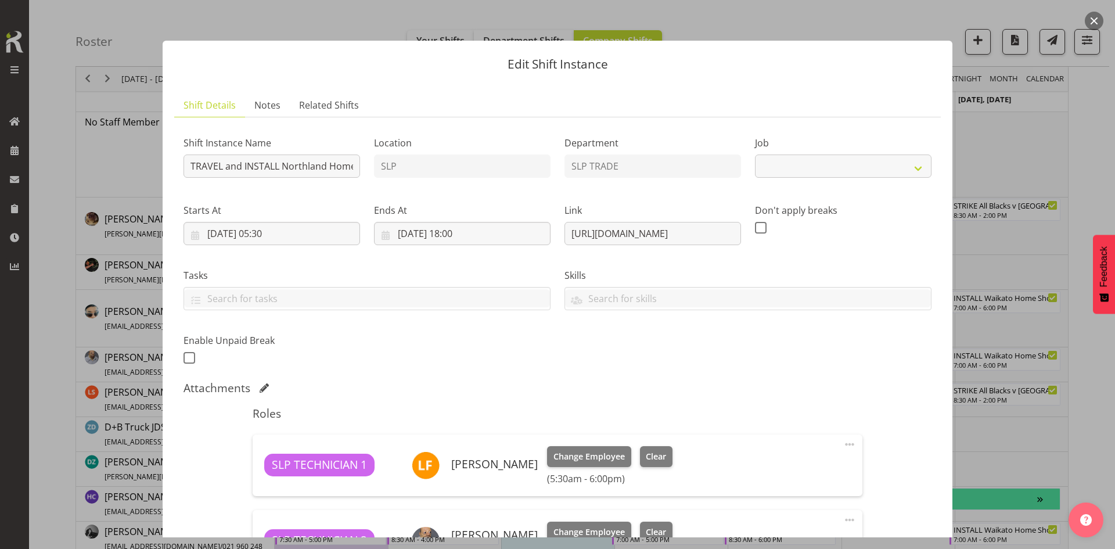
select select "9079"
click at [1094, 22] on button "button" at bounding box center [1094, 21] width 19 height 19
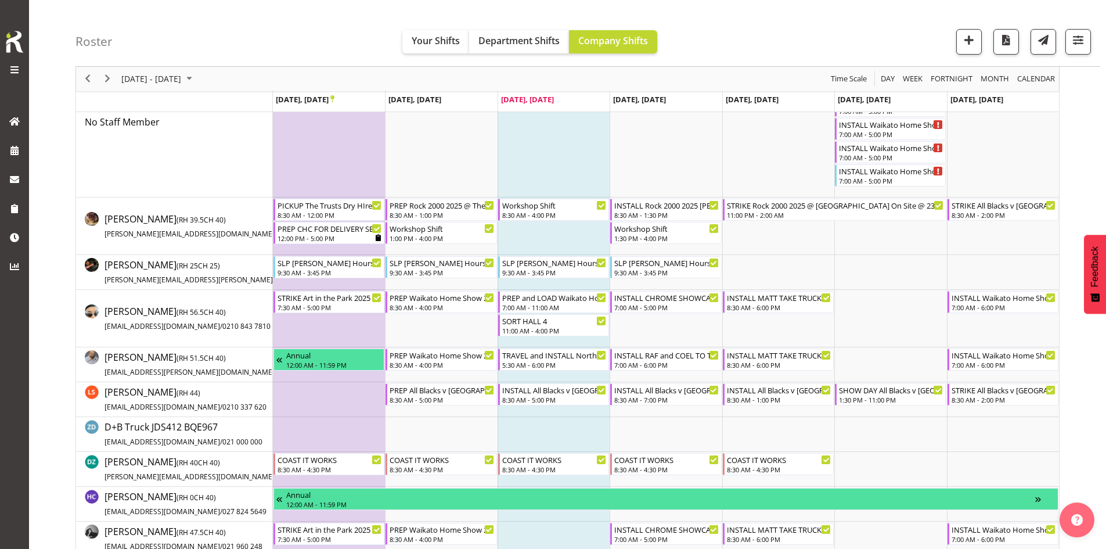
scroll to position [232, 0]
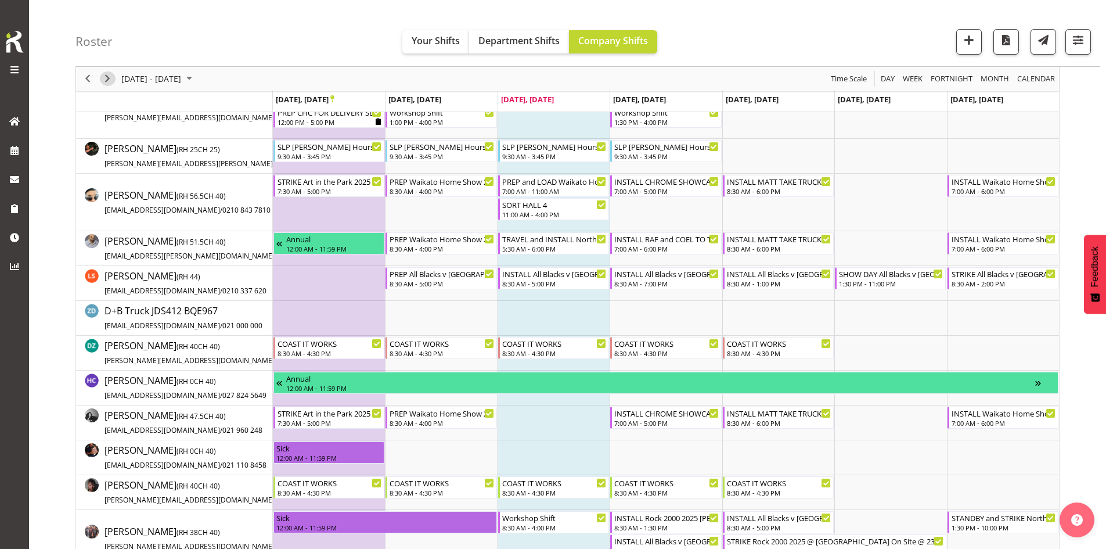
drag, startPoint x: 109, startPoint y: 76, endPoint x: 297, endPoint y: 194, distance: 221.5
click at [109, 76] on span "Next" at bounding box center [107, 79] width 14 height 15
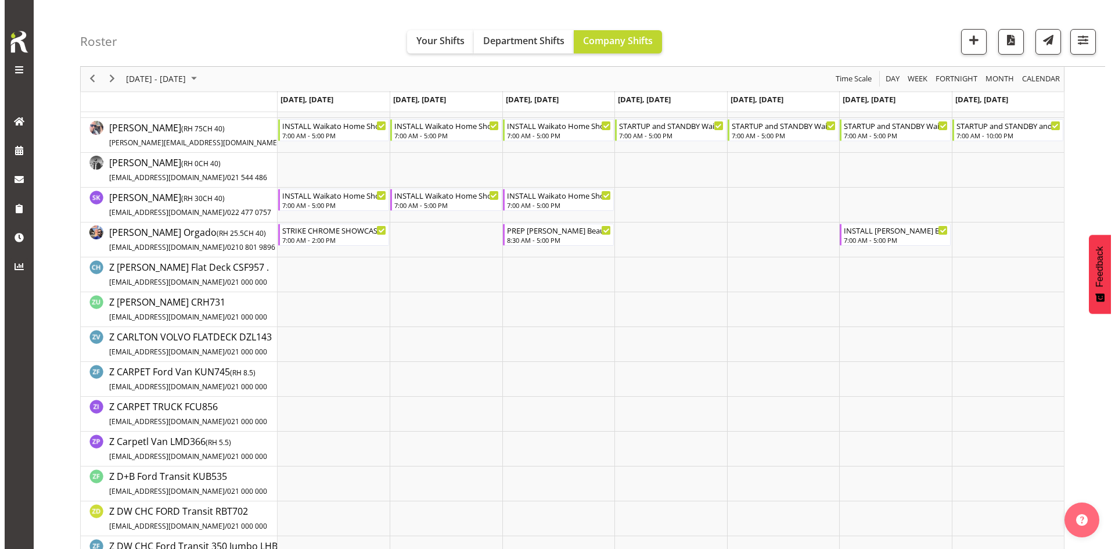
scroll to position [1103, 0]
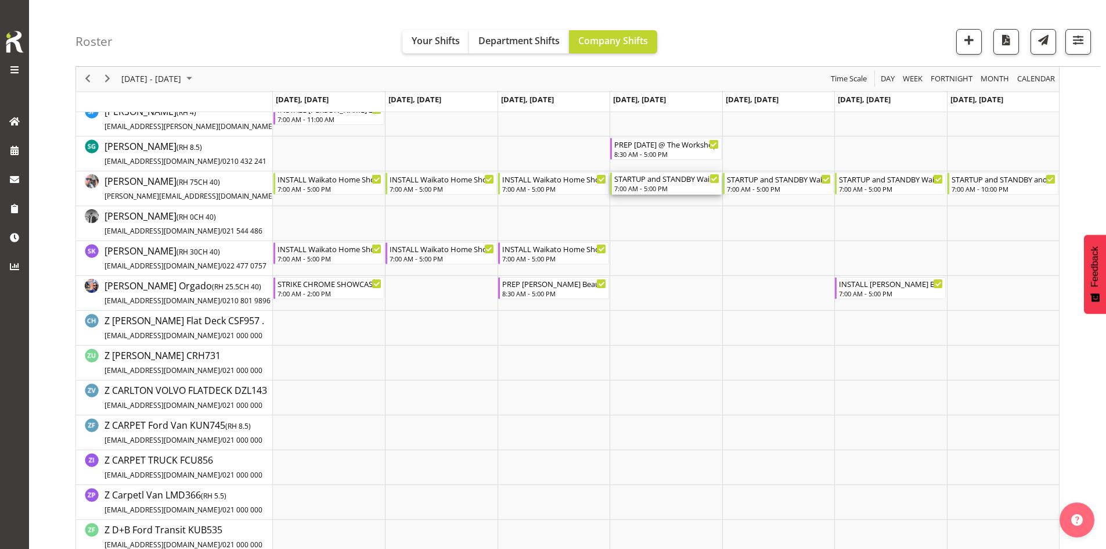
click at [665, 191] on div "7:00 AM - 5:00 PM" at bounding box center [666, 187] width 105 height 9
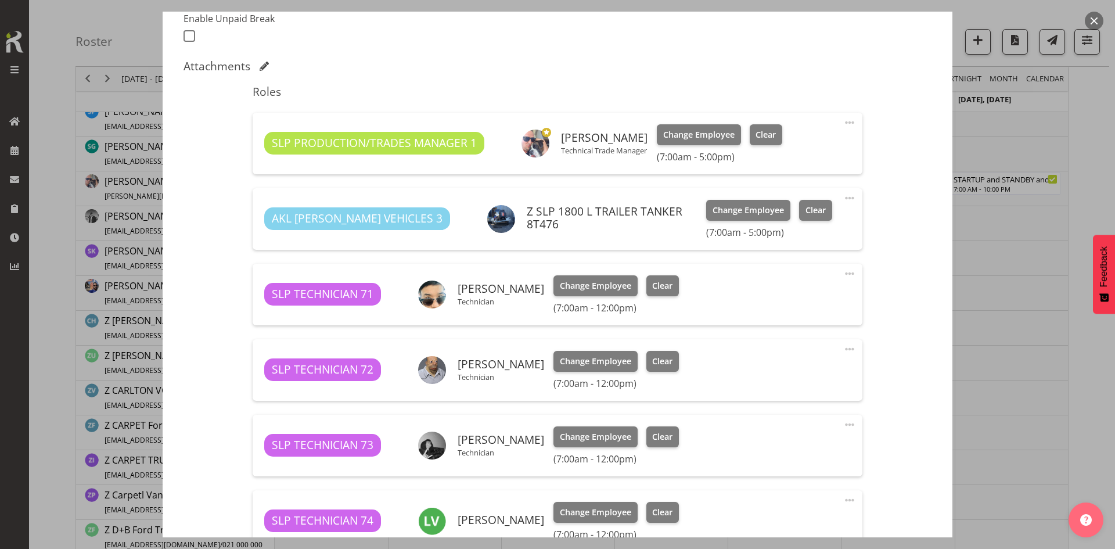
select select "9156"
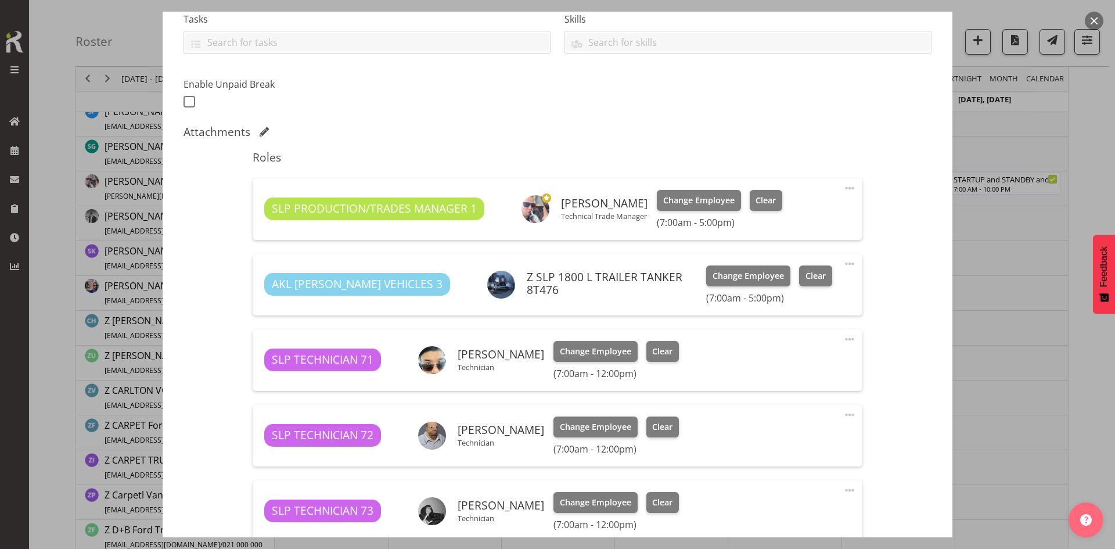
scroll to position [174, 0]
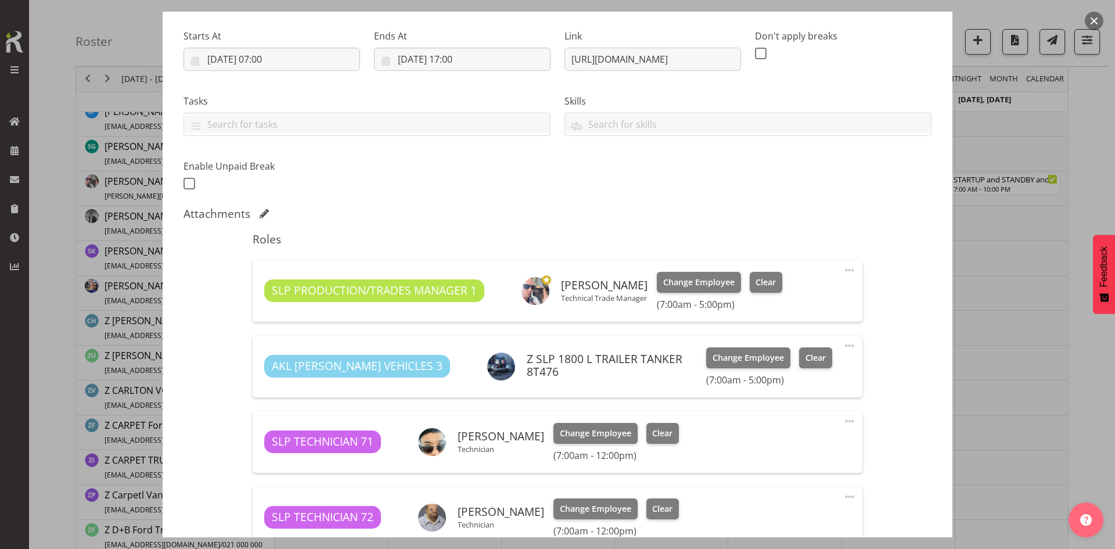
click at [1092, 22] on button "button" at bounding box center [1094, 21] width 19 height 19
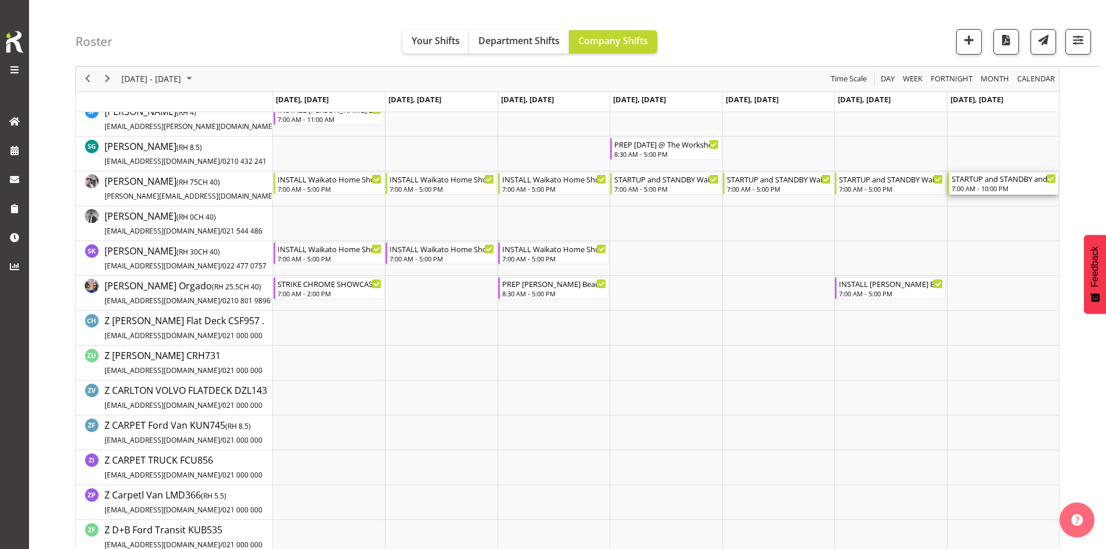
click at [981, 183] on div "STARTUP and STANDBY and STRIKE Waikato Home Show 2025 @ [GEOGRAPHIC_DATA]" at bounding box center [1004, 178] width 105 height 12
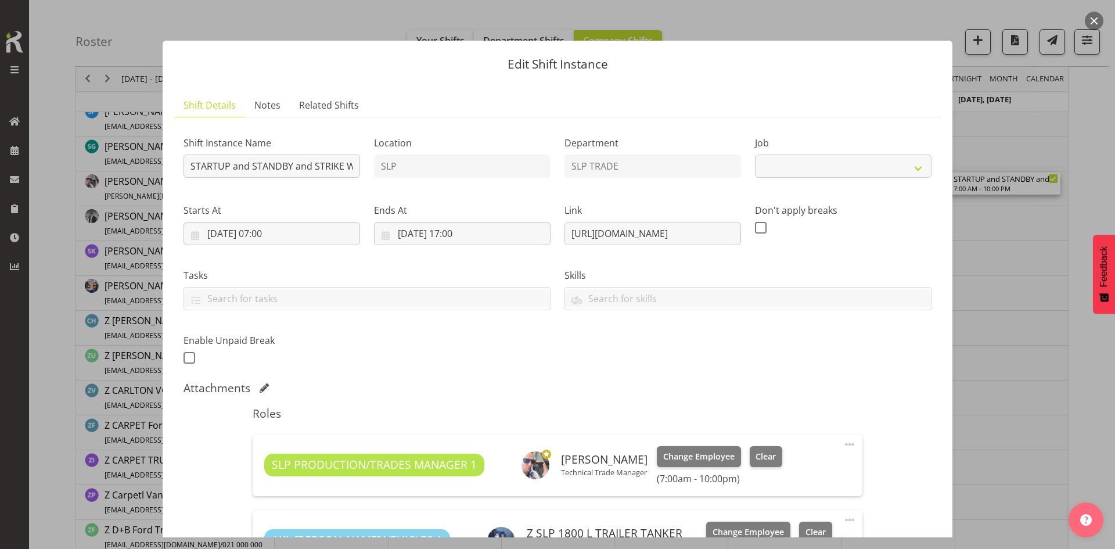
scroll to position [290, 0]
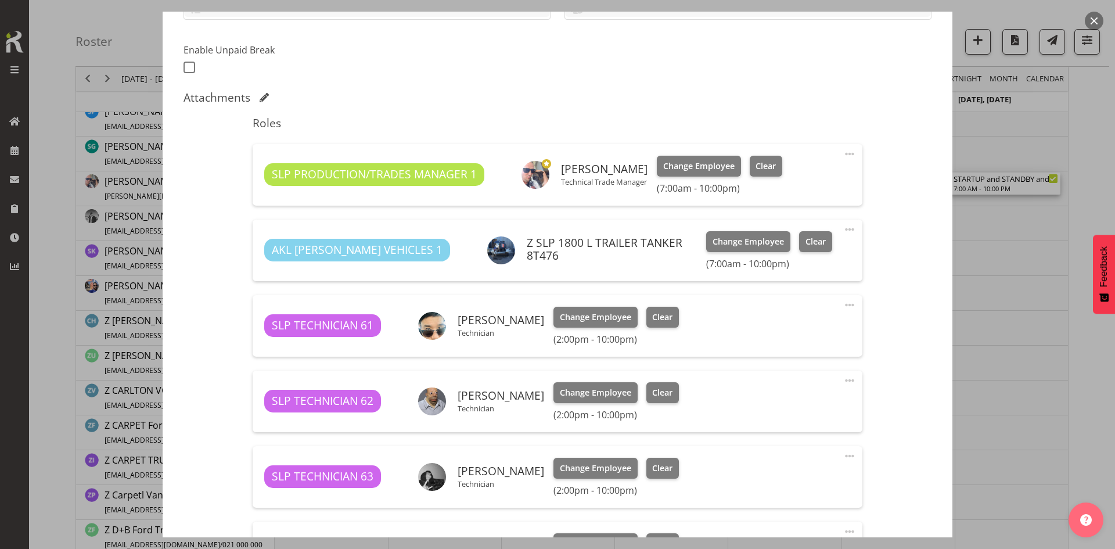
select select "9156"
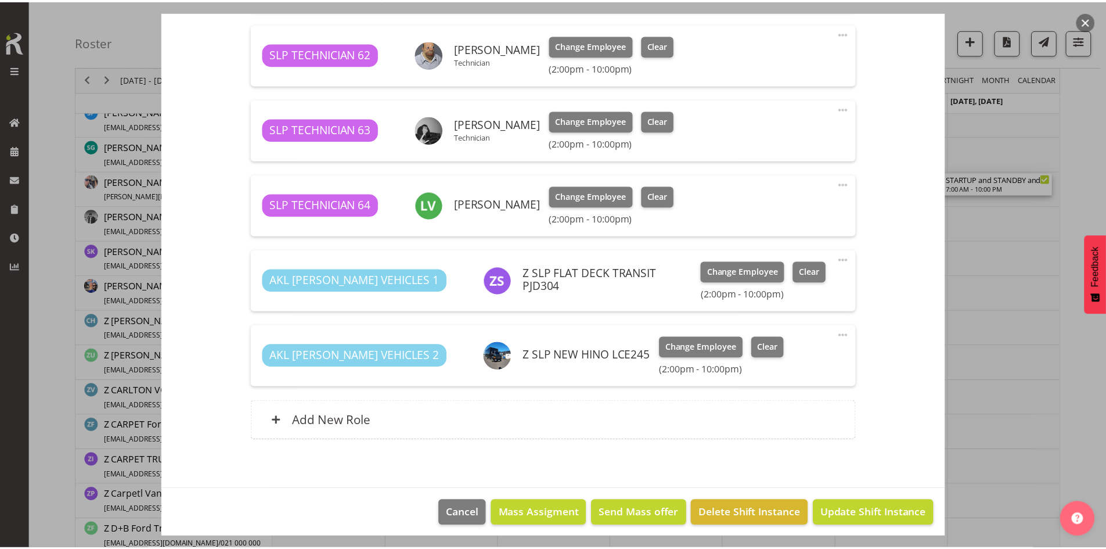
scroll to position [639, 0]
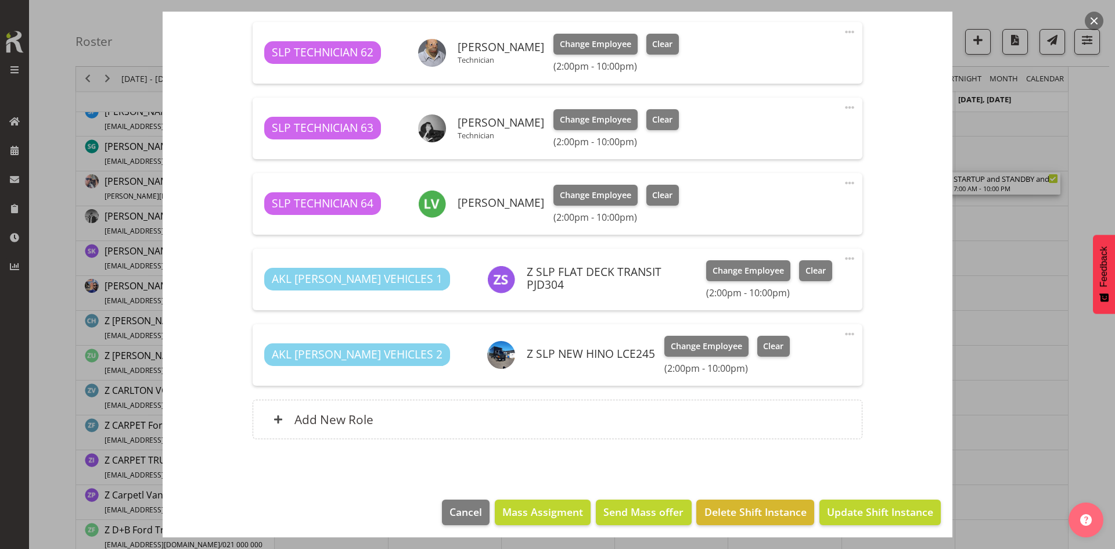
click at [1093, 27] on button "button" at bounding box center [1094, 21] width 19 height 19
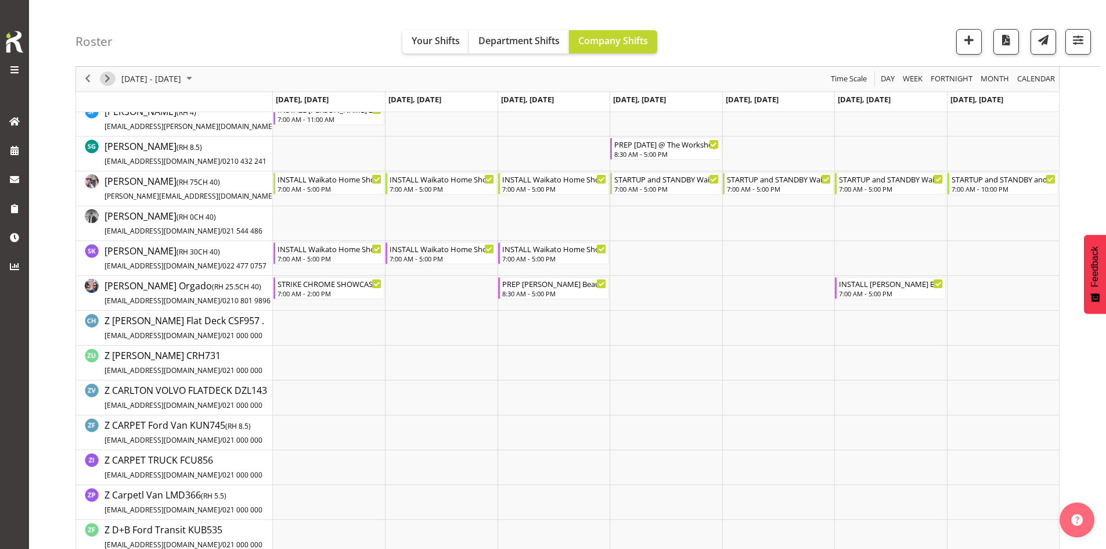
drag, startPoint x: 105, startPoint y: 84, endPoint x: 407, endPoint y: 121, distance: 304.8
click at [105, 84] on span "Next" at bounding box center [107, 79] width 14 height 15
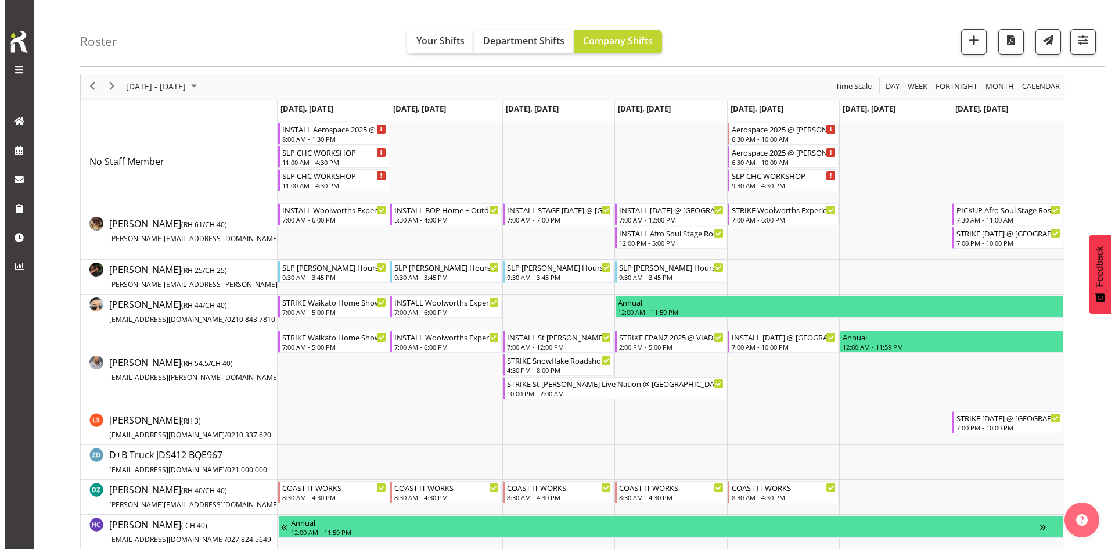
scroll to position [58, 0]
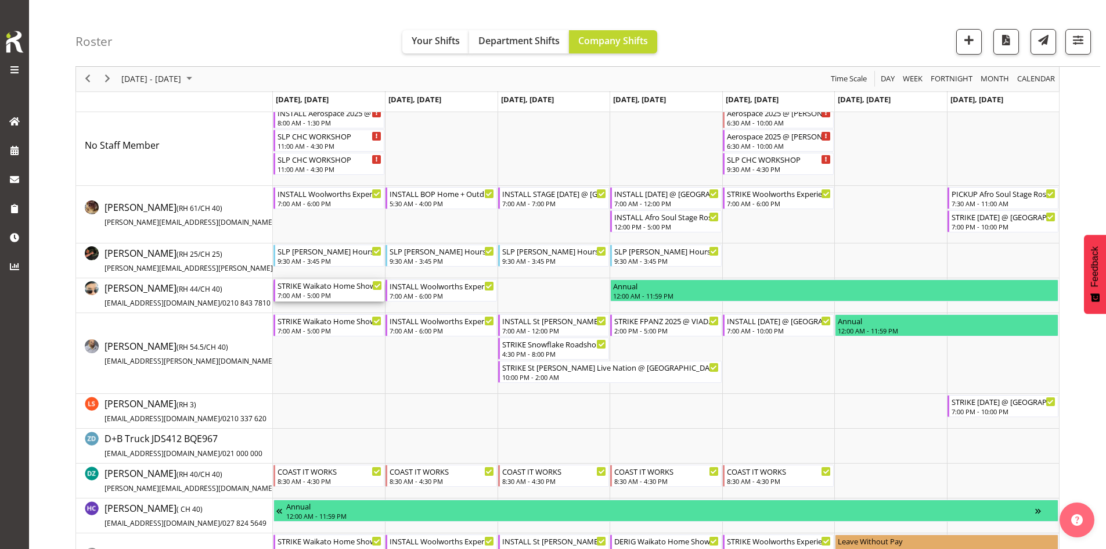
click at [316, 286] on div "STRIKE Waikato Home Show 2025 @ [GEOGRAPHIC_DATA]" at bounding box center [330, 285] width 105 height 12
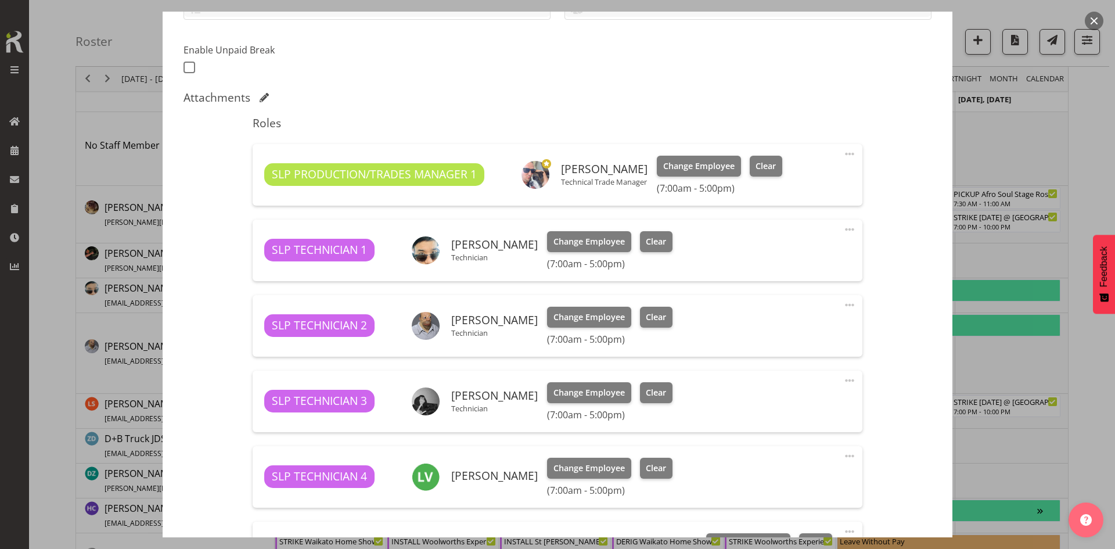
select select "9156"
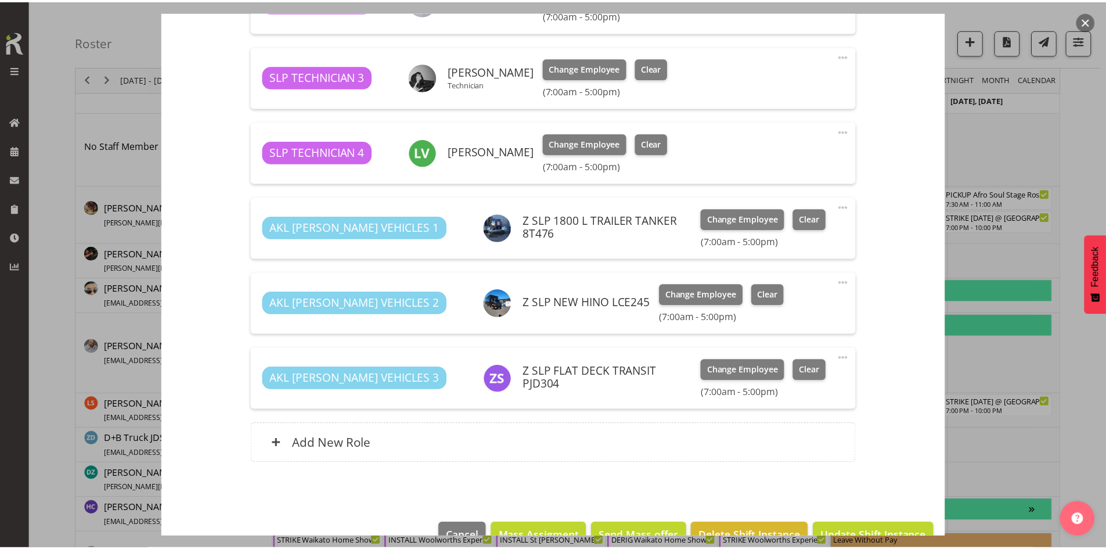
scroll to position [644, 0]
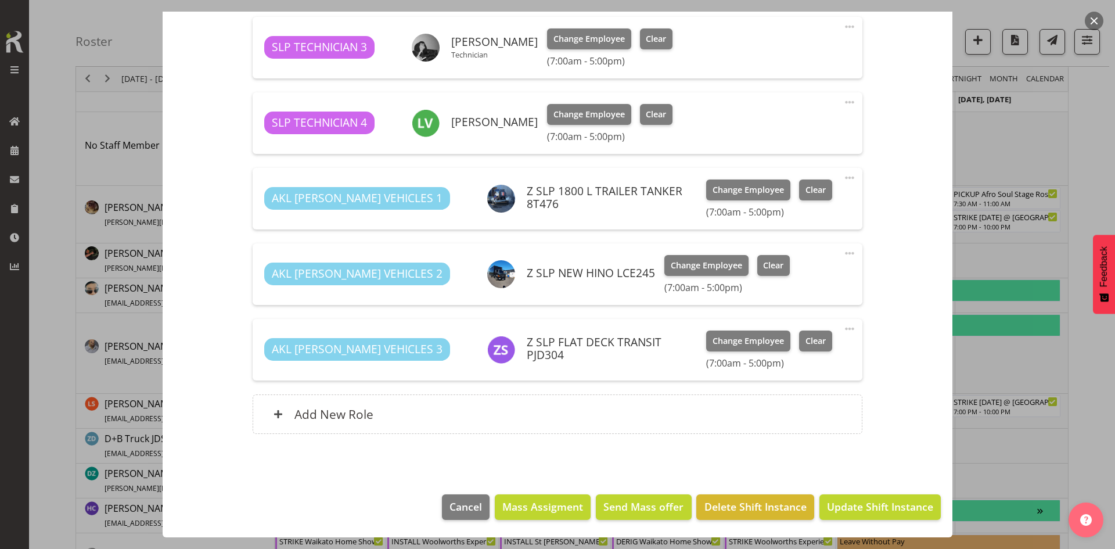
click at [1100, 23] on button "button" at bounding box center [1094, 21] width 19 height 19
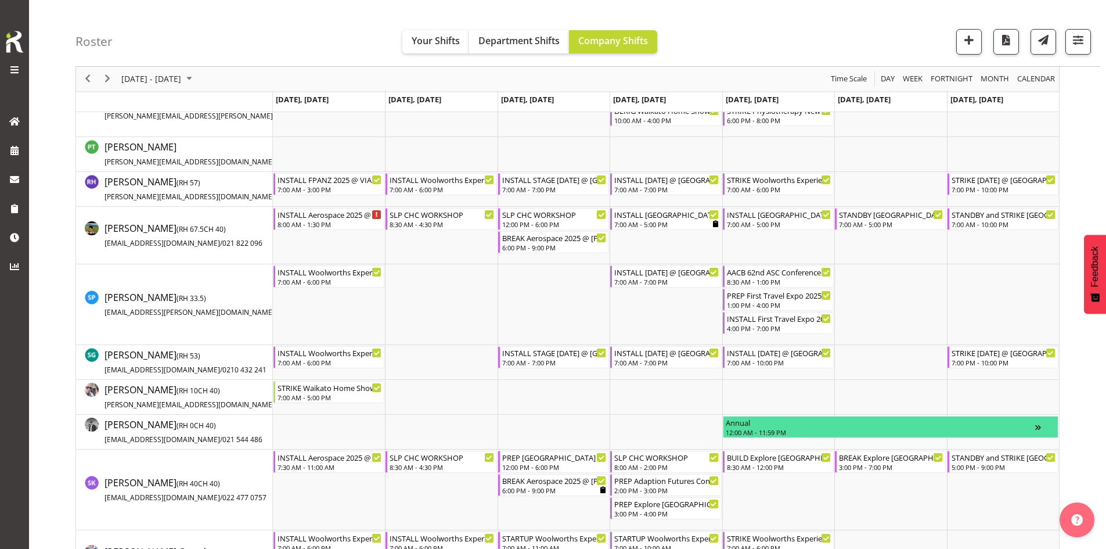
scroll to position [1079, 0]
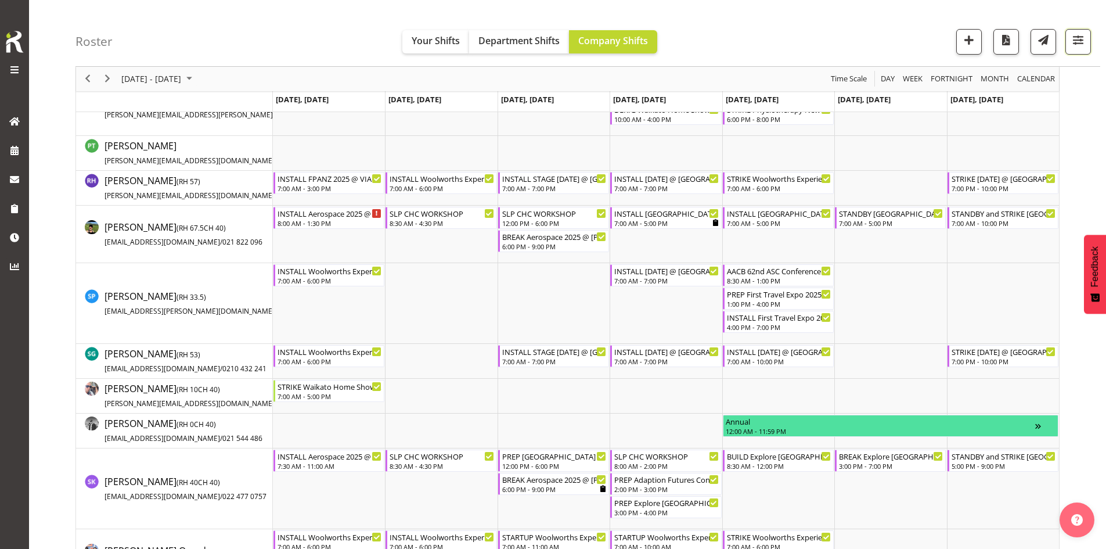
click at [1080, 39] on span "button" at bounding box center [1078, 40] width 15 height 15
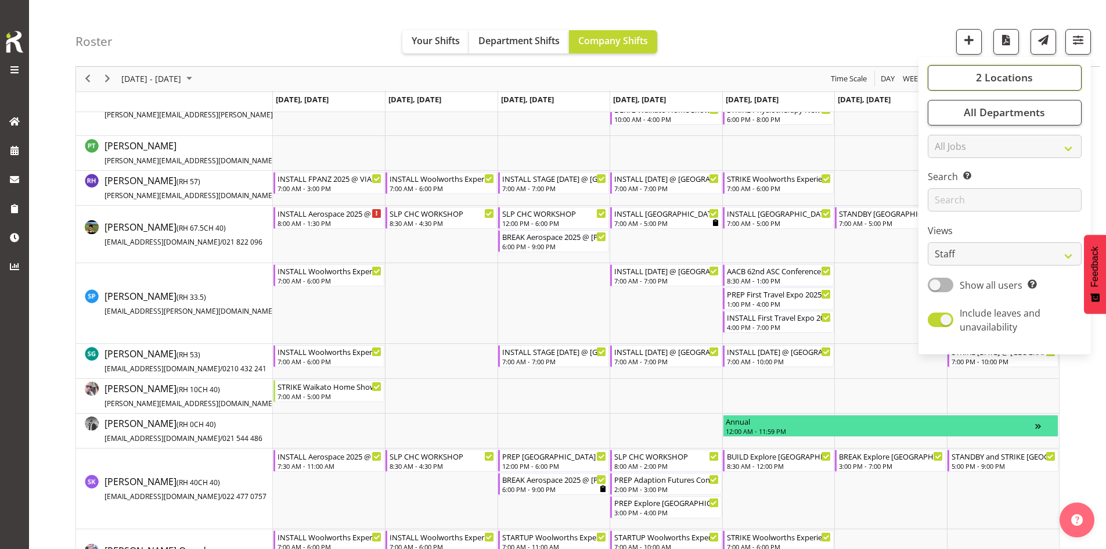
click at [1006, 80] on span "2 Locations" at bounding box center [1004, 78] width 57 height 14
click at [945, 283] on span at bounding box center [941, 287] width 9 height 9
click at [945, 284] on input "SLP" at bounding box center [941, 288] width 8 height 8
checkbox input "false"
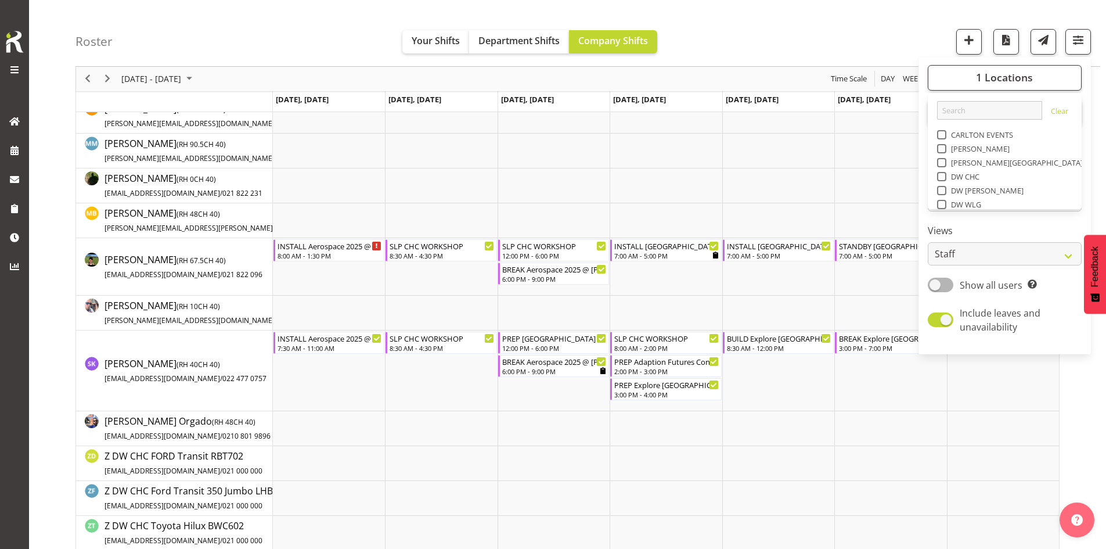
scroll to position [249, 0]
click at [182, 85] on span "October 06 - 12, 2025" at bounding box center [151, 79] width 62 height 15
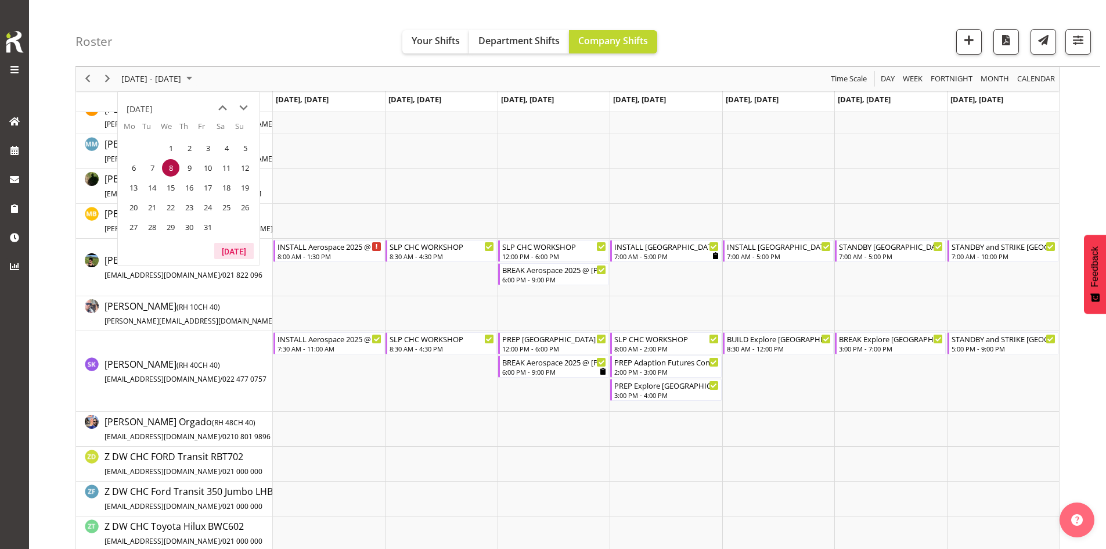
click at [231, 253] on button "[DATE]" at bounding box center [233, 251] width 39 height 16
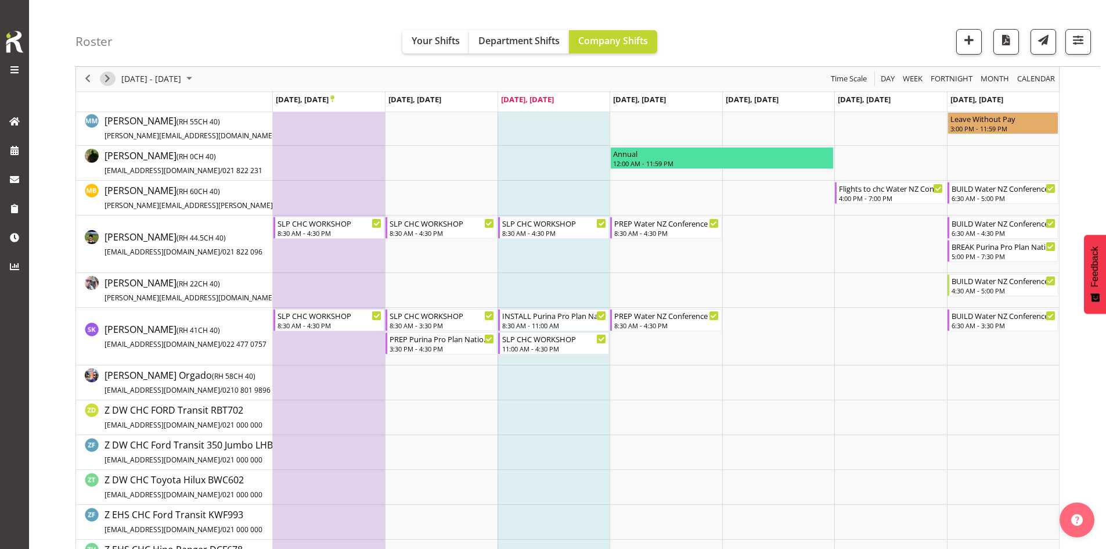
click at [110, 82] on span "Next" at bounding box center [107, 79] width 14 height 15
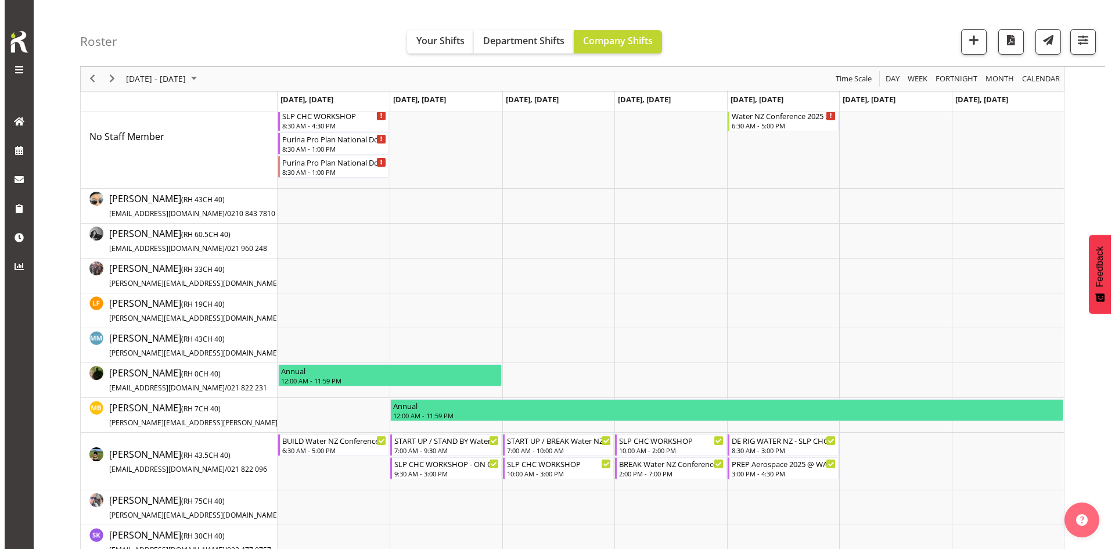
scroll to position [174, 0]
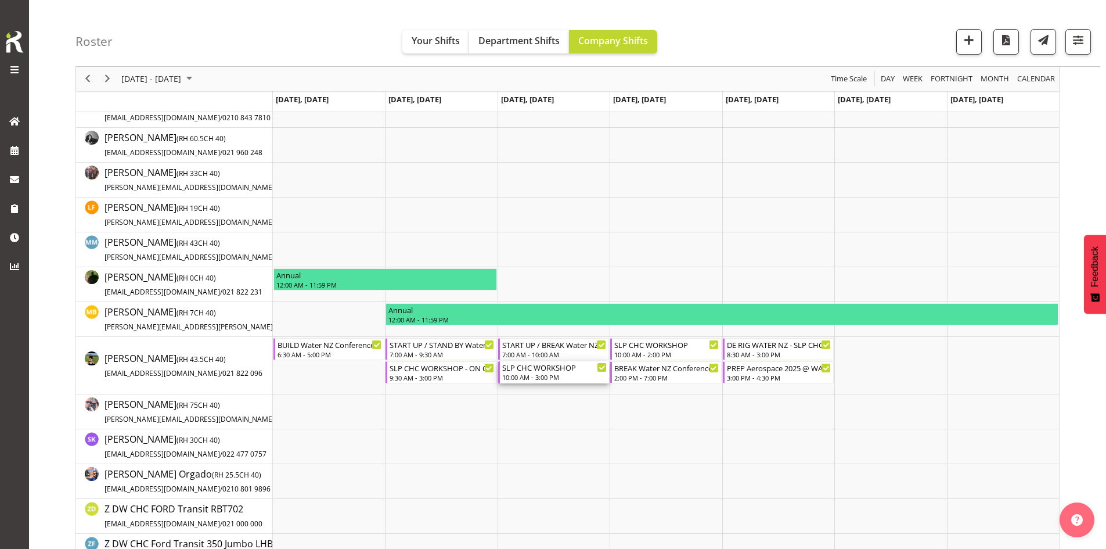
click at [563, 371] on div "SLP CHC WORKSHOP" at bounding box center [554, 367] width 105 height 12
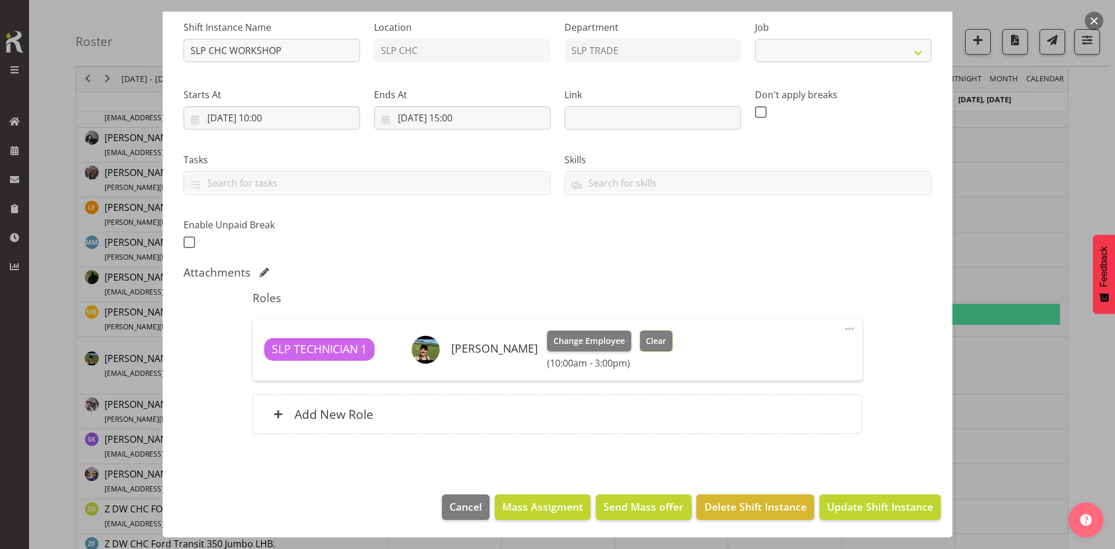
select select "45"
click at [657, 341] on span "Clear" at bounding box center [656, 340] width 20 height 13
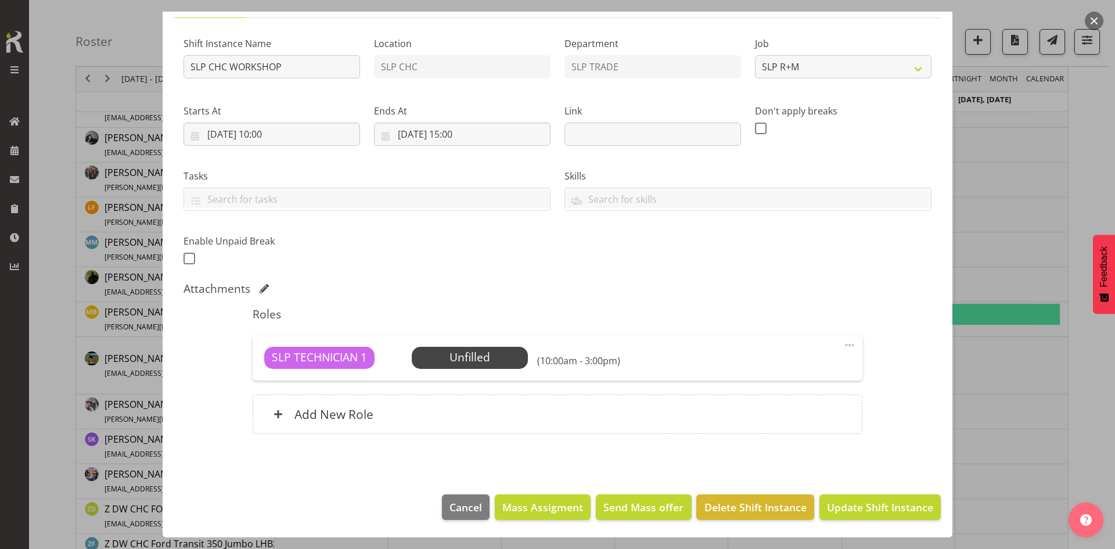
click at [842, 347] on span at bounding box center [849, 345] width 14 height 14
click at [793, 415] on link "Delete" at bounding box center [800, 412] width 111 height 21
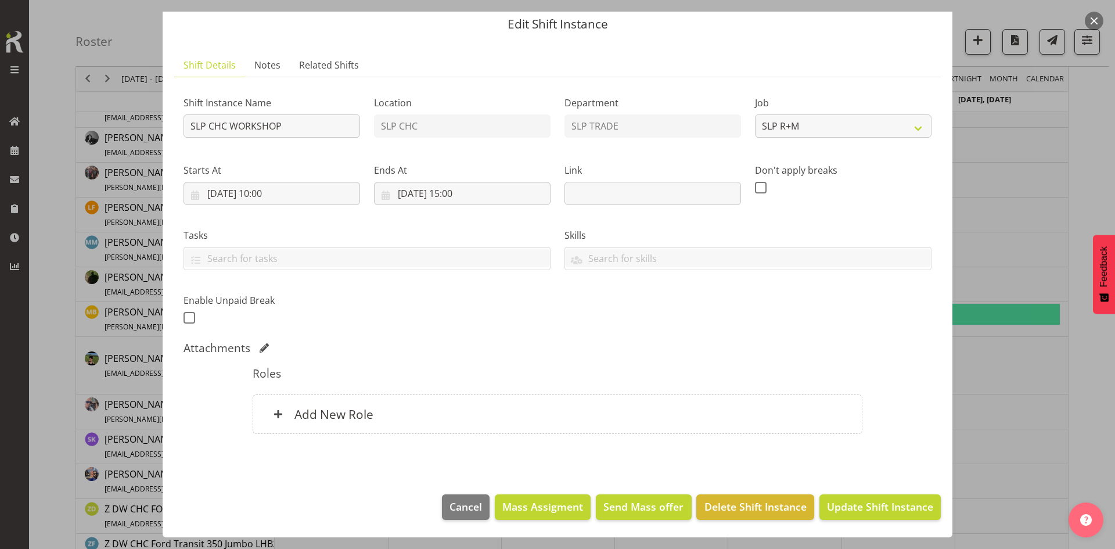
scroll to position [40, 0]
click at [842, 508] on span "Update Shift Instance" at bounding box center [880, 506] width 106 height 15
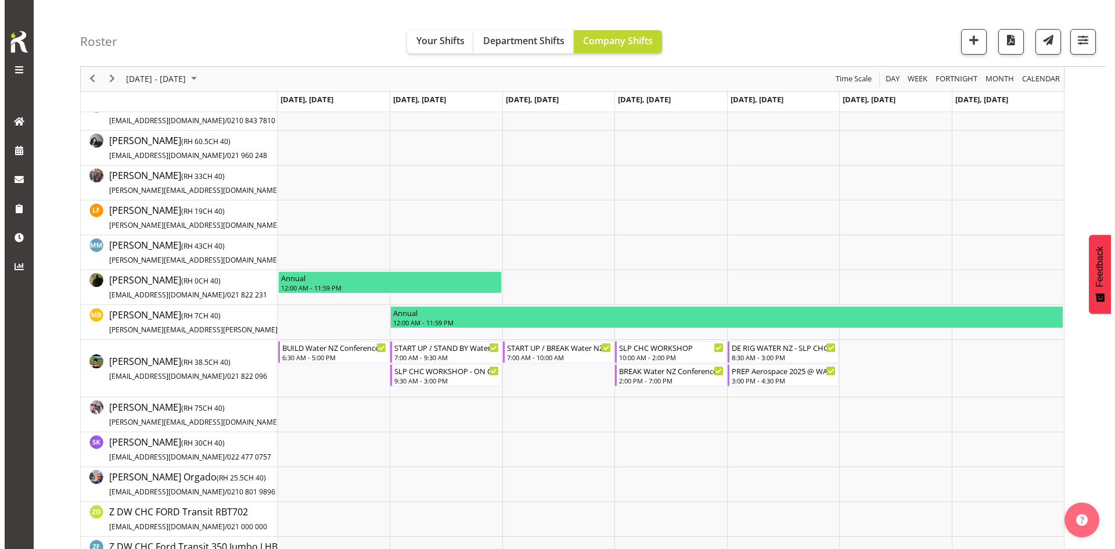
scroll to position [174, 0]
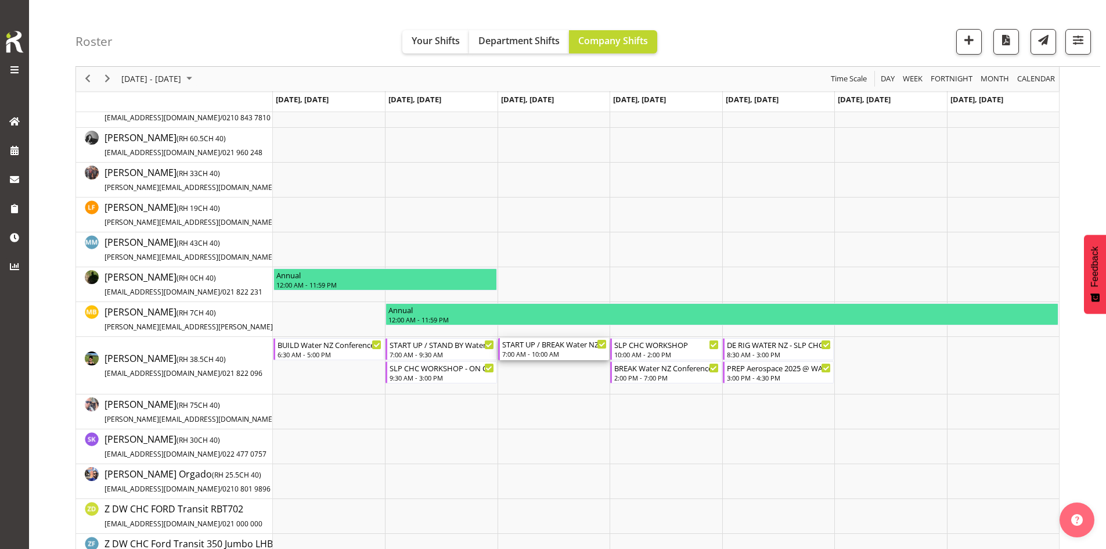
click at [538, 347] on div "START UP / BREAK Water NZ Conference 2025 @ [PERSON_NAME]" at bounding box center [554, 344] width 105 height 12
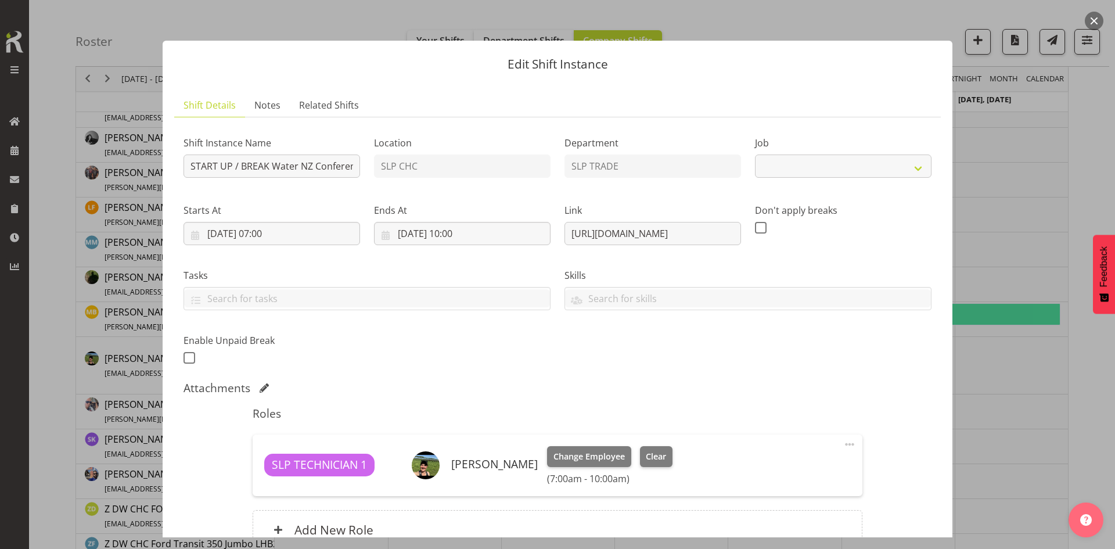
select select "10258"
drag, startPoint x: 231, startPoint y: 167, endPoint x: 175, endPoint y: 176, distance: 56.4
click at [175, 176] on section "Shift Instance Name START UP / BREAK Water NZ Conference 2025 @ Te Pae Location…" at bounding box center [557, 344] width 766 height 455
type input "stand by / BREAK Water NZ Conference 2025 @ Te Pae"
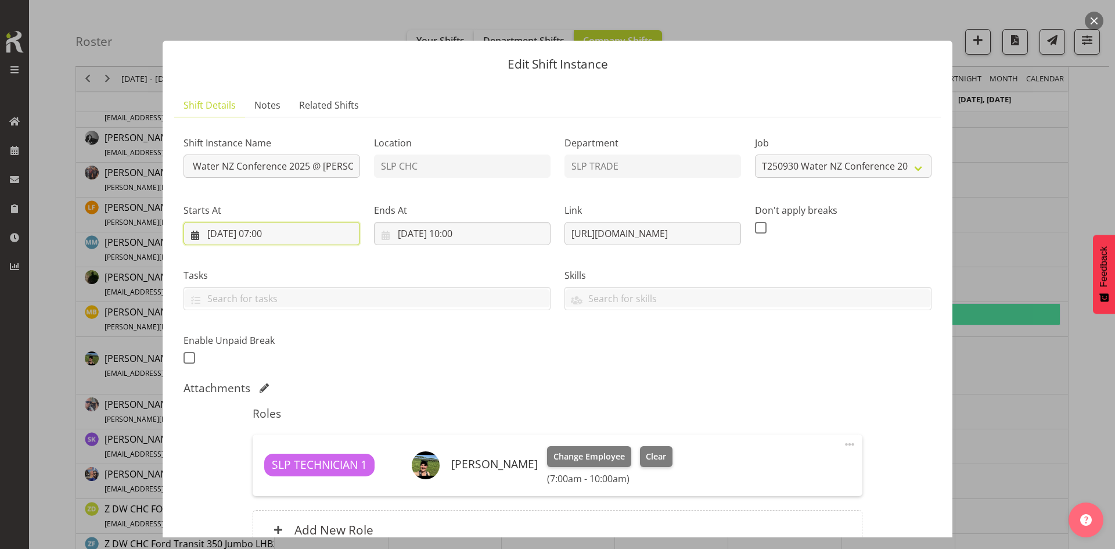
click at [284, 239] on input "[DATE] 07:00" at bounding box center [271, 233] width 177 height 23
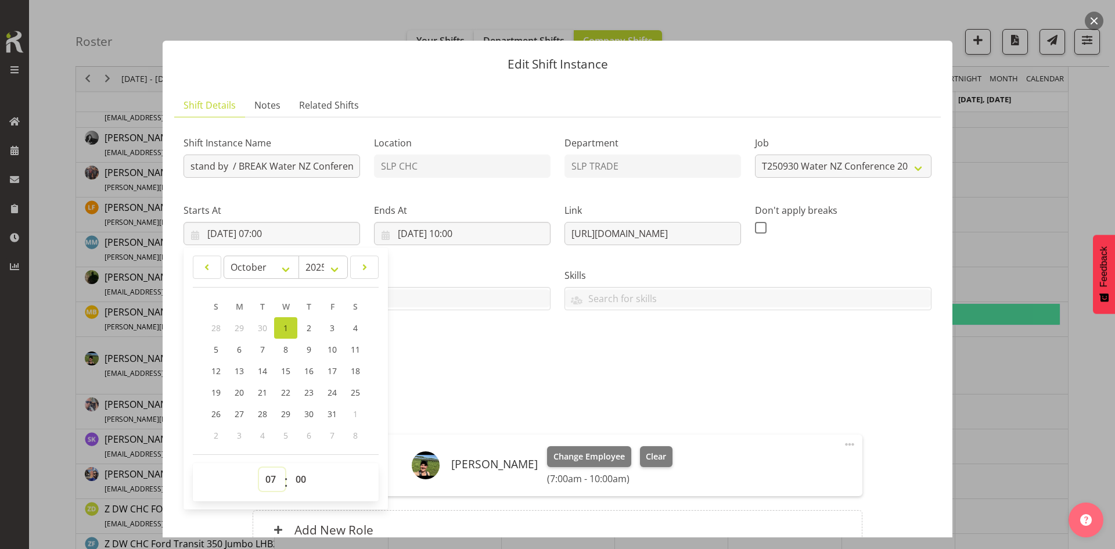
click at [272, 474] on select "00 01 02 03 04 05 06 07 08 09 10 11 12 13 14 15 16 17 18 19 20 21 22 23" at bounding box center [272, 478] width 26 height 23
select select "8"
click at [259, 467] on select "00 01 02 03 04 05 06 07 08 09 10 11 12 13 14 15 16 17 18 19 20 21 22 23" at bounding box center [272, 478] width 26 height 23
type input "01/10/2025, 08:00"
click at [492, 338] on div "Shift Instance Name stand by / BREAK Water NZ Conference 2025 @ Te Pae Location…" at bounding box center [558, 247] width 762 height 254
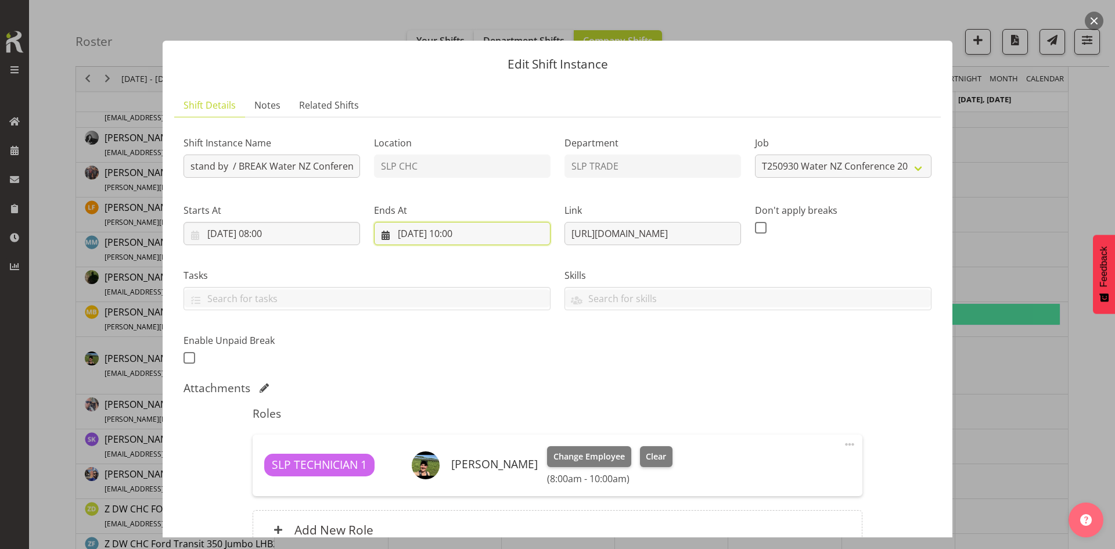
click at [488, 242] on input "01/10/2025, 10:00" at bounding box center [462, 233] width 177 height 23
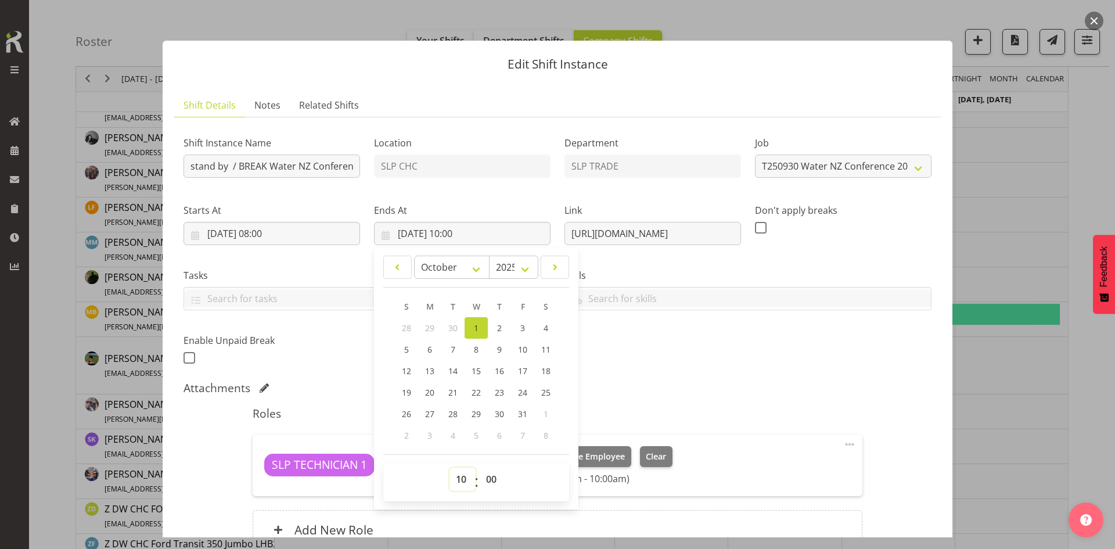
click at [463, 474] on select "00 01 02 03 04 05 06 07 08 09 10 11 12 13 14 15 16 17 18 19 20 21 22 23" at bounding box center [462, 478] width 26 height 23
select select "17"
click at [449, 467] on select "00 01 02 03 04 05 06 07 08 09 10 11 12 13 14 15 16 17 18 19 20 21 22 23" at bounding box center [462, 478] width 26 height 23
type input "[DATE] 17:00"
click at [491, 474] on select "00 01 02 03 04 05 06 07 08 09 10 11 12 13 14 15 16 17 18 19 20 21 22 23 24 25 2…" at bounding box center [493, 478] width 26 height 23
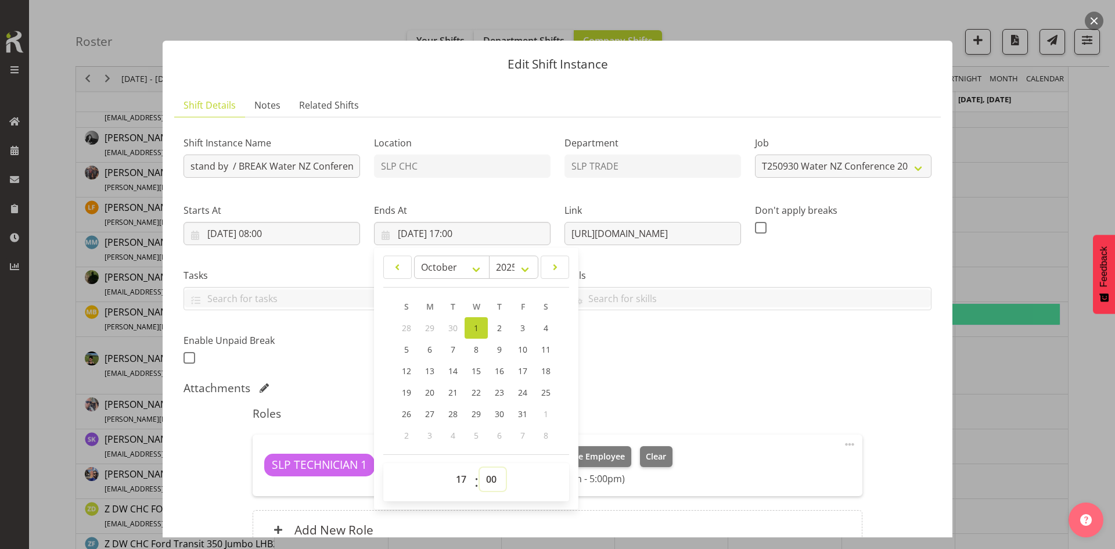
select select "30"
click at [480, 467] on select "00 01 02 03 04 05 06 07 08 09 10 11 12 13 14 15 16 17 18 19 20 21 22 23 24 25 2…" at bounding box center [493, 478] width 26 height 23
type input "01/10/2025, 17:30"
click at [669, 391] on div "Attachments" at bounding box center [557, 388] width 748 height 14
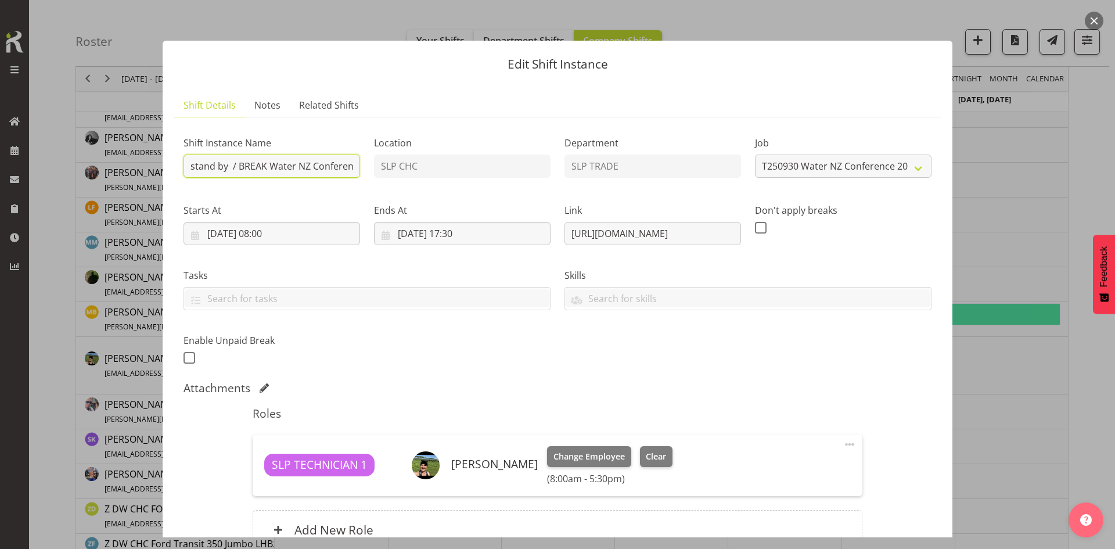
drag, startPoint x: 227, startPoint y: 167, endPoint x: 161, endPoint y: 159, distance: 66.8
click at [161, 159] on div "Edit Shift Instance Shift Details Notes Related Shifts Shift Instance Name stan…" at bounding box center [557, 274] width 813 height 525
type input "STAND BY / BREAK Water NZ Conference 2025 @ Te Pae BREAK STANDS 246-260 ONLY LE…"
click at [487, 233] on input "01/10/2025, 17:30" at bounding box center [462, 233] width 177 height 23
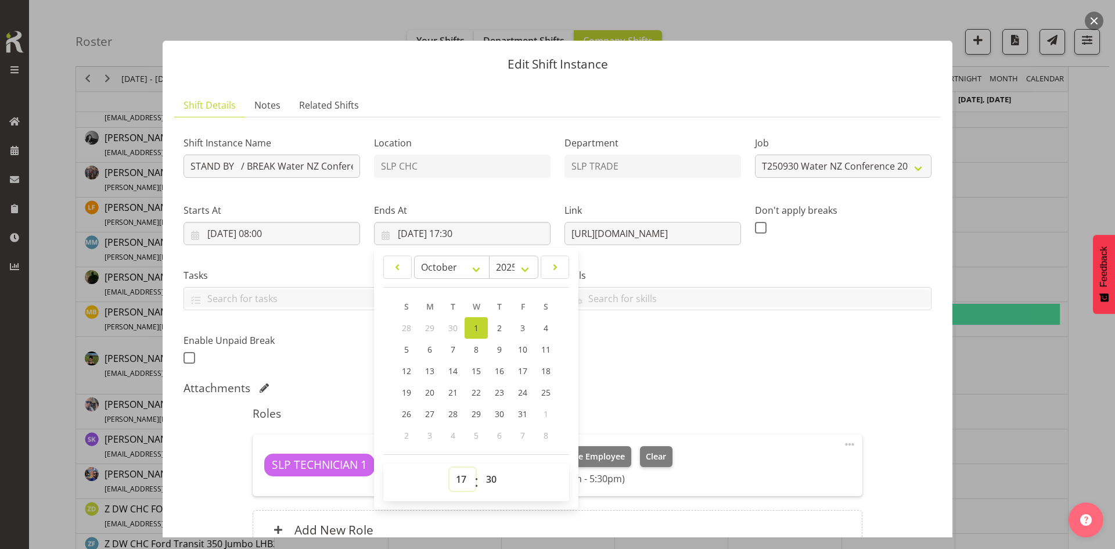
click at [454, 479] on select "00 01 02 03 04 05 06 07 08 09 10 11 12 13 14 15 16 17 18 19 20 21 22 23" at bounding box center [462, 478] width 26 height 23
select select "19"
click at [449, 467] on select "00 01 02 03 04 05 06 07 08 09 10 11 12 13 14 15 16 17 18 19 20 21 22 23" at bounding box center [462, 478] width 26 height 23
type input "01/10/2025, 19:30"
click at [635, 416] on h5 "Roles" at bounding box center [557, 413] width 609 height 14
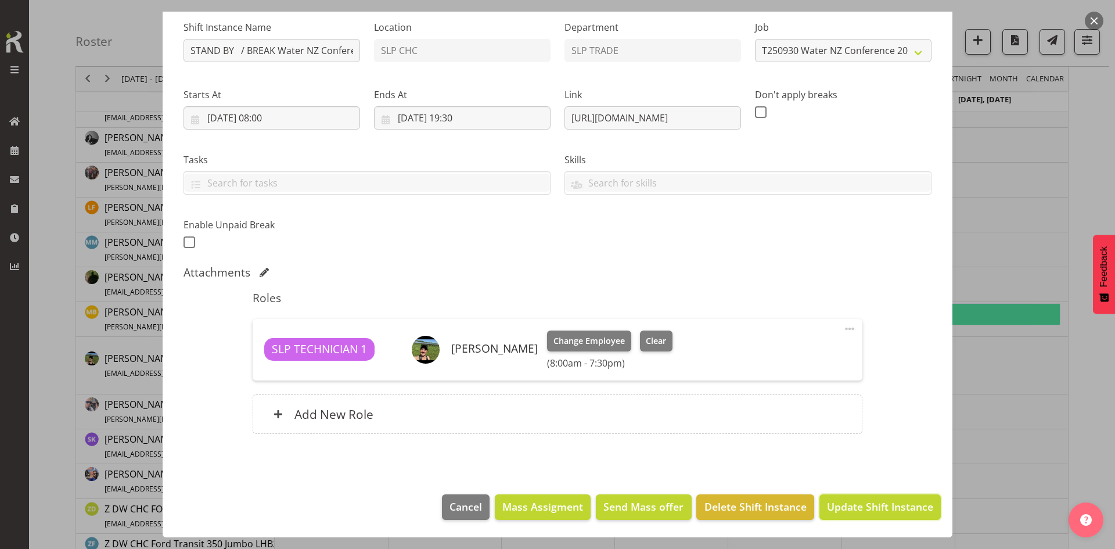
click at [819, 509] on button "Update Shift Instance" at bounding box center [879, 507] width 121 height 26
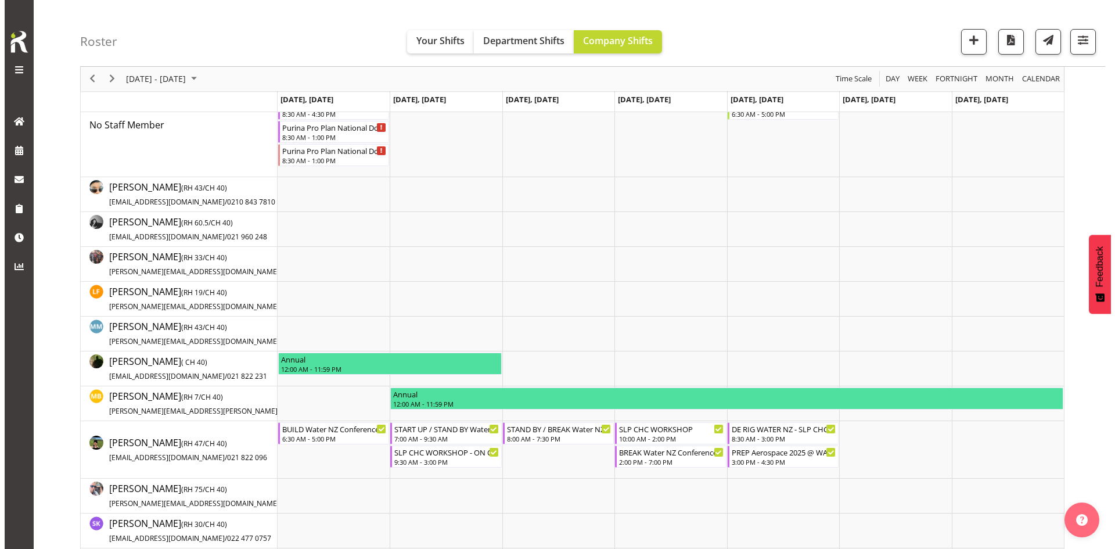
scroll to position [174, 0]
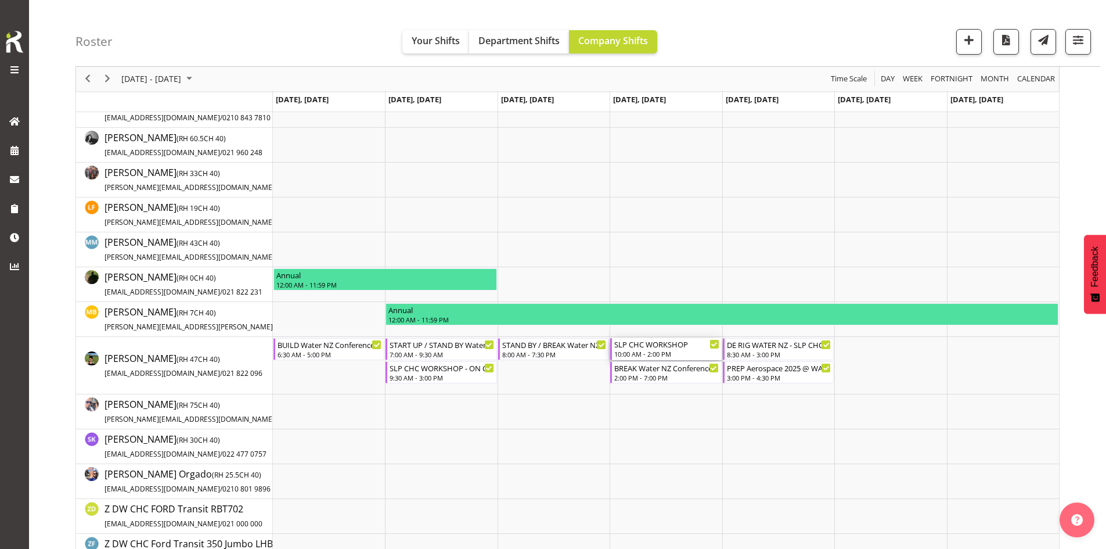
click at [672, 348] on div "SLP CHC WORKSHOP" at bounding box center [666, 344] width 105 height 12
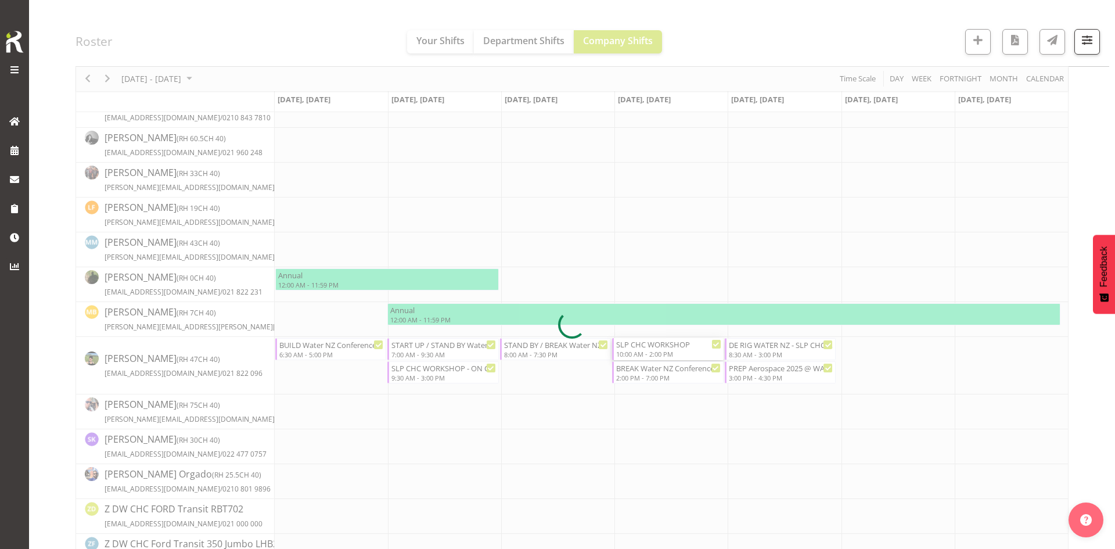
select select
select select "9"
select select "2025"
select select "10"
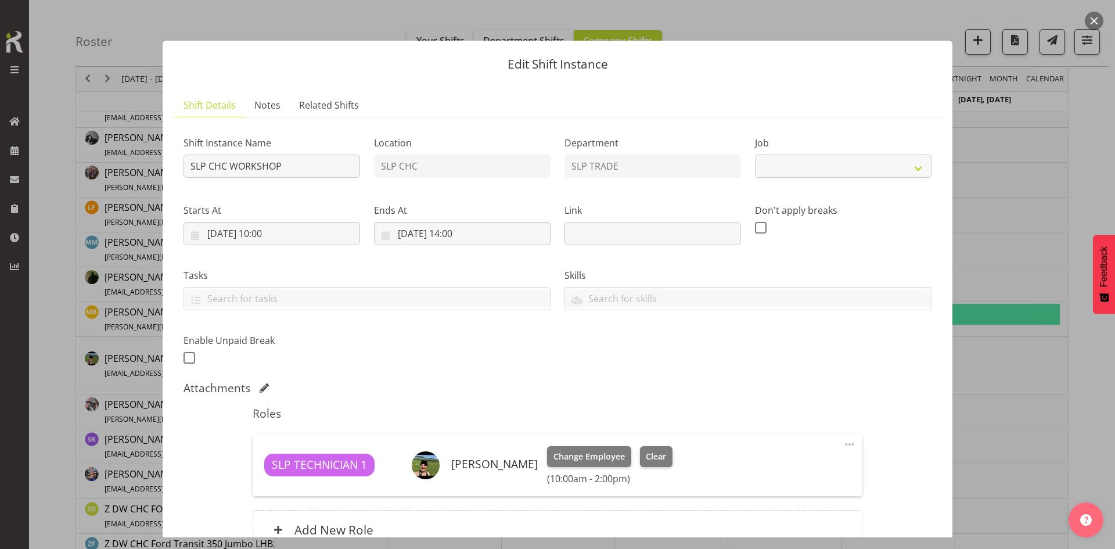
select select "45"
click at [282, 231] on input "02/10/2025, 10:00" at bounding box center [271, 233] width 177 height 23
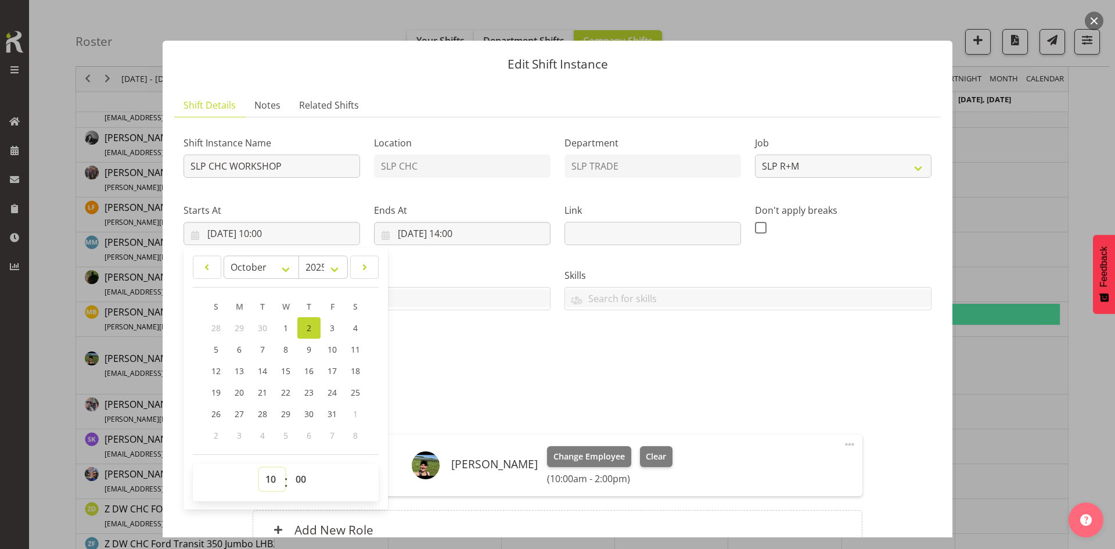
click at [272, 474] on select "00 01 02 03 04 05 06 07 08 09 10 11 12 13 14 15 16 17 18 19 20 21 22 23" at bounding box center [272, 478] width 26 height 23
select select "12"
click at [259, 467] on select "00 01 02 03 04 05 06 07 08 09 10 11 12 13 14 15 16 17 18 19 20 21 22 23" at bounding box center [272, 478] width 26 height 23
type input "02/10/2025, 12:00"
click at [613, 382] on div "Attachments" at bounding box center [557, 388] width 748 height 14
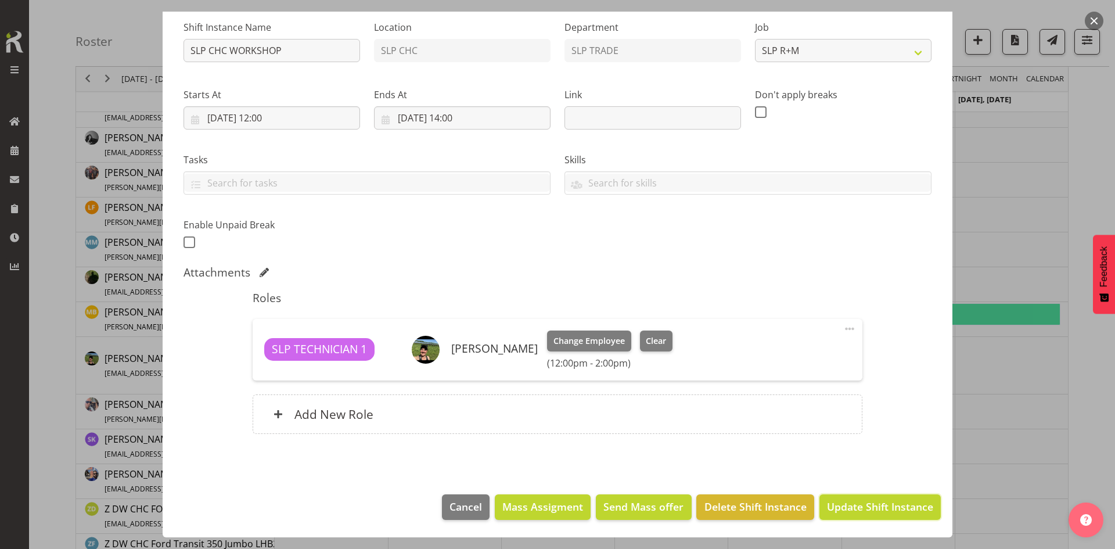
click at [848, 506] on span "Update Shift Instance" at bounding box center [880, 506] width 106 height 15
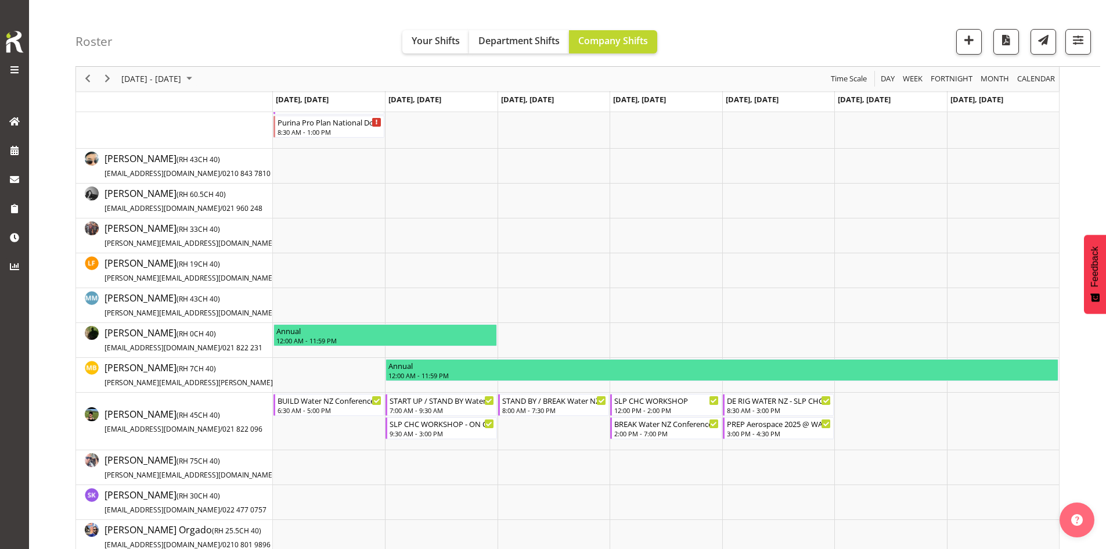
scroll to position [290, 0]
